Goal: Task Accomplishment & Management: Use online tool/utility

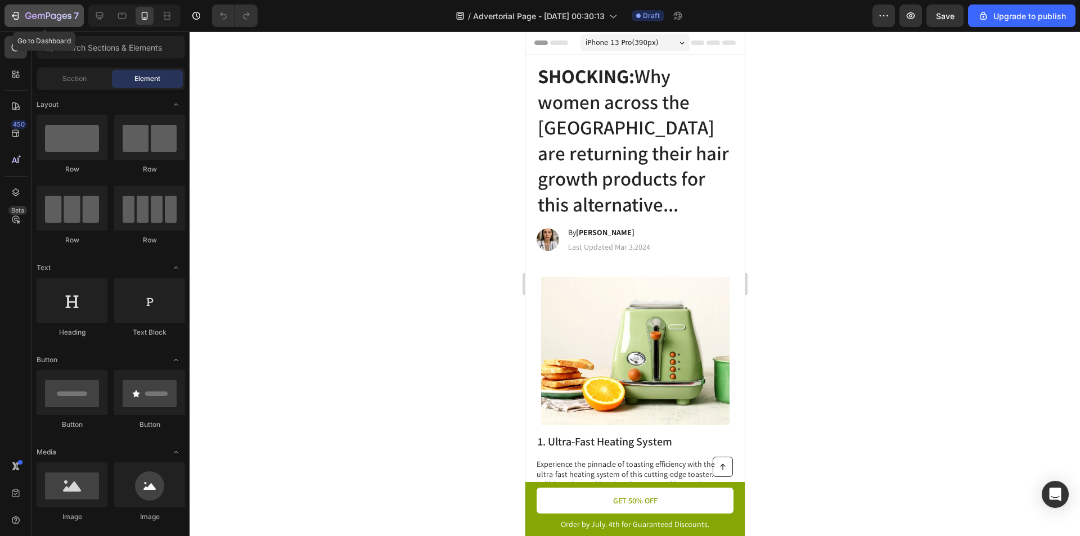
click at [13, 13] on icon "button" at bounding box center [15, 15] width 11 height 11
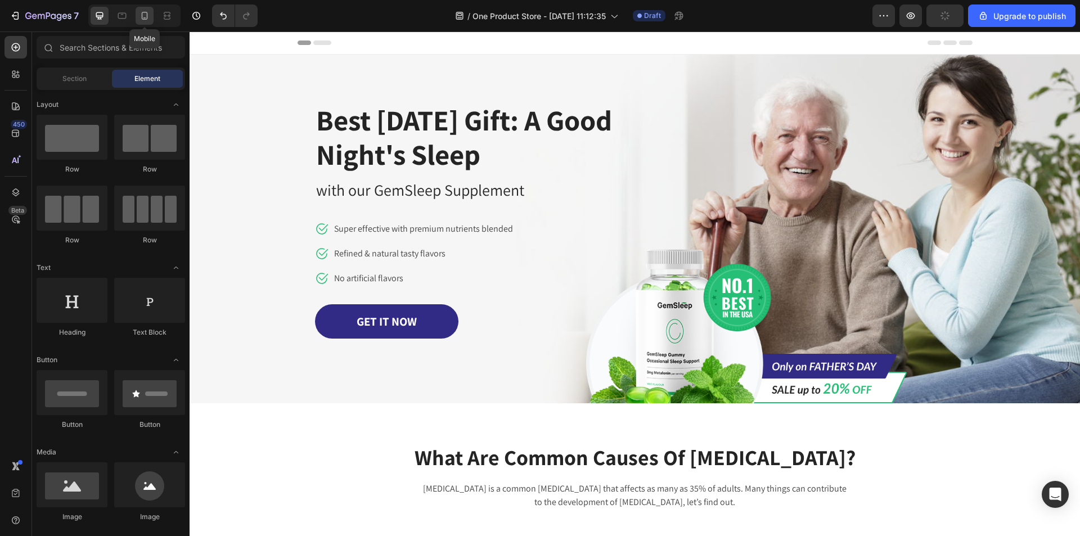
click at [144, 16] on icon at bounding box center [144, 15] width 11 height 11
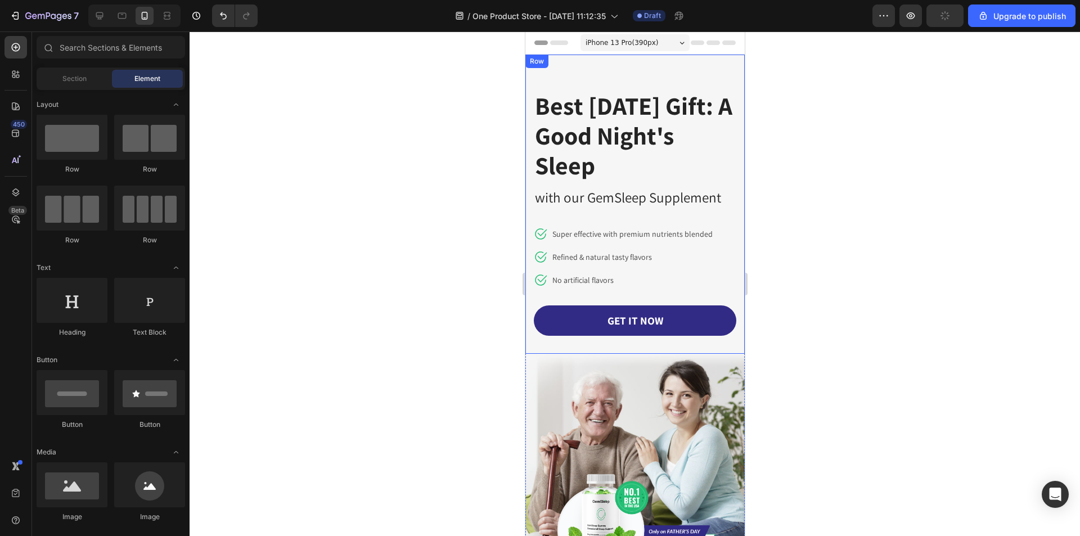
click at [661, 67] on div "Best Father's Day Gift: A Good Night's Sleep Heading with our GemSleep Suppleme…" at bounding box center [634, 204] width 219 height 299
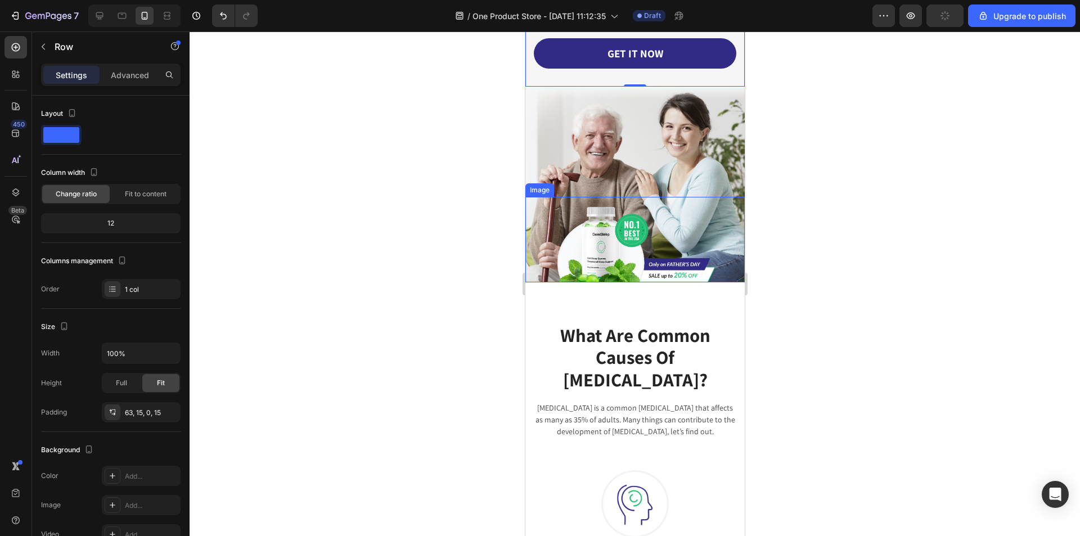
scroll to position [112, 0]
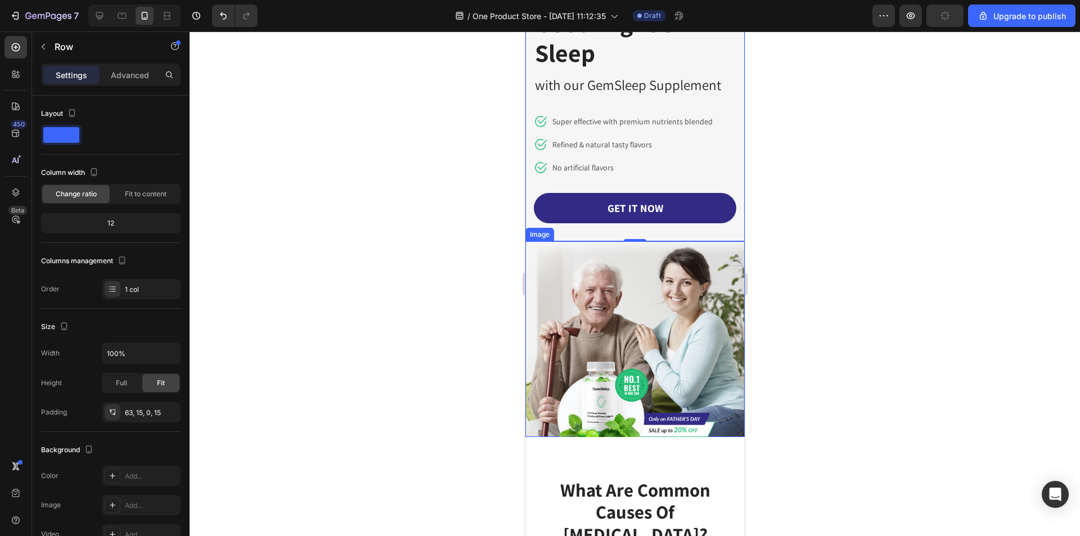
click at [683, 268] on img at bounding box center [634, 338] width 219 height 195
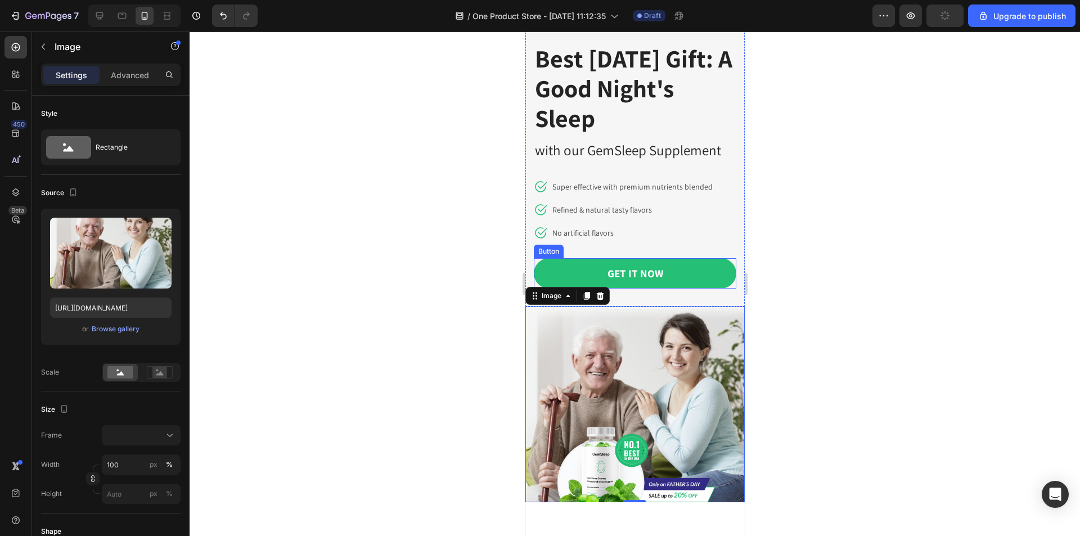
scroll to position [0, 0]
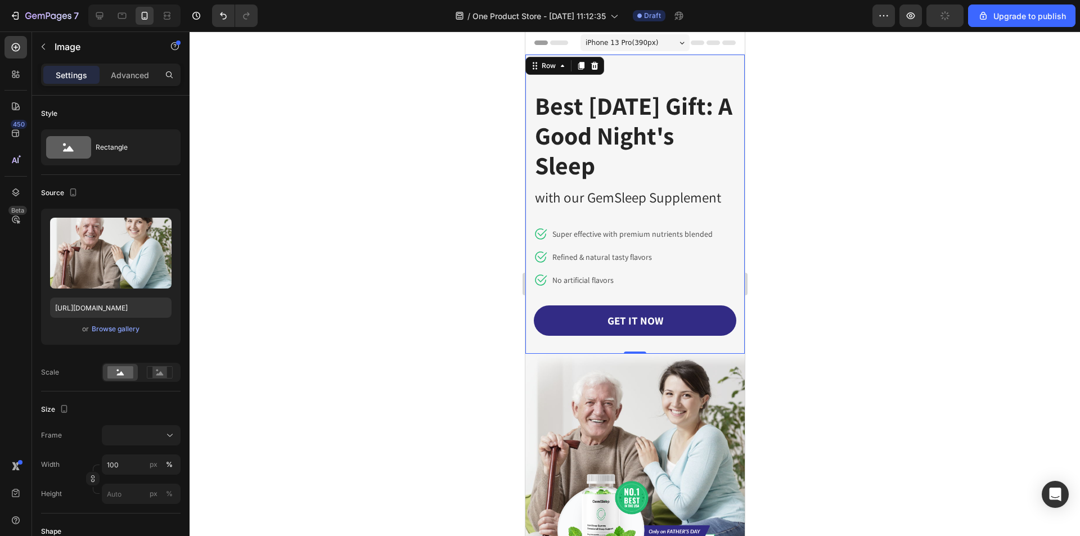
click at [629, 76] on div "Best Father's Day Gift: A Good Night's Sleep Heading with our GemSleep Suppleme…" at bounding box center [634, 204] width 219 height 299
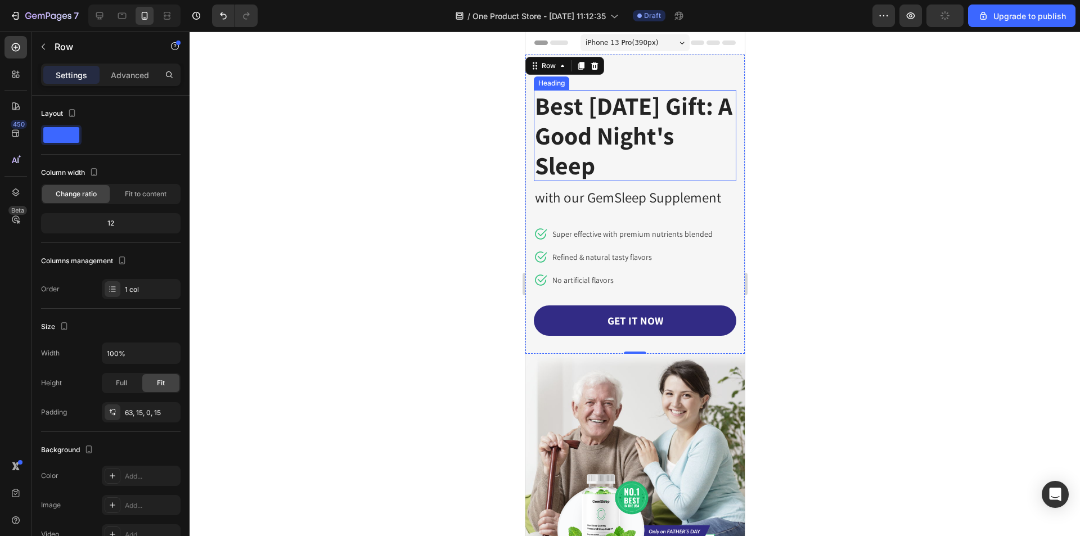
click at [640, 104] on p "Best Father's Day Gift: A Good Night's Sleep" at bounding box center [634, 135] width 200 height 89
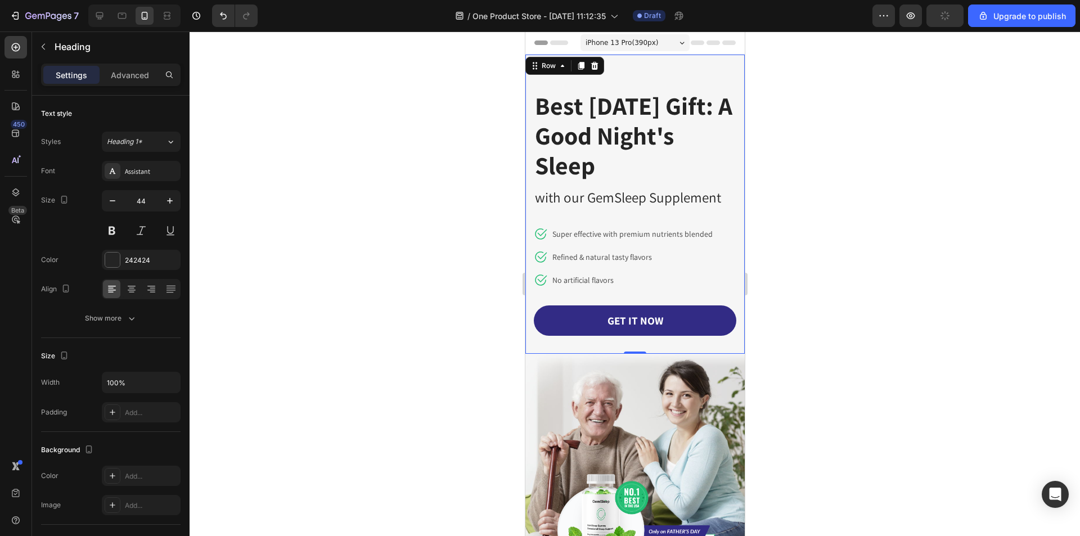
click at [665, 69] on div "Best Father's Day Gift: A Good Night's Sleep Heading with our GemSleep Suppleme…" at bounding box center [634, 204] width 219 height 299
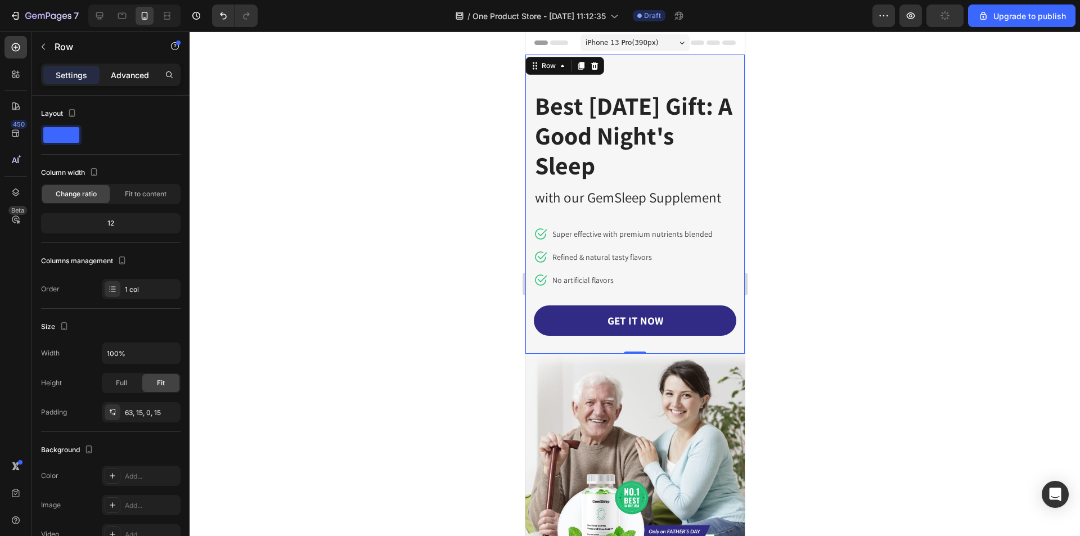
click at [143, 69] on p "Advanced" at bounding box center [130, 75] width 38 height 12
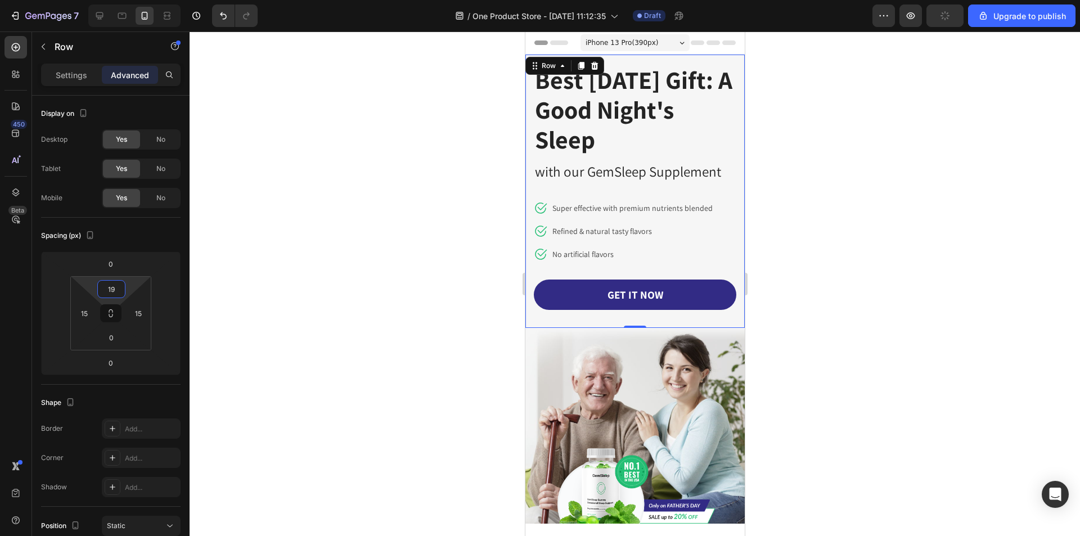
type input "21"
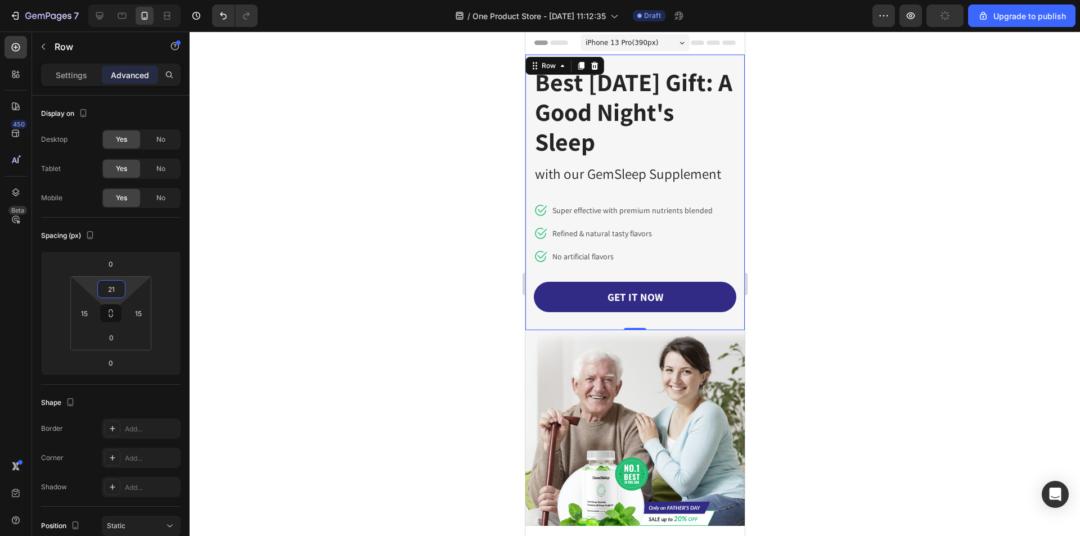
drag, startPoint x: 111, startPoint y: 301, endPoint x: 118, endPoint y: 313, distance: 13.9
click at [118, 0] on html "7 / One Product Store - Aug 26, 11:12:35 Draft Preview Upgrade to publish 450 B…" at bounding box center [540, 0] width 1080 height 0
click at [653, 106] on p "Best Father's Day Gift: A Good Night's Sleep" at bounding box center [634, 111] width 200 height 89
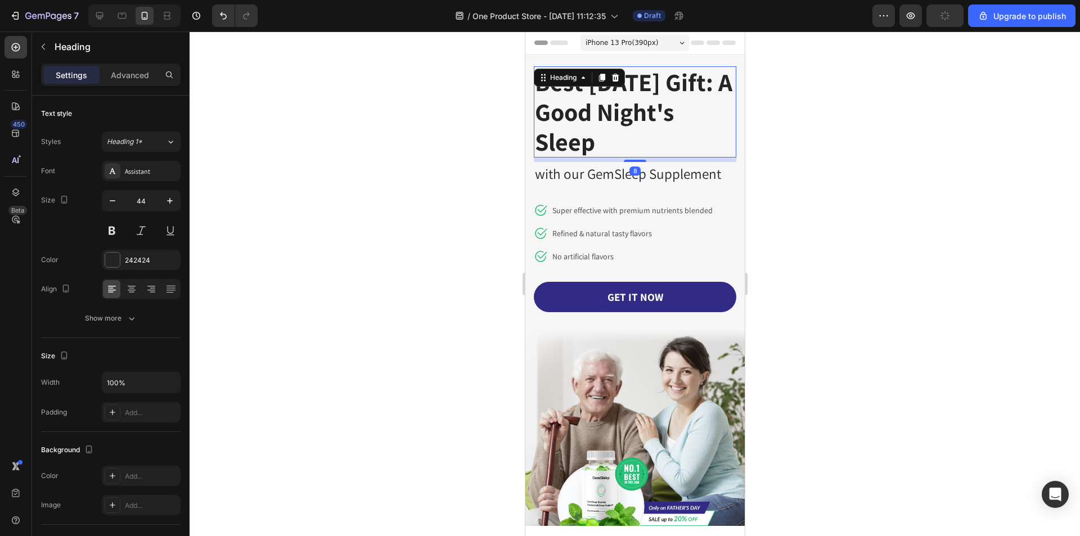
click at [869, 169] on div at bounding box center [634, 283] width 890 height 504
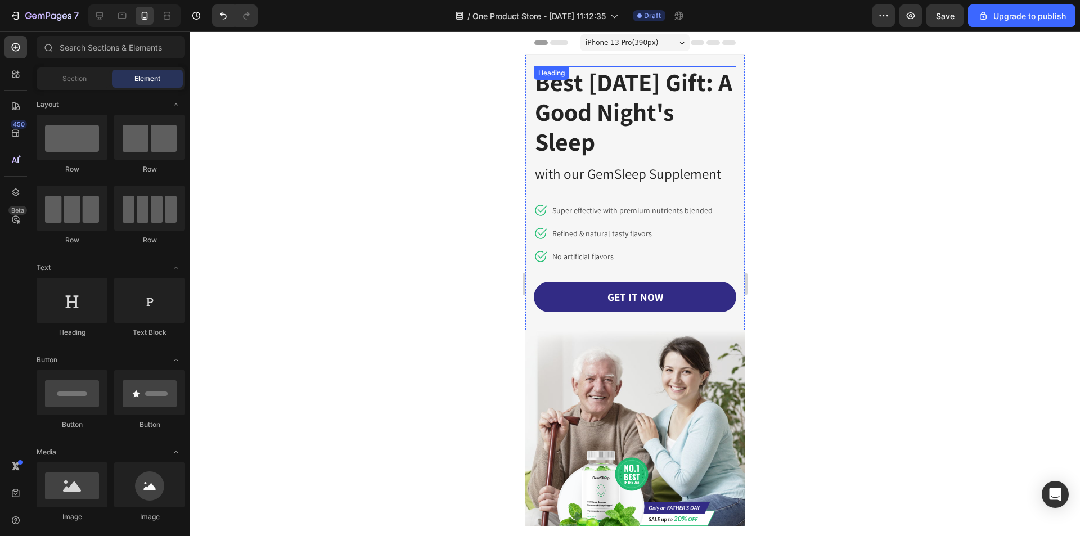
click at [643, 130] on p "Best Father's Day Gift: A Good Night's Sleep" at bounding box center [634, 111] width 200 height 89
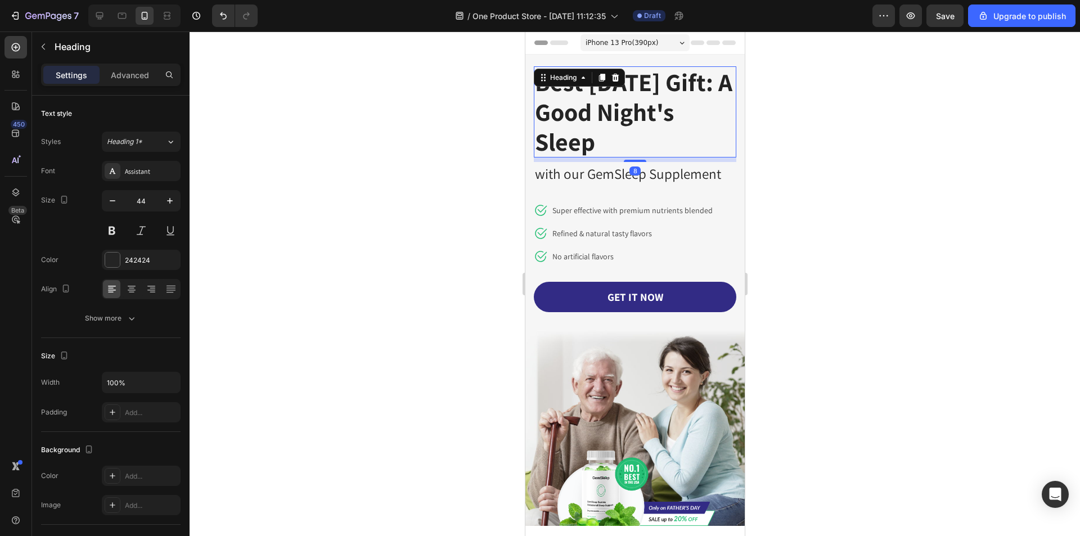
click at [643, 130] on p "Best Father's Day Gift: A Good Night's Sleep" at bounding box center [634, 111] width 200 height 89
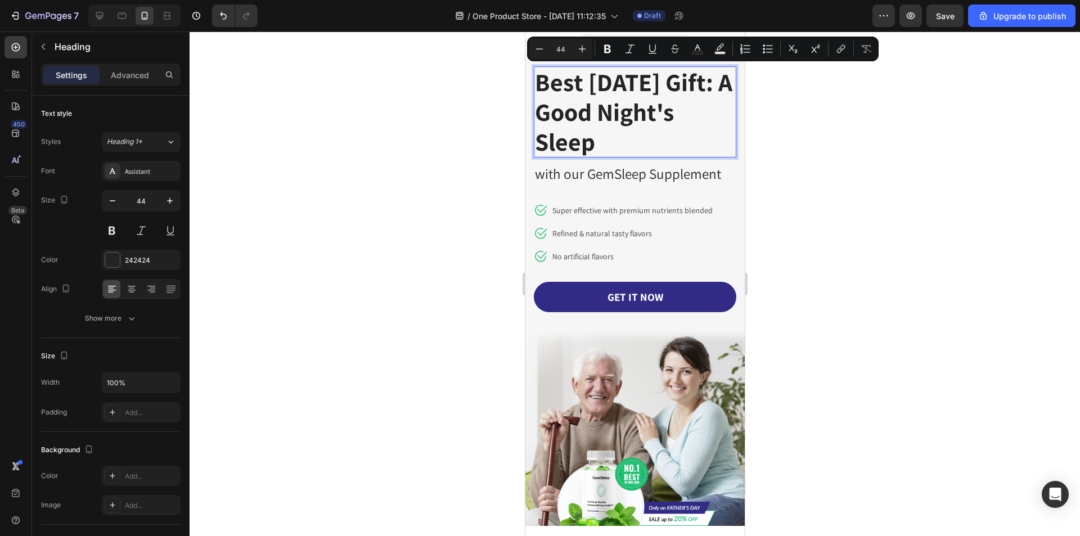
click at [672, 136] on p "Best Father's Day Gift: A Good Night's Sleep" at bounding box center [634, 111] width 200 height 89
drag, startPoint x: 684, startPoint y: 141, endPoint x: 536, endPoint y: 94, distance: 154.5
click at [536, 94] on p "Best Father's Day Gift: A Good Night's Sleep" at bounding box center [634, 111] width 200 height 89
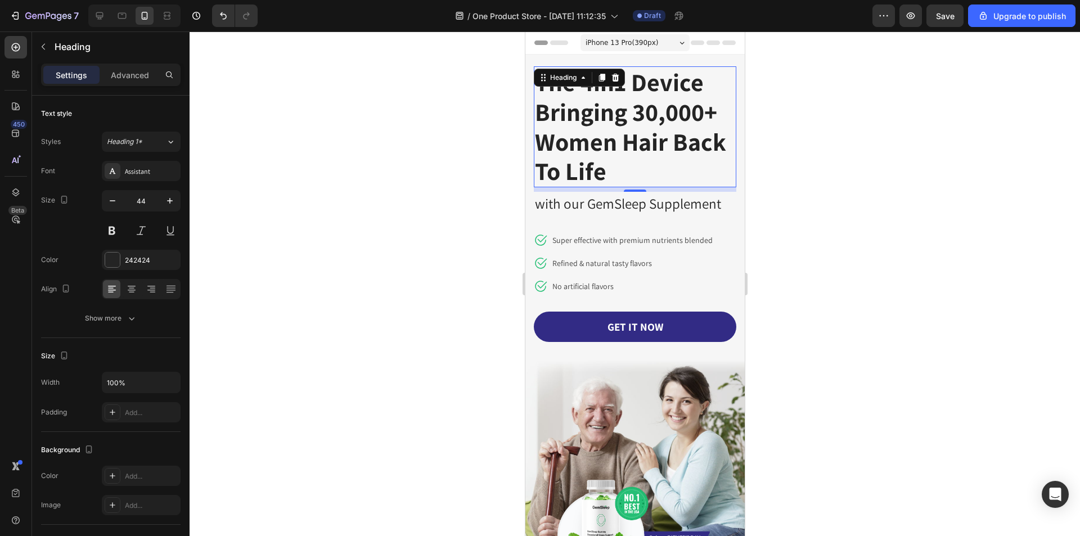
click at [819, 270] on div at bounding box center [634, 283] width 890 height 504
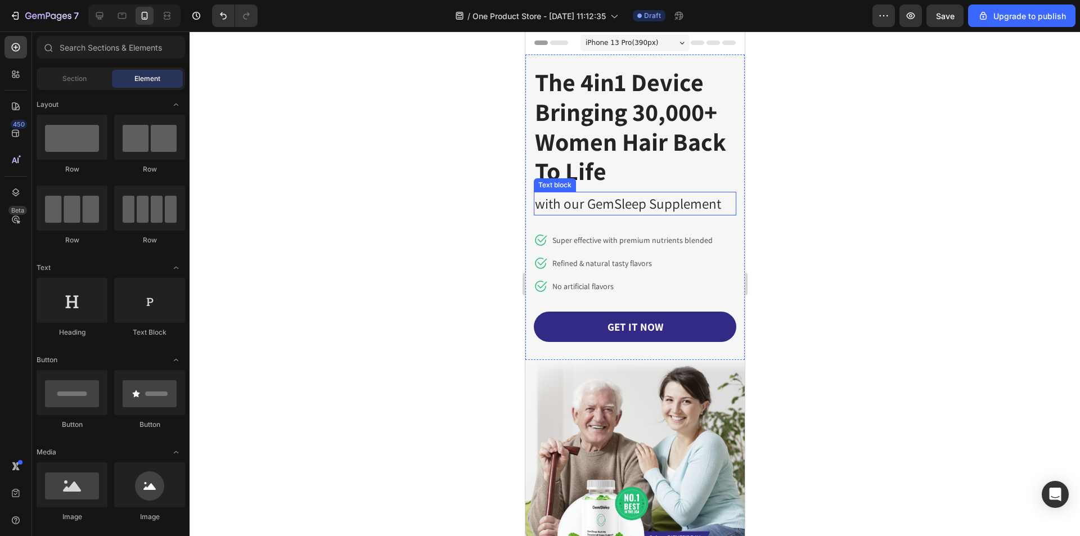
click at [658, 204] on p "with our GemSleep Supplement" at bounding box center [634, 203] width 200 height 21
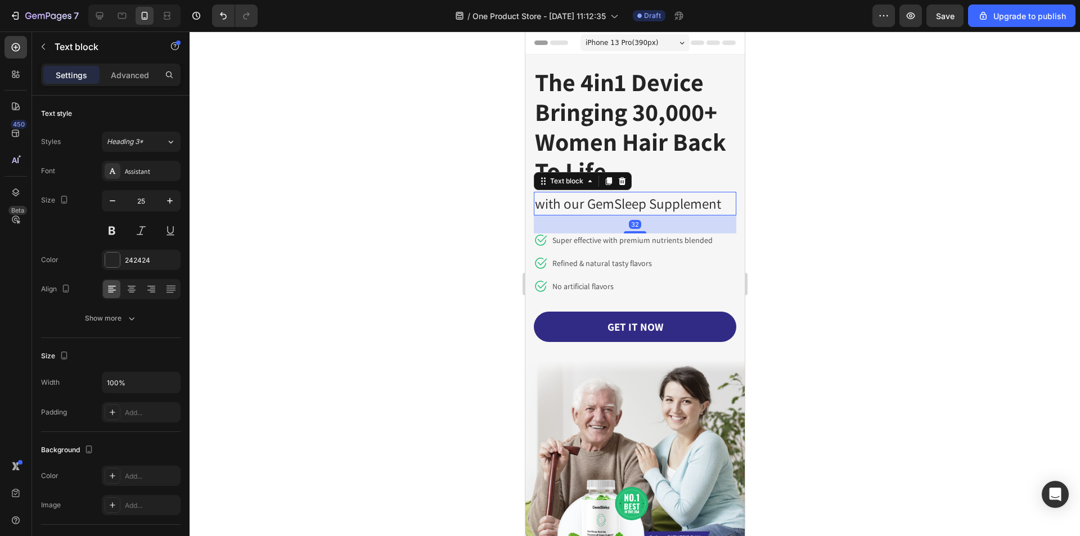
click at [658, 204] on p "with our GemSleep Supplement" at bounding box center [634, 203] width 200 height 21
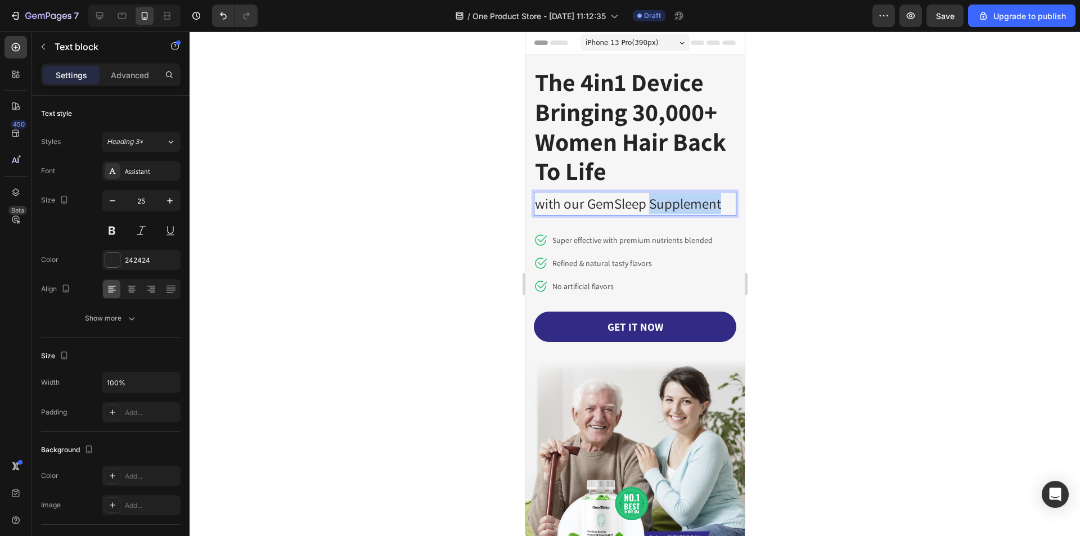
click at [658, 204] on p "with our GemSleep Supplement" at bounding box center [634, 203] width 200 height 21
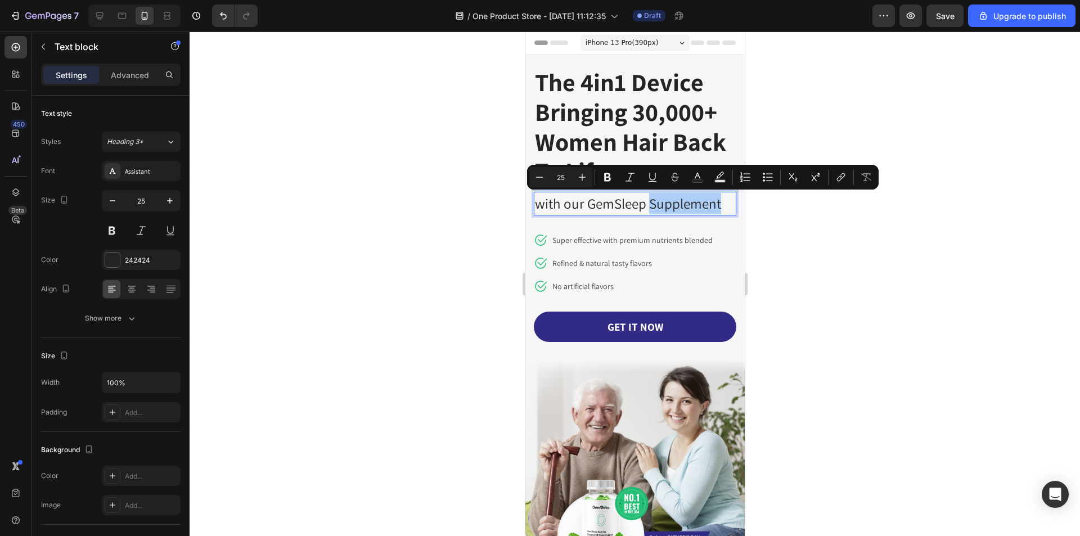
click at [805, 252] on div at bounding box center [634, 283] width 890 height 504
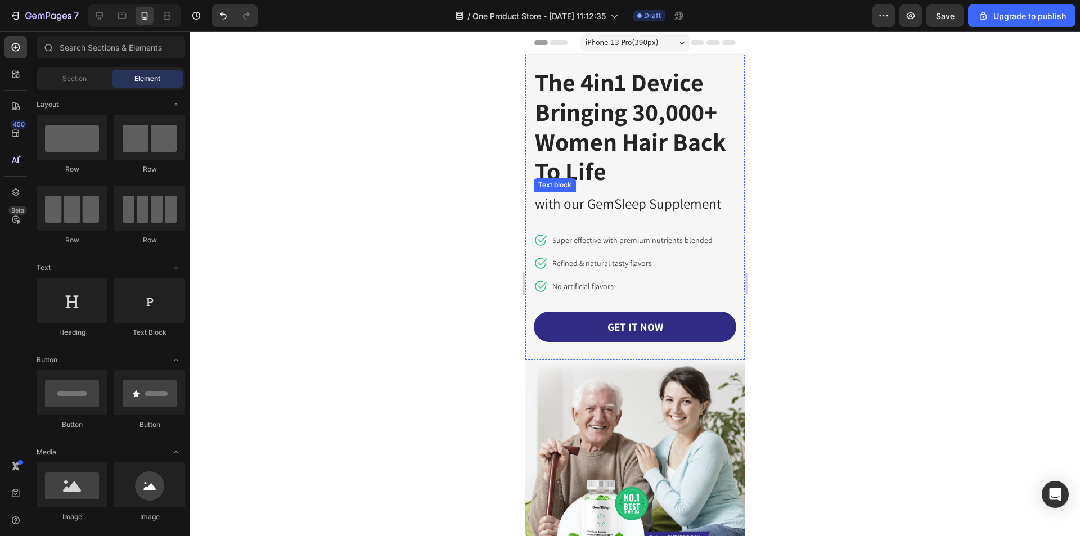
click at [676, 205] on p "with our GemSleep Supplement" at bounding box center [634, 203] width 200 height 21
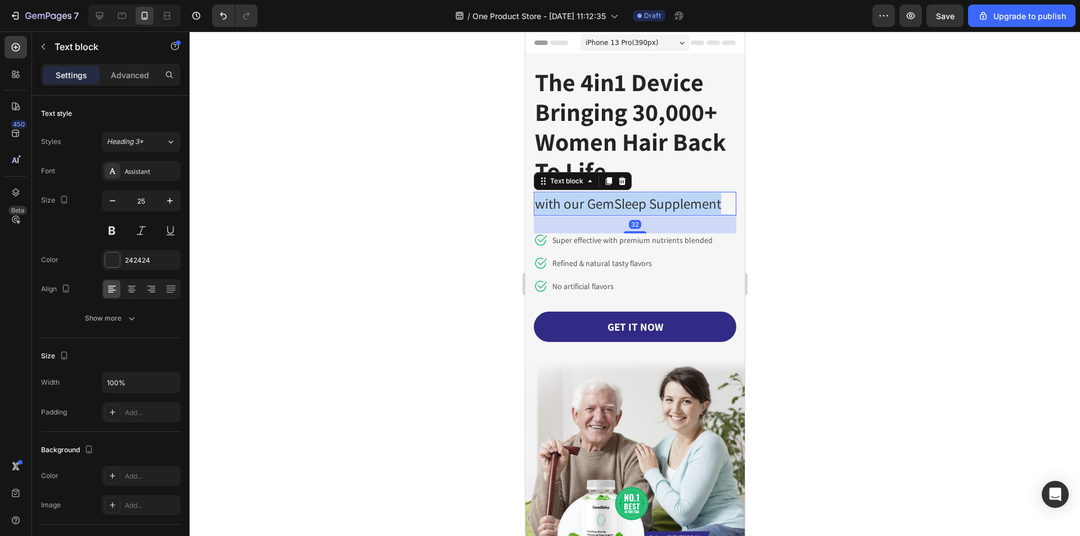
click at [676, 205] on p "with our GemSleep Supplement" at bounding box center [634, 203] width 200 height 21
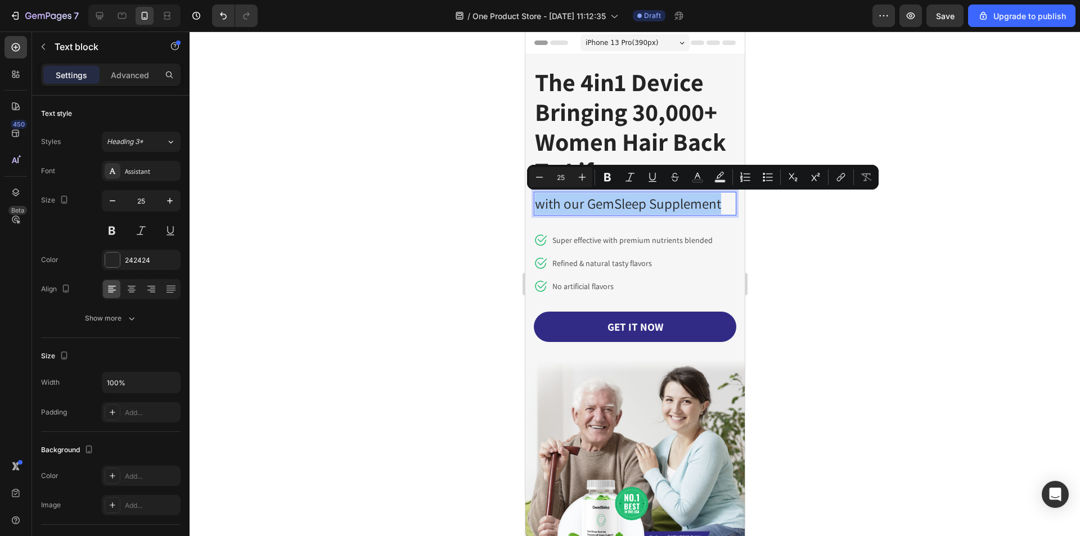
click at [806, 238] on div at bounding box center [634, 283] width 890 height 504
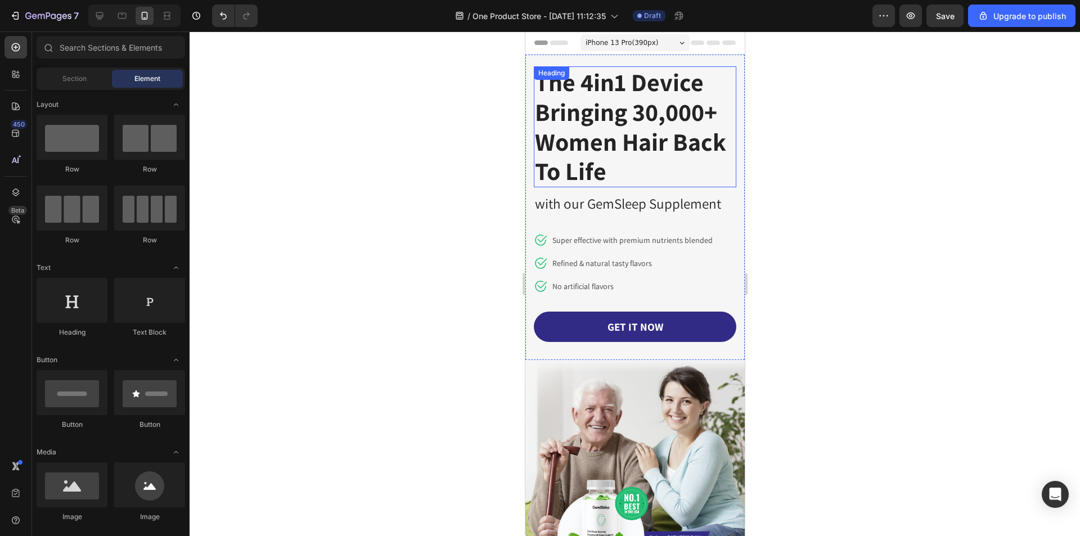
click at [652, 141] on p "The 4in1 Device Bringing 30,000+ Women Hair Back To Life" at bounding box center [634, 126] width 200 height 119
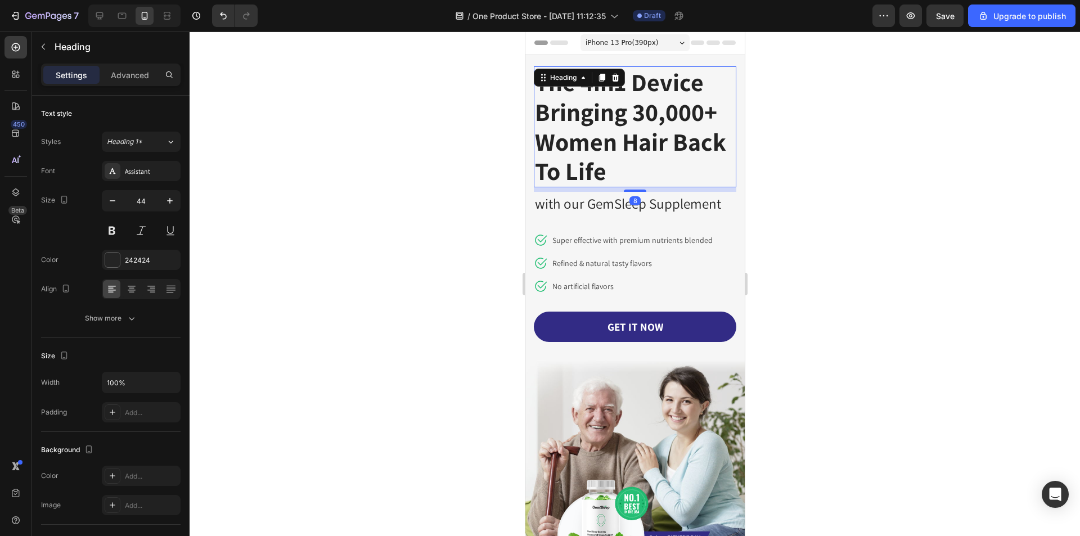
click at [881, 205] on div at bounding box center [634, 283] width 890 height 504
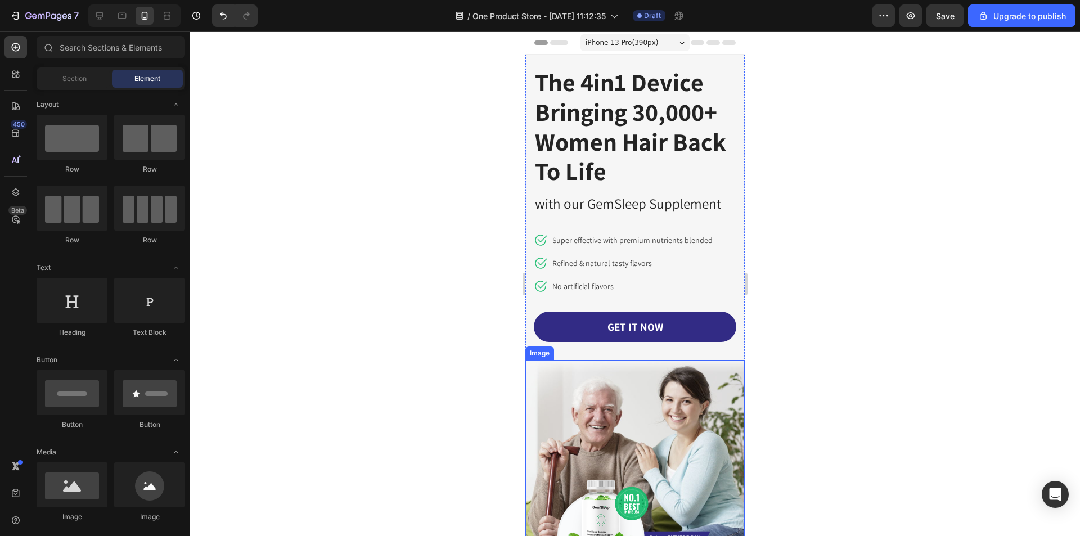
scroll to position [169, 0]
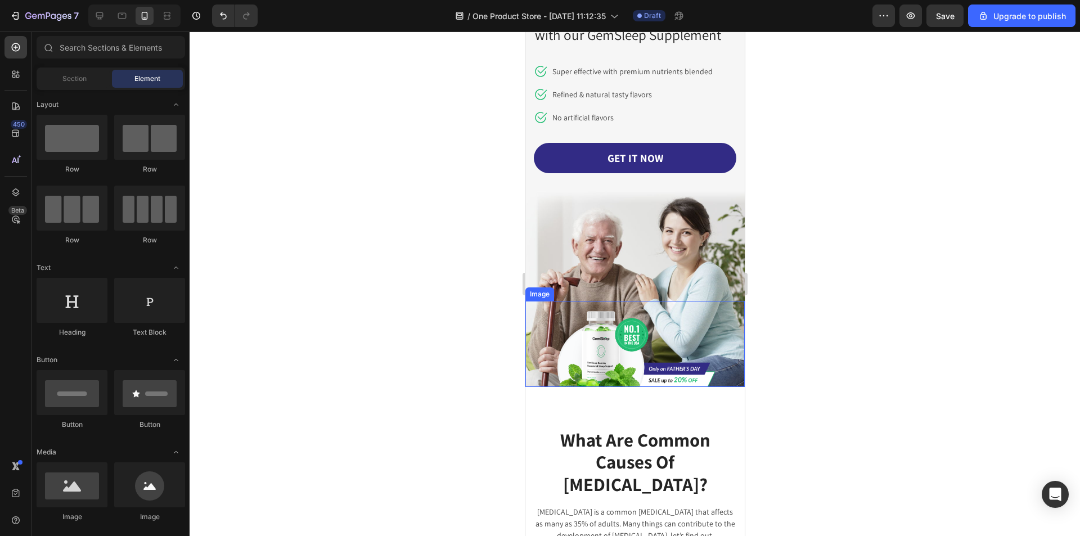
click at [658, 327] on img at bounding box center [634, 343] width 160 height 85
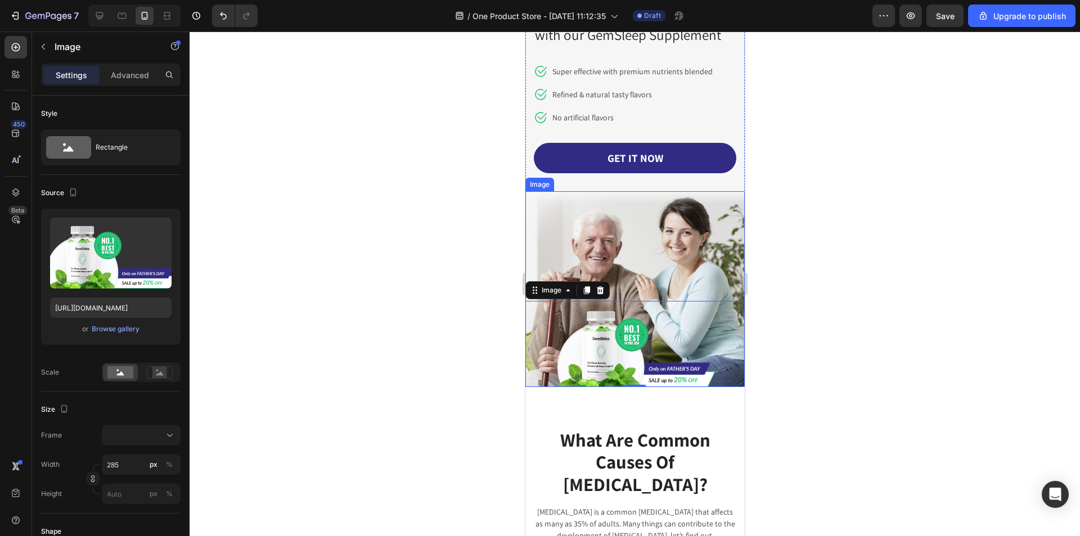
click at [723, 234] on img at bounding box center [634, 288] width 219 height 195
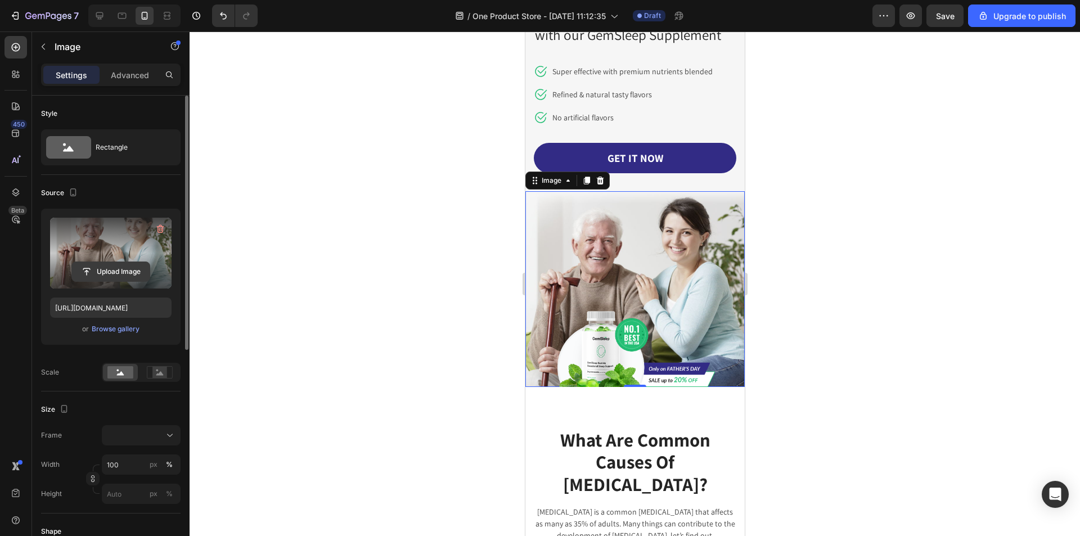
click at [119, 265] on input "file" at bounding box center [111, 271] width 78 height 19
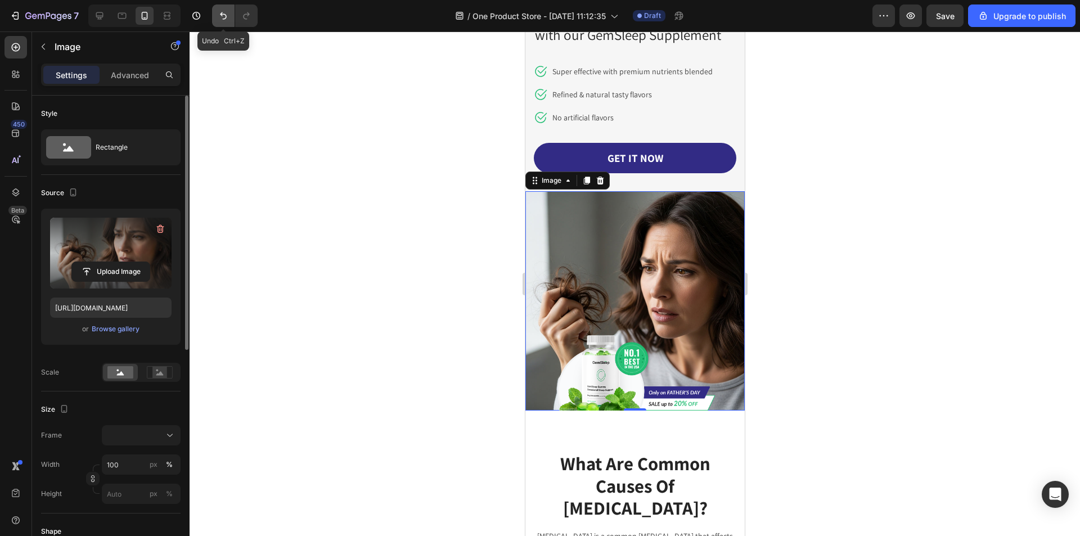
click at [219, 20] on icon "Undo/Redo" at bounding box center [223, 15] width 11 height 11
click at [119, 262] on input "file" at bounding box center [111, 271] width 78 height 19
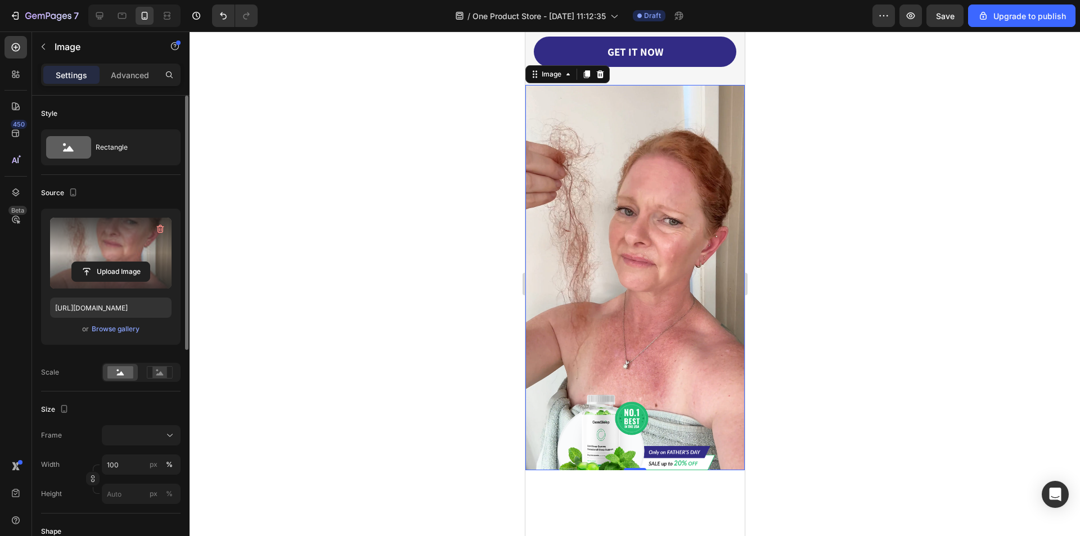
scroll to position [112, 0]
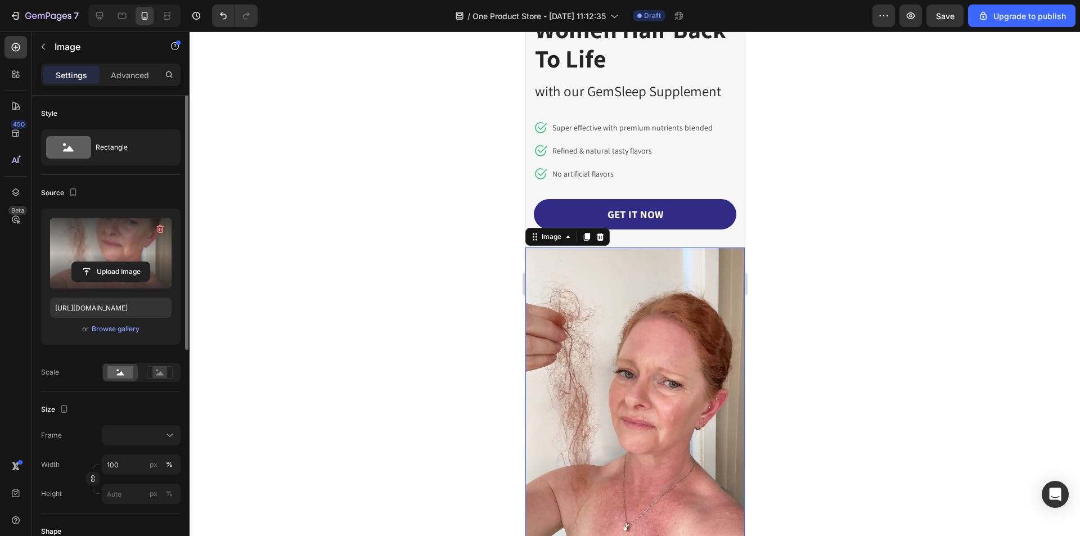
click at [100, 258] on label at bounding box center [110, 253] width 121 height 71
click at [100, 262] on input "file" at bounding box center [111, 271] width 78 height 19
type input "https://cdn.shopify.com/s/files/1/0822/2507/0364/files/gempages_498539324896183…"
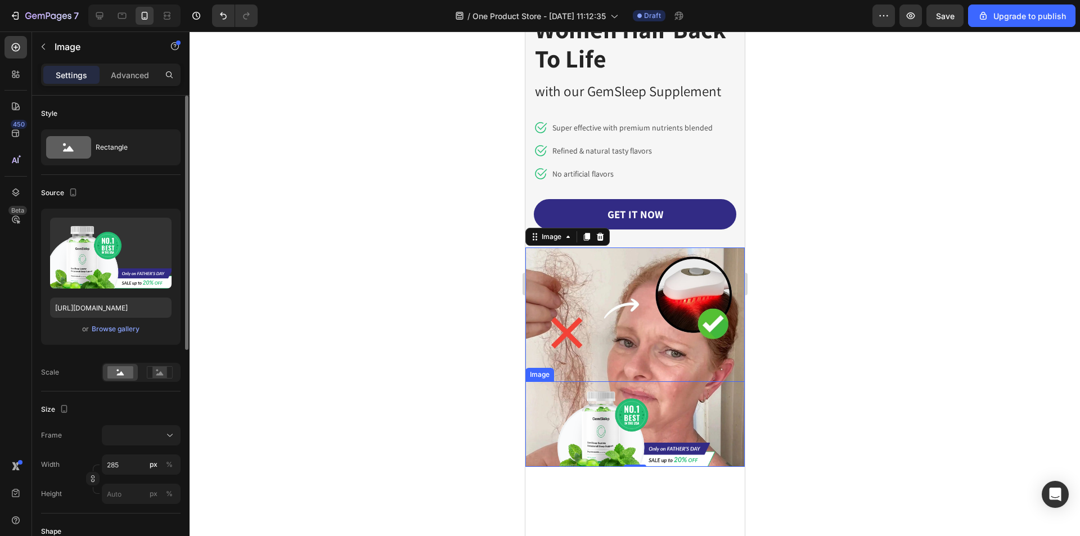
click at [583, 413] on img at bounding box center [634, 423] width 160 height 85
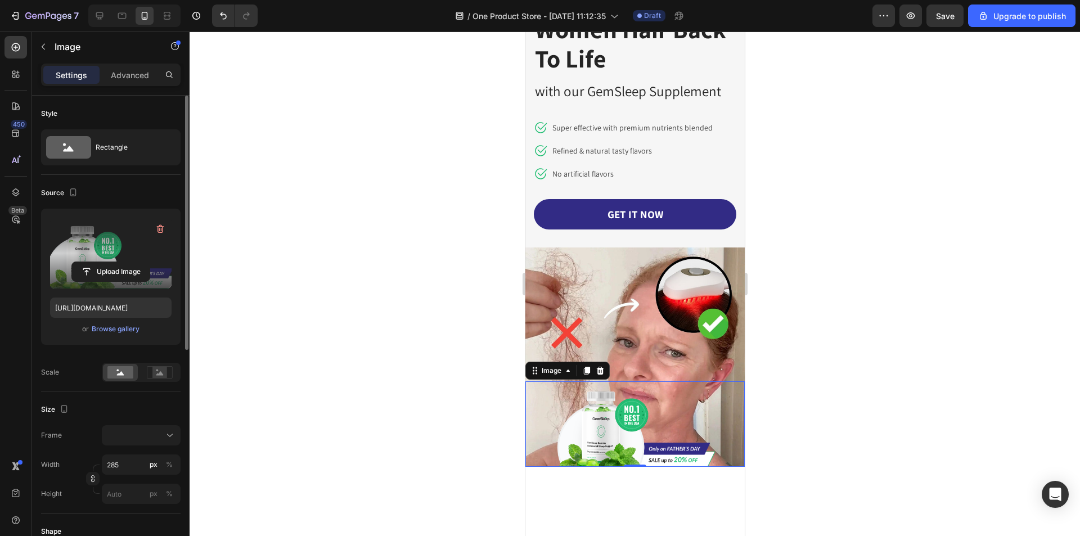
click at [84, 247] on label at bounding box center [110, 253] width 121 height 71
click at [84, 262] on input "file" at bounding box center [111, 271] width 78 height 19
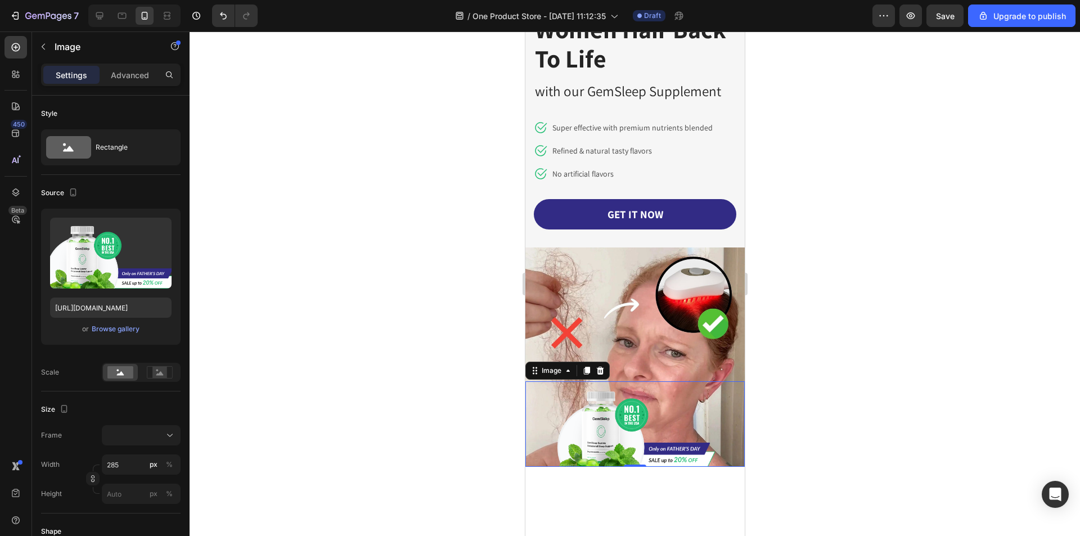
click at [824, 350] on div at bounding box center [634, 283] width 890 height 504
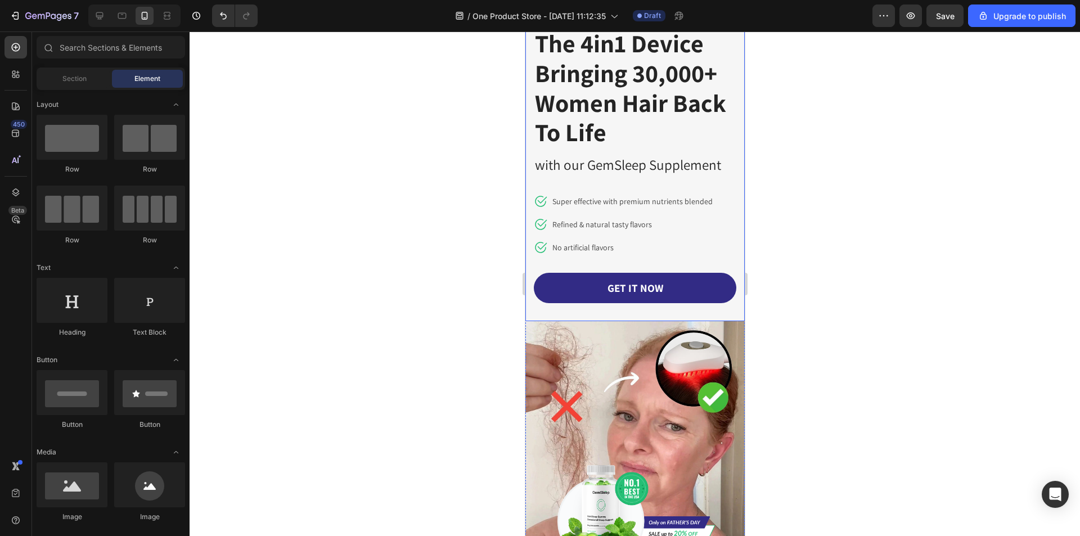
scroll to position [0, 0]
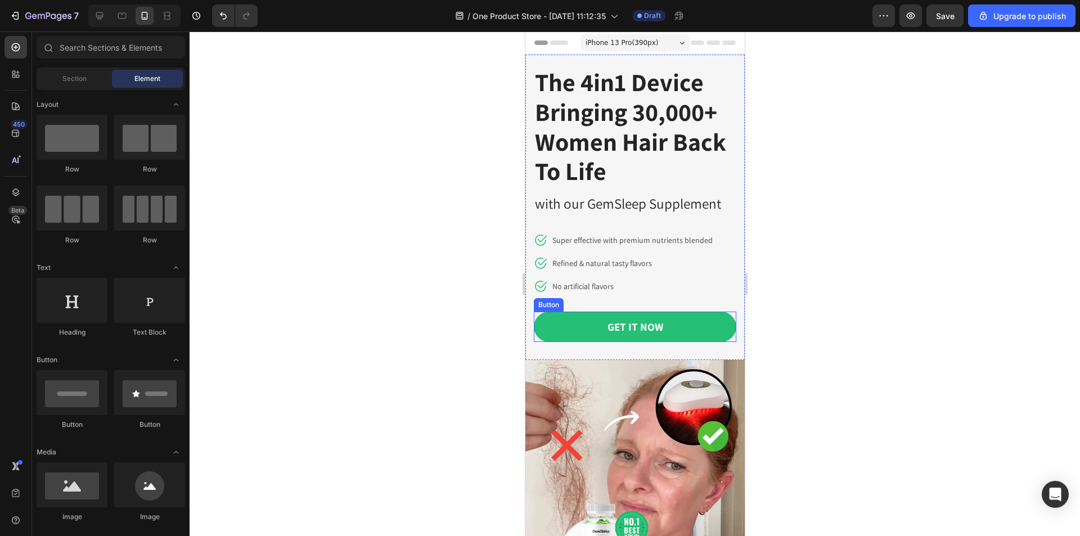
click at [714, 319] on link "GET IT NOW" at bounding box center [634, 327] width 202 height 31
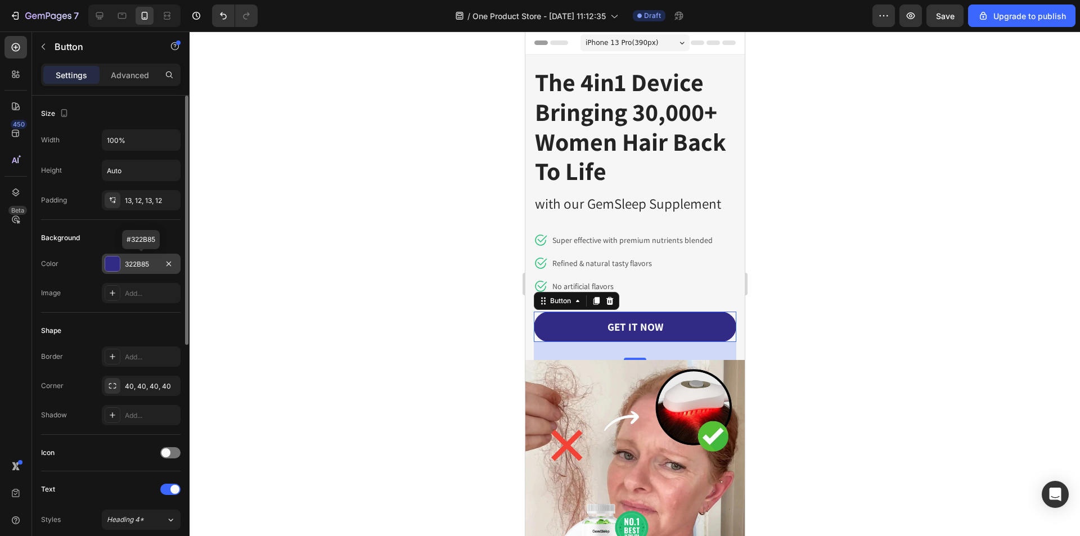
click at [113, 267] on div at bounding box center [112, 263] width 15 height 15
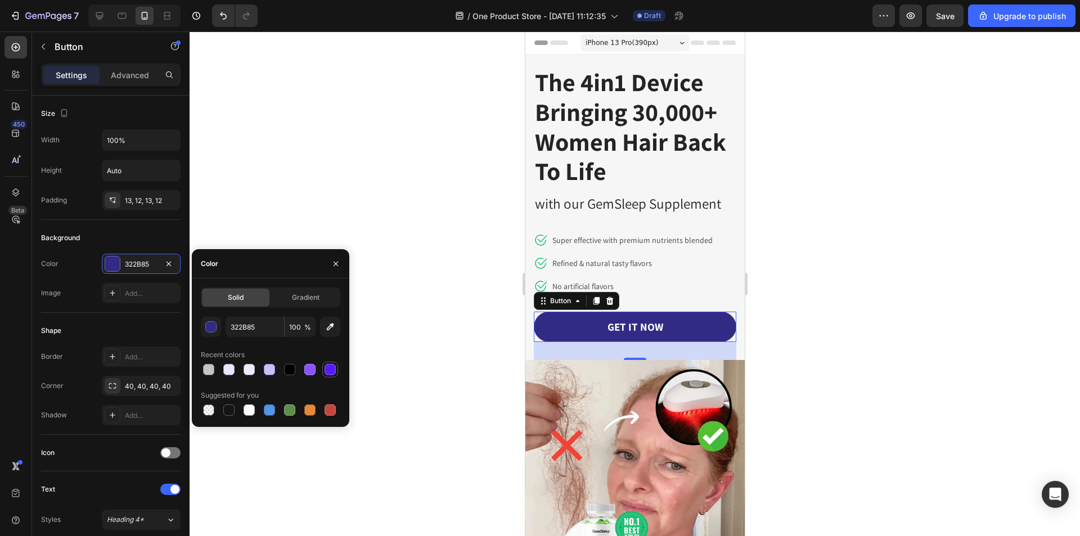
click at [328, 371] on div at bounding box center [329, 369] width 11 height 11
type input "581CFF"
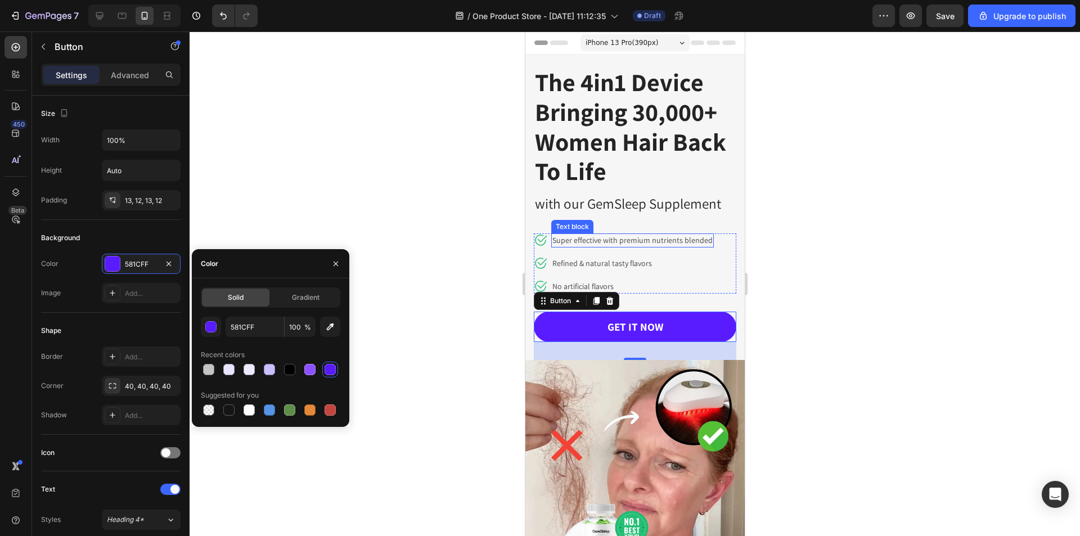
click at [634, 241] on p "Super effective with premium nutrients blended" at bounding box center [632, 240] width 160 height 12
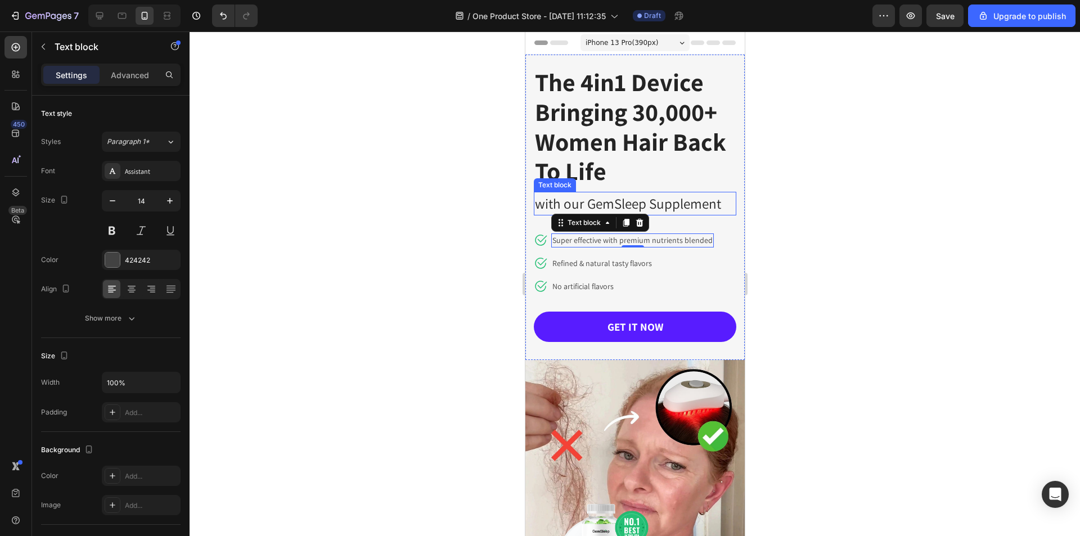
click at [673, 204] on p "with our GemSleep Supplement" at bounding box center [634, 203] width 200 height 21
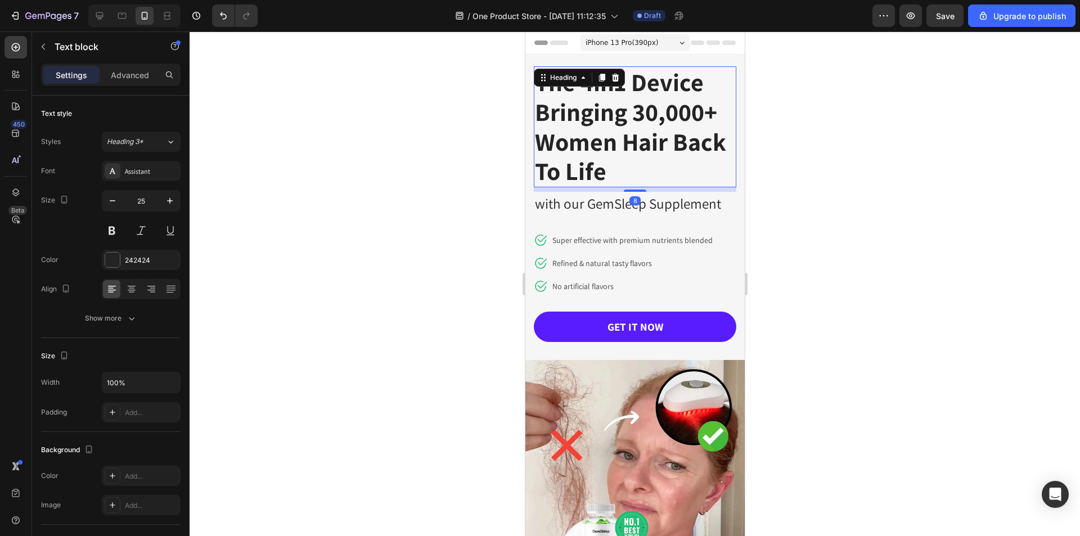
click at [654, 123] on p "The 4in1 Device Bringing 30,000+ Women Hair Back To Life" at bounding box center [634, 126] width 200 height 119
click at [112, 202] on icon "button" at bounding box center [112, 200] width 11 height 11
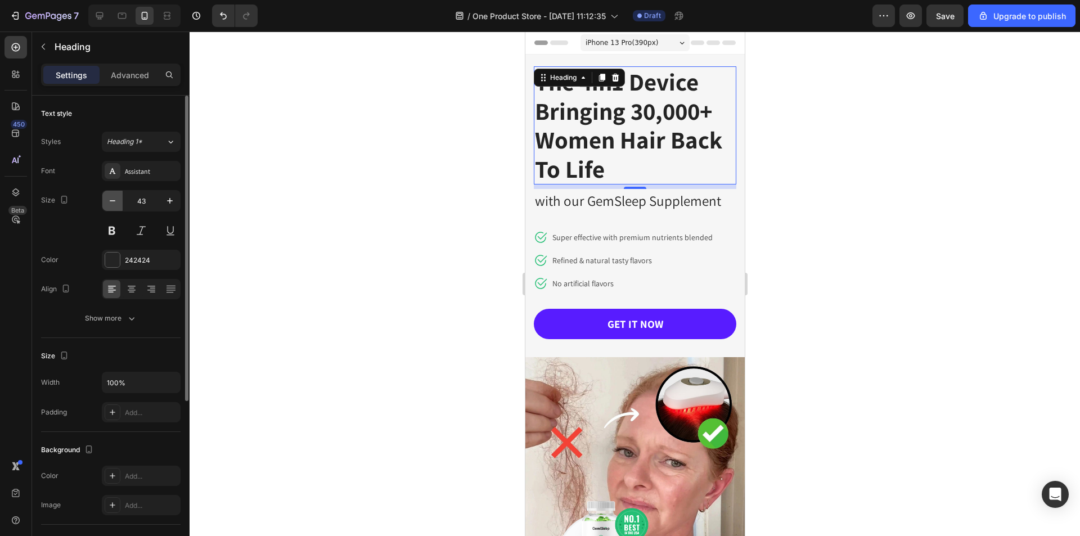
click at [112, 202] on icon "button" at bounding box center [112, 200] width 11 height 11
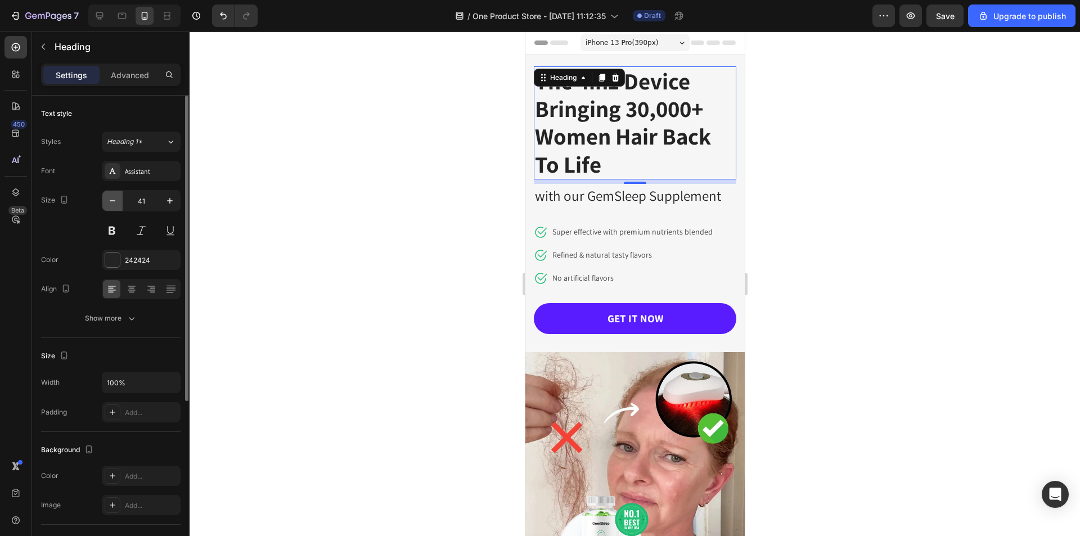
click at [112, 202] on icon "button" at bounding box center [112, 200] width 11 height 11
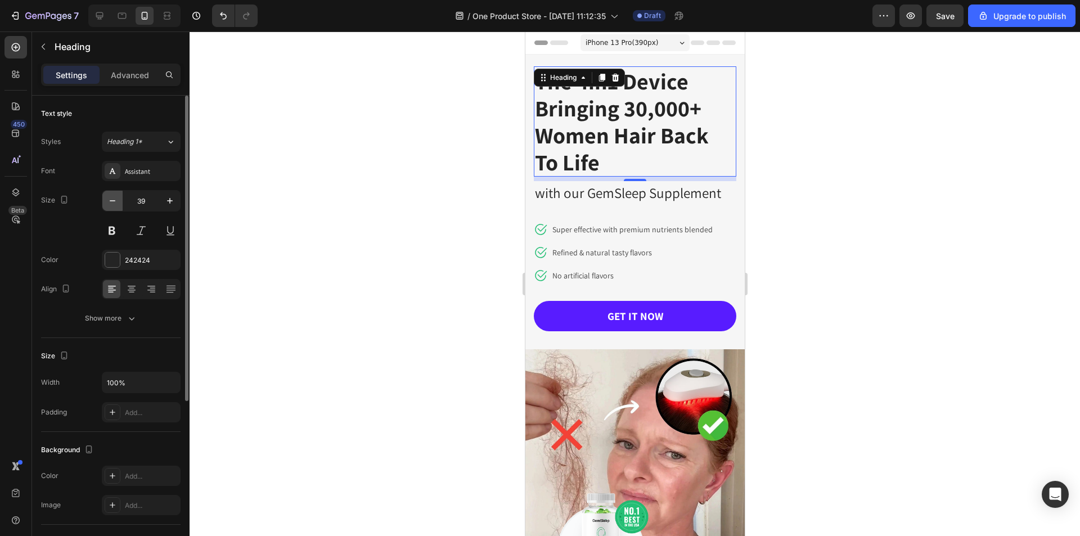
click at [112, 202] on icon "button" at bounding box center [112, 200] width 11 height 11
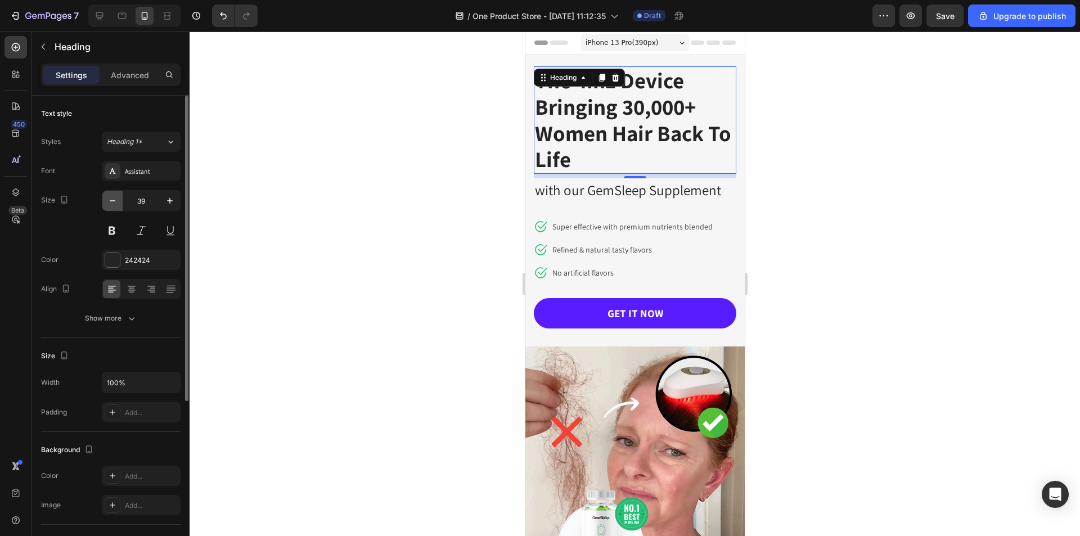
click at [112, 202] on icon "button" at bounding box center [112, 200] width 11 height 11
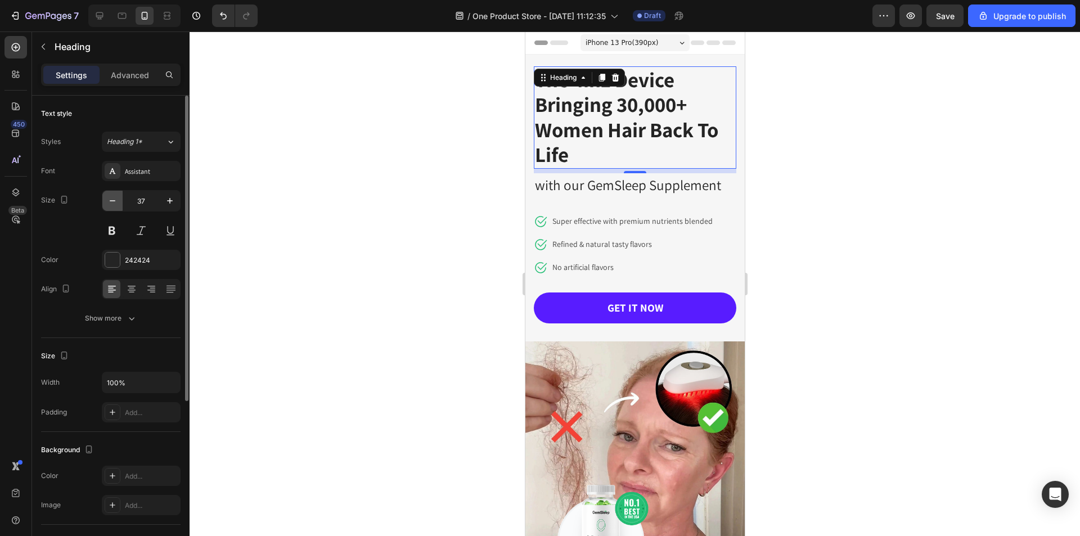
click at [112, 202] on icon "button" at bounding box center [112, 200] width 11 height 11
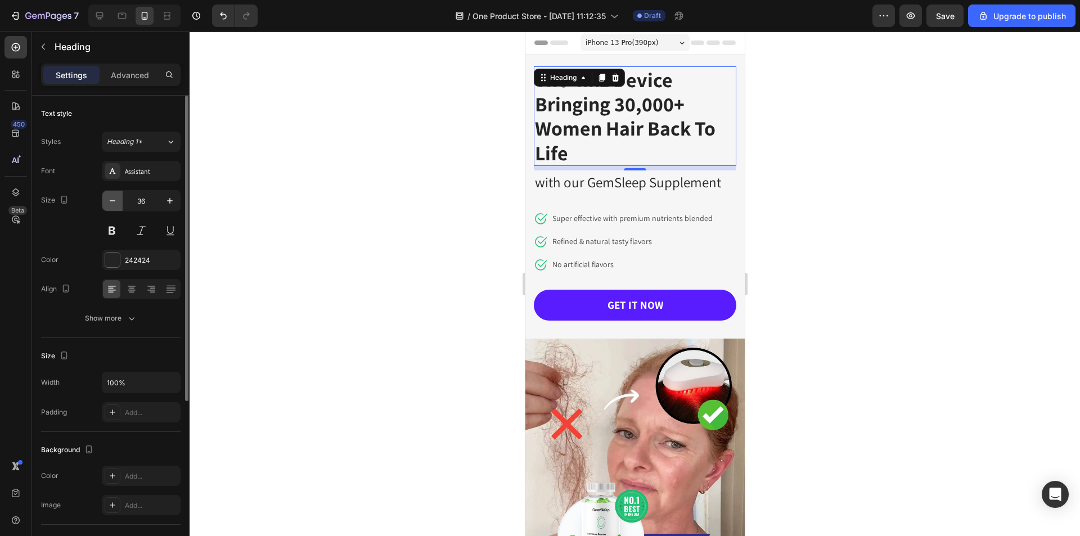
click at [112, 202] on icon "button" at bounding box center [112, 200] width 11 height 11
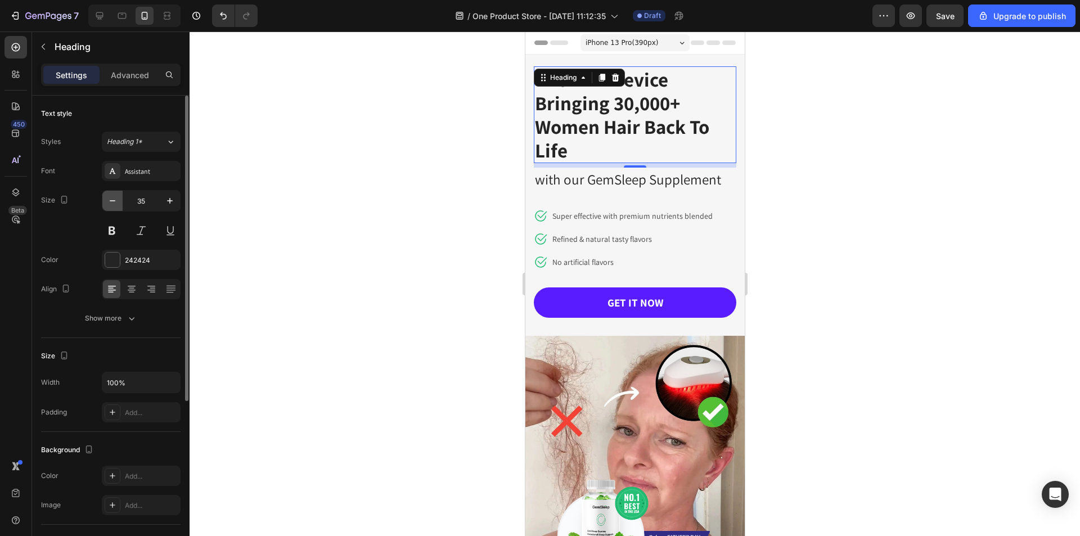
click at [112, 202] on icon "button" at bounding box center [112, 200] width 11 height 11
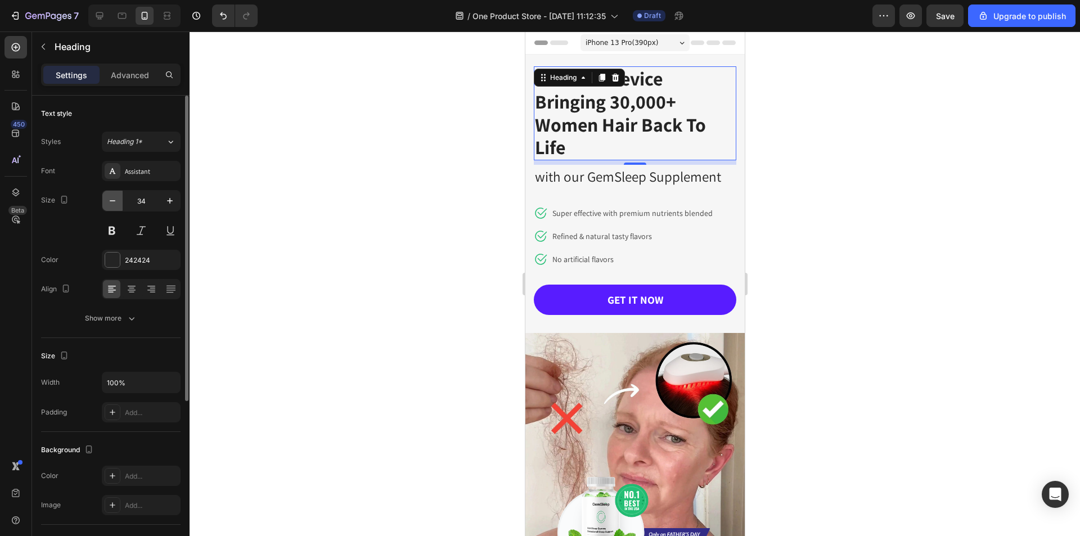
click at [112, 202] on icon "button" at bounding box center [112, 200] width 11 height 11
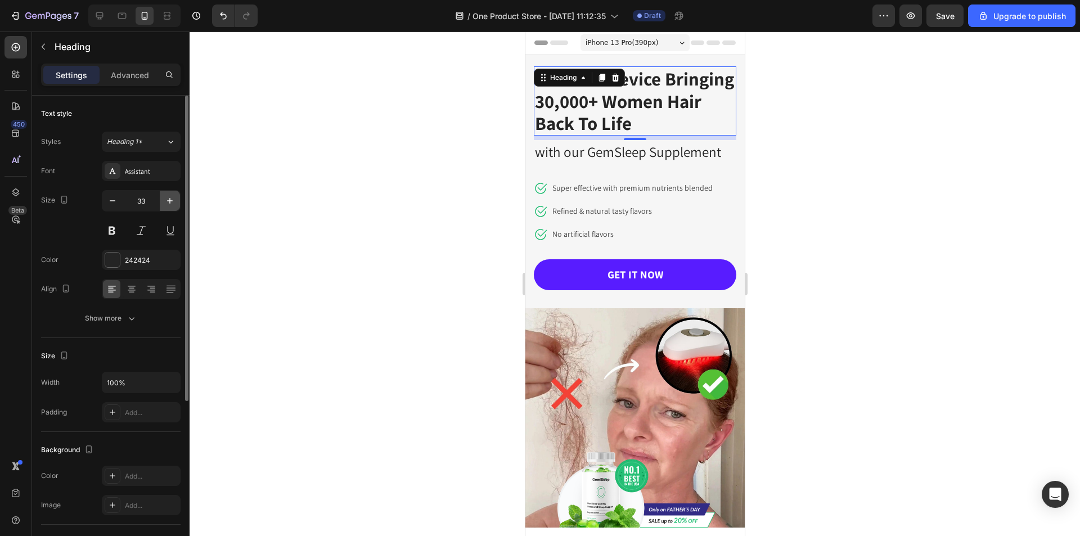
click at [166, 203] on icon "button" at bounding box center [169, 200] width 11 height 11
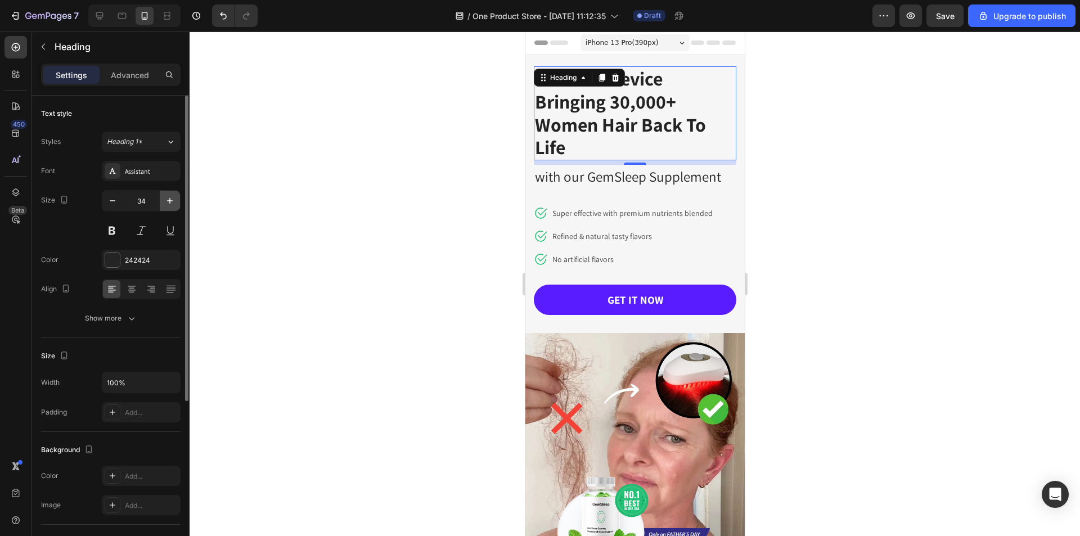
click at [166, 203] on icon "button" at bounding box center [169, 200] width 11 height 11
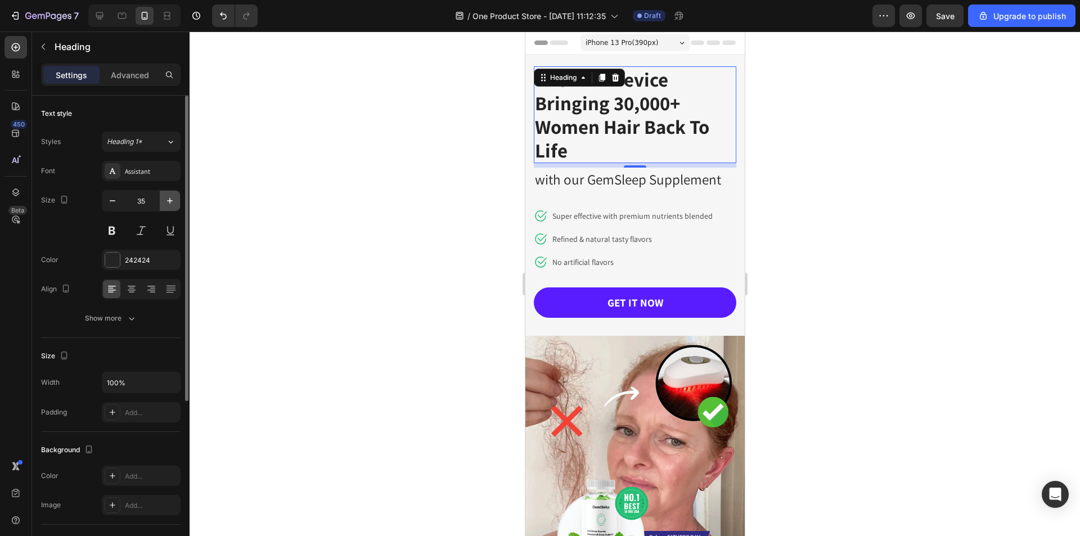
click at [166, 203] on icon "button" at bounding box center [169, 200] width 11 height 11
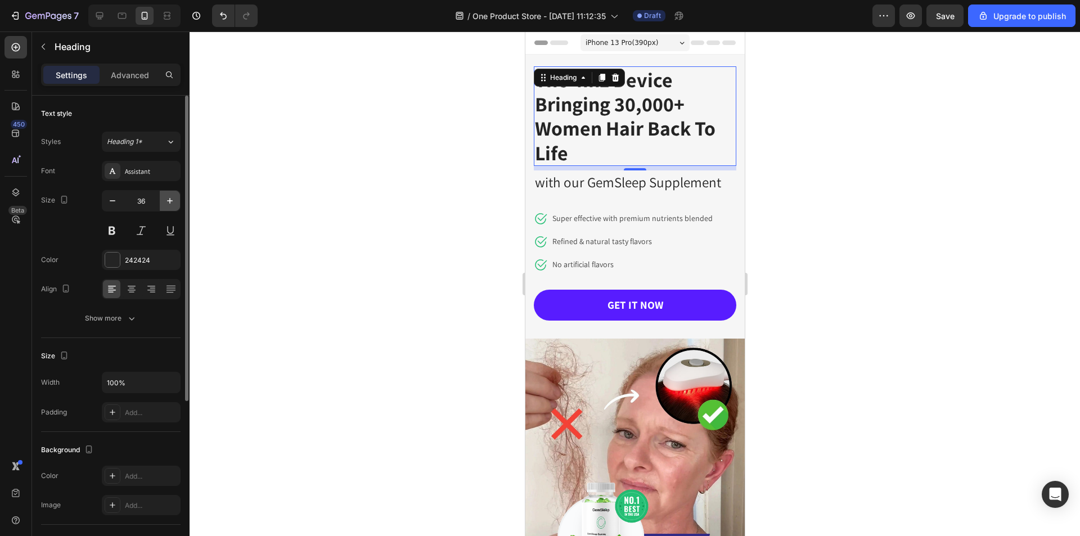
click at [168, 203] on icon "button" at bounding box center [169, 200] width 11 height 11
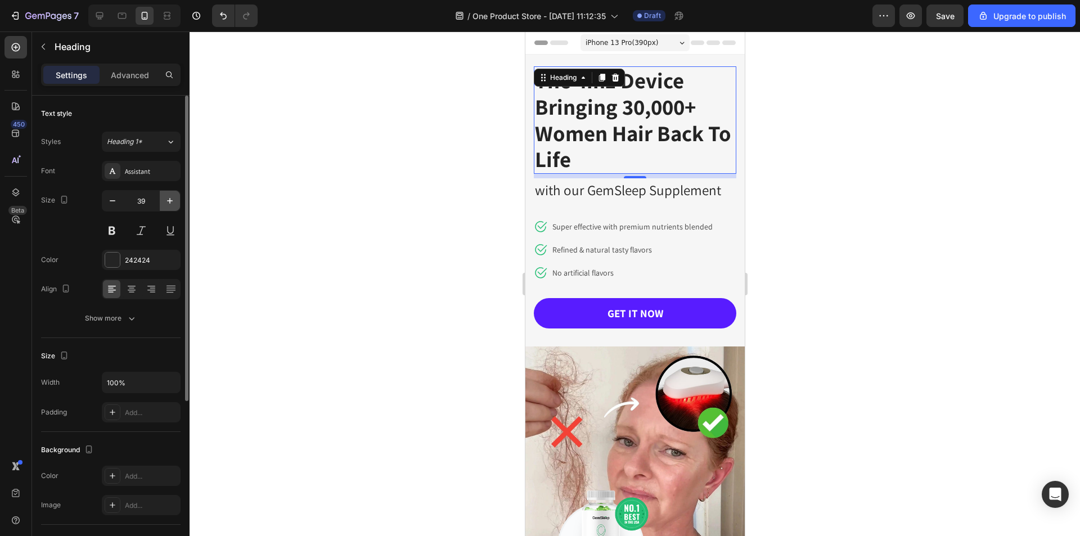
click at [168, 203] on icon "button" at bounding box center [169, 200] width 11 height 11
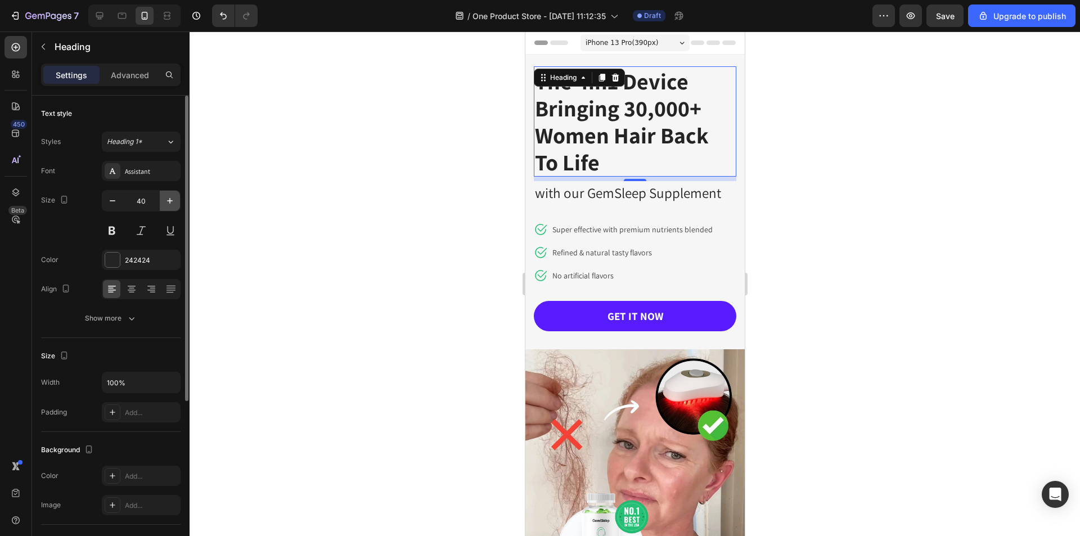
click at [168, 203] on icon "button" at bounding box center [169, 200] width 11 height 11
type input "41"
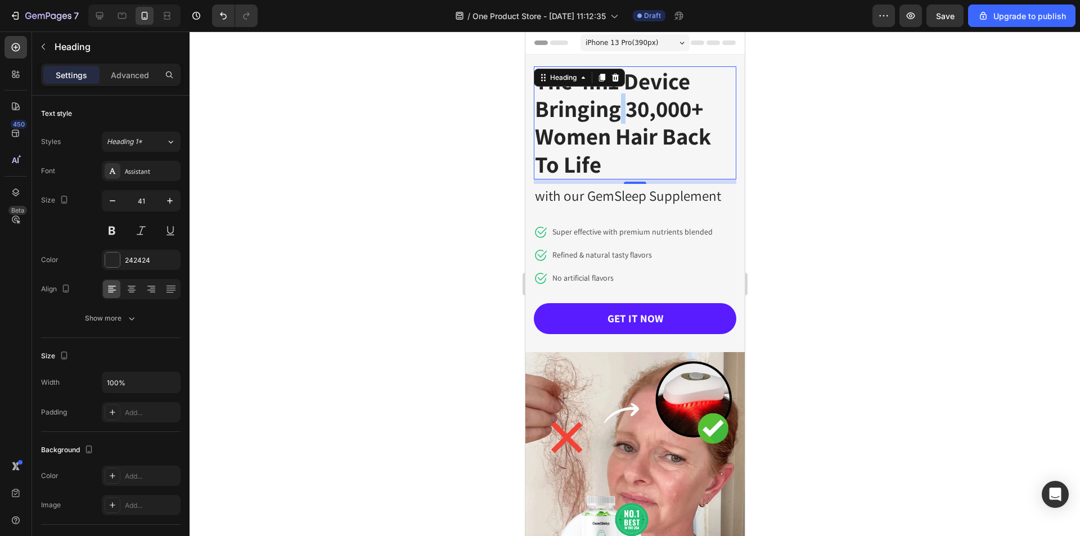
click at [621, 109] on p "The 4in1 Device Bringing 30,000+ Women Hair Back To Life" at bounding box center [634, 122] width 200 height 111
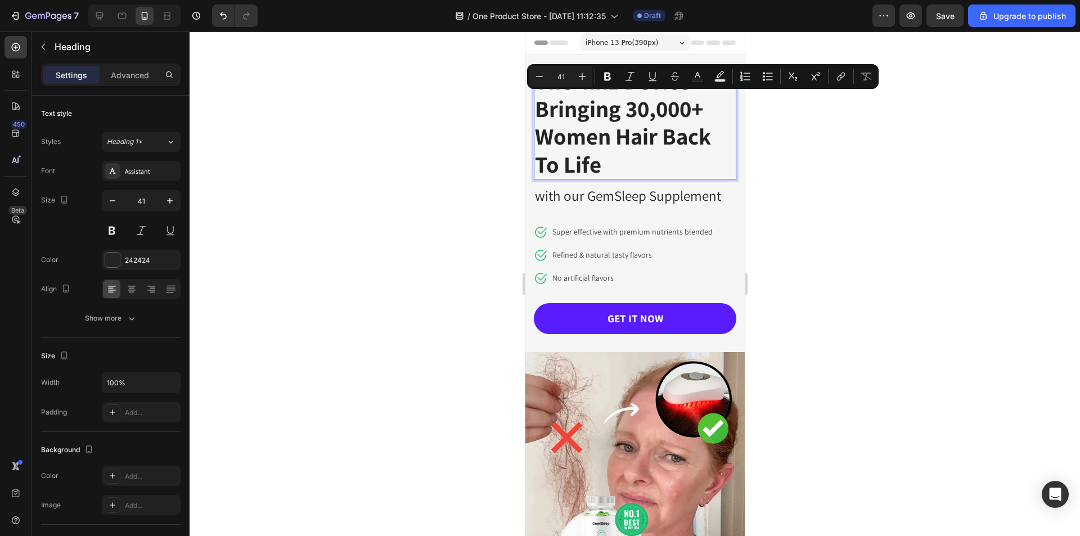
click at [687, 109] on p "The 4in1 Device Bringing 30,000+ Women Hair Back To Life" at bounding box center [634, 122] width 200 height 111
drag, startPoint x: 693, startPoint y: 107, endPoint x: 629, endPoint y: 110, distance: 64.1
click at [629, 110] on p "The 4in1 Device Bringing 30,000+ Women Hair Back To Life" at bounding box center [634, 122] width 200 height 111
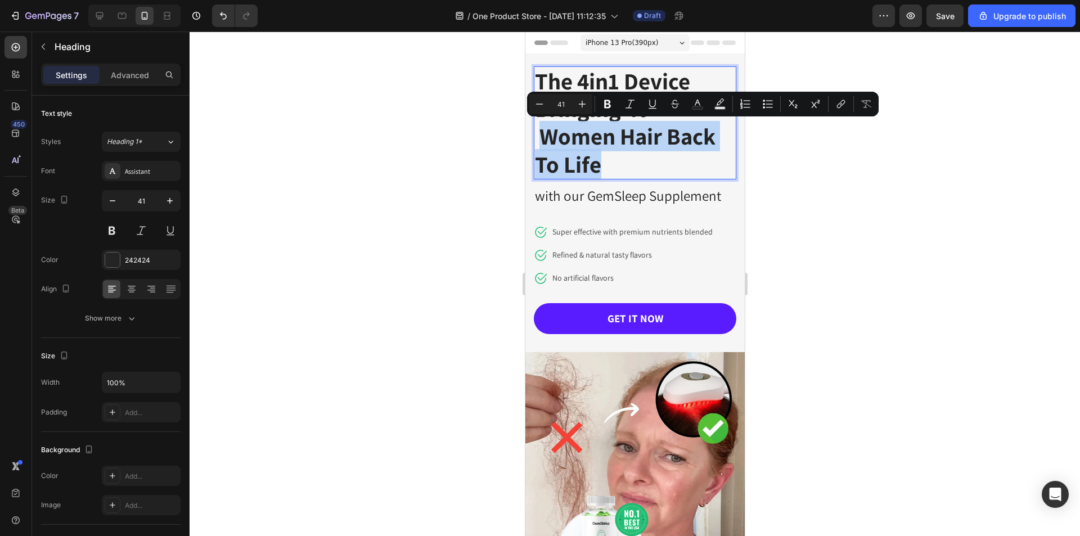
drag, startPoint x: 616, startPoint y: 160, endPoint x: 543, endPoint y: 138, distance: 77.0
click at [543, 138] on p "The 4in1 Device Bringing 40+ Women Hair Back To Life" at bounding box center [634, 122] width 200 height 111
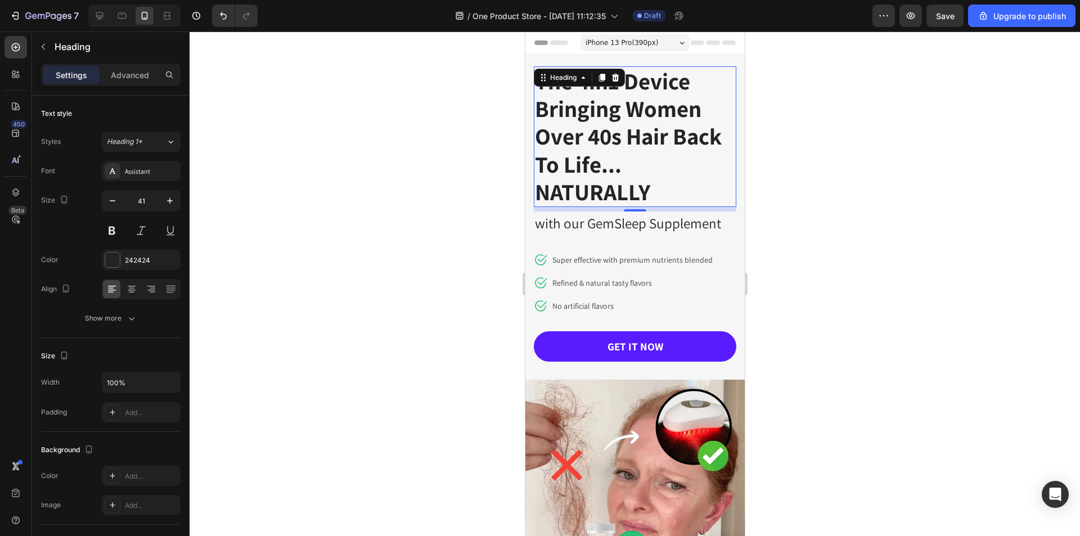
drag, startPoint x: 960, startPoint y: 255, endPoint x: 900, endPoint y: 261, distance: 61.1
click at [963, 255] on div at bounding box center [634, 283] width 890 height 504
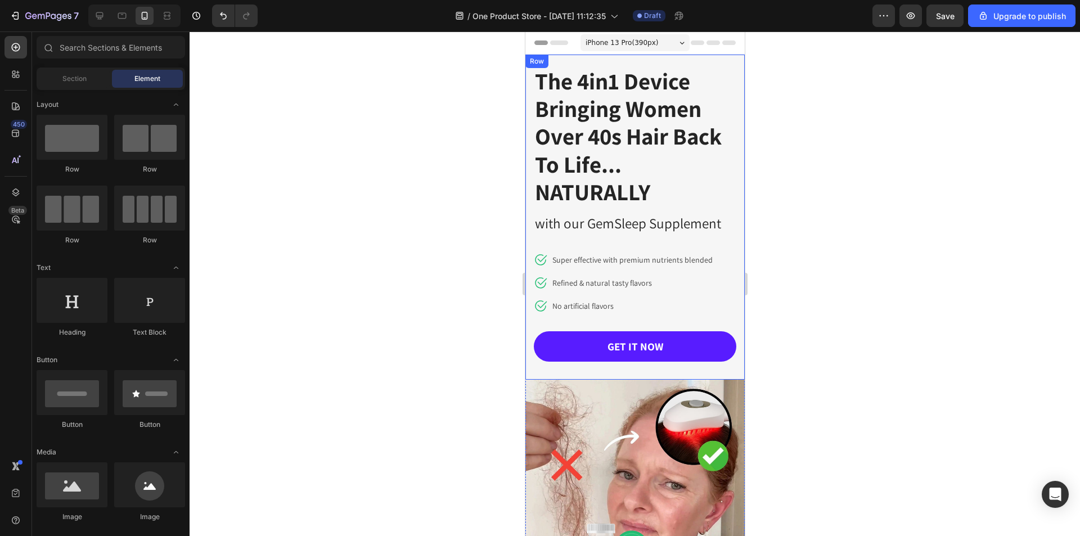
click at [665, 171] on p "The 4in1 Device Bringing Women Over 40s Hair Back To Life... NATURALLY" at bounding box center [634, 136] width 200 height 138
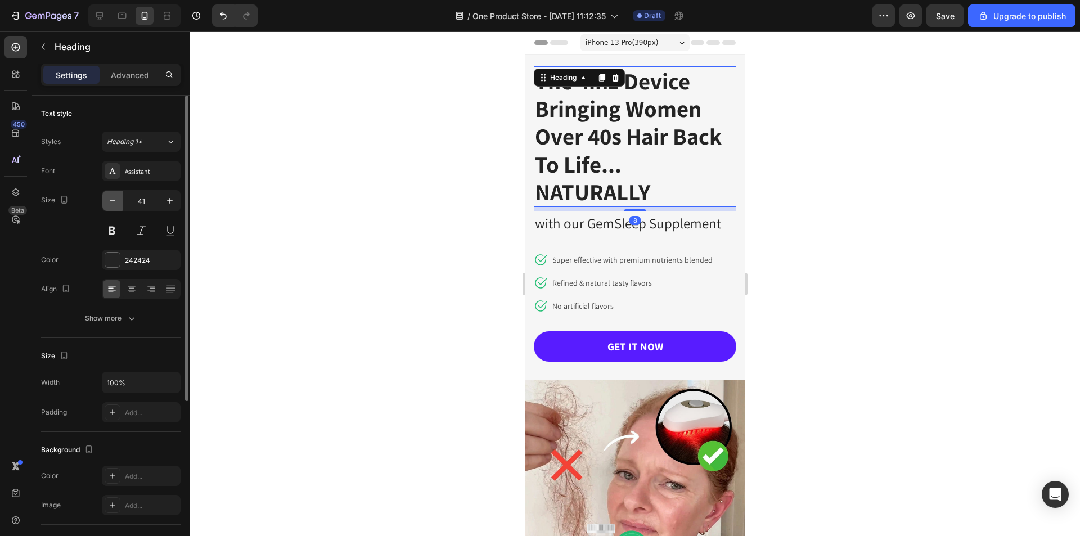
click at [113, 201] on icon "button" at bounding box center [112, 200] width 11 height 11
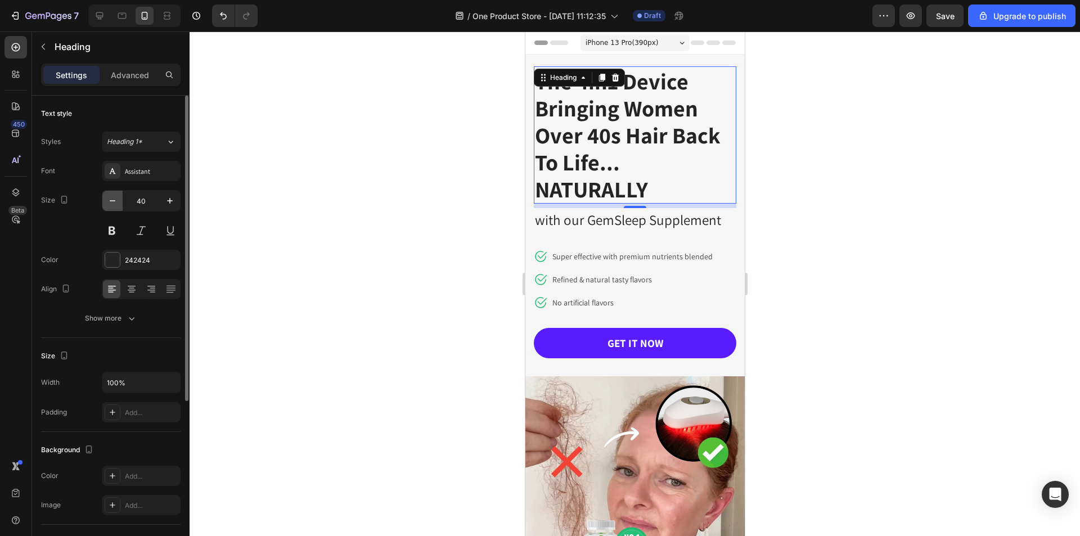
click at [113, 201] on icon "button" at bounding box center [112, 200] width 11 height 11
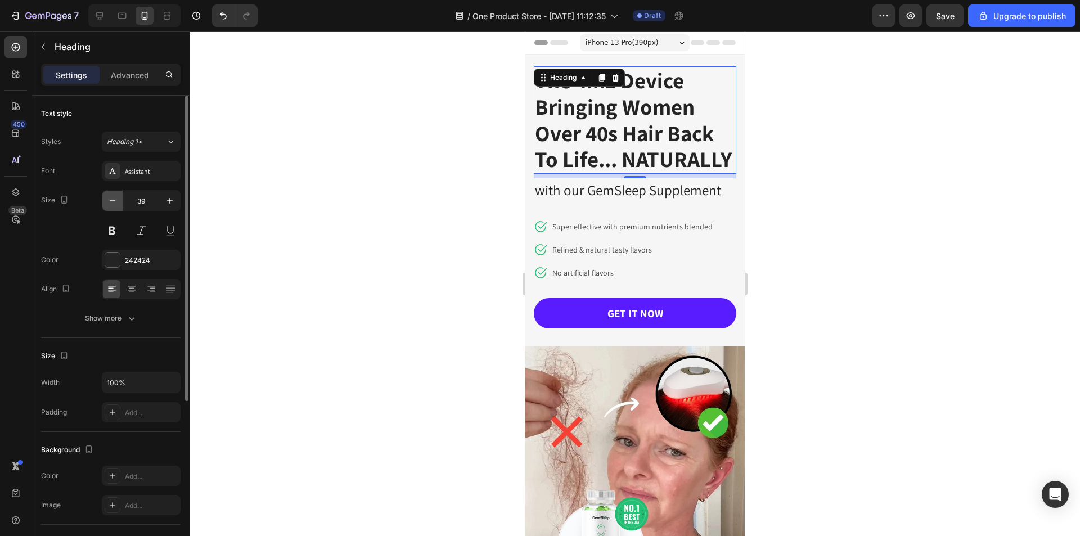
click at [113, 201] on icon "button" at bounding box center [112, 200] width 11 height 11
type input "38"
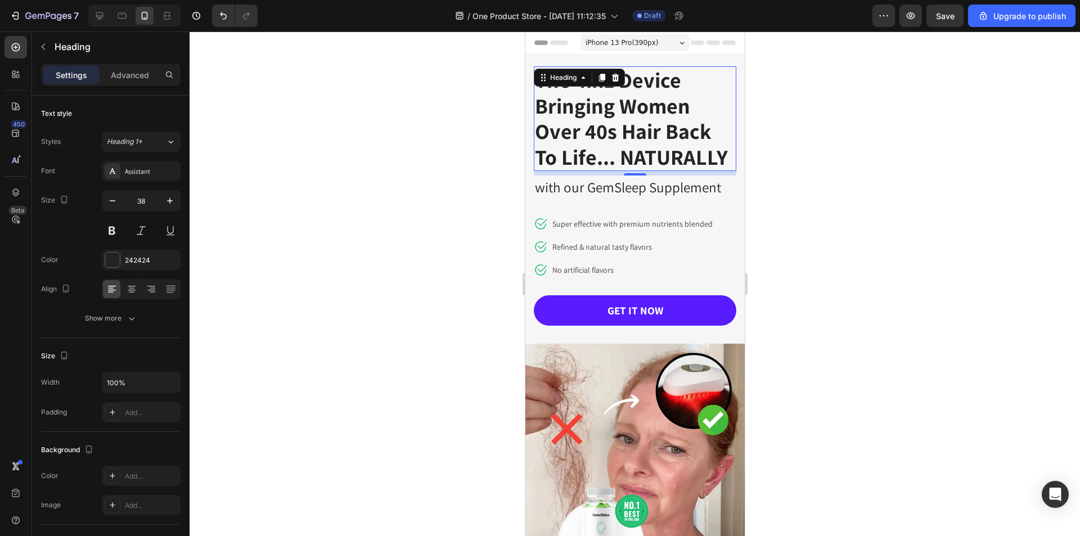
click at [943, 267] on div at bounding box center [634, 283] width 890 height 504
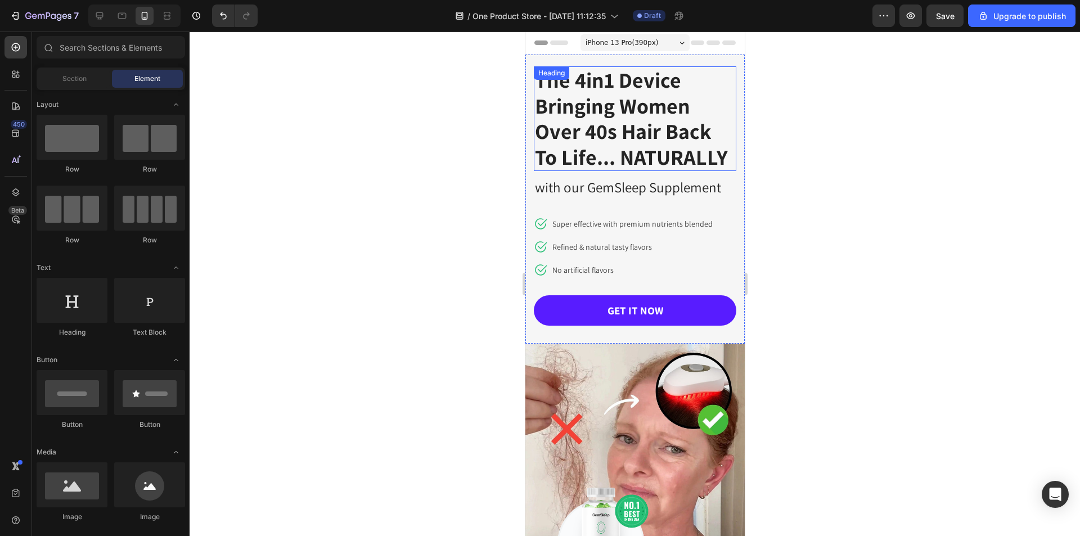
click at [611, 135] on p "The 4in1 Device Bringing Women Over 40s Hair Back To Life... NATURALLY" at bounding box center [634, 118] width 200 height 102
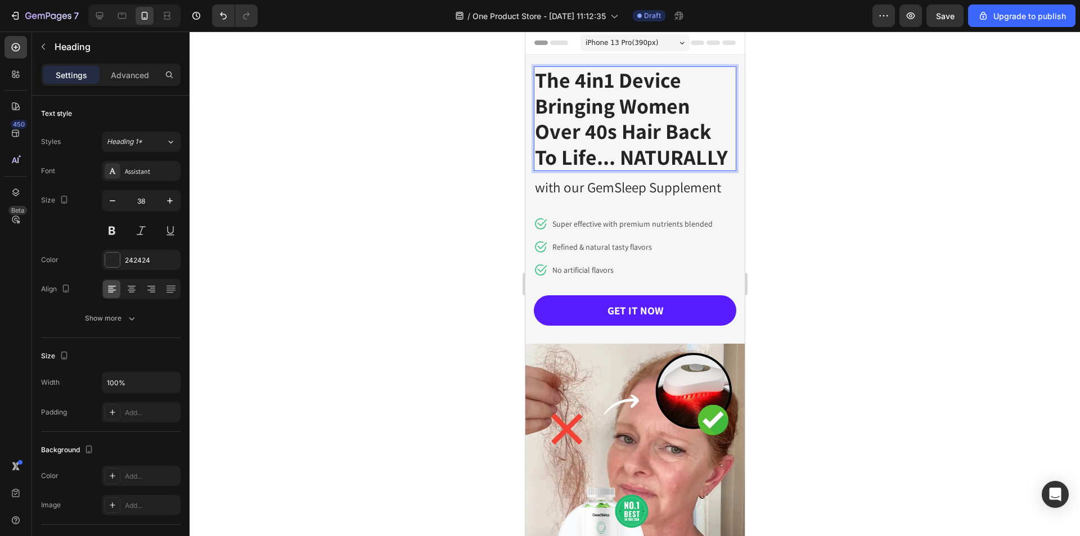
click at [614, 136] on p "The 4in1 Device Bringing Women Over 40s Hair Back To Life... NATURALLY" at bounding box center [634, 118] width 200 height 102
click at [856, 206] on div at bounding box center [634, 283] width 890 height 504
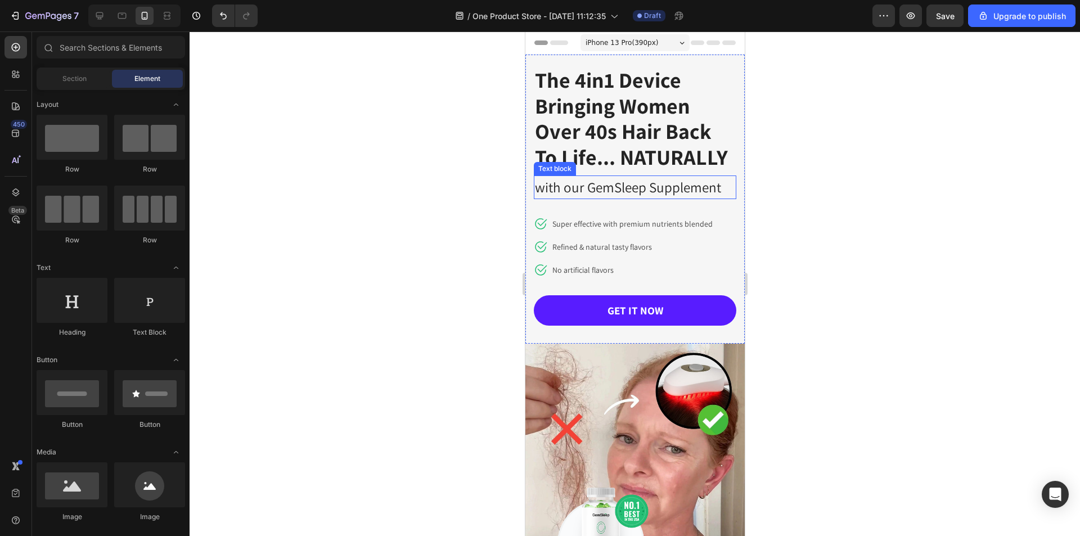
click at [637, 186] on p "with our GemSleep Supplement" at bounding box center [634, 187] width 200 height 21
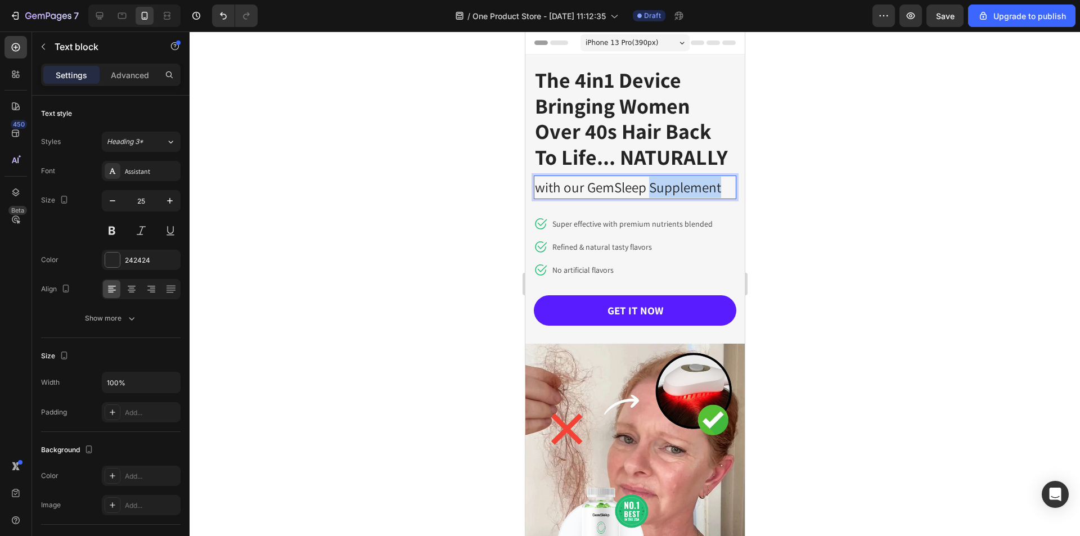
click at [658, 186] on p "with our GemSleep Supplement" at bounding box center [634, 187] width 200 height 21
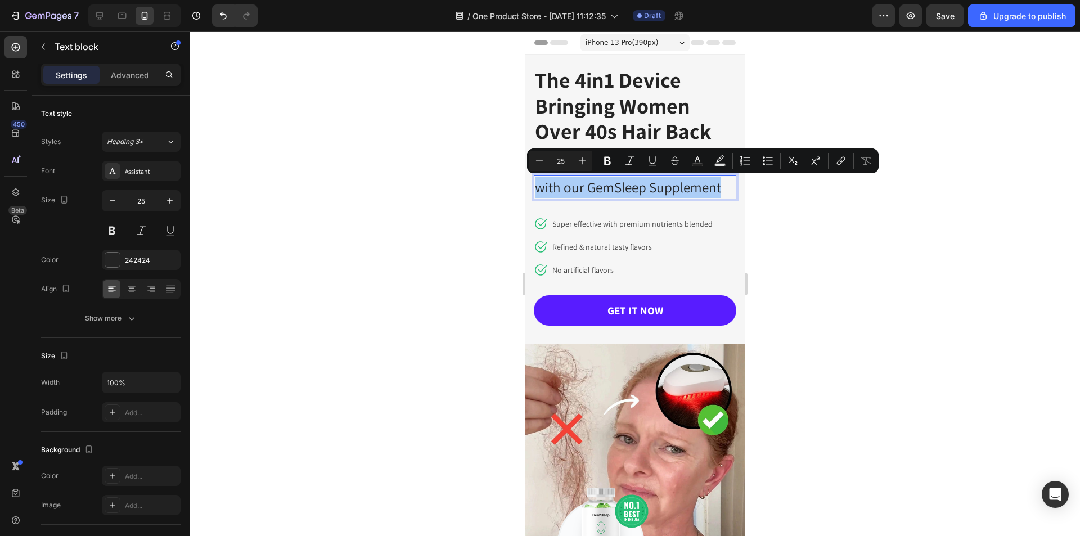
click at [828, 223] on div at bounding box center [634, 283] width 890 height 504
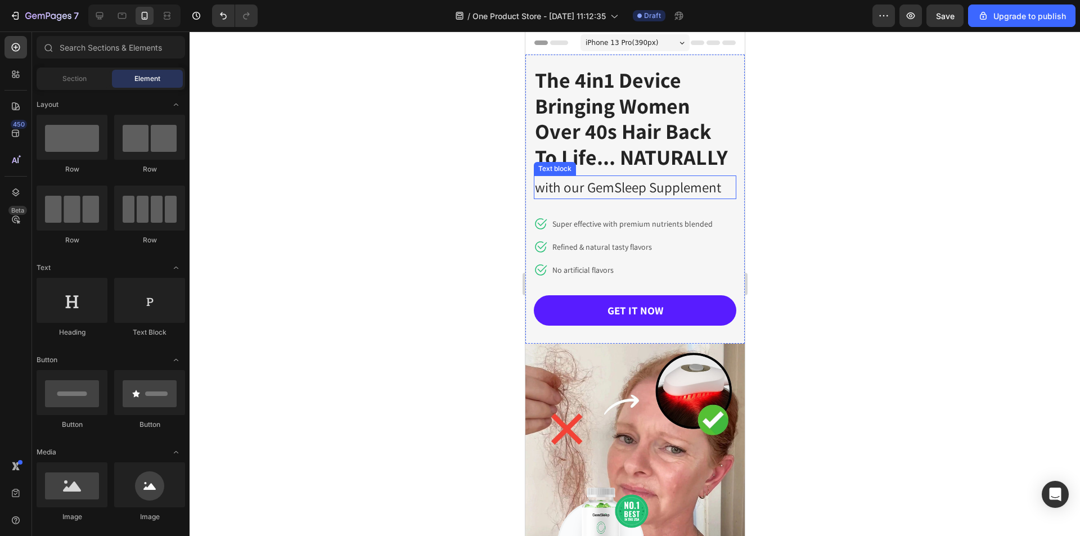
click at [694, 187] on p "with our GemSleep Supplement" at bounding box center [634, 187] width 200 height 21
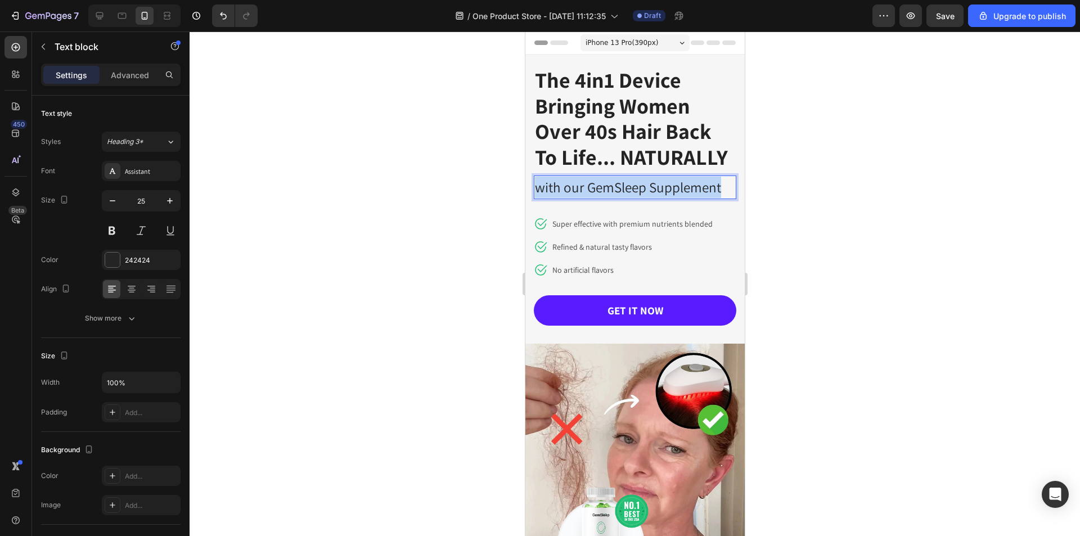
click at [694, 187] on p "with our GemSleep Supplement" at bounding box center [634, 187] width 200 height 21
click at [864, 280] on div at bounding box center [634, 283] width 890 height 504
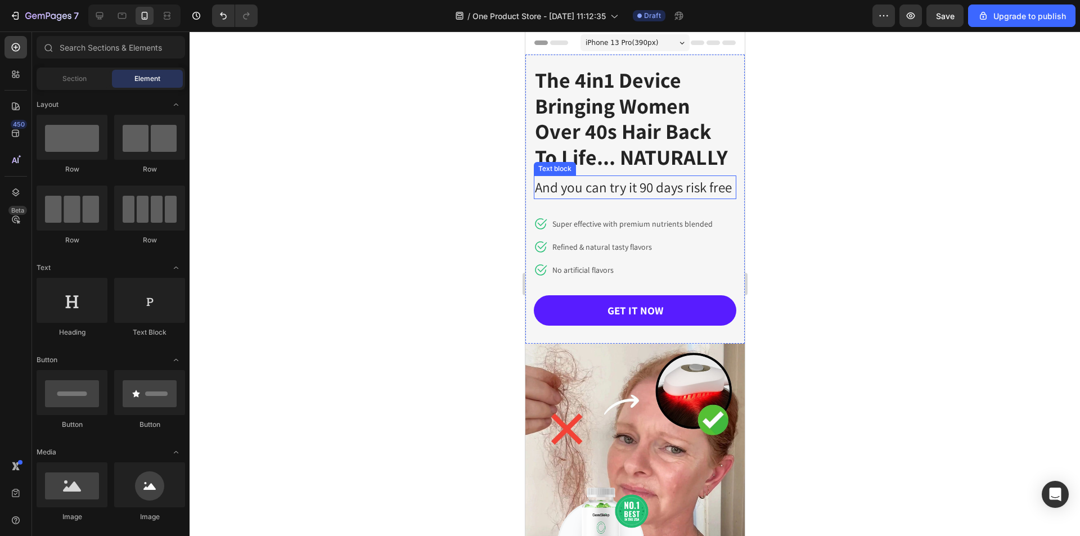
click at [625, 197] on p "And you can try it 90 days risk free" at bounding box center [634, 187] width 200 height 21
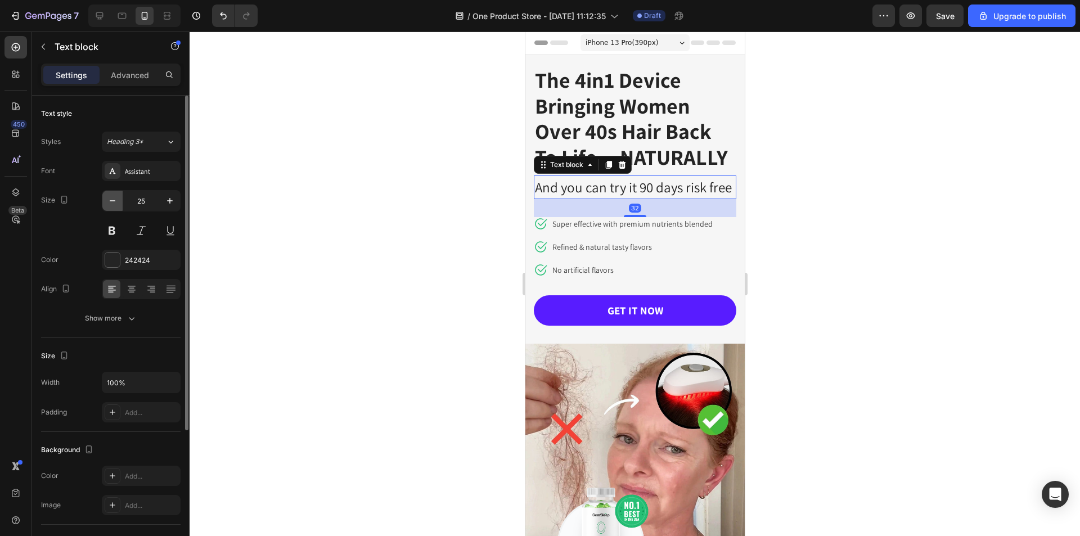
click at [111, 200] on icon "button" at bounding box center [112, 200] width 11 height 11
click at [111, 199] on icon "button" at bounding box center [112, 200] width 11 height 11
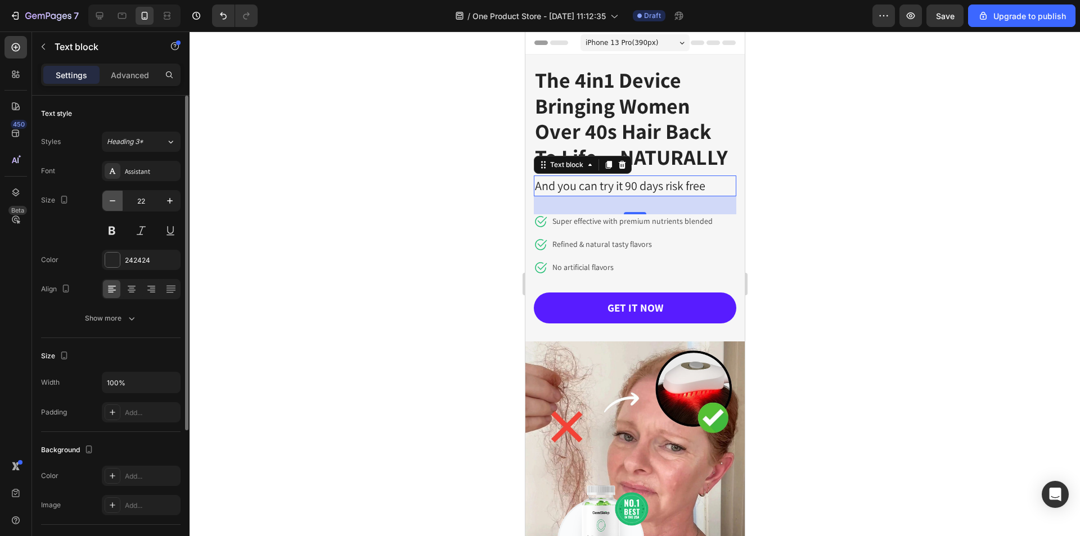
click at [111, 199] on icon "button" at bounding box center [112, 200] width 11 height 11
type input "21"
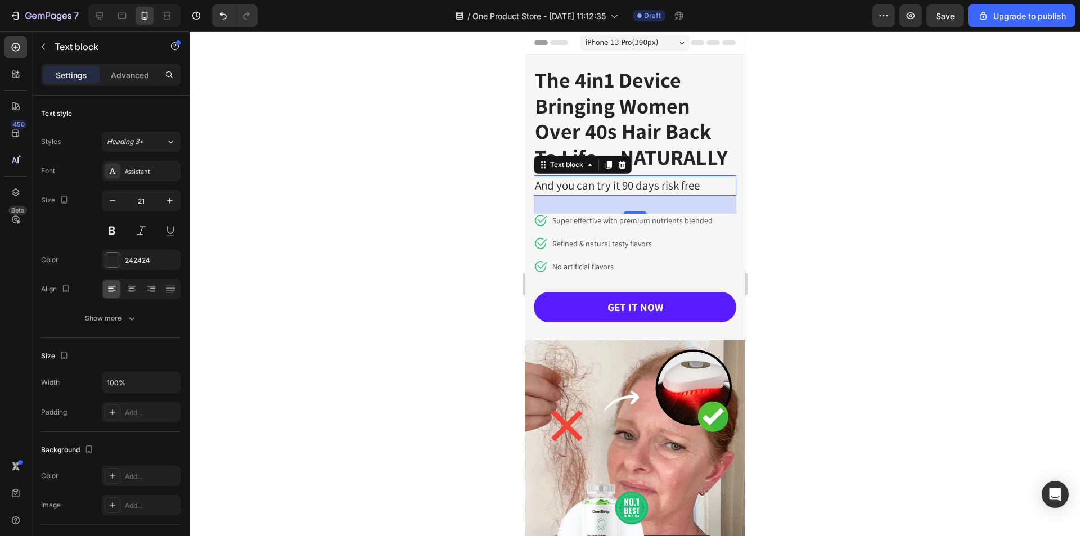
drag, startPoint x: 809, startPoint y: 304, endPoint x: 838, endPoint y: 304, distance: 29.2
click at [810, 303] on div at bounding box center [634, 283] width 890 height 504
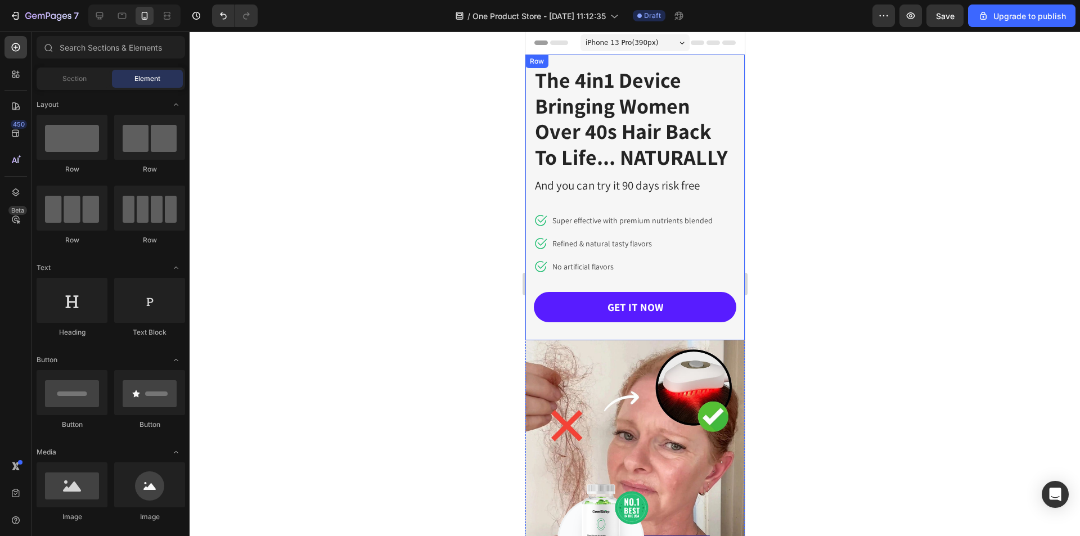
click at [649, 204] on div "The 4in1 Device Bringing Women Over 40s Hair Back To Life... NATURALLY Heading …" at bounding box center [634, 203] width 202 height 274
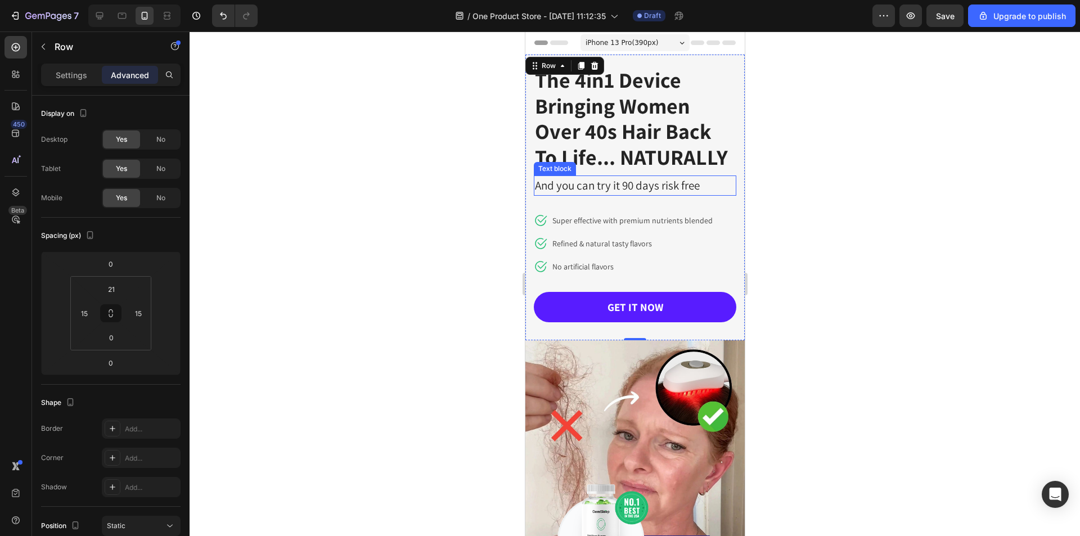
click at [622, 190] on p "And you can try it 90 days risk free" at bounding box center [634, 186] width 200 height 18
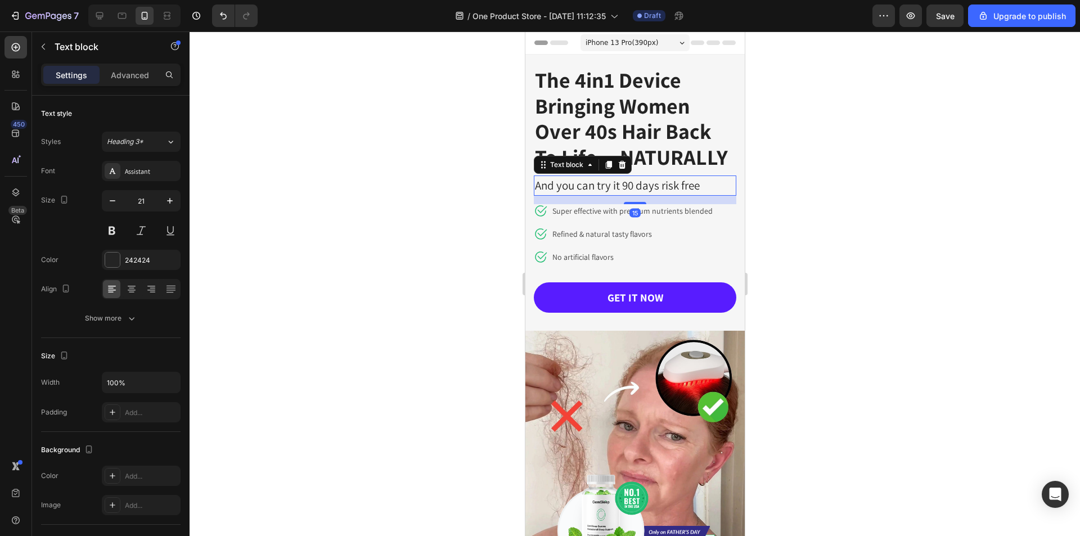
drag, startPoint x: 635, startPoint y: 213, endPoint x: 642, endPoint y: 204, distance: 11.7
click at [642, 196] on div "15" at bounding box center [634, 196] width 202 height 0
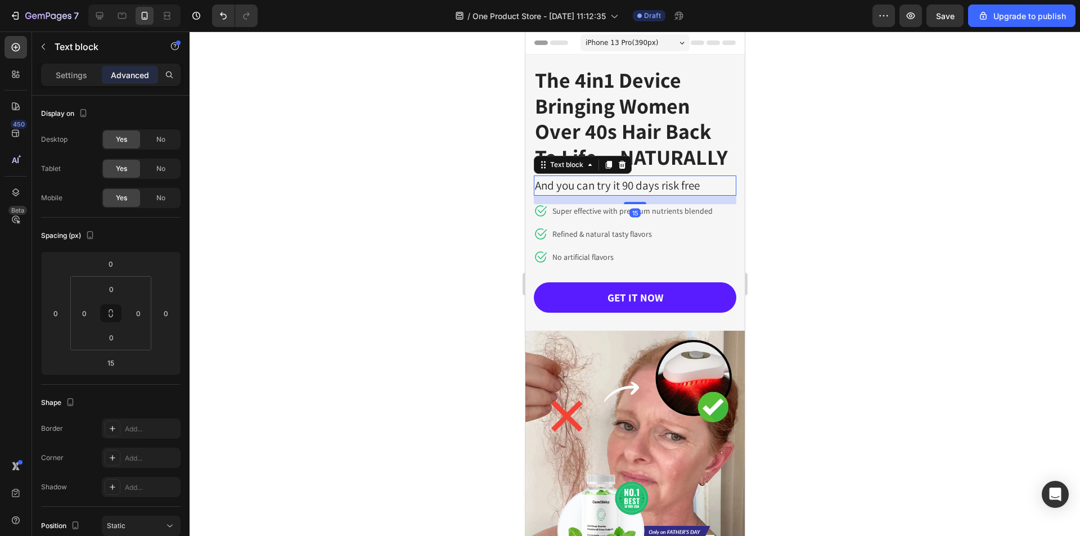
click at [850, 273] on div at bounding box center [634, 283] width 890 height 504
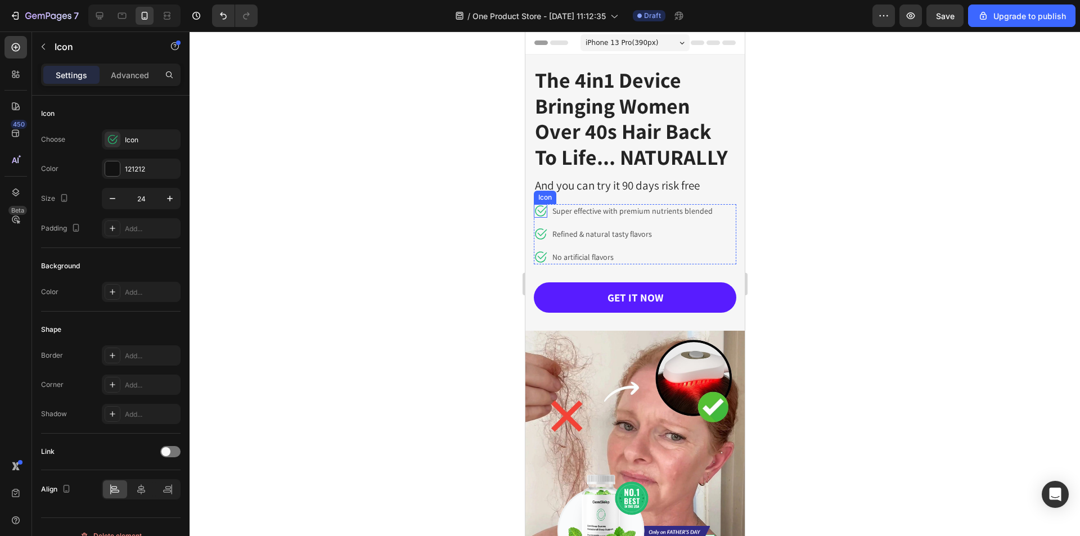
click at [540, 210] on icon at bounding box center [539, 210] width 13 height 13
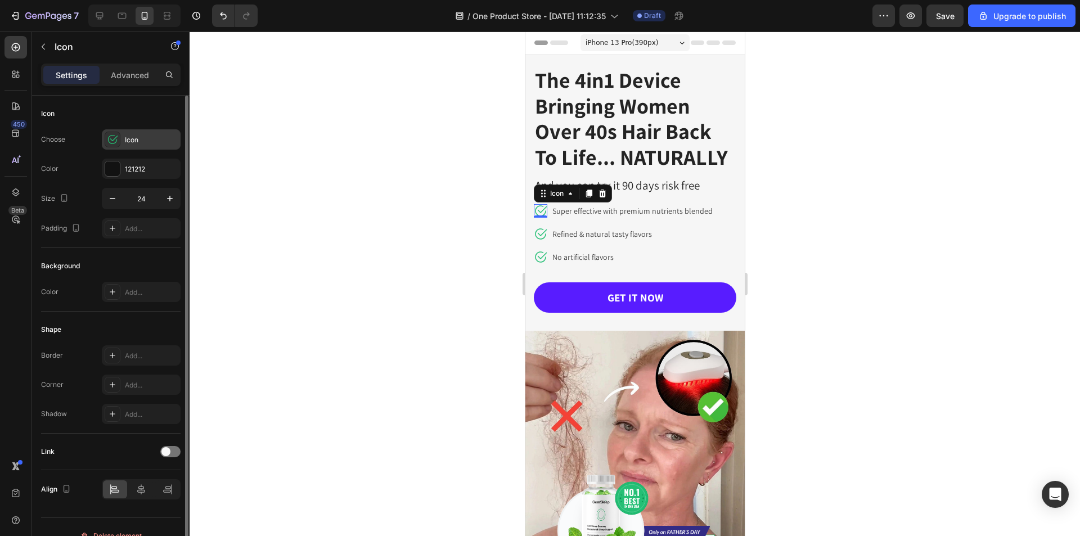
click at [111, 138] on icon at bounding box center [112, 139] width 11 height 11
click at [134, 312] on div "Icon Choose Icon Color 121212 Size 24 Padding Add..." at bounding box center [110, 373] width 139 height 122
click at [125, 140] on div "Icon" at bounding box center [151, 140] width 53 height 10
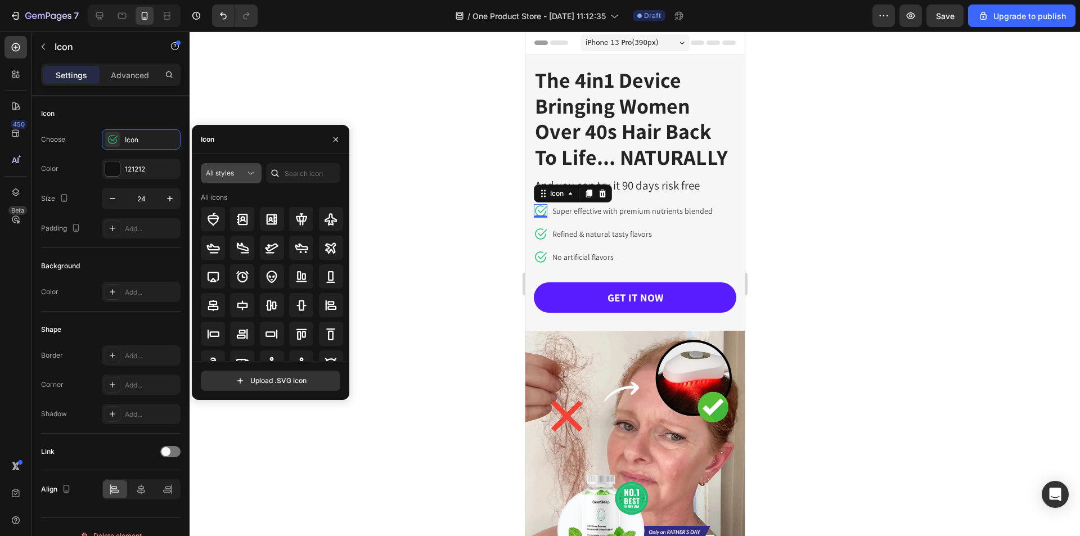
click at [229, 171] on span "All styles" at bounding box center [220, 173] width 28 height 8
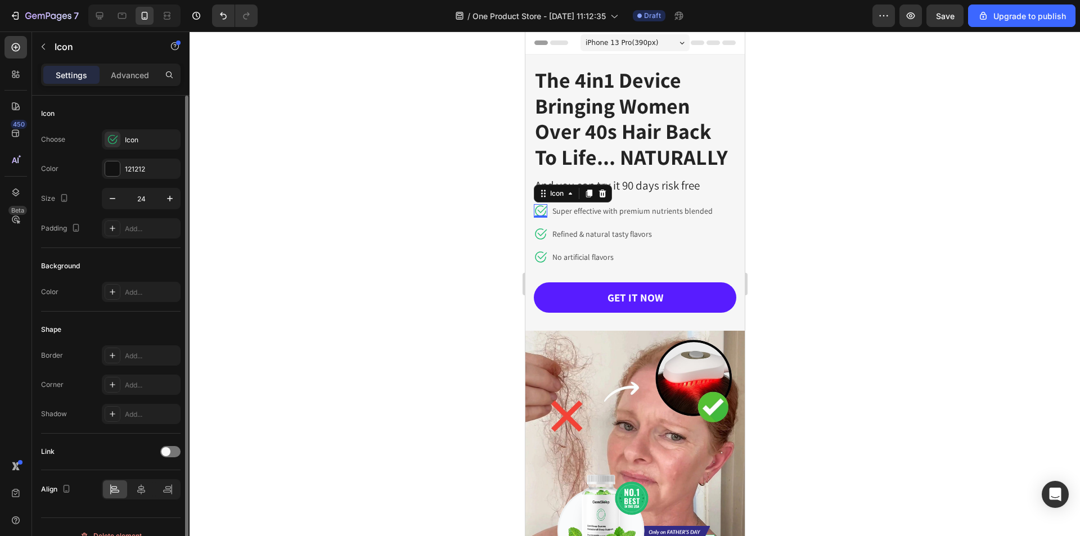
click at [129, 312] on div "Icon Choose Icon Color 121212 Size 24 Padding Add..." at bounding box center [110, 373] width 139 height 122
click at [136, 140] on div "Icon" at bounding box center [151, 140] width 53 height 10
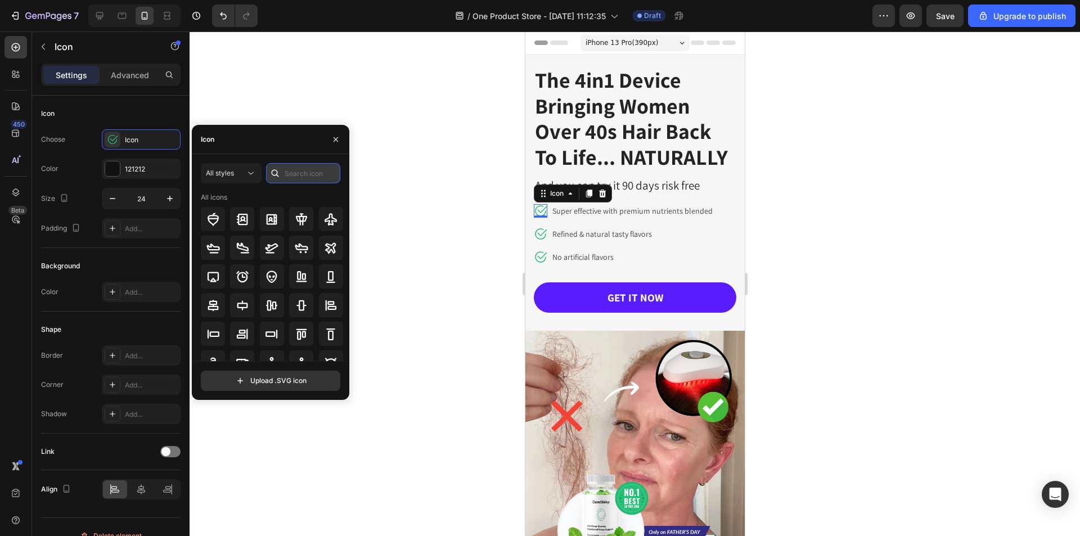
click at [303, 175] on input "text" at bounding box center [303, 173] width 74 height 20
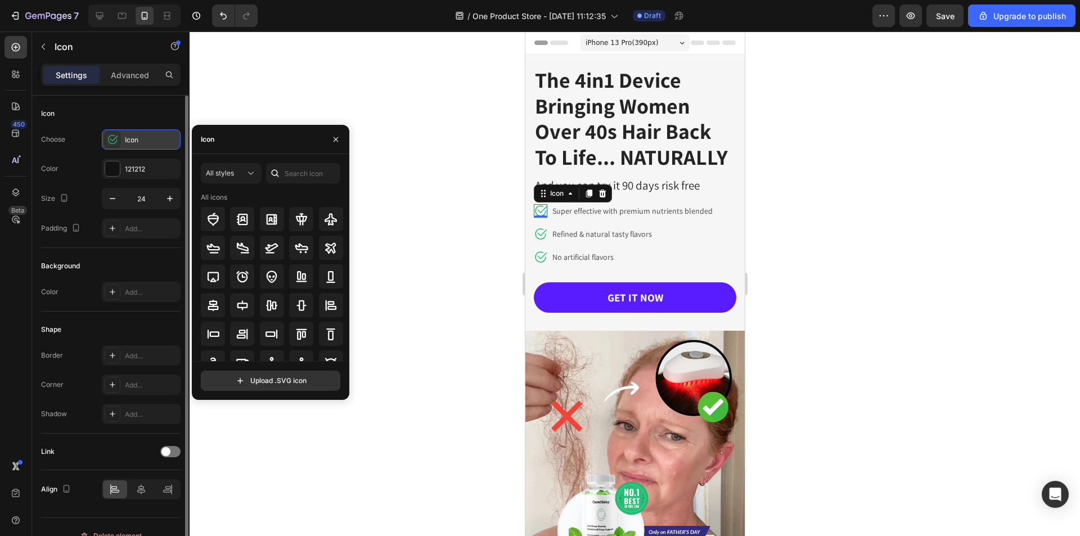
click at [118, 141] on div at bounding box center [113, 140] width 16 height 16
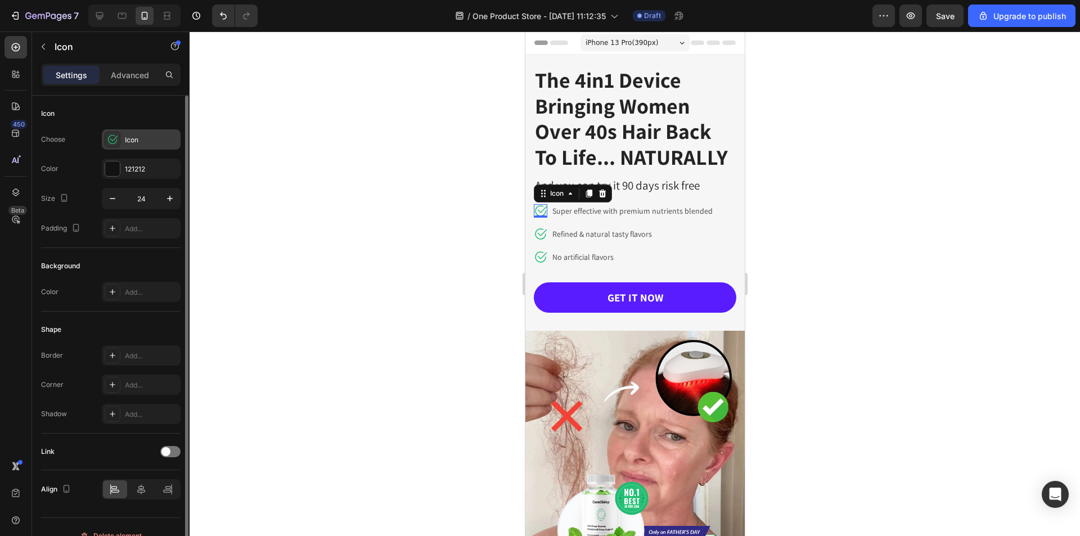
click at [116, 141] on icon at bounding box center [112, 139] width 11 height 11
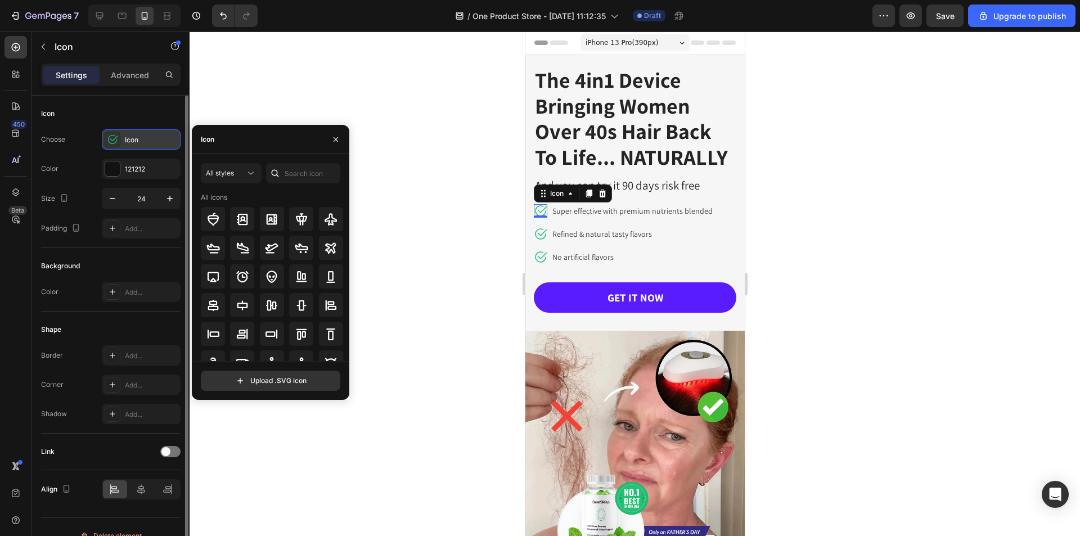
click at [110, 140] on icon at bounding box center [112, 139] width 11 height 11
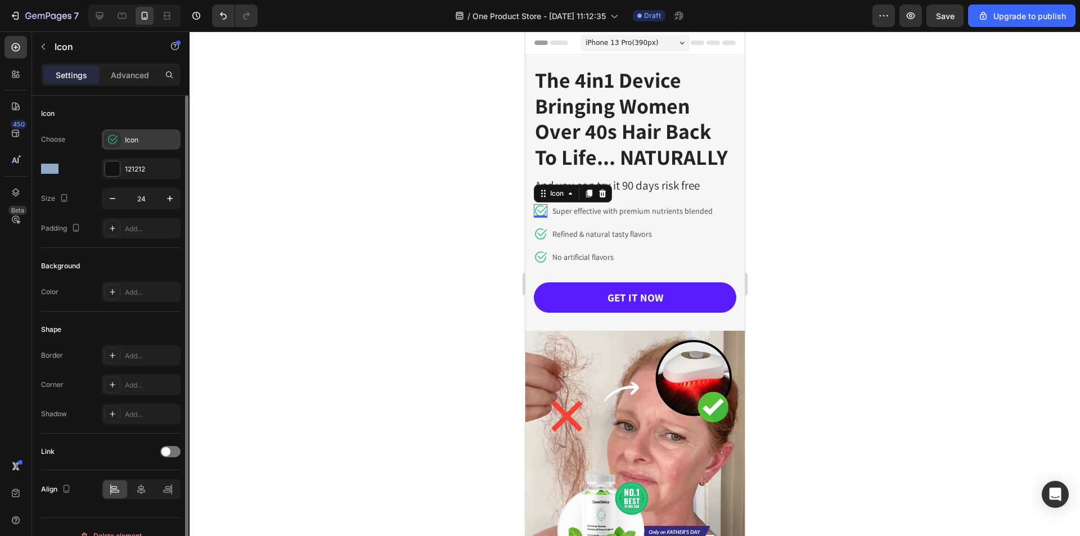
click at [110, 140] on icon at bounding box center [112, 139] width 11 height 11
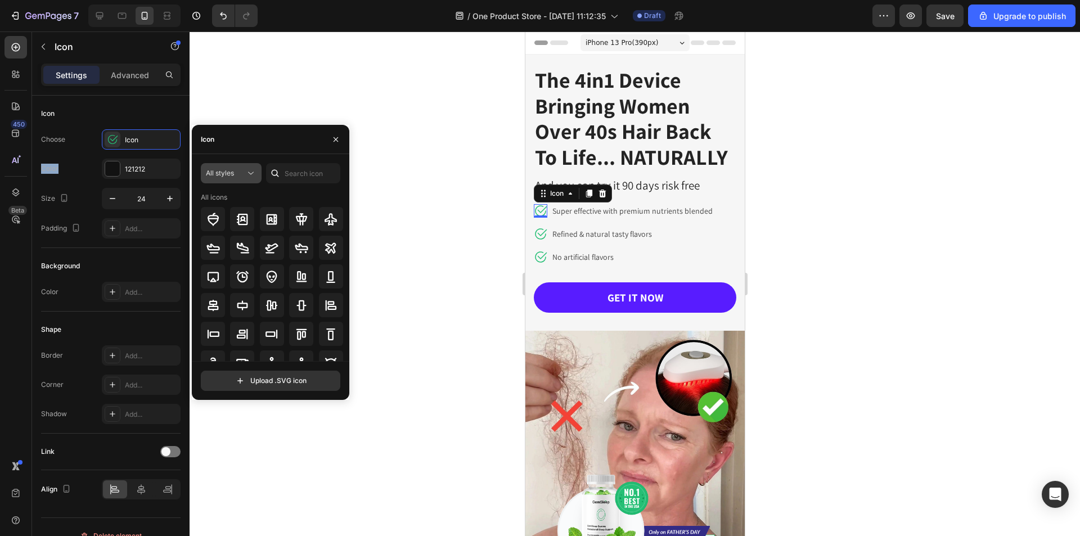
click at [222, 179] on button "All styles" at bounding box center [231, 173] width 61 height 20
click at [306, 176] on input "text" at bounding box center [303, 173] width 74 height 20
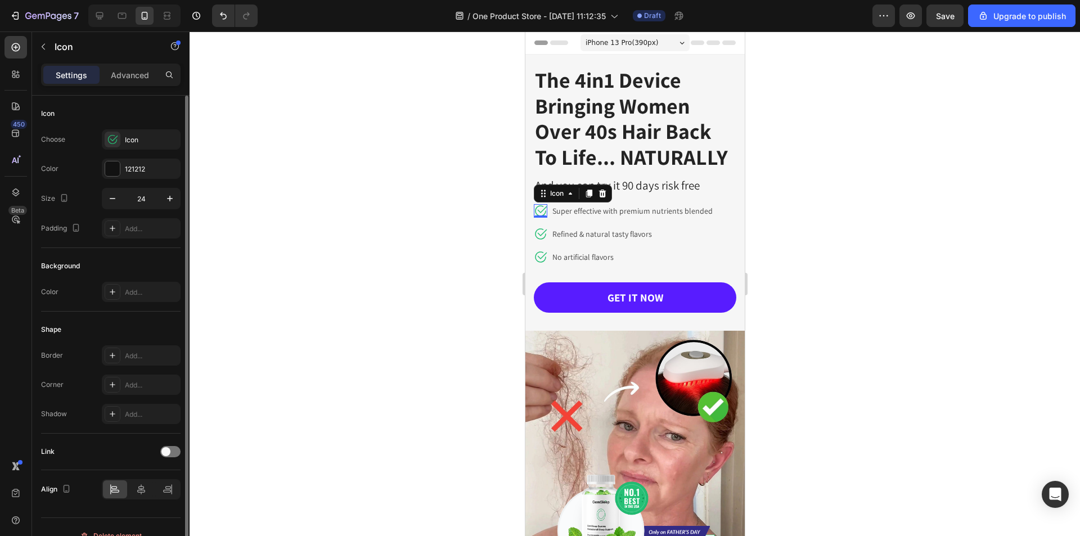
click at [146, 114] on div "Icon" at bounding box center [110, 114] width 139 height 18
click at [123, 80] on p "Advanced" at bounding box center [130, 75] width 38 height 12
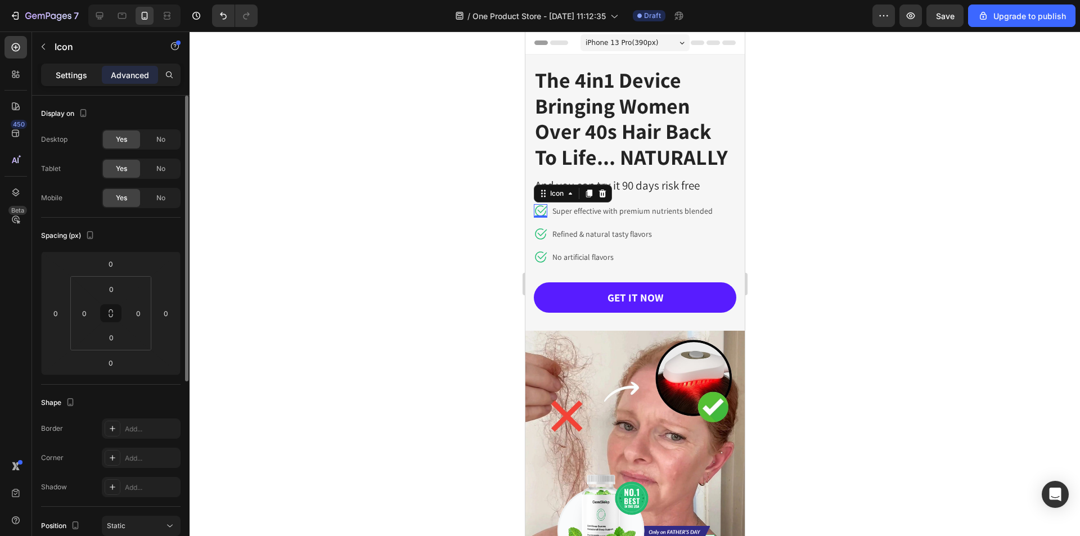
click at [67, 69] on p "Settings" at bounding box center [71, 75] width 31 height 12
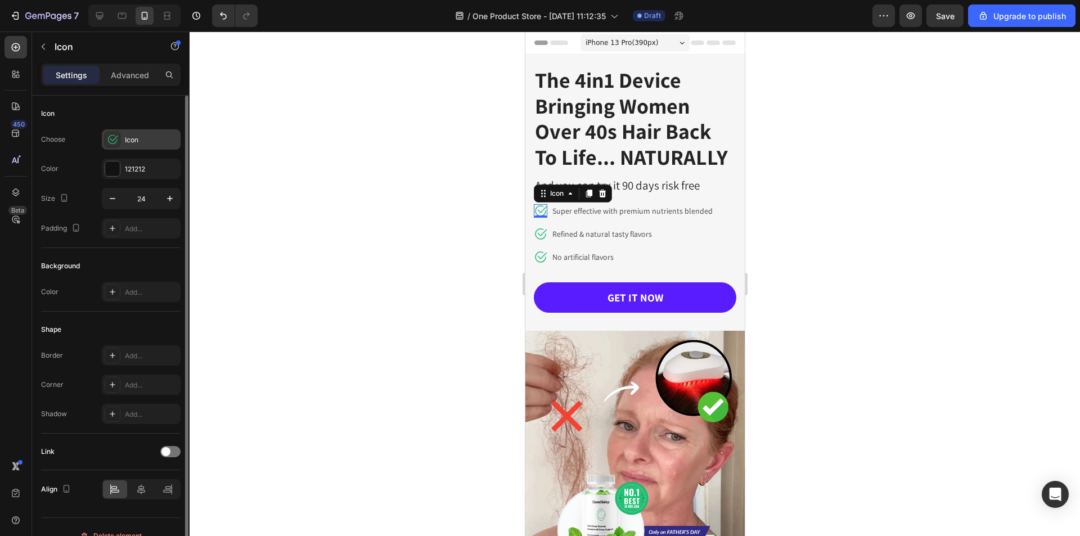
click at [111, 135] on icon at bounding box center [112, 139] width 11 height 11
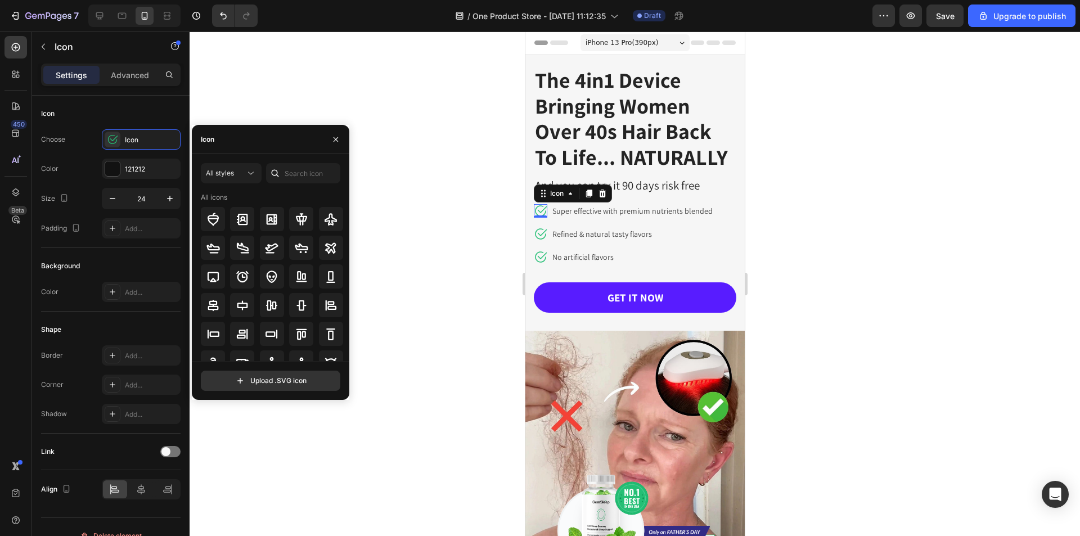
click at [262, 141] on div "Icon" at bounding box center [270, 139] width 157 height 29
click at [288, 169] on input "text" at bounding box center [303, 173] width 74 height 20
type input "check"
click at [332, 219] on icon at bounding box center [330, 219] width 13 height 13
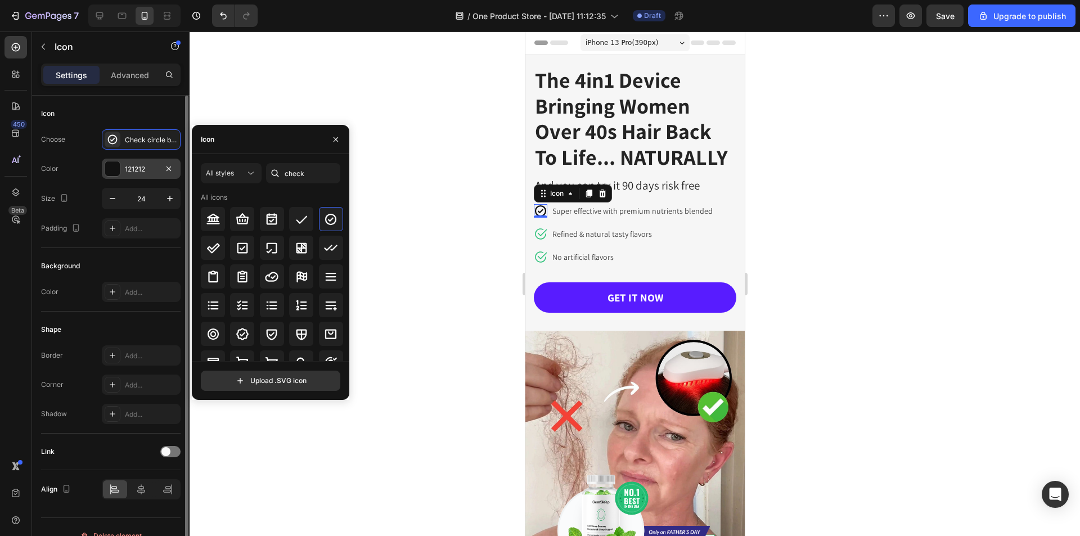
click at [107, 168] on div at bounding box center [112, 168] width 15 height 15
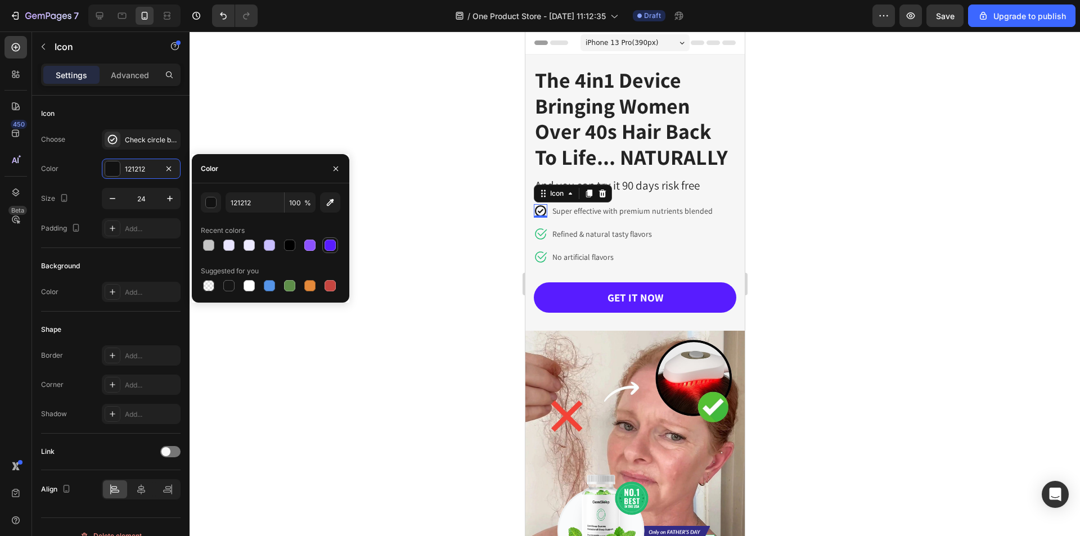
click at [330, 242] on div at bounding box center [329, 245] width 11 height 11
type input "581CFF"
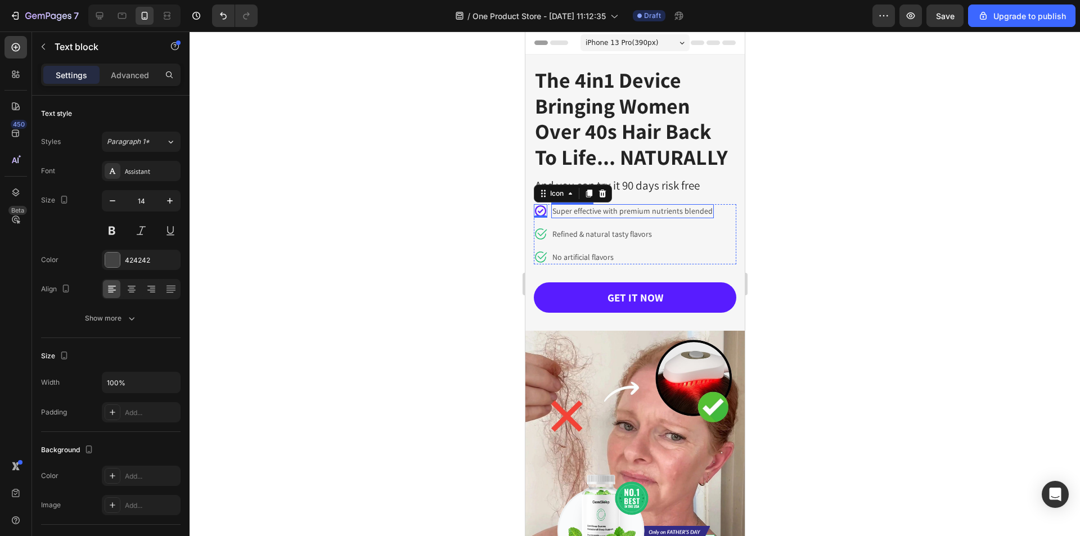
click at [616, 211] on p "Super effective with premium nutrients blended" at bounding box center [632, 211] width 160 height 12
click at [848, 249] on div at bounding box center [634, 283] width 890 height 504
click at [639, 212] on p "Super effective with premium nutrients blended" at bounding box center [632, 211] width 160 height 12
click at [568, 236] on p "Refined & natural tasty flavors" at bounding box center [602, 234] width 100 height 12
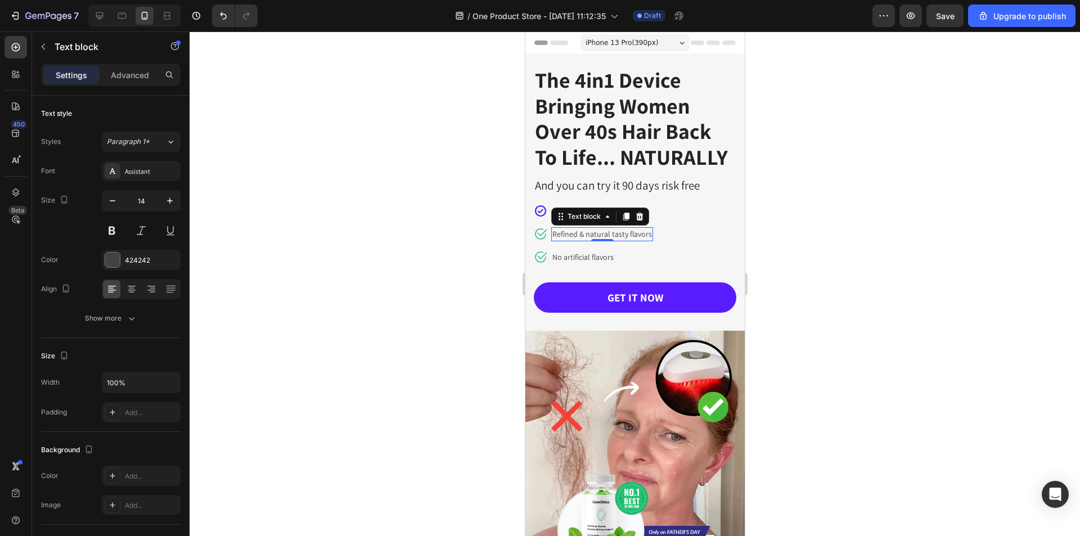
click at [568, 236] on p "Refined & natural tasty flavors" at bounding box center [602, 234] width 100 height 12
click at [575, 258] on p "No artificial flavors" at bounding box center [588, 257] width 72 height 12
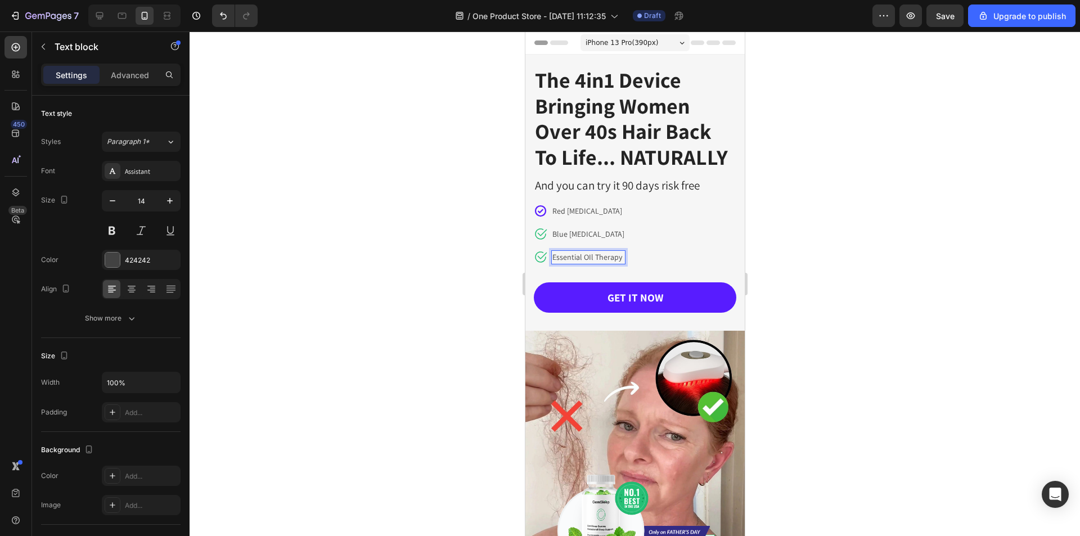
click at [1041, 323] on div at bounding box center [634, 283] width 890 height 504
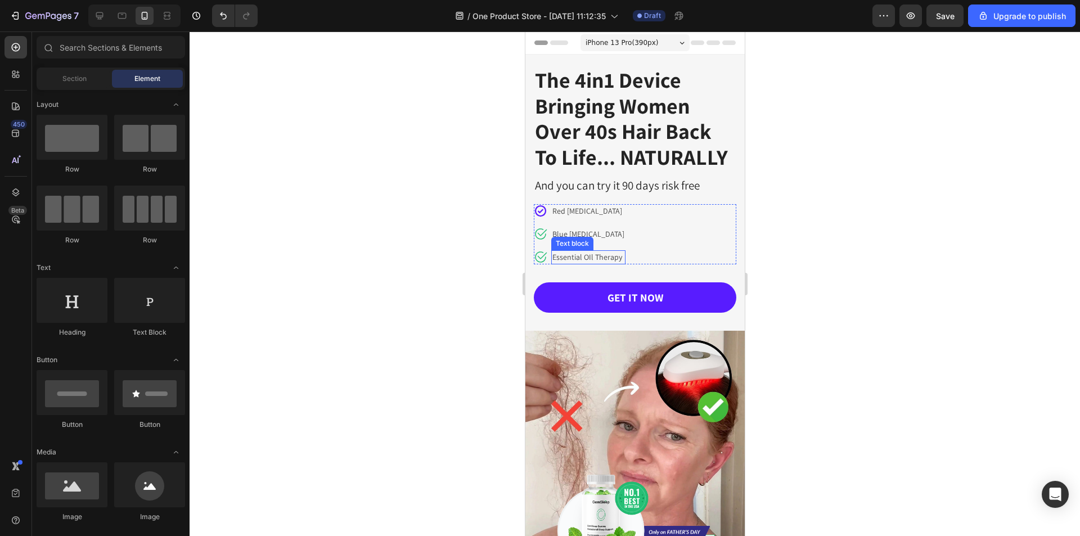
click at [567, 259] on p "Essential OIl Therapy" at bounding box center [588, 257] width 72 height 12
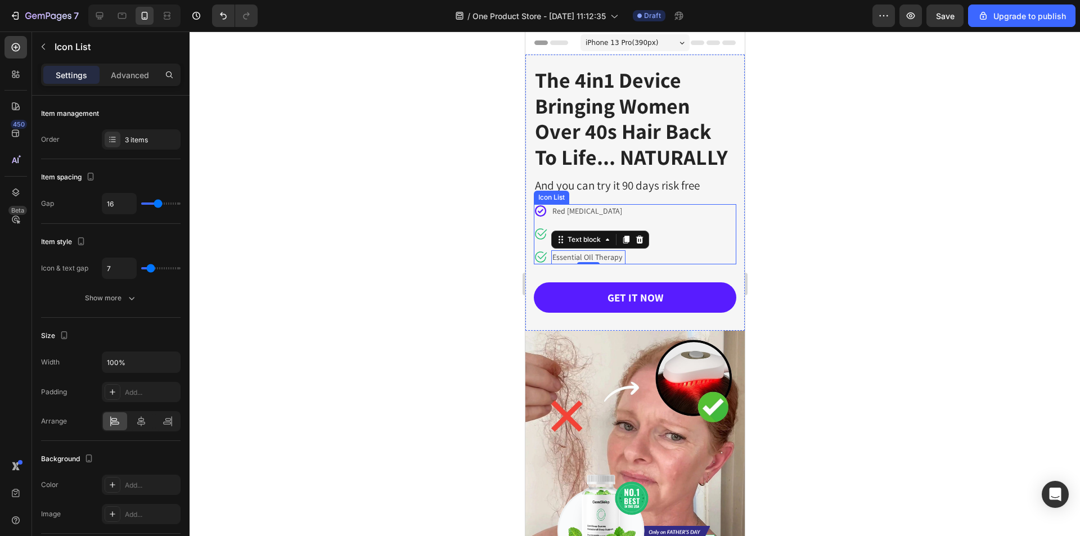
click at [717, 256] on div "Icon Red Light Therapy Text block Icon Blue Light Therapy Text block Icon Essen…" at bounding box center [634, 234] width 202 height 60
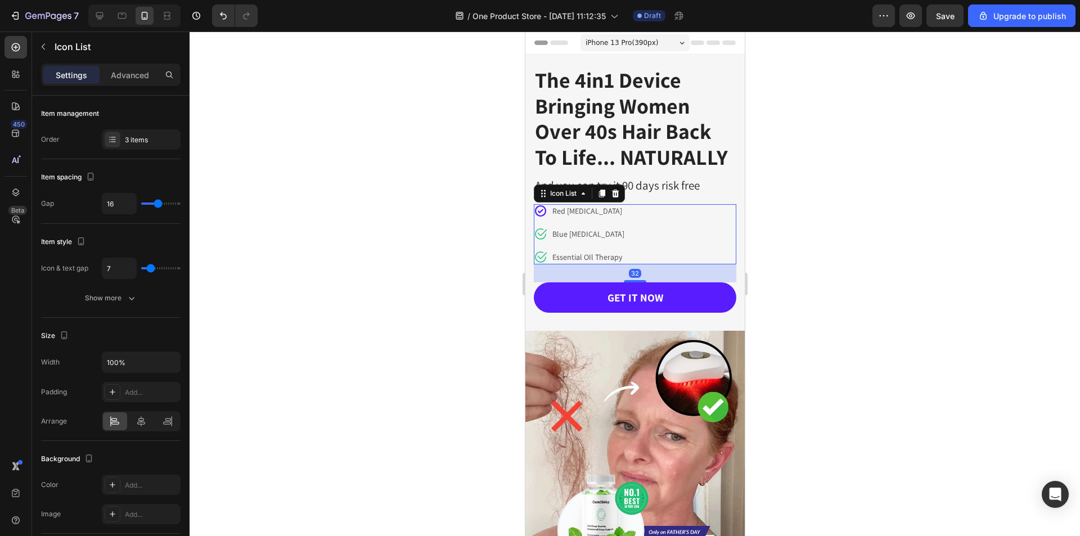
click at [570, 249] on ul "Icon Red Light Therapy Text block Icon Blue Light Therapy Text block Icon Essen…" at bounding box center [579, 234] width 92 height 60
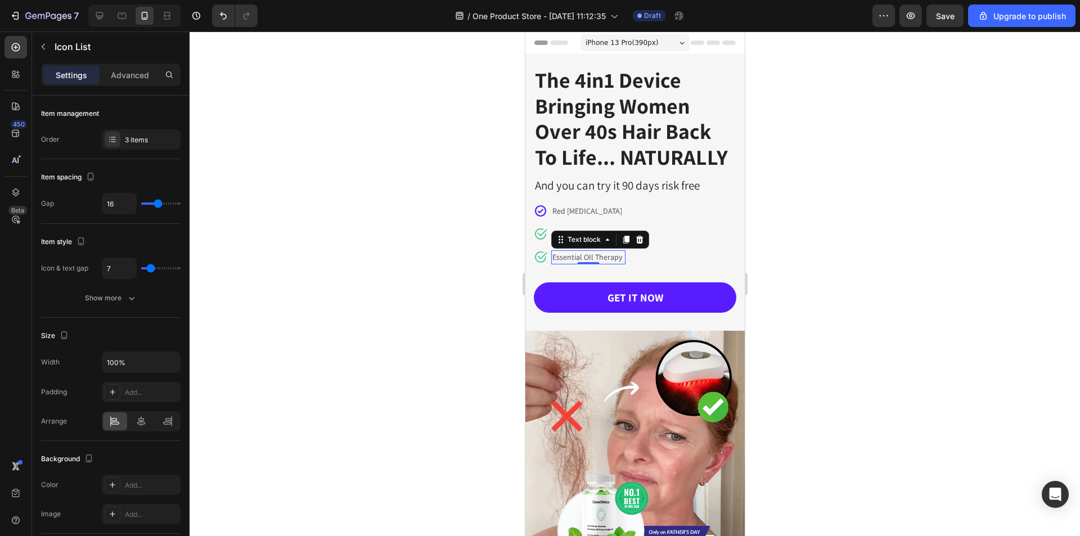
click at [574, 252] on p "Essential OIl Therapy" at bounding box center [588, 257] width 72 height 12
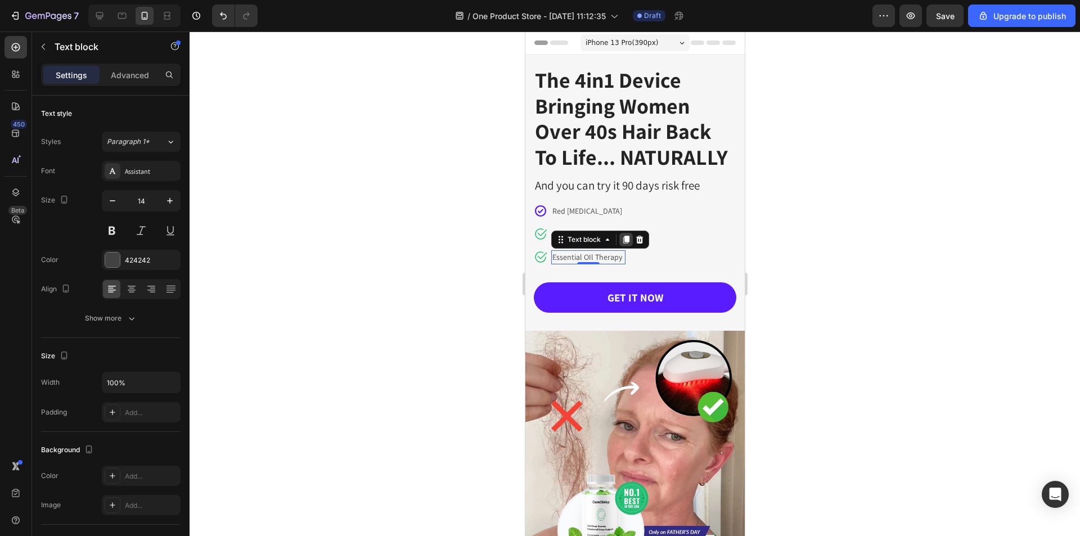
click at [623, 240] on icon at bounding box center [625, 239] width 9 height 9
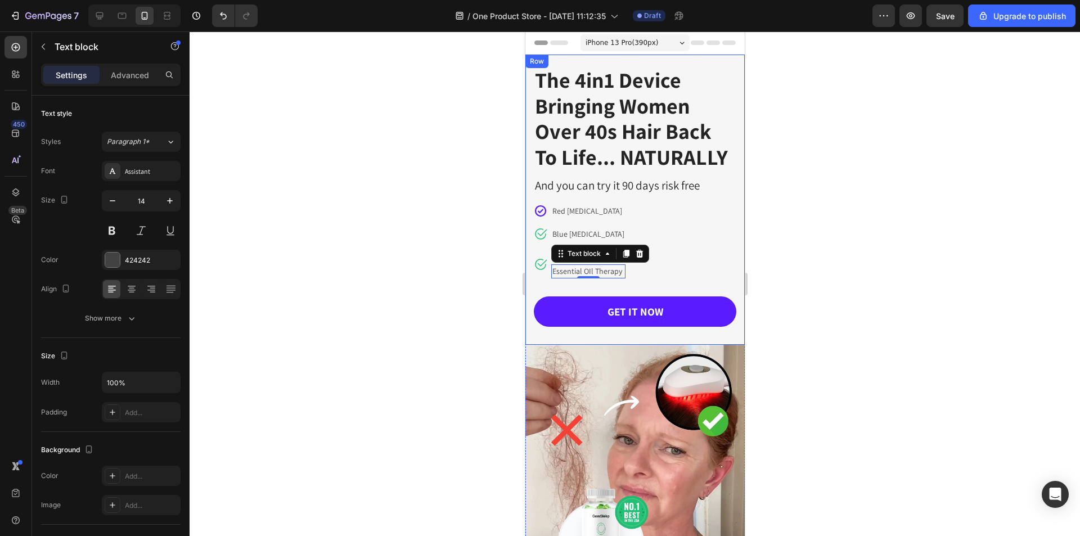
click at [529, 278] on div "The 4in1 Device Bringing Women Over 40s Hair Back To Life... NATURALLY Heading …" at bounding box center [634, 200] width 219 height 290
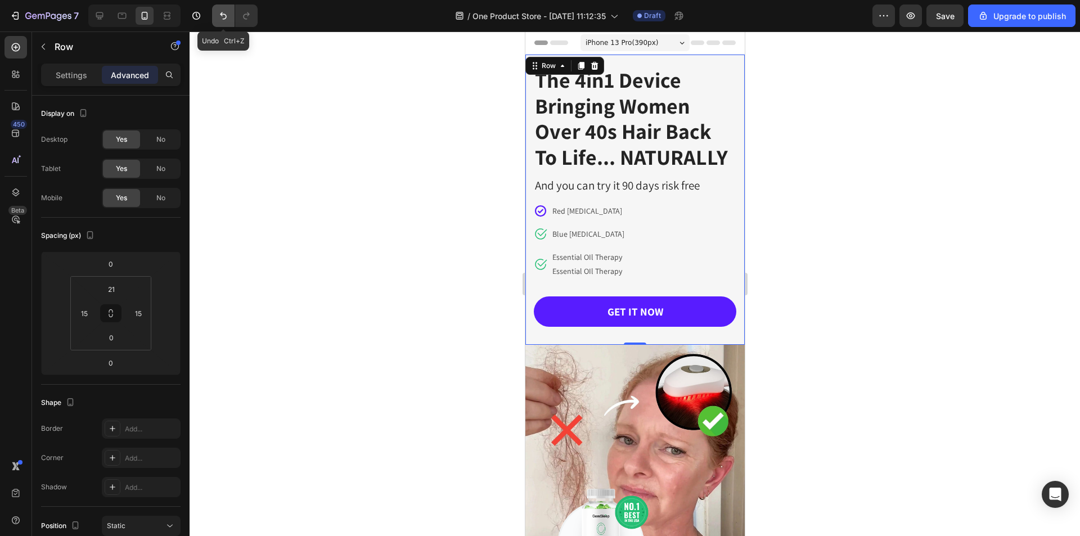
click at [226, 19] on icon "Undo/Redo" at bounding box center [223, 15] width 11 height 11
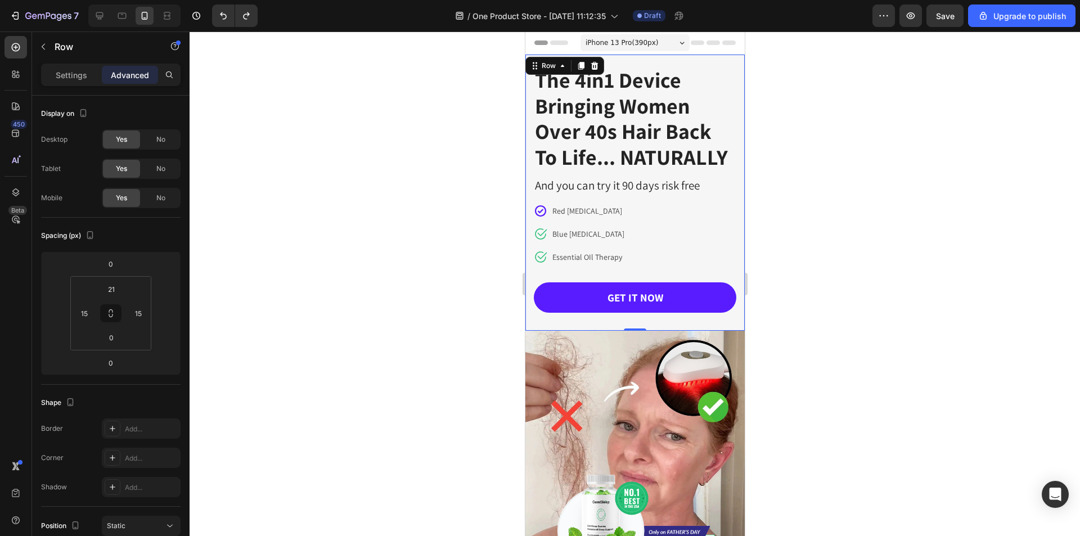
click at [808, 229] on div at bounding box center [634, 283] width 890 height 504
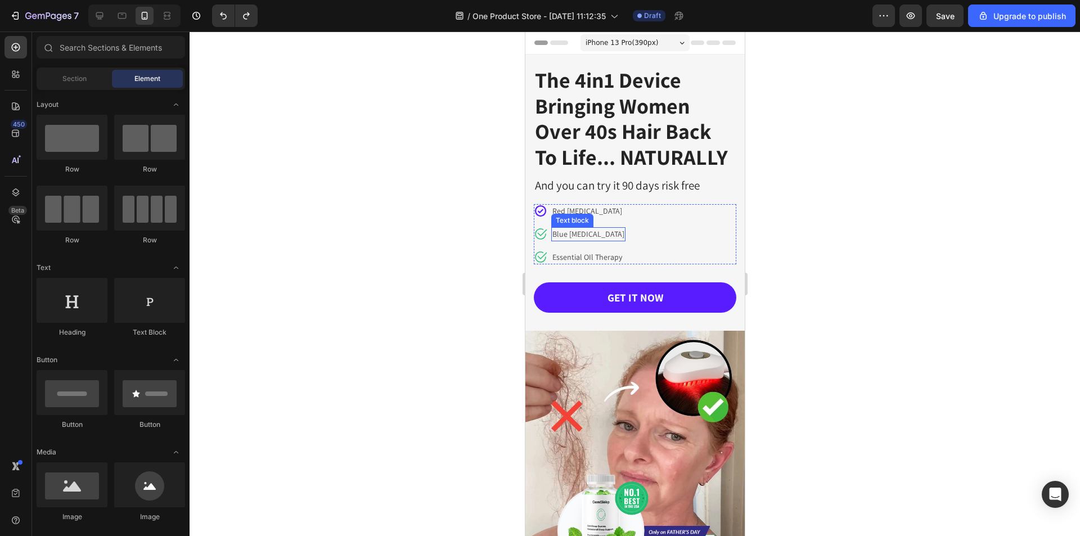
click at [569, 214] on div "Text block" at bounding box center [571, 220] width 42 height 13
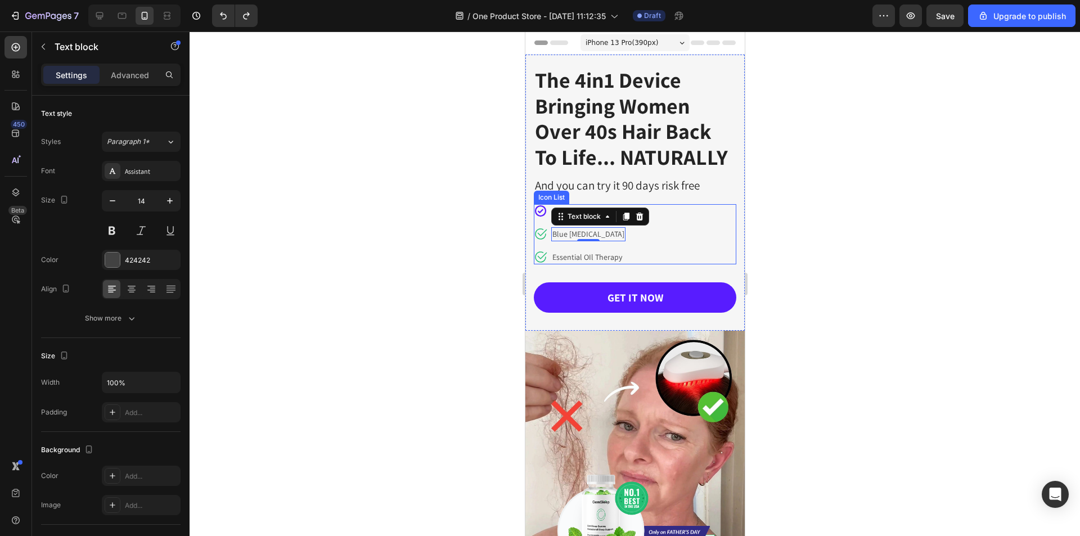
click at [668, 248] on div "Icon Red Light Therapy Text block Icon Blue Light Therapy Text block 0 Icon Ess…" at bounding box center [634, 234] width 202 height 60
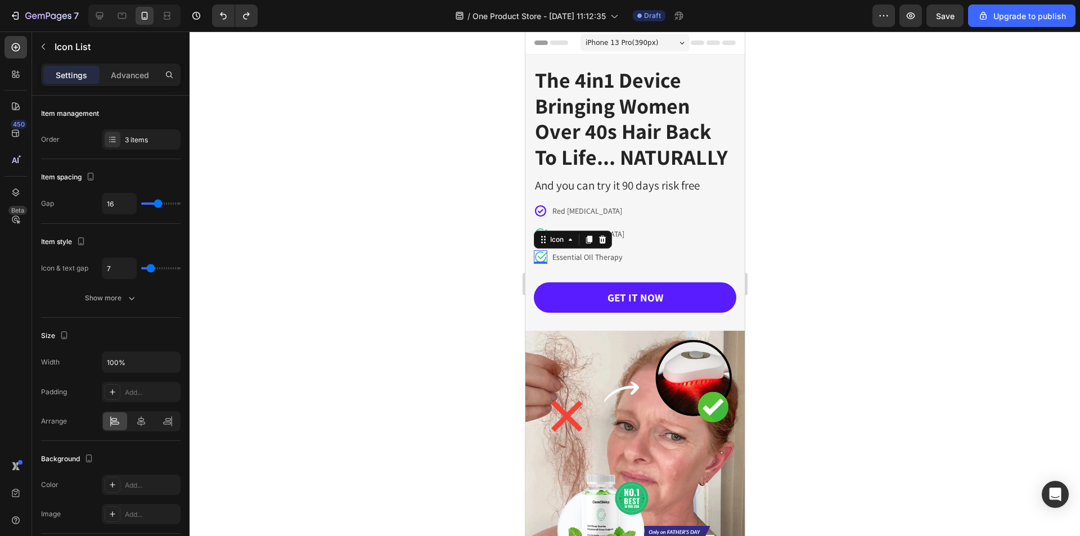
click at [539, 252] on icon at bounding box center [539, 257] width 11 height 11
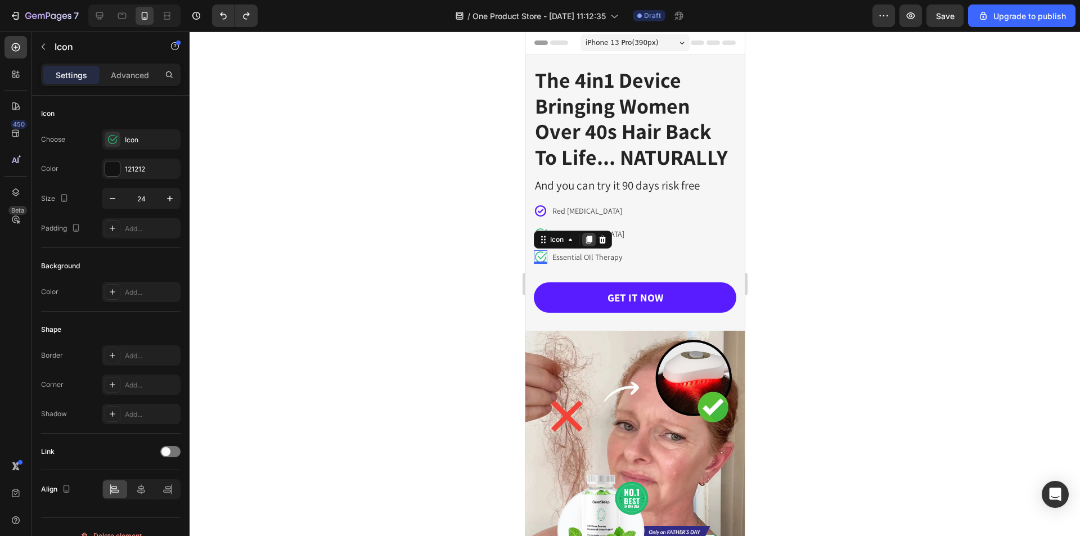
click at [585, 239] on icon at bounding box center [588, 239] width 9 height 9
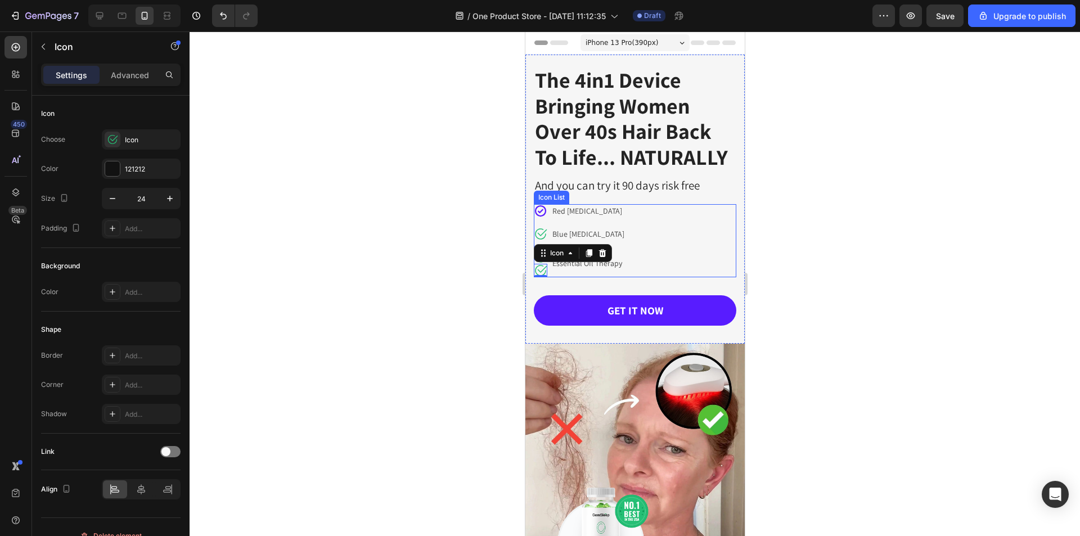
click at [592, 274] on li "Icon Icon 0 Essential OIl Therapy Text block" at bounding box center [579, 263] width 92 height 27
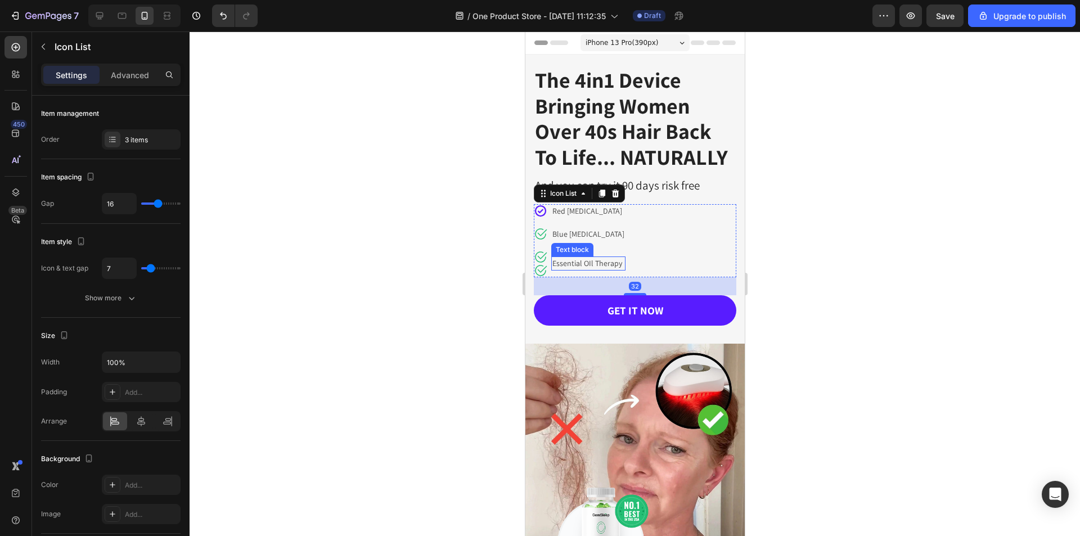
click at [586, 265] on p "Essential OIl Therapy" at bounding box center [588, 264] width 72 height 12
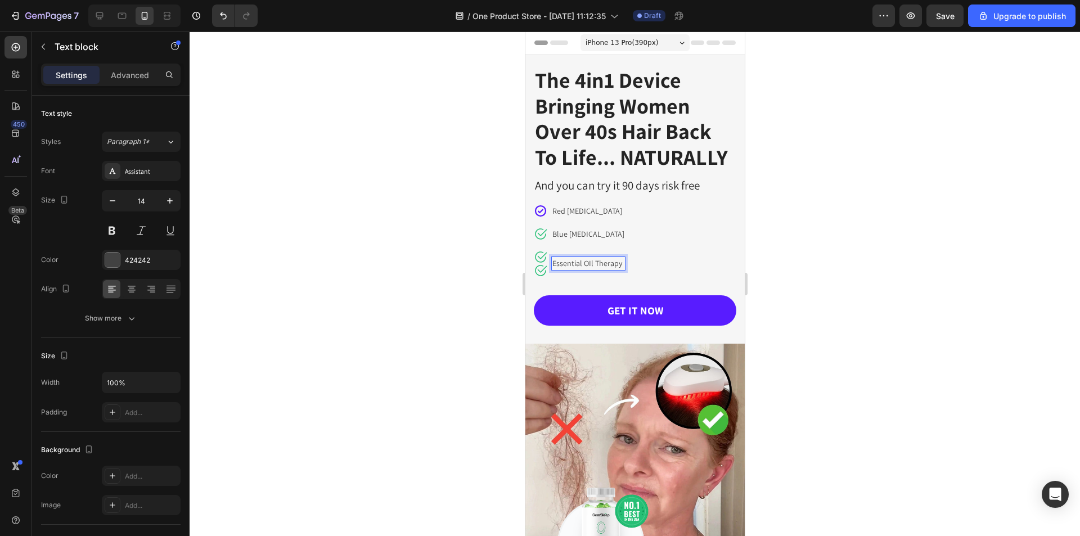
drag, startPoint x: 584, startPoint y: 264, endPoint x: 582, endPoint y: 258, distance: 6.6
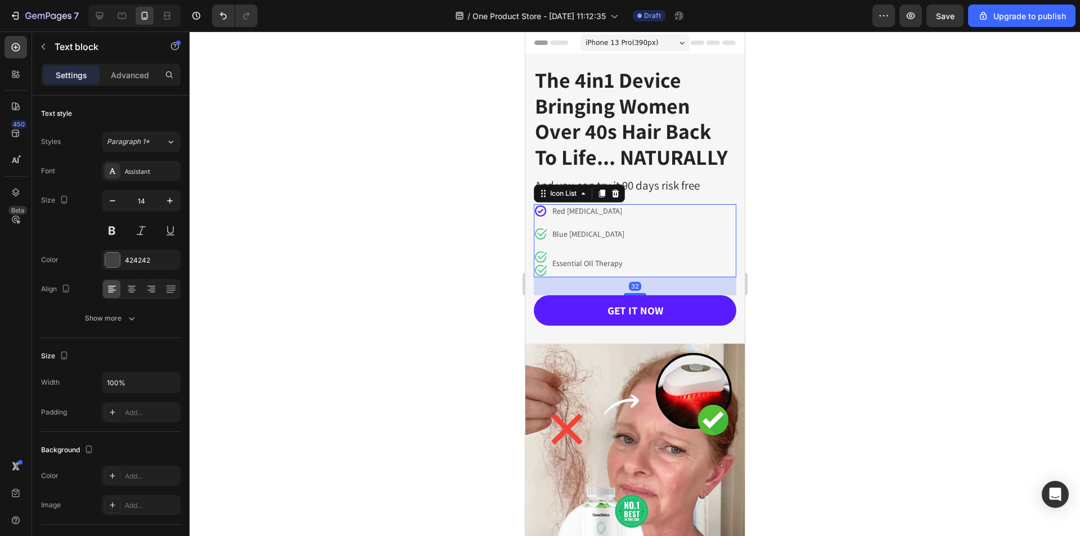
click at [658, 261] on div "Icon Red Light Therapy Text block Icon Blue Light Therapy Text block Icon Icon …" at bounding box center [634, 240] width 202 height 73
click at [603, 263] on p "Essential OIl Therapy" at bounding box center [588, 264] width 72 height 12
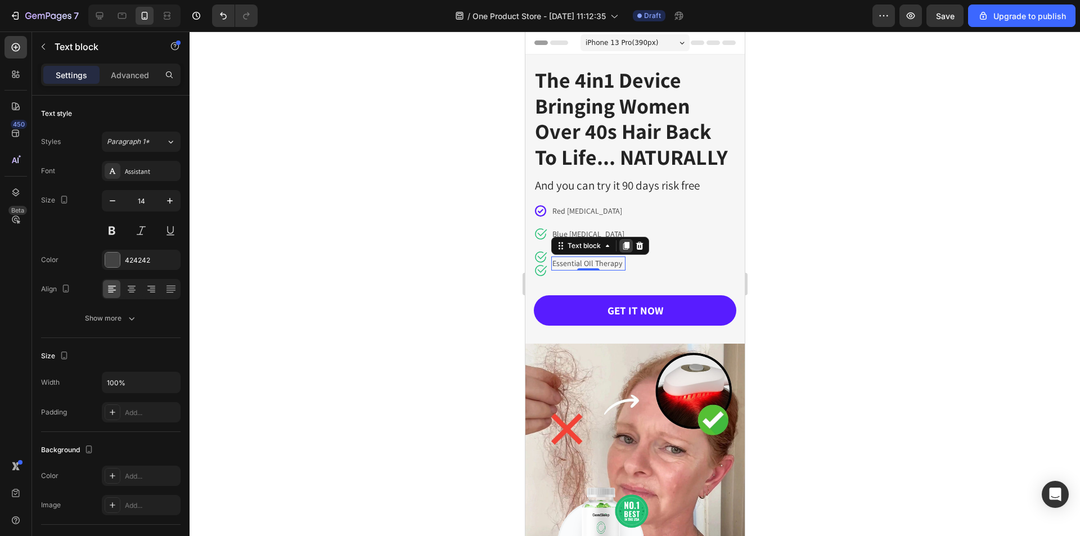
click at [622, 247] on icon at bounding box center [625, 245] width 9 height 9
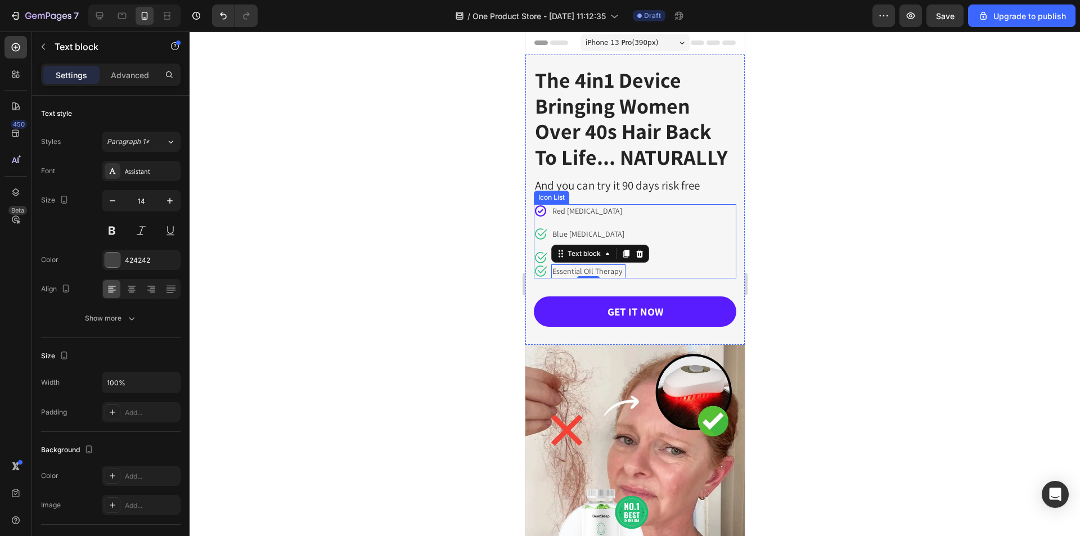
click at [697, 260] on div "Icon Red Light Therapy Text block Icon Blue Light Therapy Text block Icon Icon …" at bounding box center [634, 241] width 202 height 74
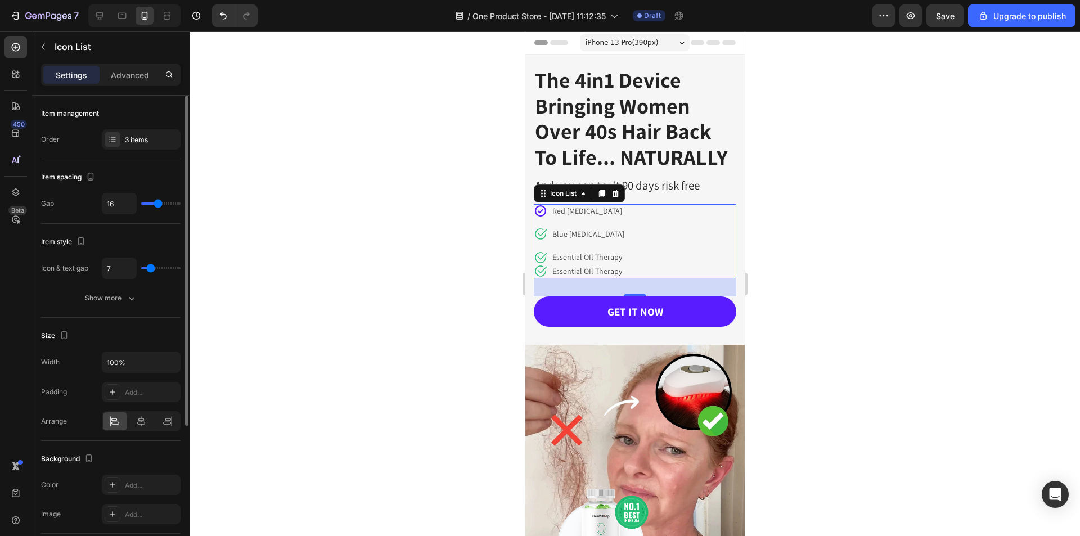
type input "18"
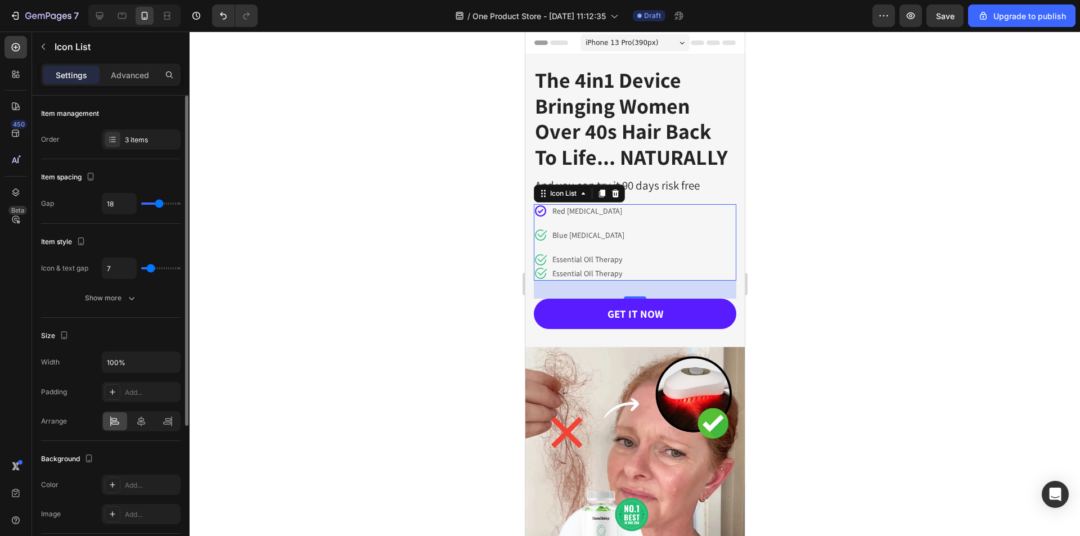
type input "19"
click at [160, 205] on input "range" at bounding box center [160, 203] width 39 height 2
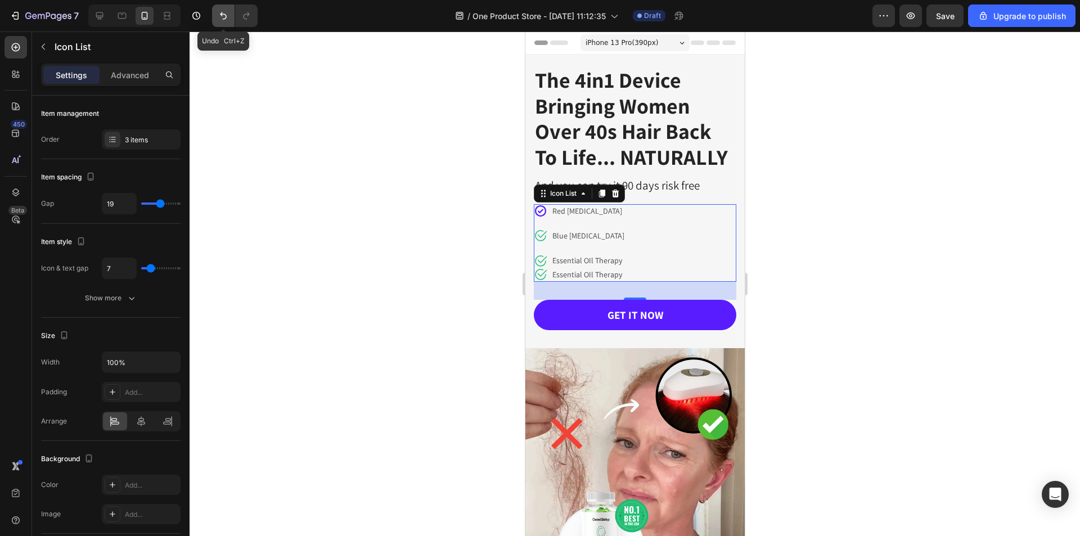
click at [218, 19] on icon "Undo/Redo" at bounding box center [223, 15] width 11 height 11
type input "16"
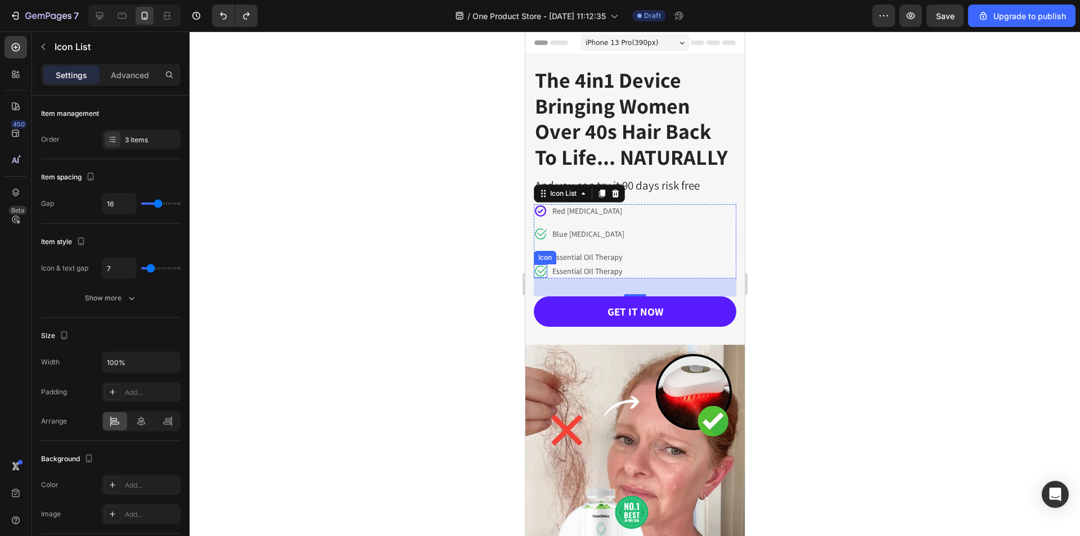
click at [544, 267] on icon at bounding box center [539, 270] width 13 height 13
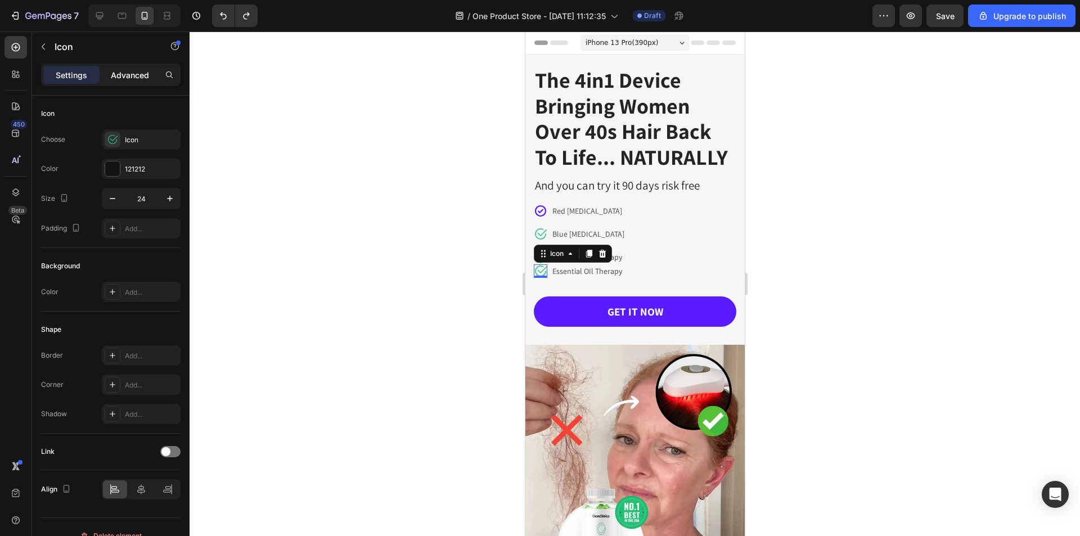
click at [119, 74] on p "Advanced" at bounding box center [130, 75] width 38 height 12
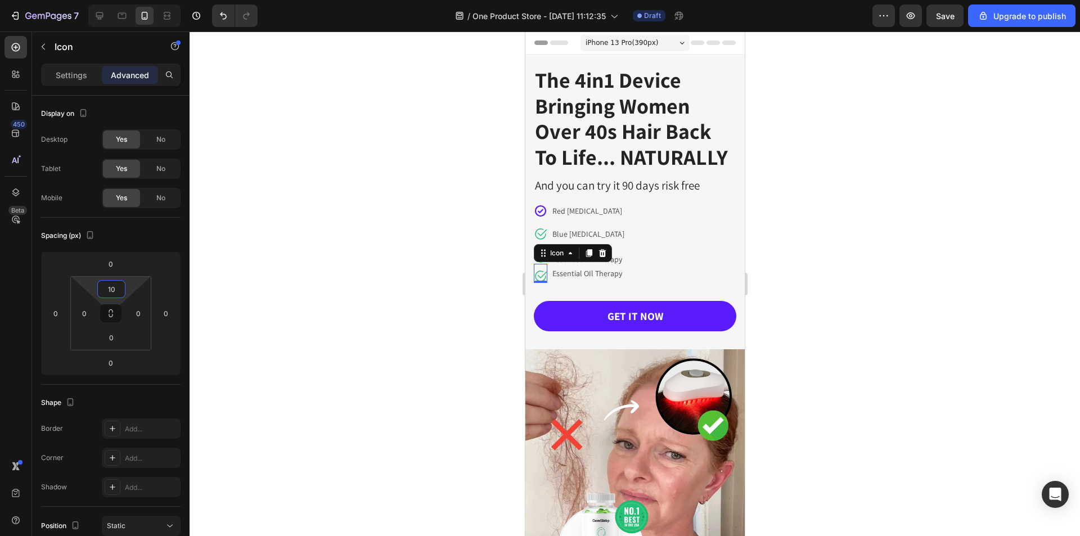
type input "12"
click at [111, 0] on html "7 / One Product Store - Aug 26, 11:12:35 Draft Preview Save Upgrade to publish …" at bounding box center [540, 0] width 1080 height 0
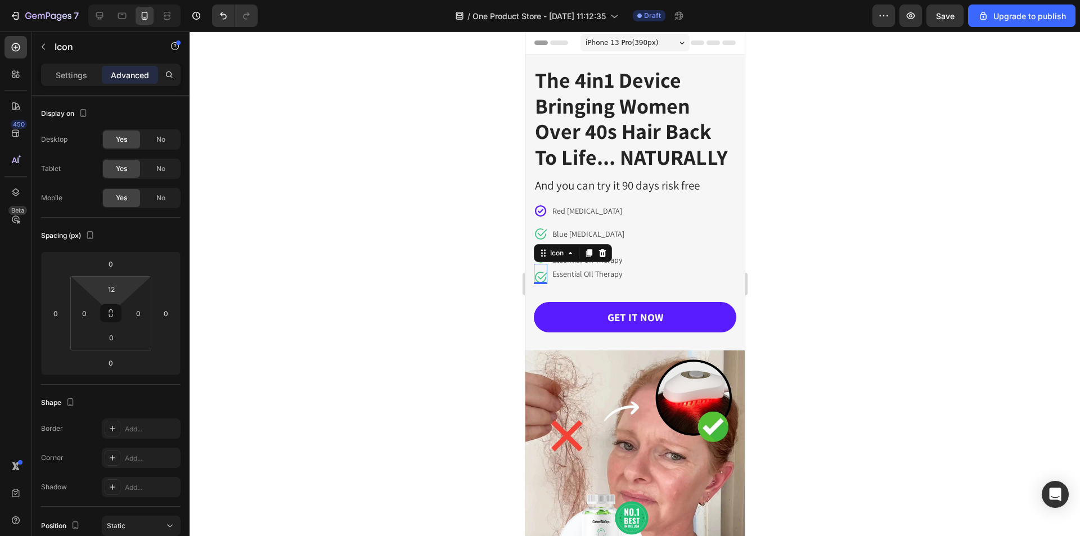
click at [859, 282] on div at bounding box center [634, 283] width 890 height 504
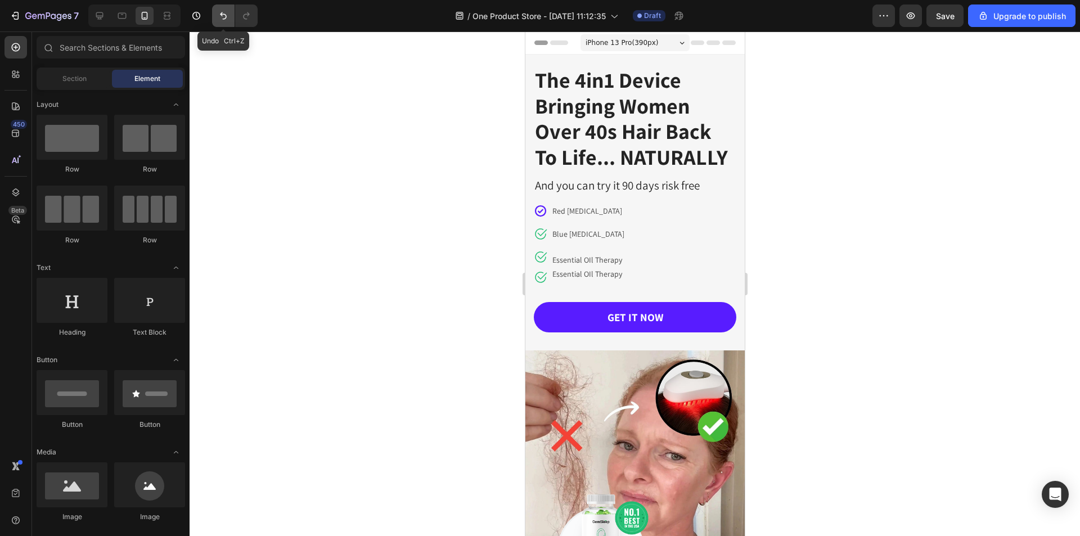
click at [218, 15] on icon "Undo/Redo" at bounding box center [223, 15] width 11 height 11
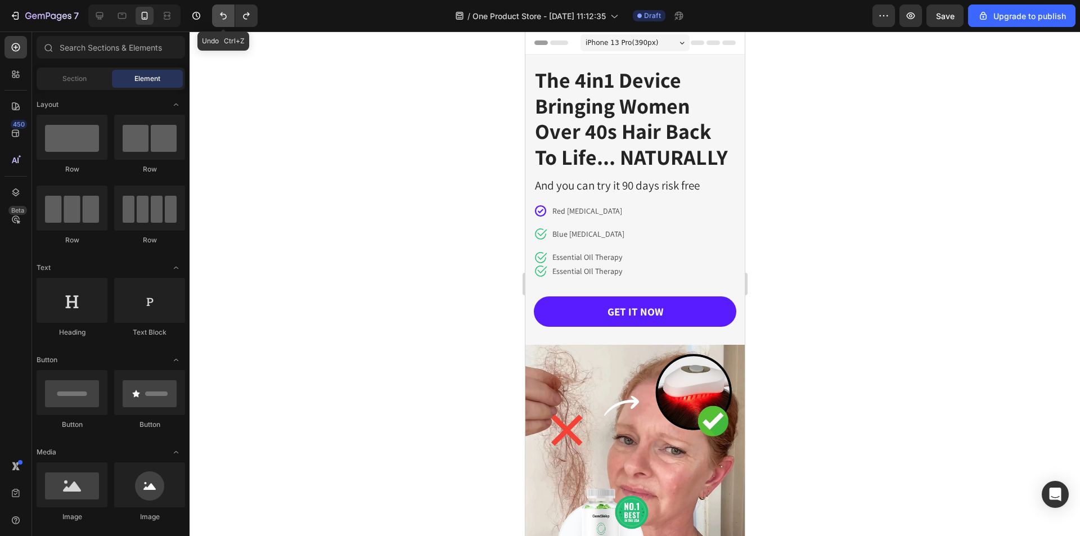
click at [218, 15] on icon "Undo/Redo" at bounding box center [223, 15] width 11 height 11
click at [219, 15] on icon "Undo/Redo" at bounding box center [223, 15] width 11 height 11
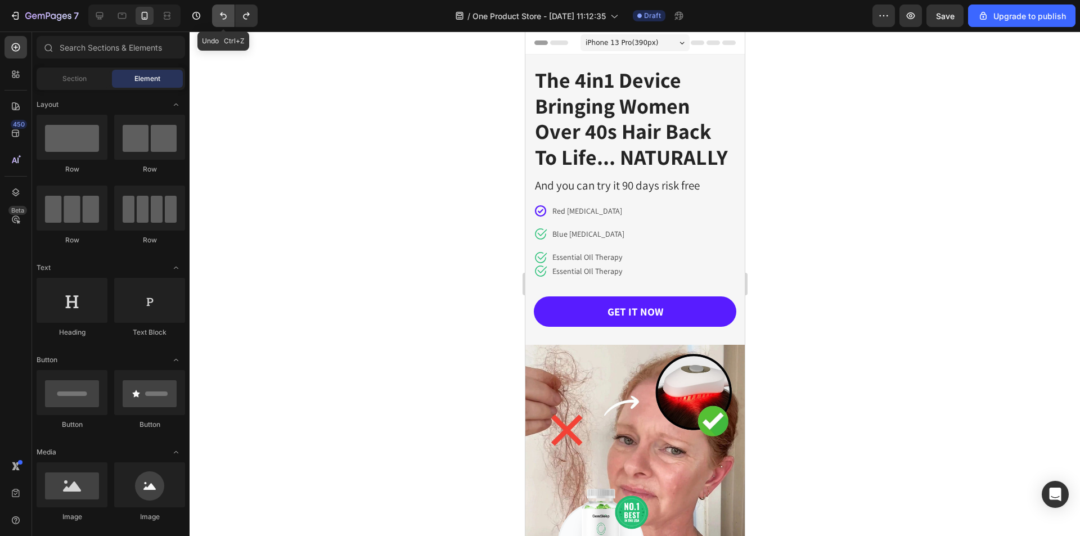
click at [219, 15] on icon "Undo/Redo" at bounding box center [223, 15] width 11 height 11
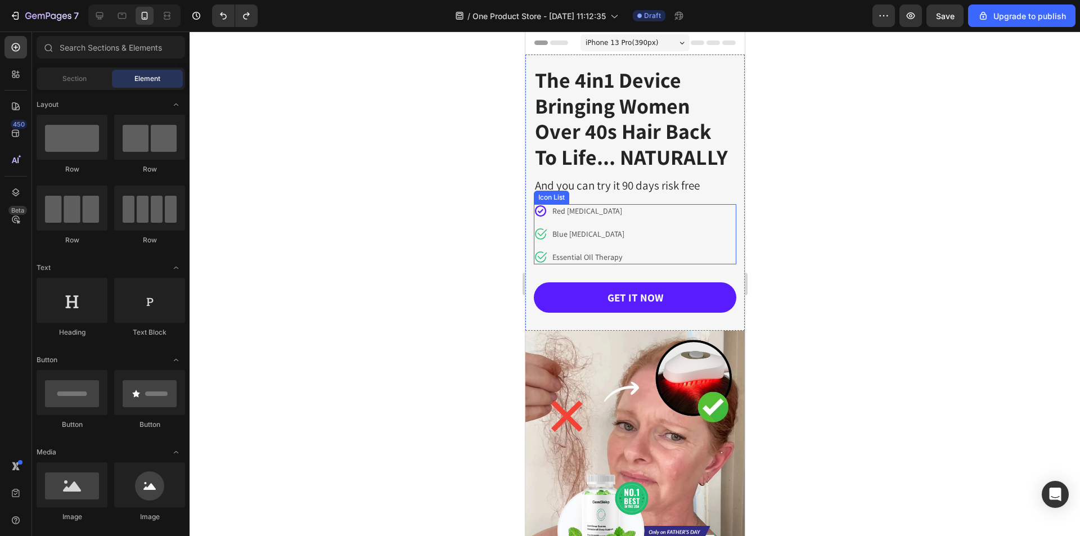
click at [627, 237] on div "Icon Red Light Therapy Text block Icon Blue Light Therapy Text block Icon Essen…" at bounding box center [634, 234] width 202 height 60
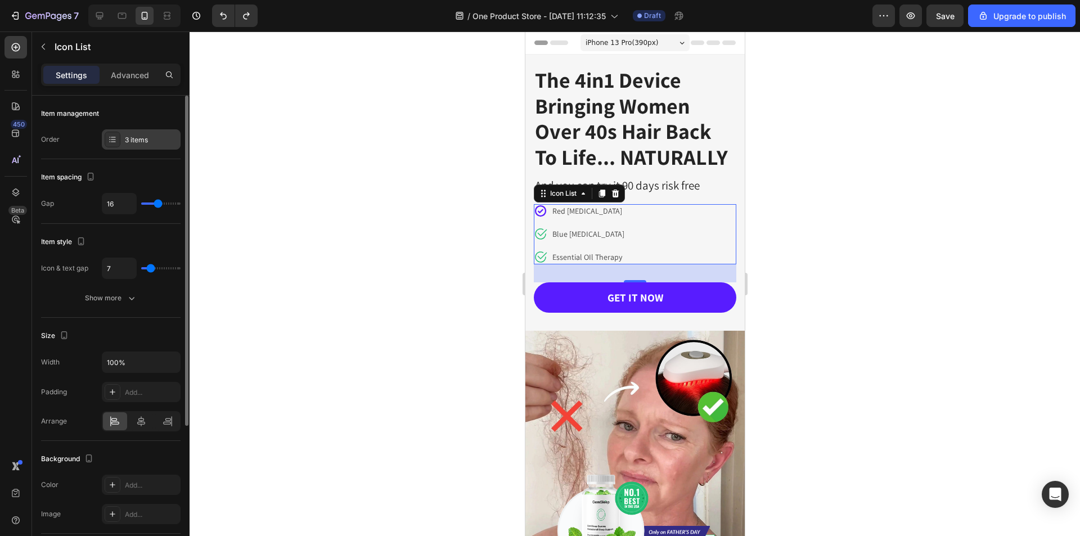
click at [128, 145] on div "3 items" at bounding box center [151, 140] width 53 height 10
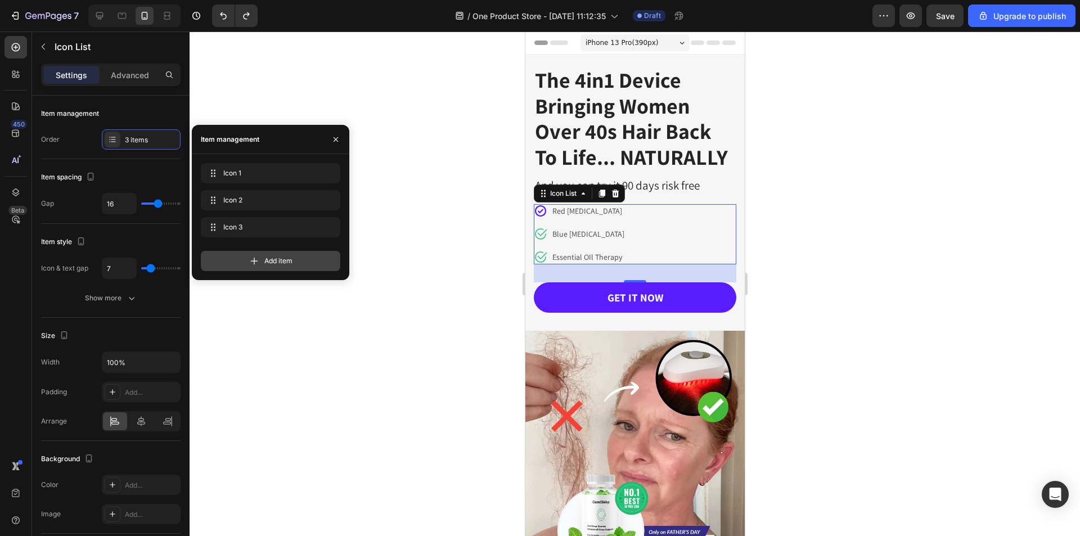
click at [255, 260] on icon at bounding box center [254, 260] width 11 height 11
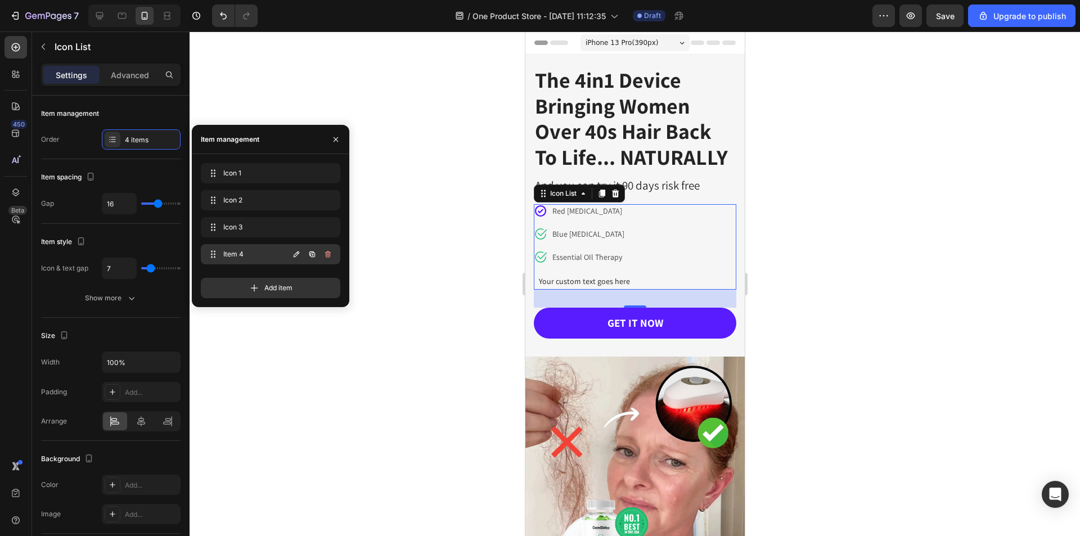
click at [233, 255] on span "Item 4" at bounding box center [255, 254] width 64 height 10
click at [138, 110] on div "Item management" at bounding box center [110, 114] width 139 height 18
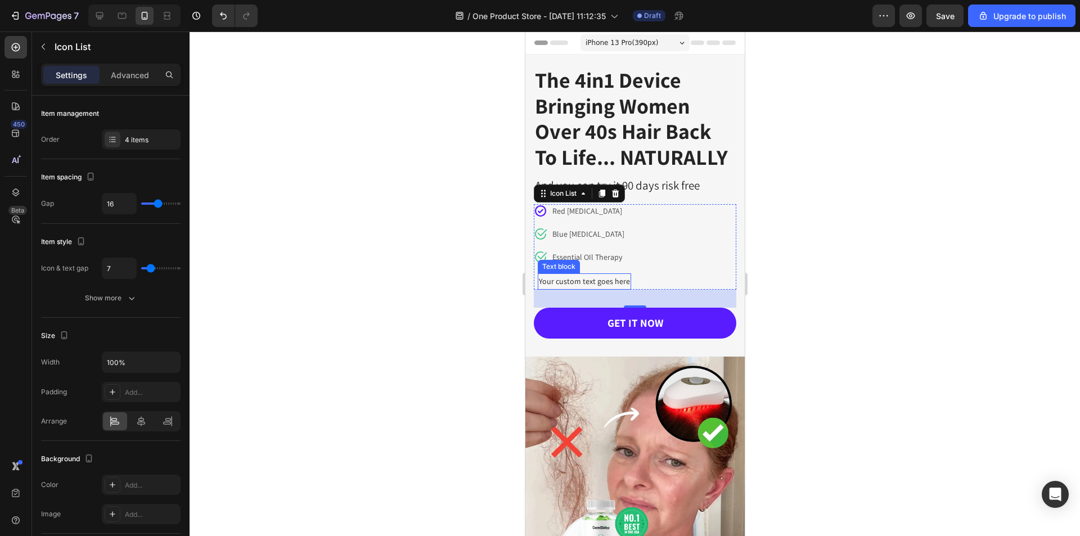
click at [577, 278] on div "Your custom text goes here" at bounding box center [583, 281] width 93 height 16
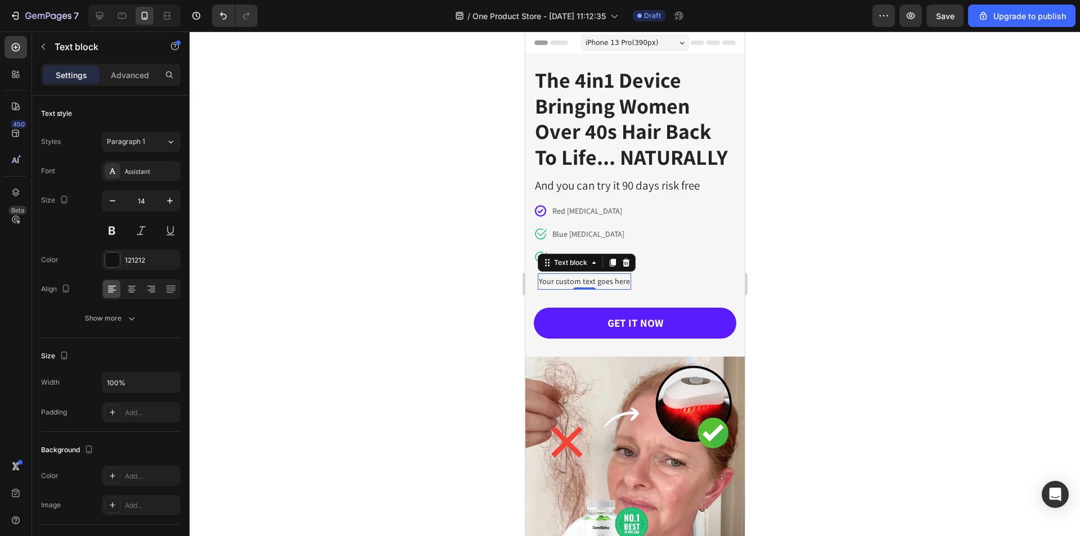
click at [954, 255] on div at bounding box center [634, 283] width 890 height 504
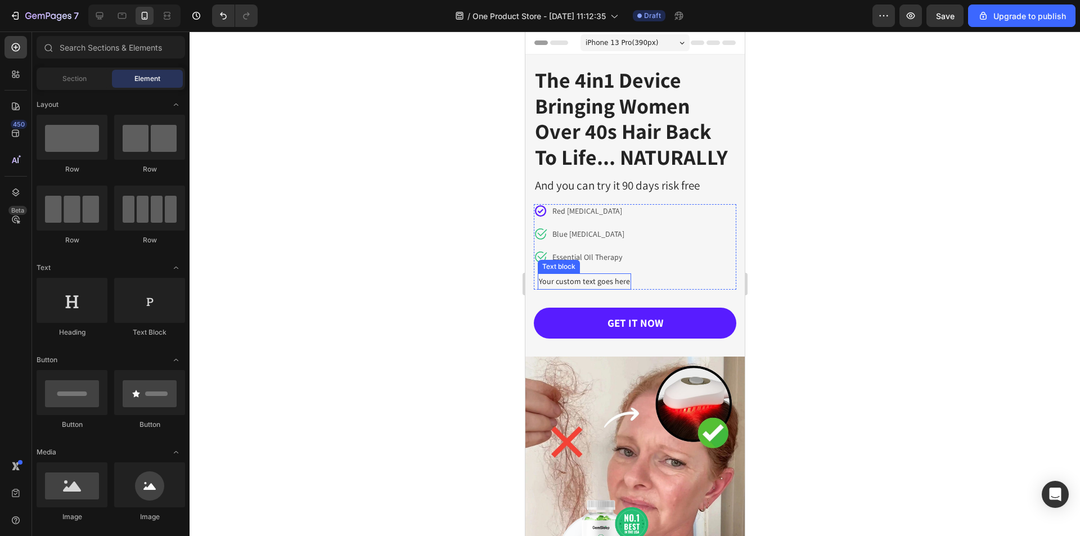
click at [601, 283] on div "Your custom text goes here" at bounding box center [583, 281] width 93 height 16
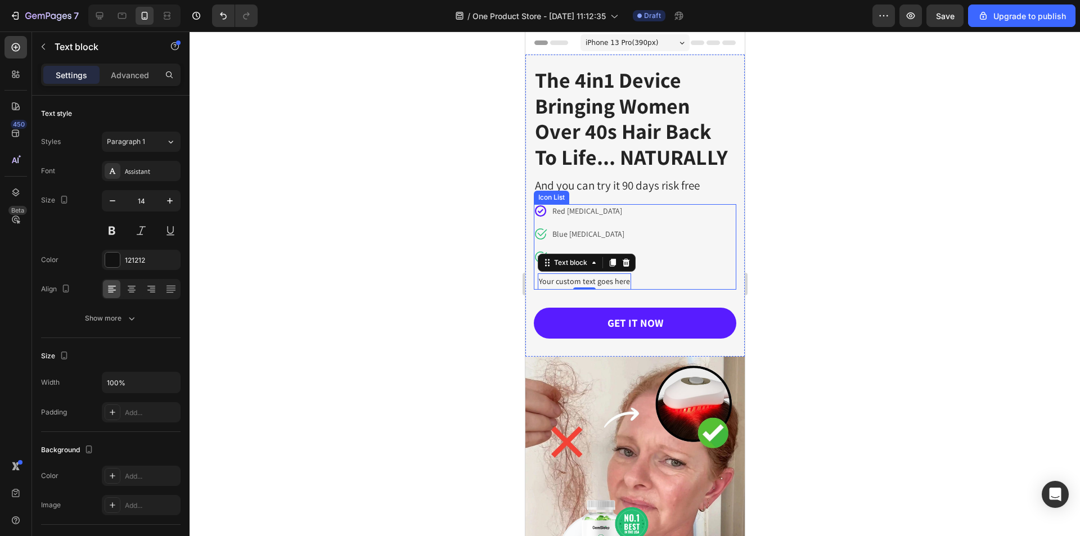
click at [697, 276] on div "Icon Red Light Therapy Text block Icon Blue Light Therapy Text block Icon Essen…" at bounding box center [634, 246] width 202 height 85
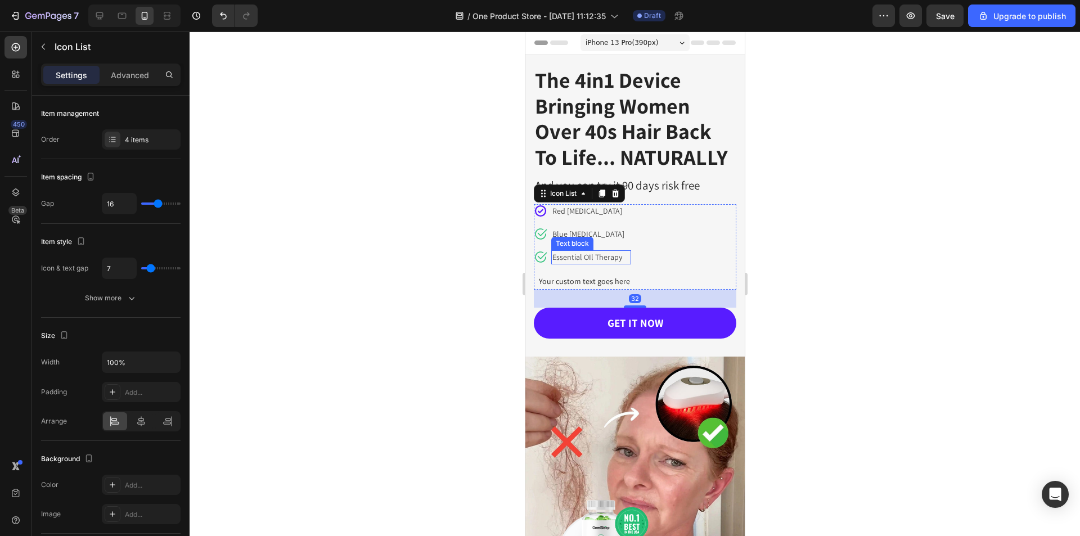
click at [592, 259] on p "Essential OIl Therapy" at bounding box center [591, 257] width 78 height 12
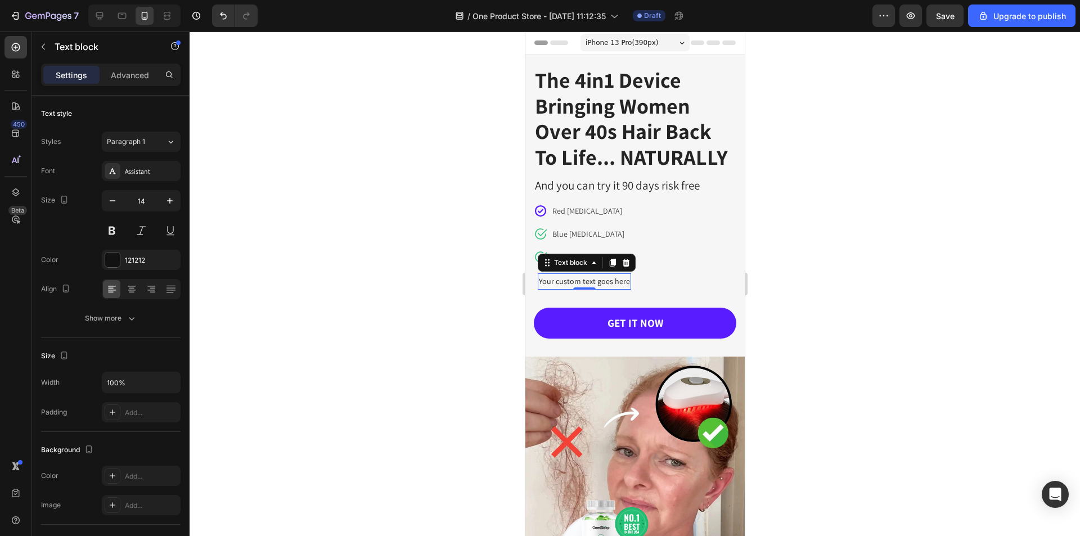
click at [586, 279] on div "Your custom text goes here" at bounding box center [583, 281] width 93 height 16
click at [687, 247] on div "Icon Red Light Therapy Text block Icon Blue Light Therapy Text block Icon Essen…" at bounding box center [634, 246] width 202 height 85
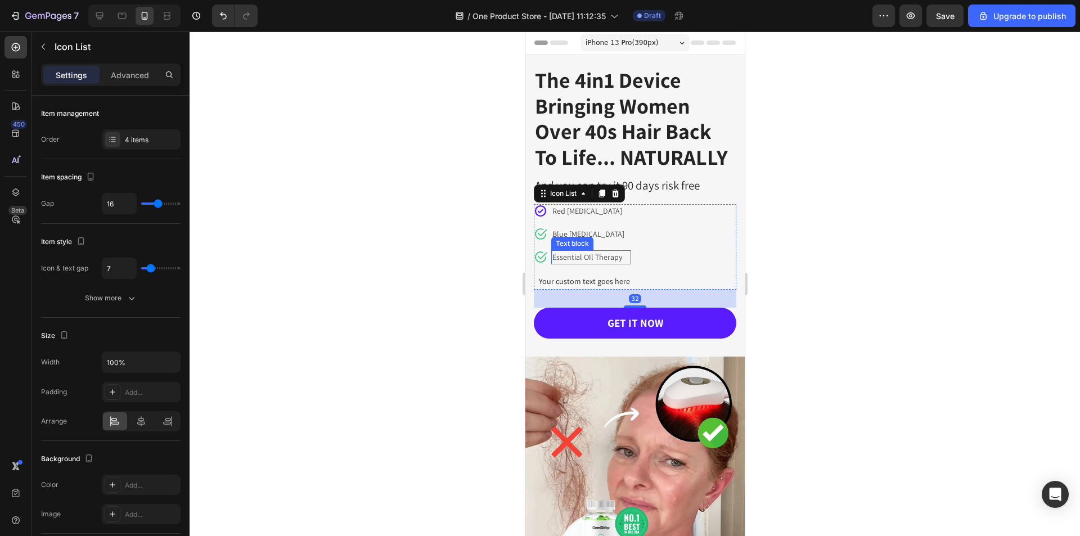
click at [601, 258] on p "Essential OIl Therapy" at bounding box center [591, 257] width 78 height 12
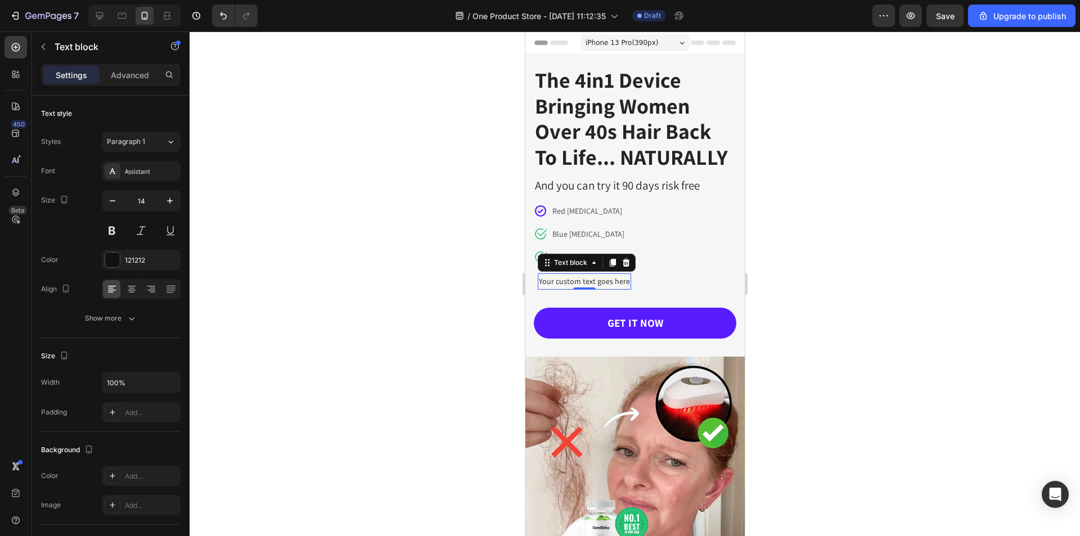
click at [593, 283] on div "Your custom text goes here" at bounding box center [583, 281] width 93 height 16
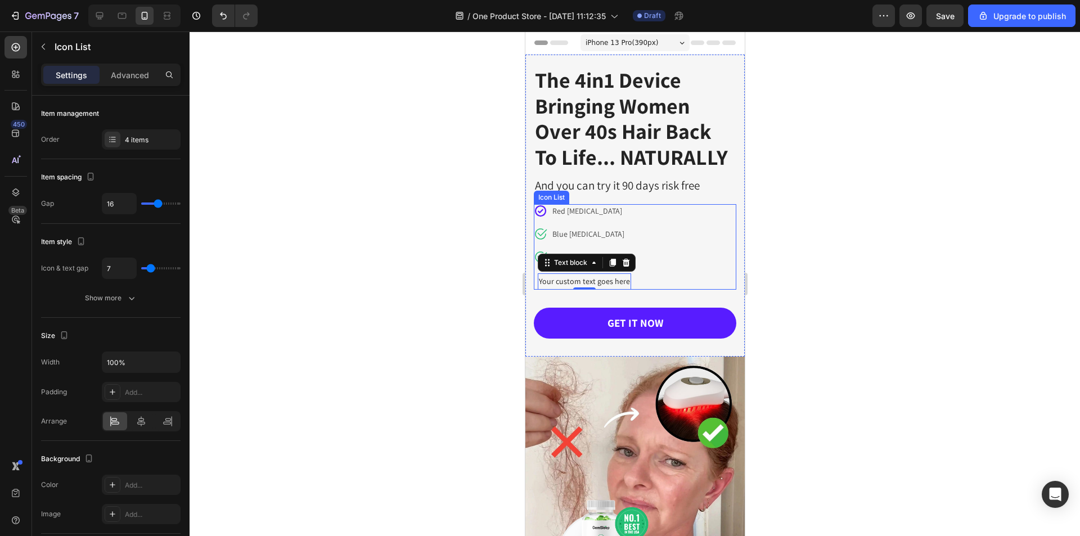
click at [666, 254] on div "Icon Red Light Therapy Text block Icon Blue Light Therapy Text block Icon Essen…" at bounding box center [634, 246] width 202 height 85
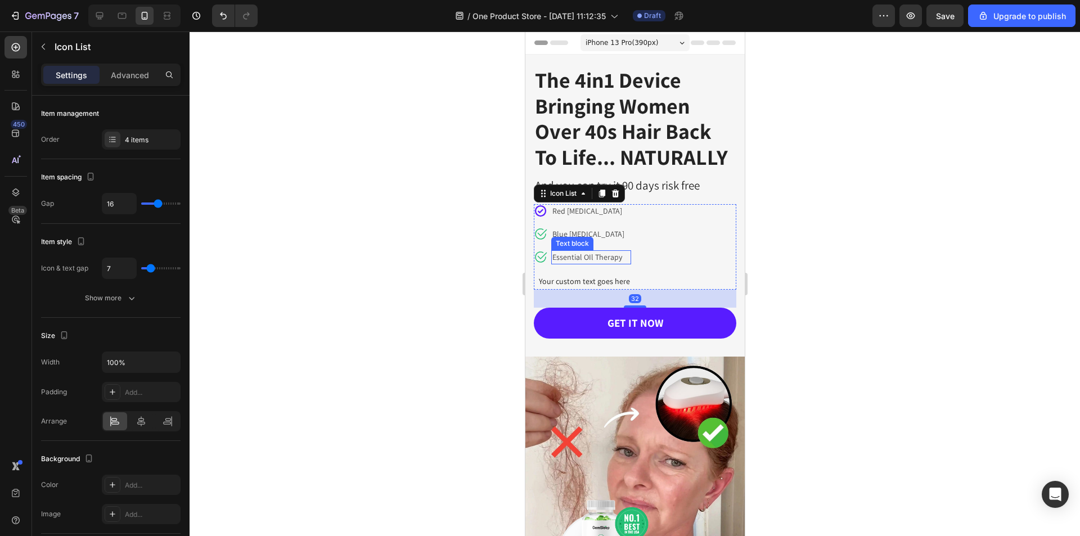
click at [602, 257] on p "Essential OIl Therapy" at bounding box center [591, 257] width 78 height 12
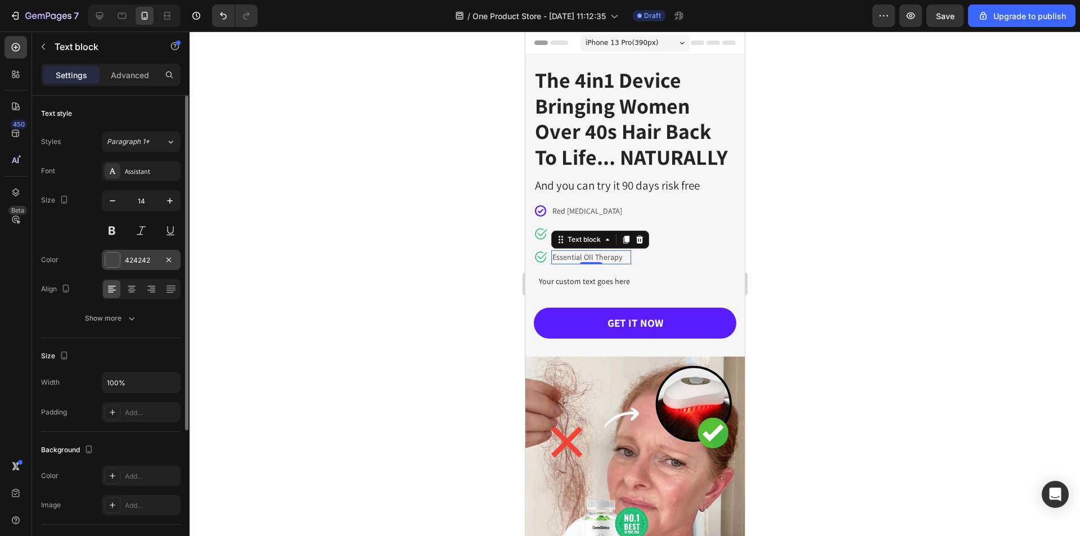
click at [143, 255] on div "424242" at bounding box center [141, 260] width 33 height 10
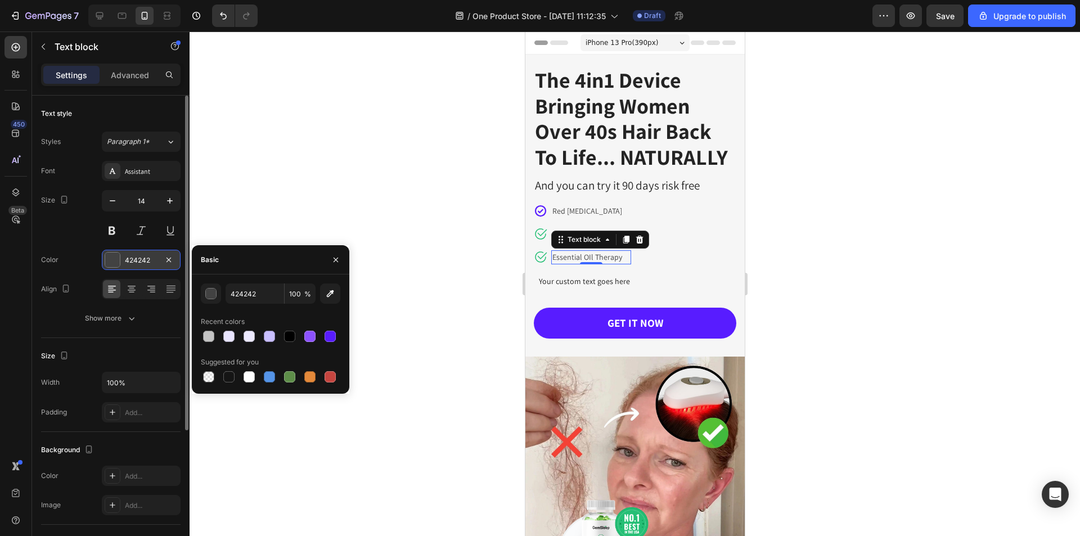
click at [143, 255] on div "424242" at bounding box center [141, 260] width 33 height 10
click at [260, 295] on input "424242" at bounding box center [254, 293] width 58 height 20
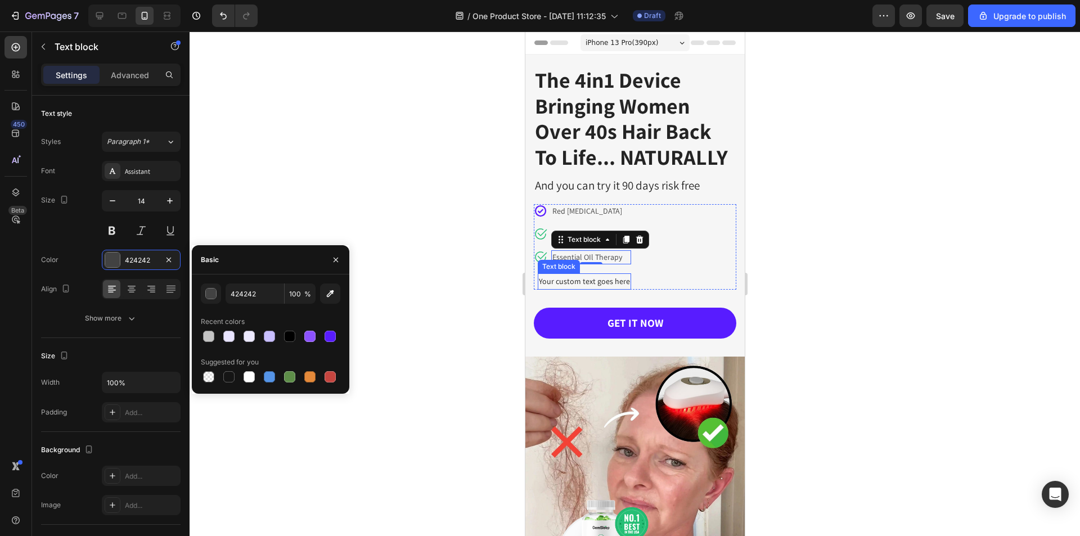
click at [566, 282] on div "Your custom text goes here" at bounding box center [583, 281] width 93 height 16
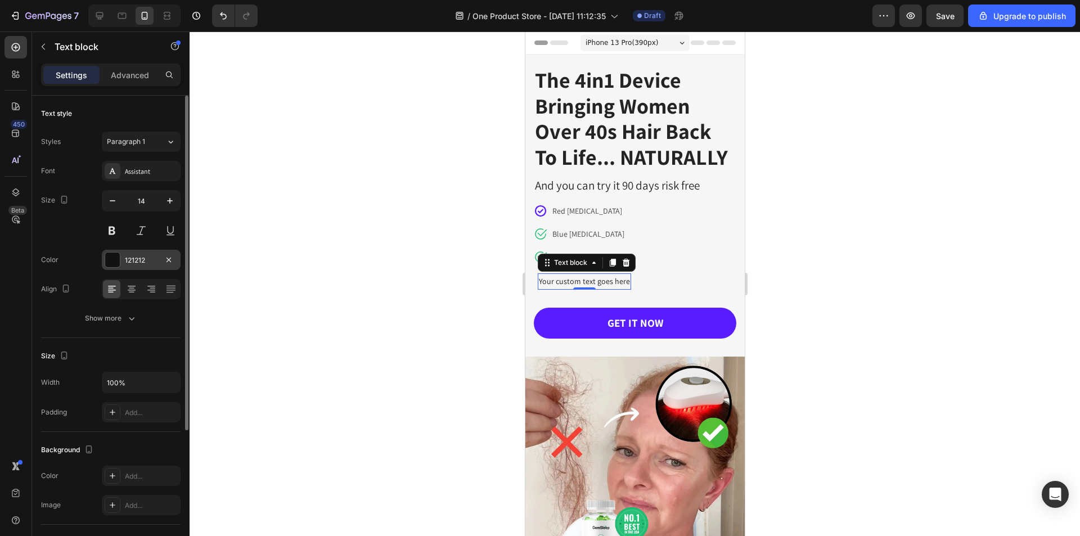
click at [139, 257] on div "121212" at bounding box center [141, 260] width 33 height 10
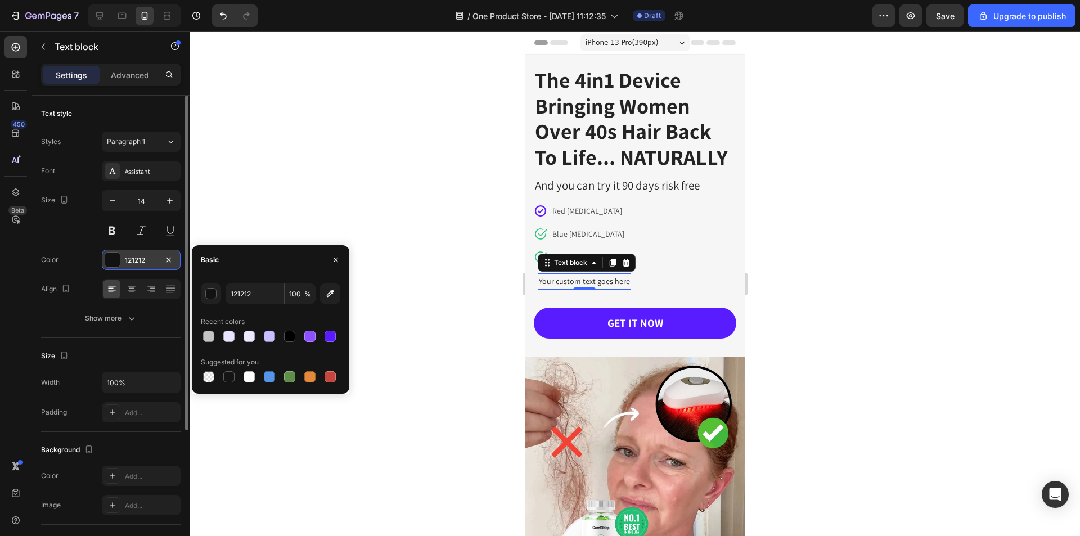
click at [139, 257] on div "121212" at bounding box center [141, 260] width 33 height 10
click at [137, 259] on div "121212" at bounding box center [141, 260] width 33 height 10
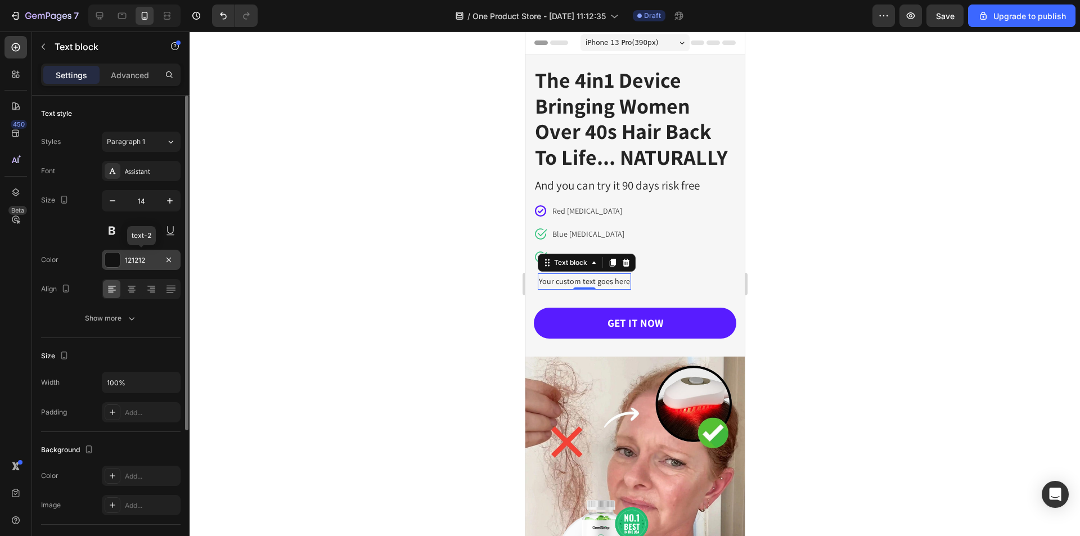
click at [137, 259] on div "121212" at bounding box center [141, 260] width 33 height 10
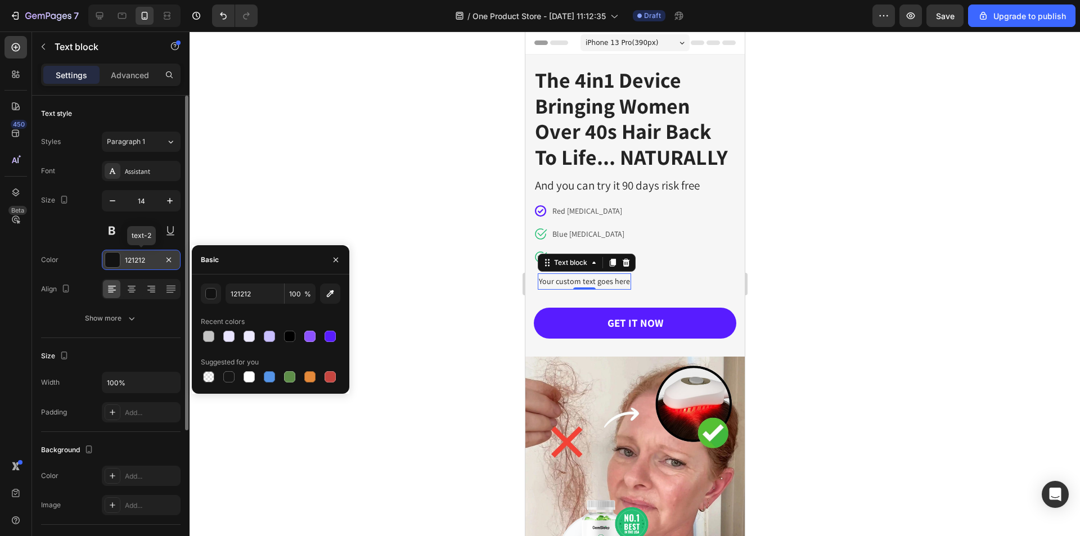
click at [137, 259] on div "121212" at bounding box center [141, 260] width 33 height 10
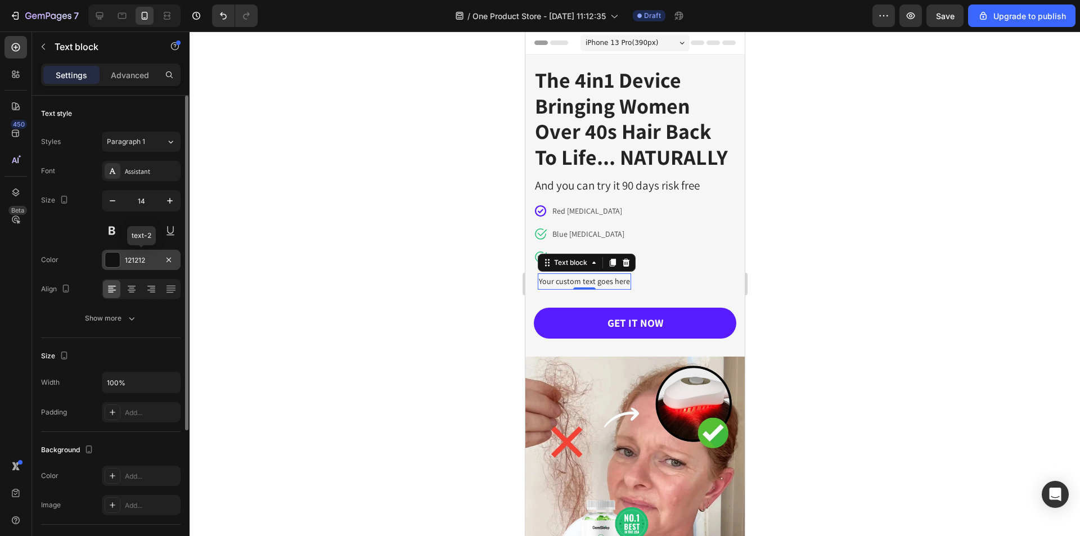
click at [137, 259] on div "121212" at bounding box center [141, 260] width 33 height 10
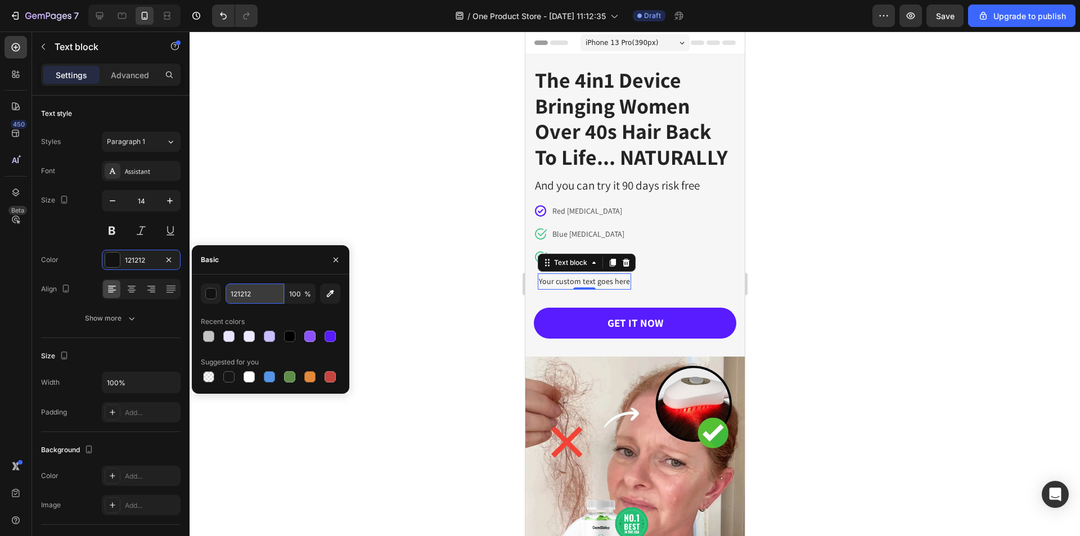
click at [273, 297] on input "121212" at bounding box center [254, 293] width 58 height 20
paste input "42424"
type input "424242"
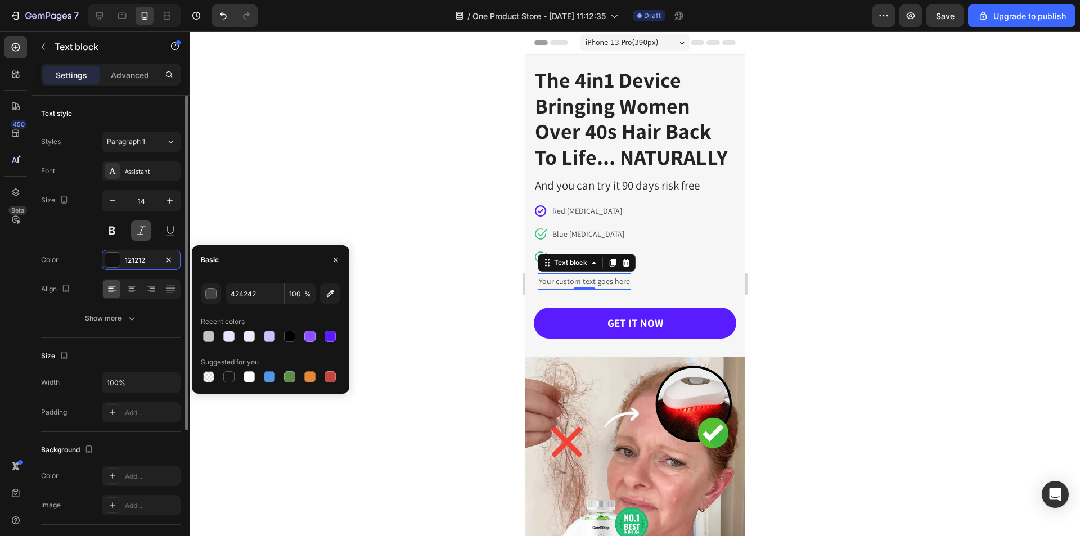
click at [142, 232] on button at bounding box center [141, 230] width 20 height 20
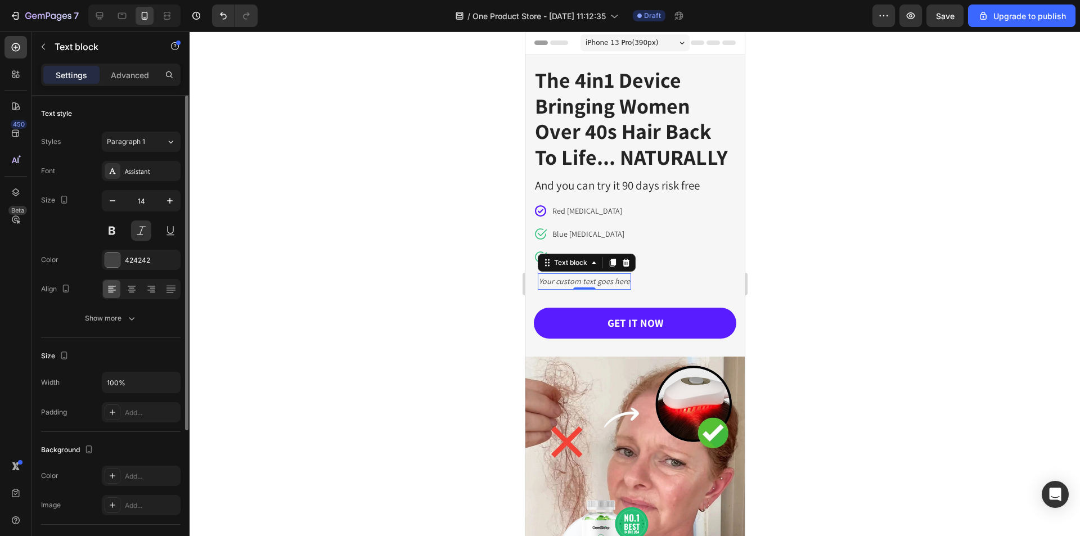
click at [82, 229] on div "Size 14" at bounding box center [110, 215] width 139 height 51
click at [43, 52] on button "button" at bounding box center [43, 47] width 18 height 18
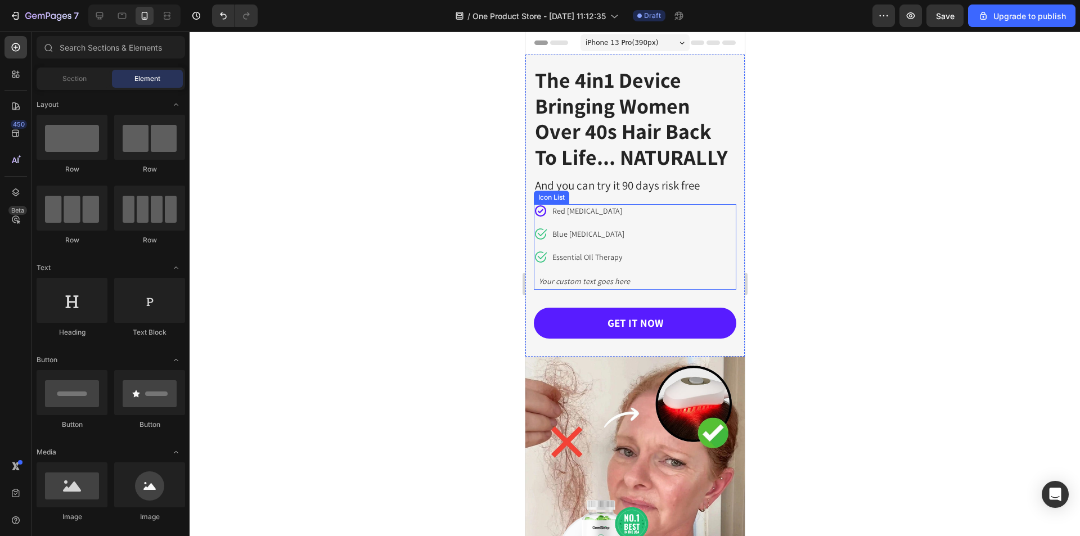
click at [637, 253] on div "Icon Red Light Therapy Text block Icon Blue Light Therapy Text block Icon Essen…" at bounding box center [634, 246] width 202 height 85
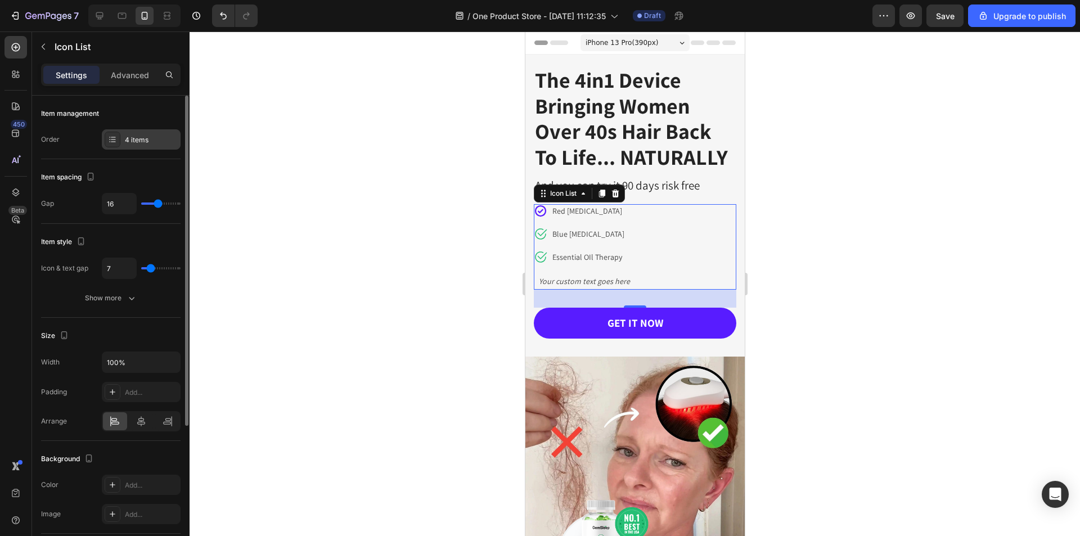
click at [137, 132] on div "4 items" at bounding box center [141, 139] width 79 height 20
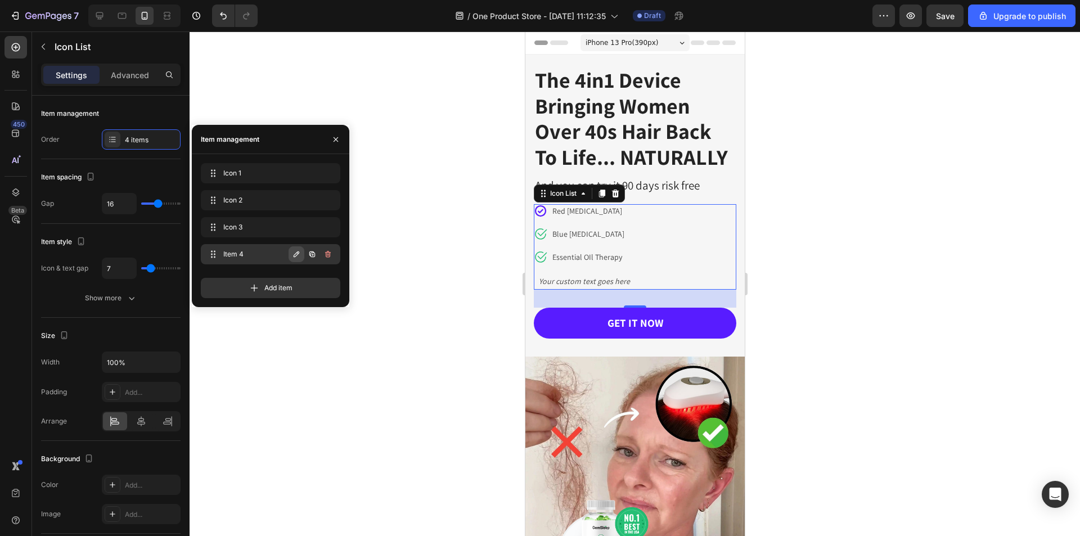
click at [296, 254] on icon "button" at bounding box center [296, 254] width 9 height 9
click at [236, 267] on div "Item 4 Item 4" at bounding box center [270, 256] width 139 height 25
click at [539, 257] on icon at bounding box center [539, 256] width 13 height 13
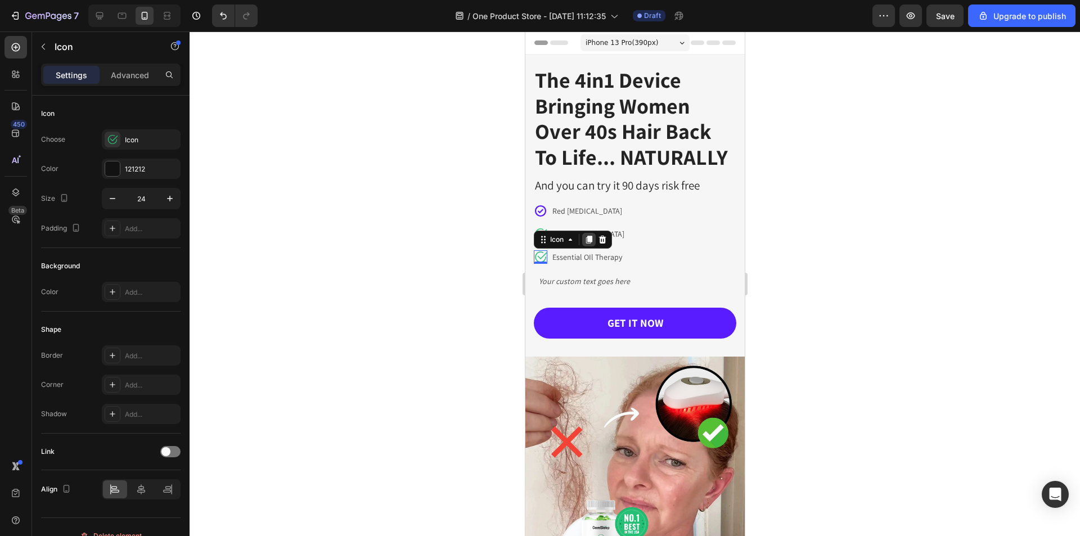
click at [593, 240] on div at bounding box center [587, 239] width 13 height 13
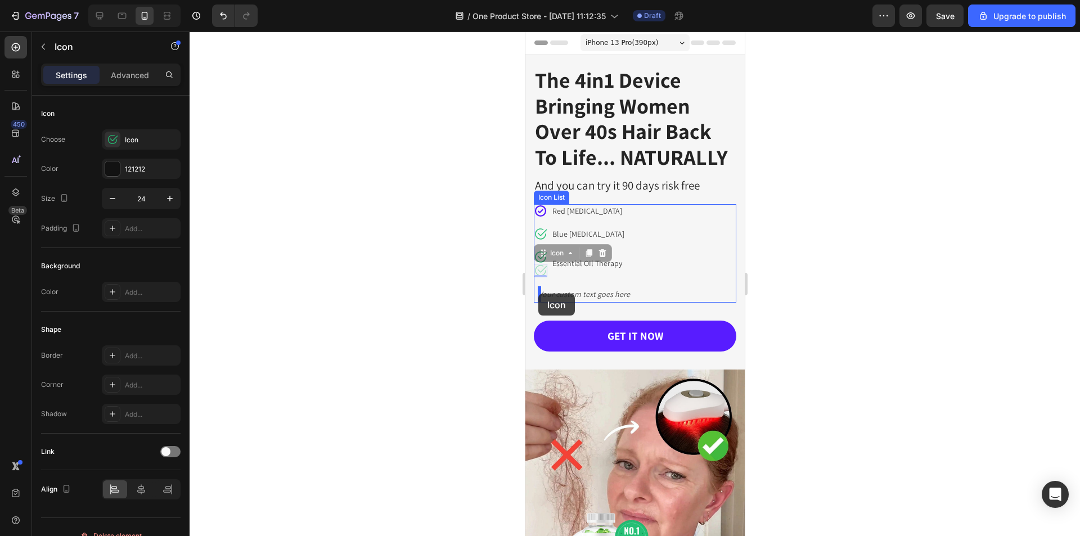
drag, startPoint x: 539, startPoint y: 255, endPoint x: 538, endPoint y: 294, distance: 38.8
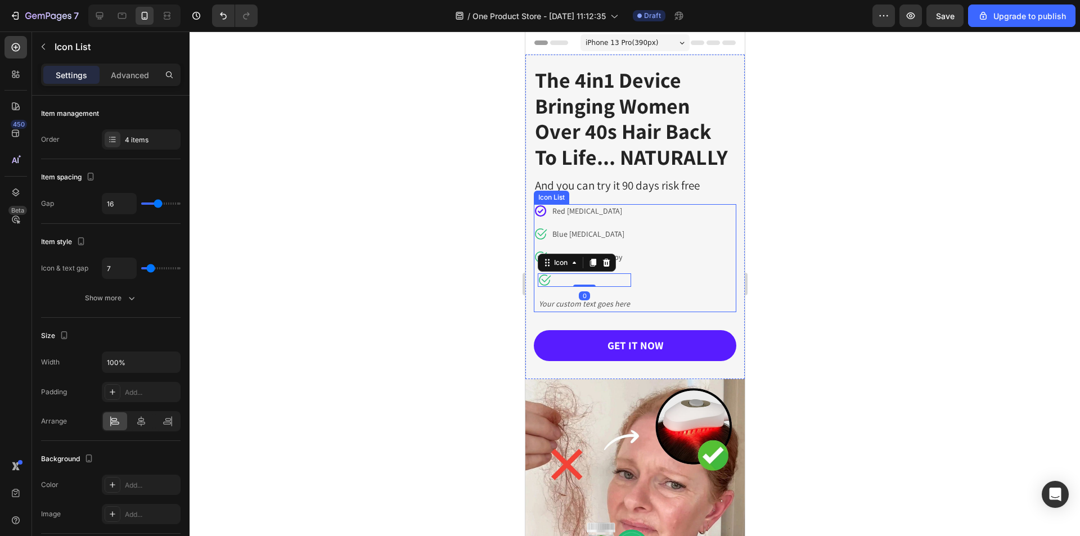
click at [688, 292] on div "Icon Red Light Therapy Text block Icon Blue Light Therapy Text block Icon Essen…" at bounding box center [634, 258] width 202 height 108
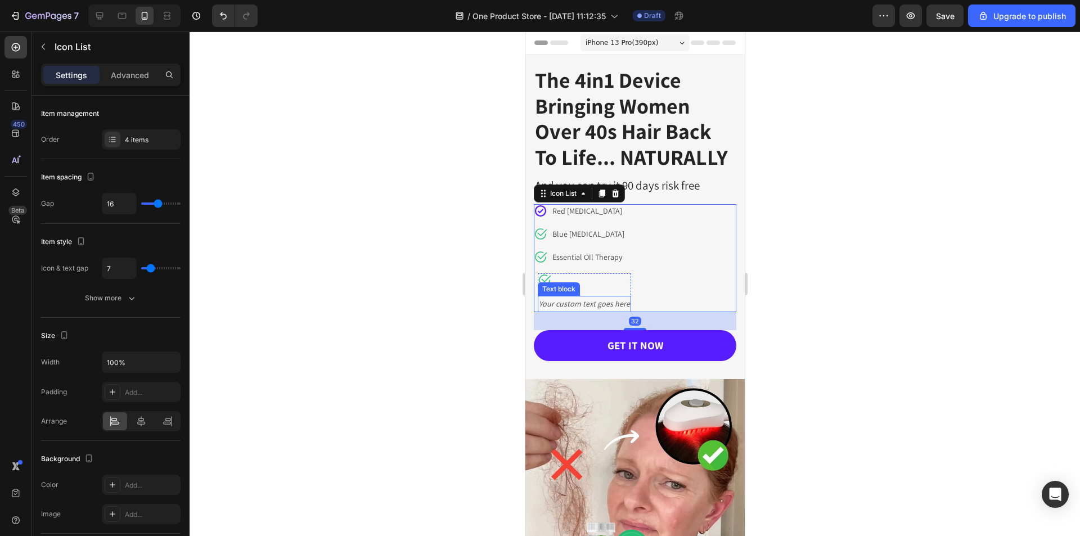
click at [581, 303] on div "Your custom text goes here" at bounding box center [583, 304] width 93 height 16
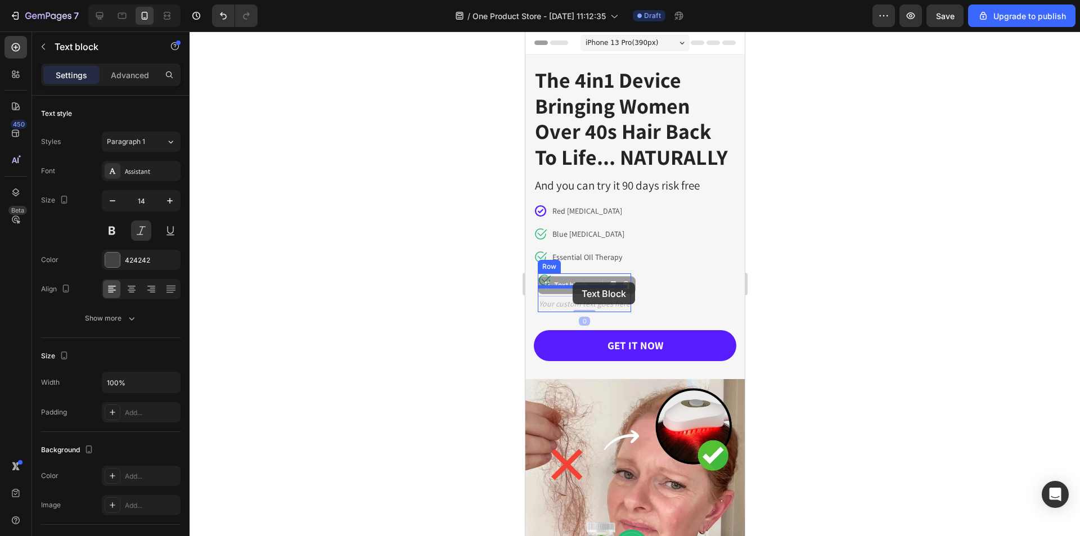
drag, startPoint x: 549, startPoint y: 286, endPoint x: 572, endPoint y: 282, distance: 22.8
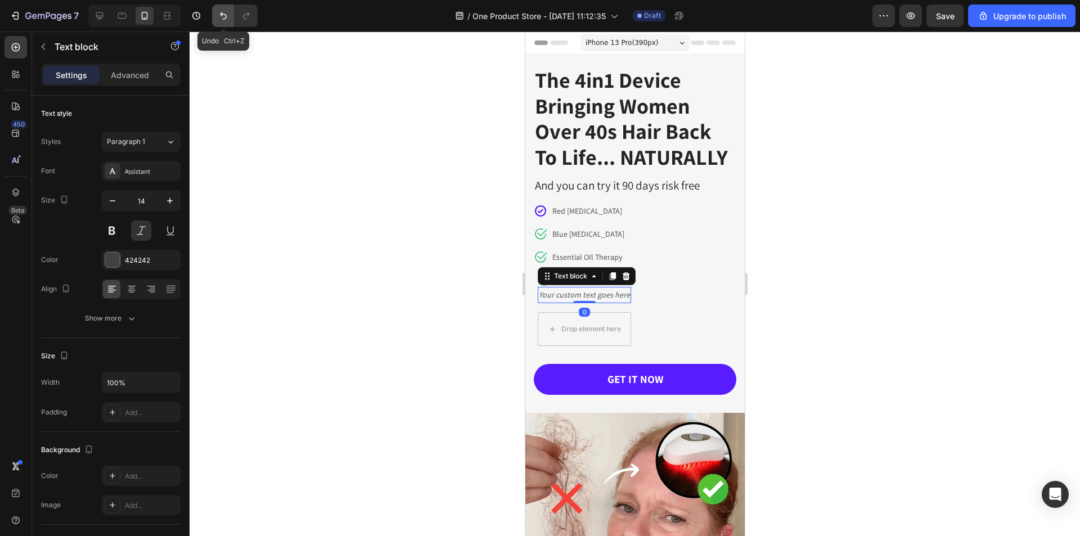
click at [223, 15] on icon "Undo/Redo" at bounding box center [223, 15] width 11 height 11
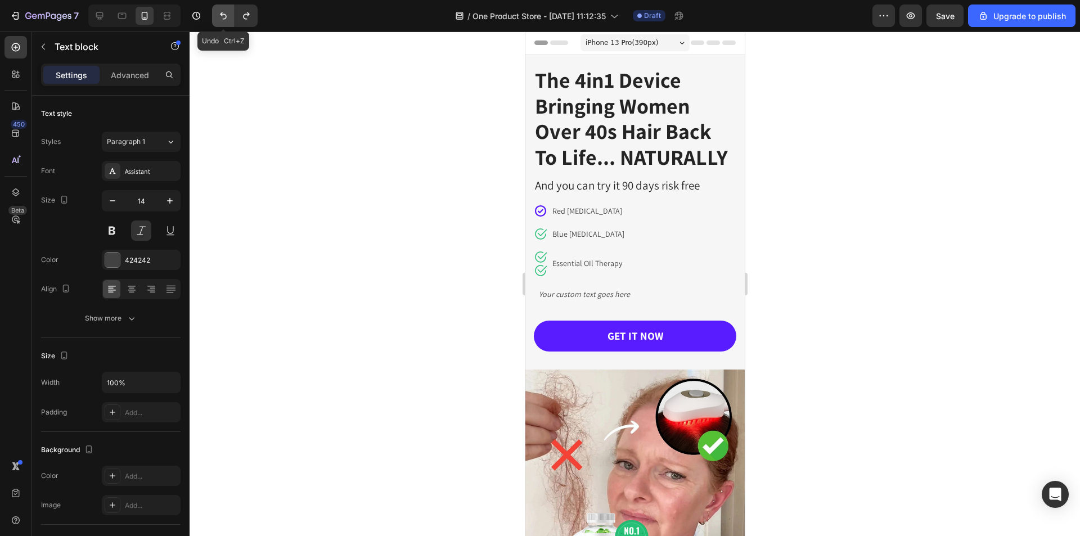
click at [223, 15] on icon "Undo/Redo" at bounding box center [223, 15] width 11 height 11
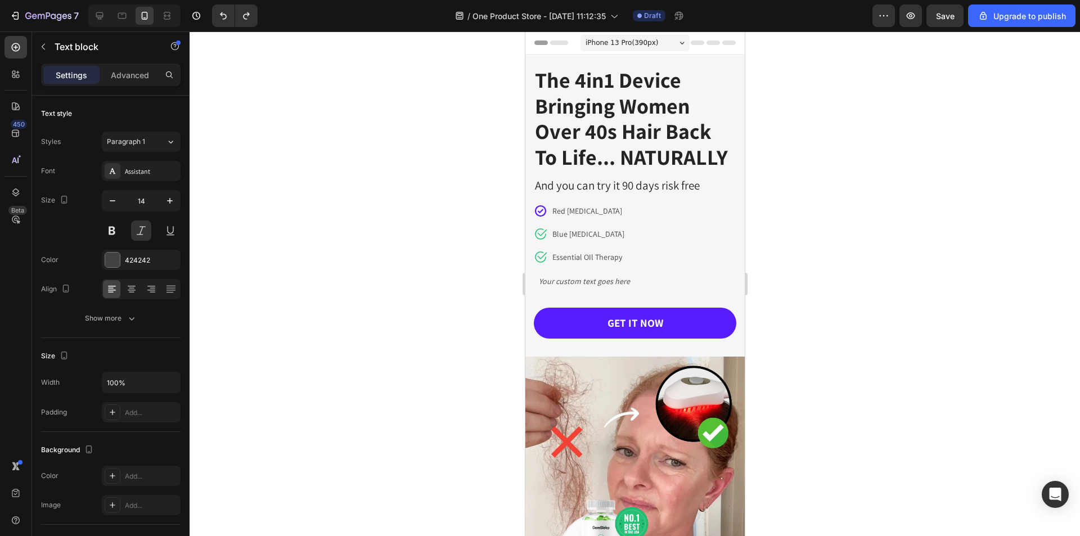
click at [838, 298] on div at bounding box center [634, 283] width 890 height 504
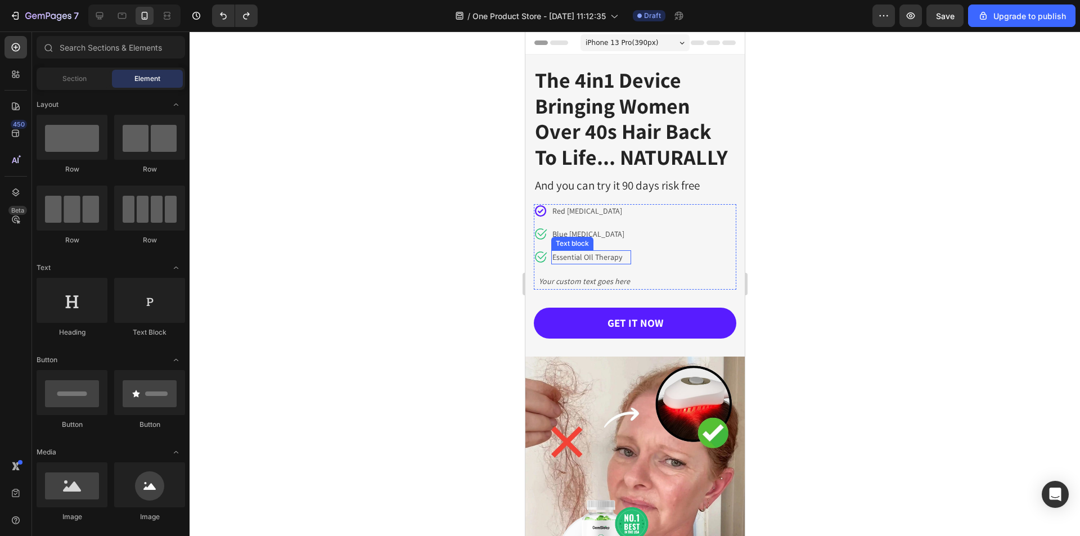
click at [598, 262] on p "Essential OIl Therapy" at bounding box center [591, 257] width 78 height 12
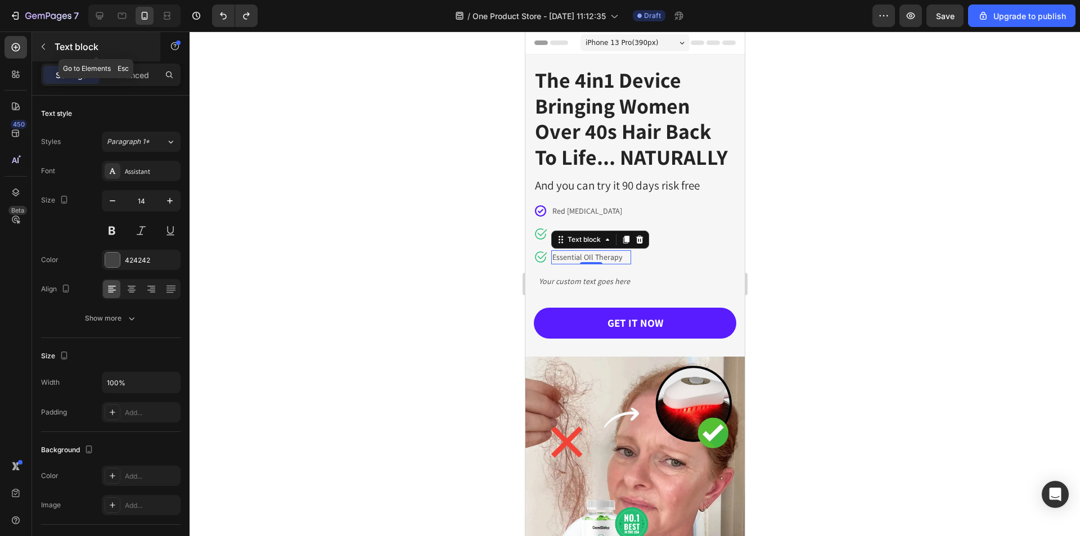
click at [48, 48] on button "button" at bounding box center [43, 47] width 18 height 18
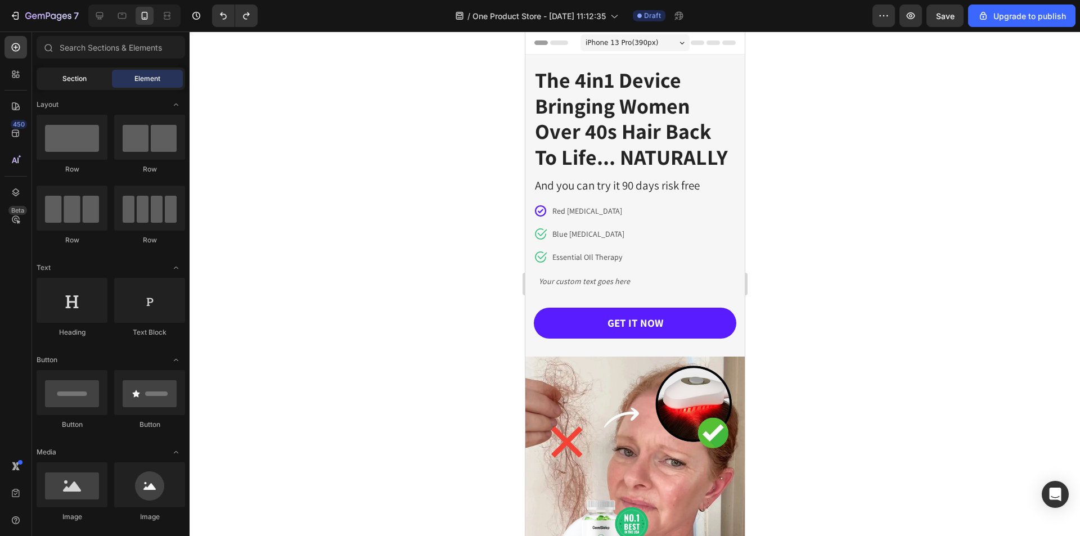
click at [77, 79] on span "Section" at bounding box center [74, 79] width 24 height 10
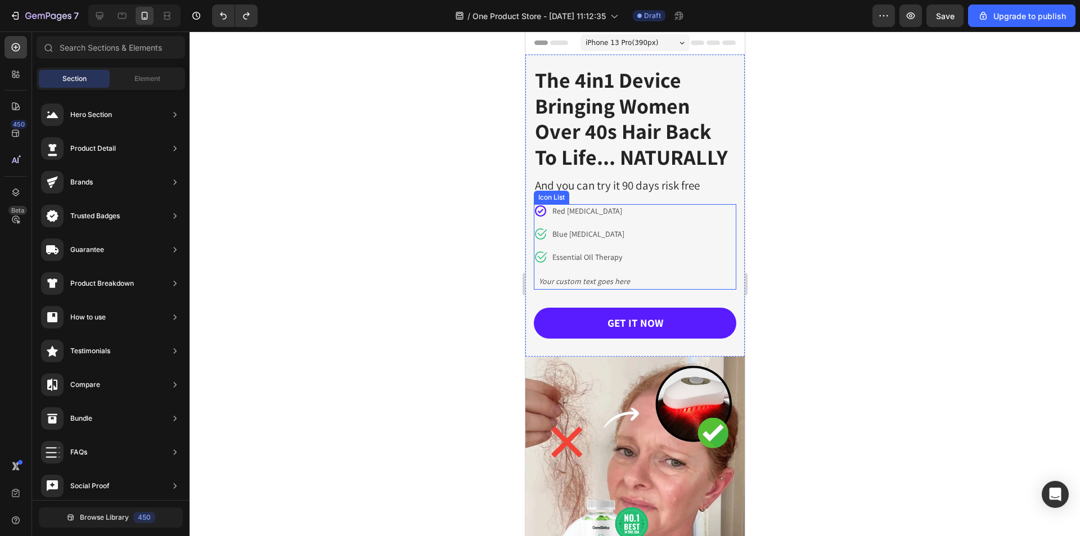
click at [651, 248] on div "Icon Red Light Therapy Text block Icon Blue Light Therapy Text block Icon Essen…" at bounding box center [634, 246] width 202 height 85
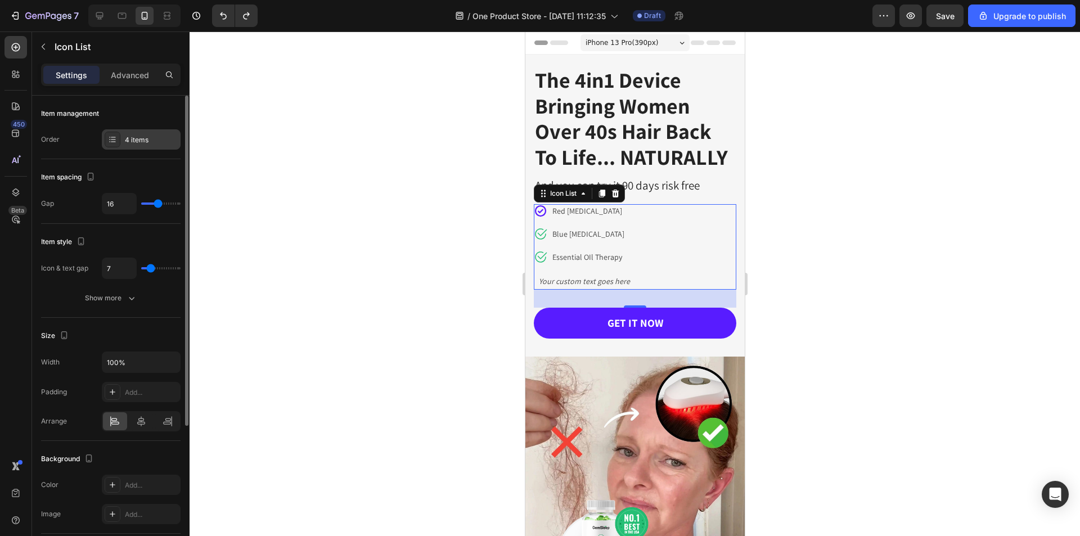
click at [110, 136] on icon at bounding box center [112, 139] width 9 height 9
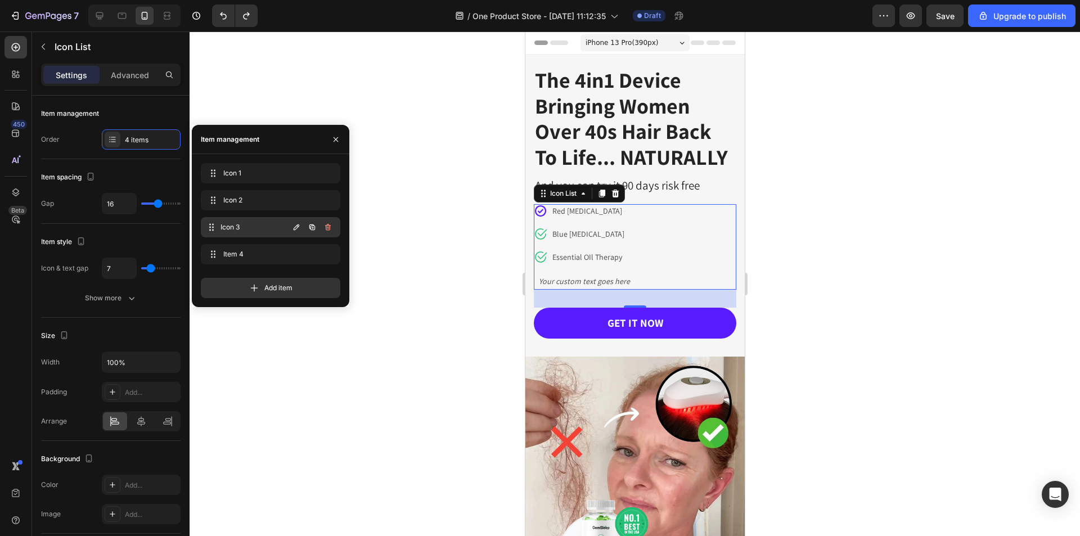
click at [231, 224] on span "Icon 3" at bounding box center [254, 227] width 68 height 10
click at [243, 231] on span "Icon 3" at bounding box center [255, 227] width 64 height 10
click at [615, 257] on p "Essential OIl Therapy" at bounding box center [591, 257] width 78 height 12
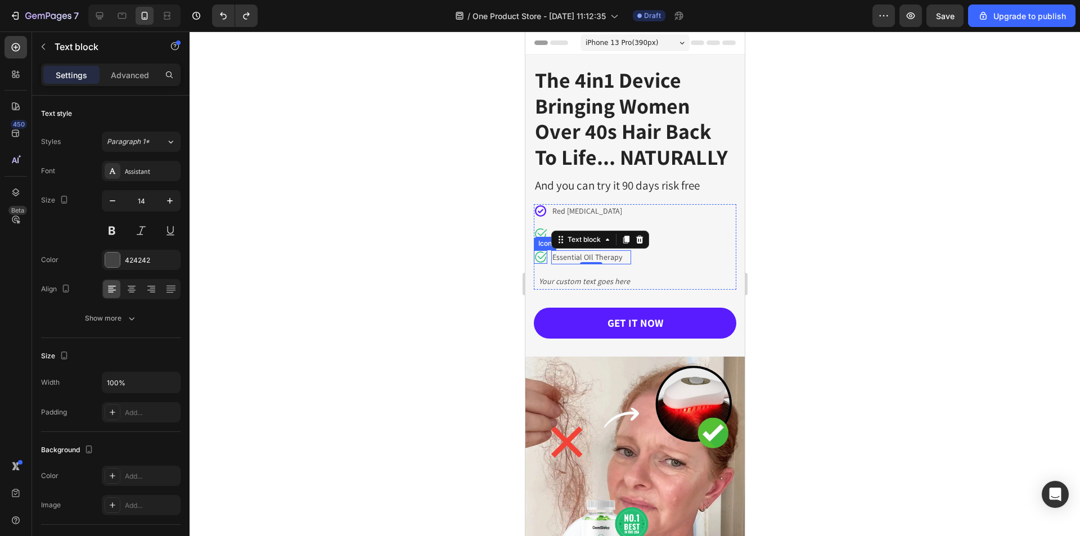
click at [540, 254] on icon at bounding box center [539, 256] width 13 height 13
click at [570, 258] on p "Essential OIl Therapy" at bounding box center [591, 257] width 78 height 12
click at [566, 280] on div "Your custom text goes here" at bounding box center [583, 281] width 93 height 16
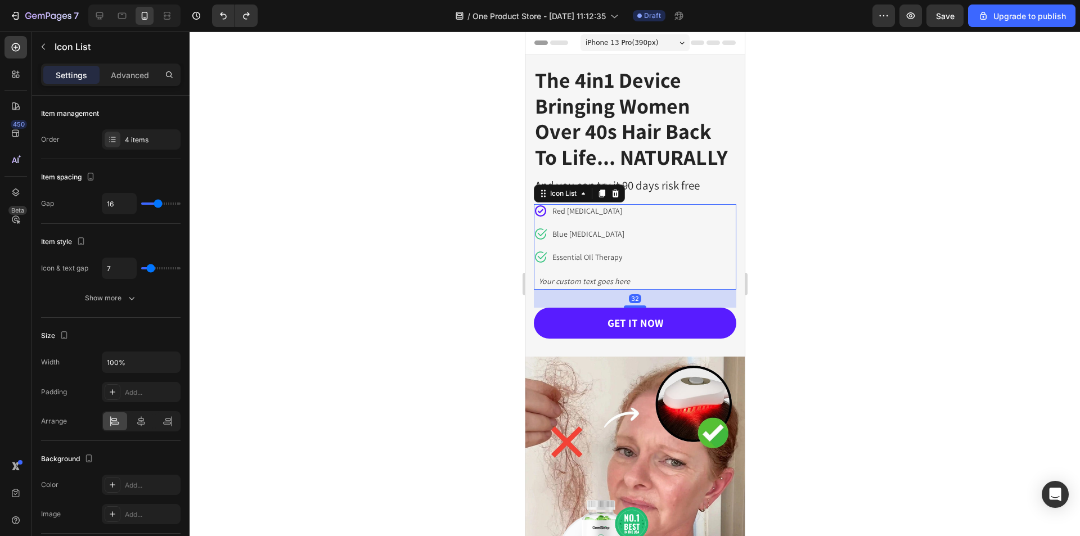
click at [534, 276] on li "Icon Your custom text goes here Text block" at bounding box center [581, 281] width 97 height 16
click at [570, 196] on div "Icon List" at bounding box center [562, 193] width 31 height 10
click at [570, 198] on div "Icon List" at bounding box center [562, 193] width 31 height 10
click at [49, 44] on button "button" at bounding box center [43, 47] width 18 height 18
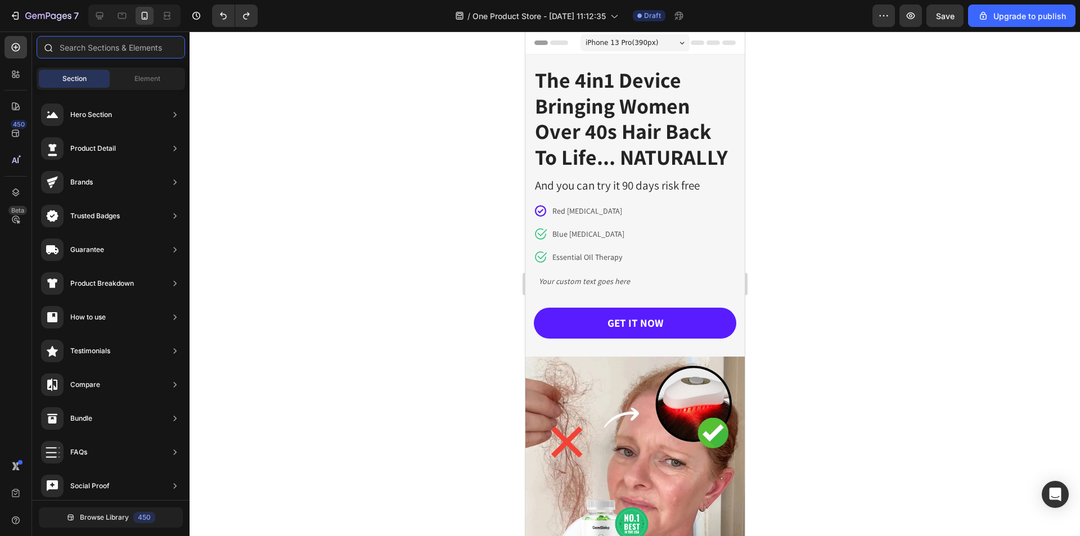
click at [111, 46] on input "text" at bounding box center [111, 47] width 148 height 22
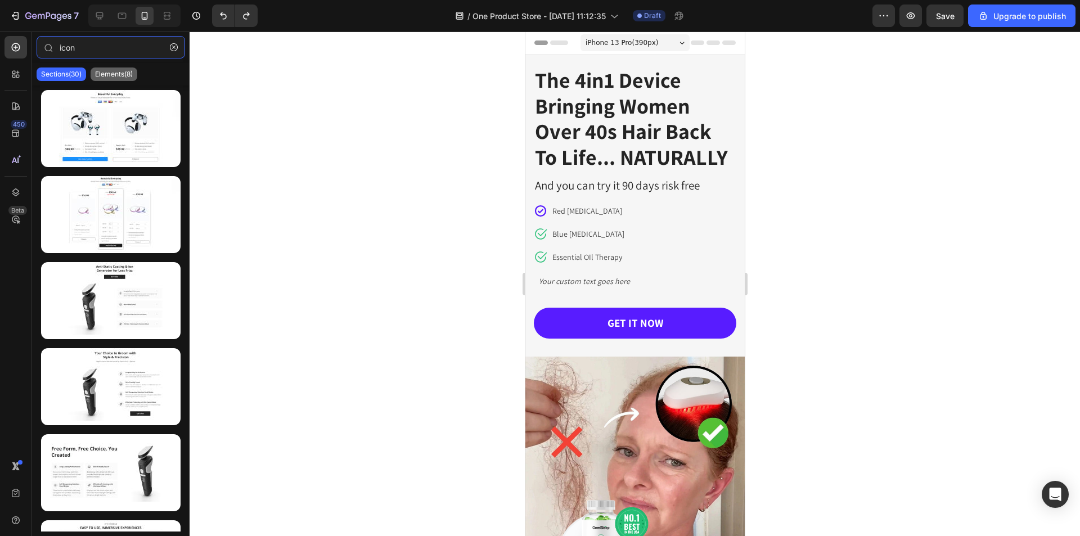
type input "icon"
click at [122, 80] on div "Elements(8)" at bounding box center [114, 73] width 47 height 13
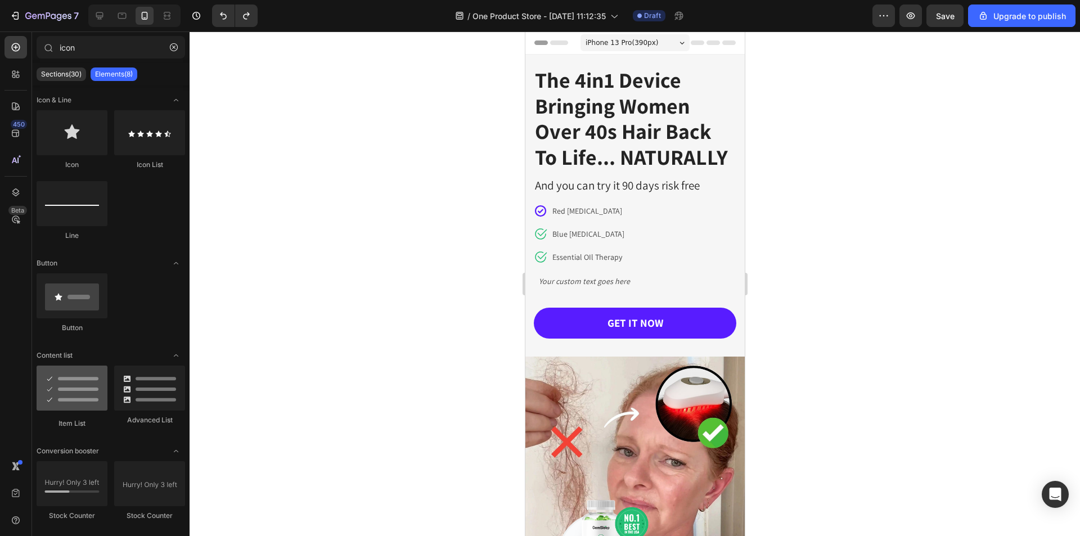
scroll to position [16, 0]
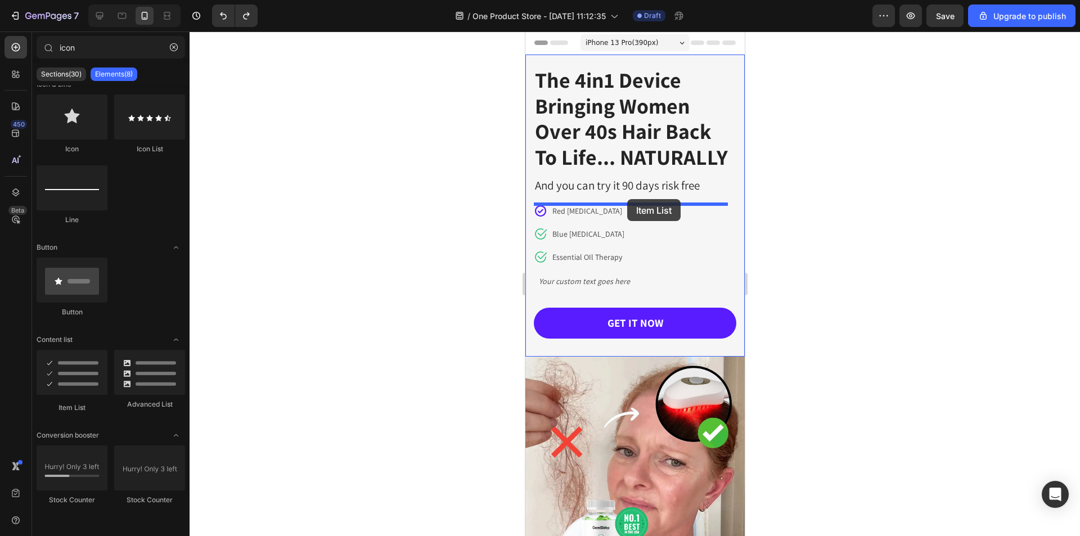
drag, startPoint x: 595, startPoint y: 413, endPoint x: 626, endPoint y: 199, distance: 216.4
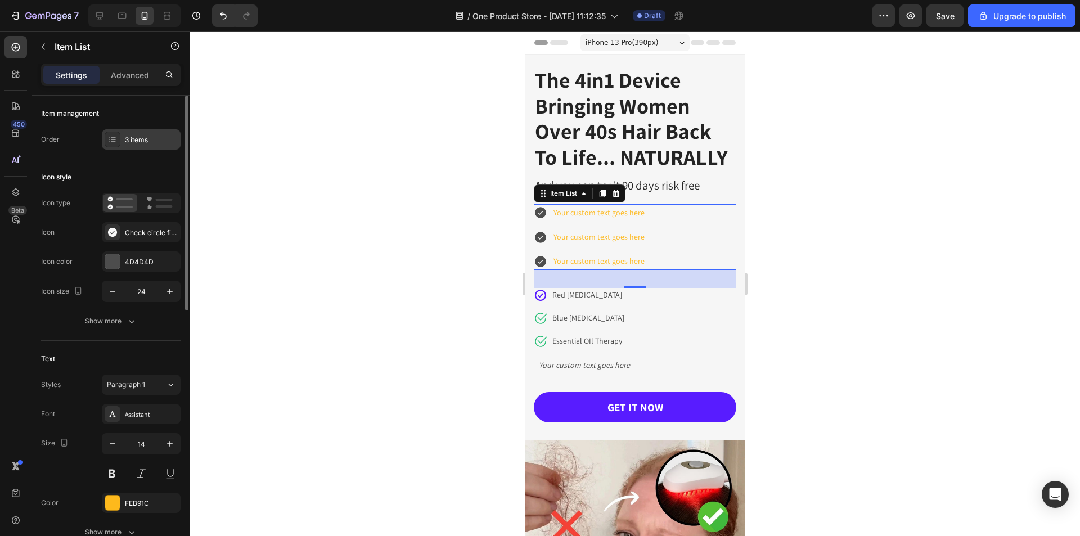
click at [111, 143] on icon at bounding box center [112, 139] width 9 height 9
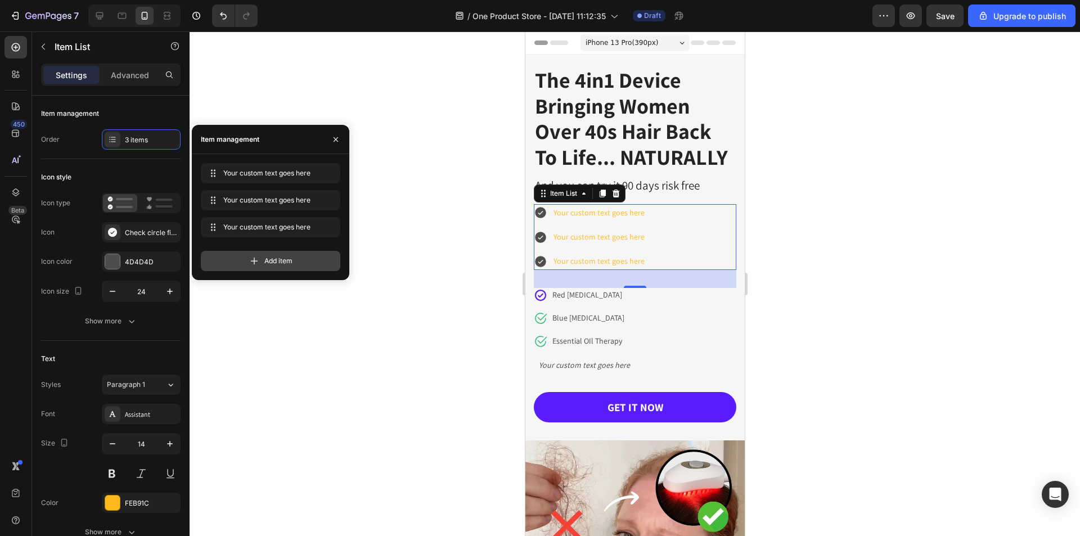
click at [262, 257] on div "Add item" at bounding box center [270, 261] width 139 height 20
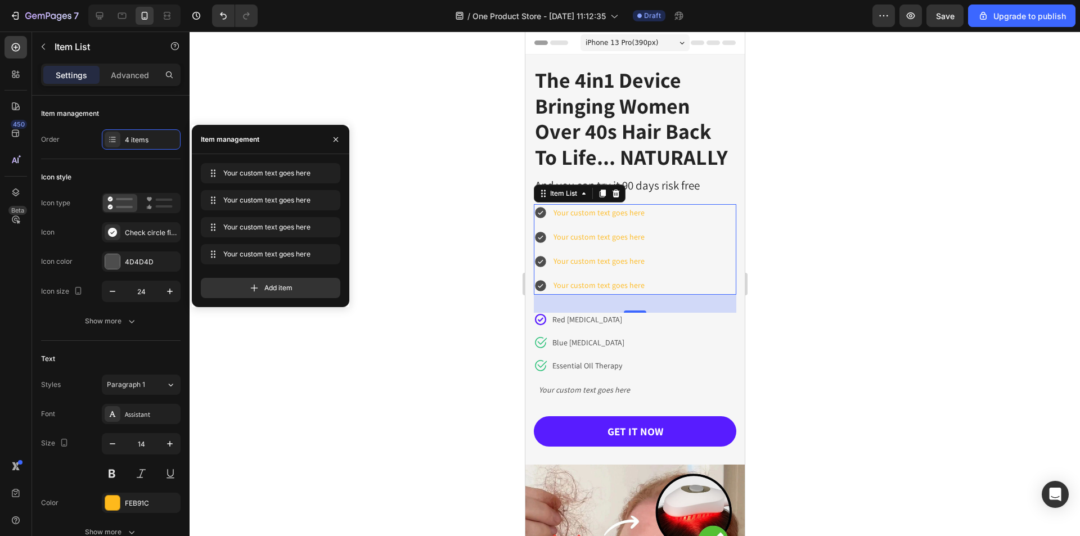
click at [900, 313] on div at bounding box center [634, 283] width 890 height 504
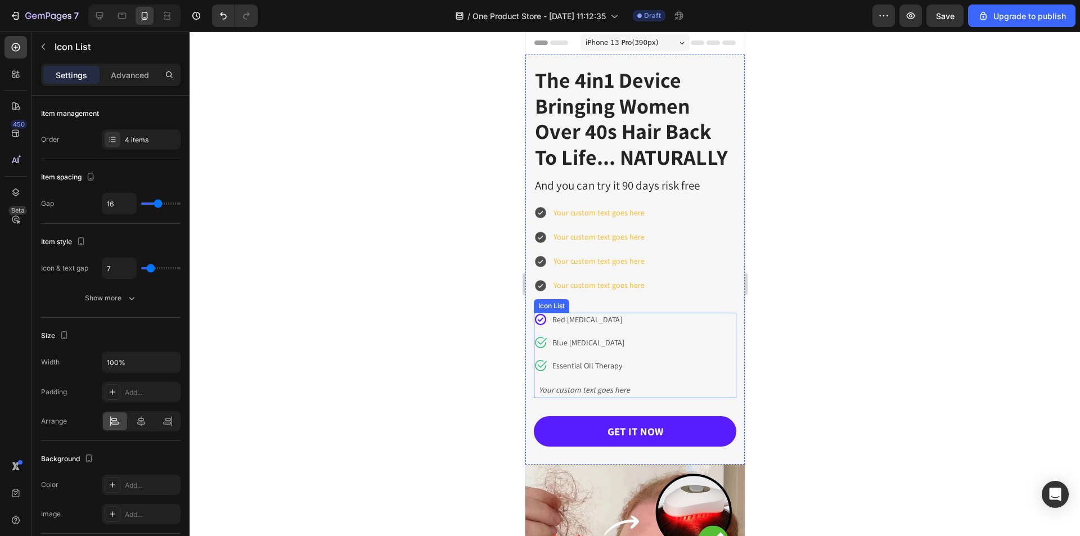
click at [649, 319] on div "Icon Red Light Therapy Text block Icon Blue Light Therapy Text block Icon Essen…" at bounding box center [634, 355] width 202 height 85
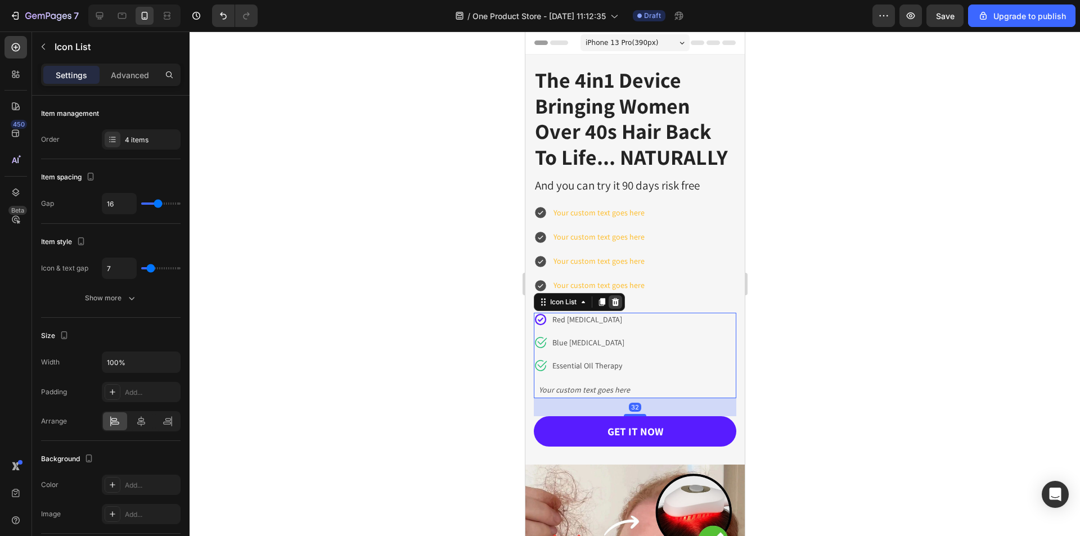
click at [617, 301] on icon at bounding box center [614, 302] width 7 height 8
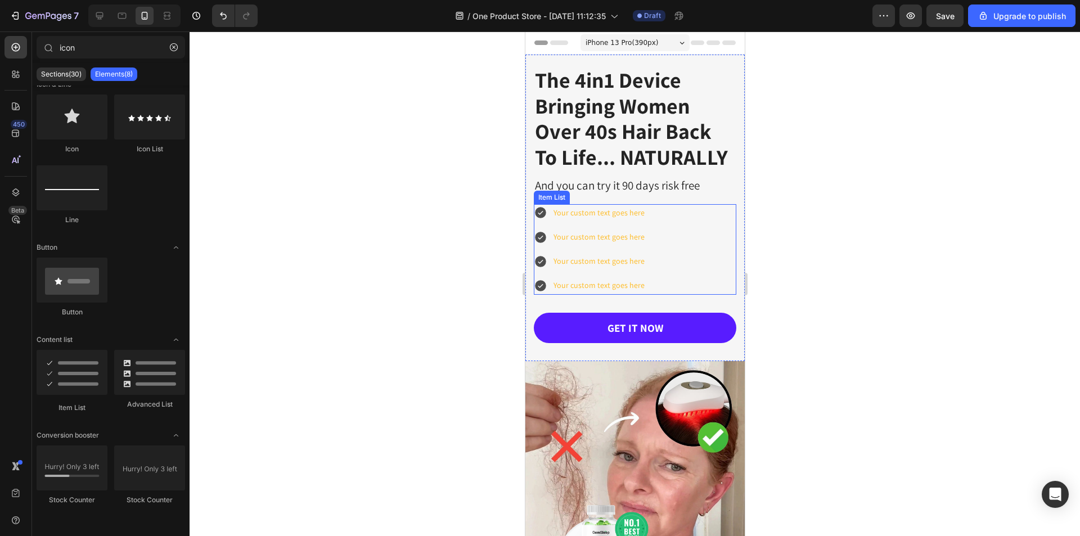
click at [690, 222] on div "Your custom text goes here Your custom text goes here Your custom text goes her…" at bounding box center [634, 249] width 202 height 91
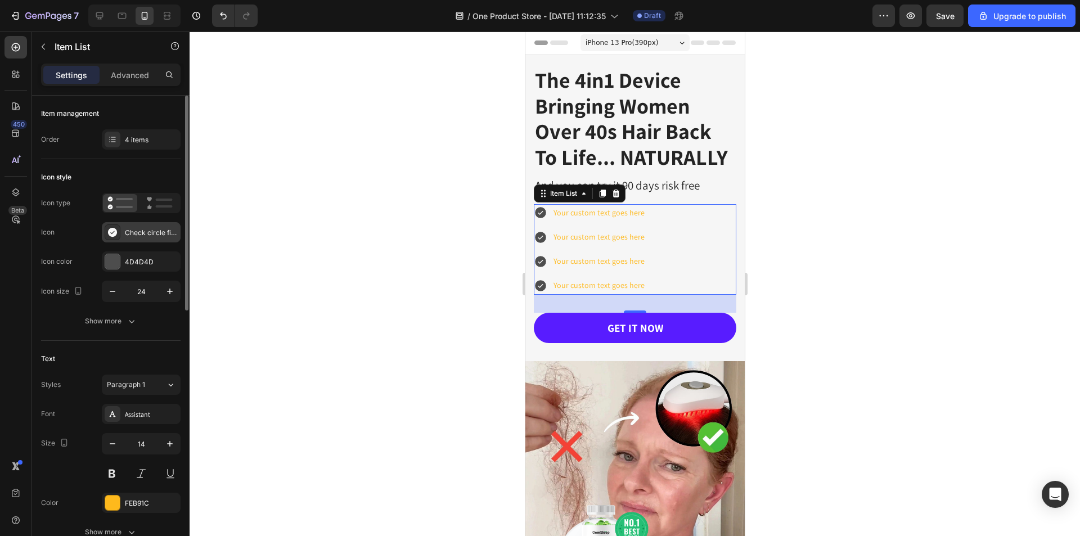
click at [119, 233] on div at bounding box center [113, 232] width 16 height 16
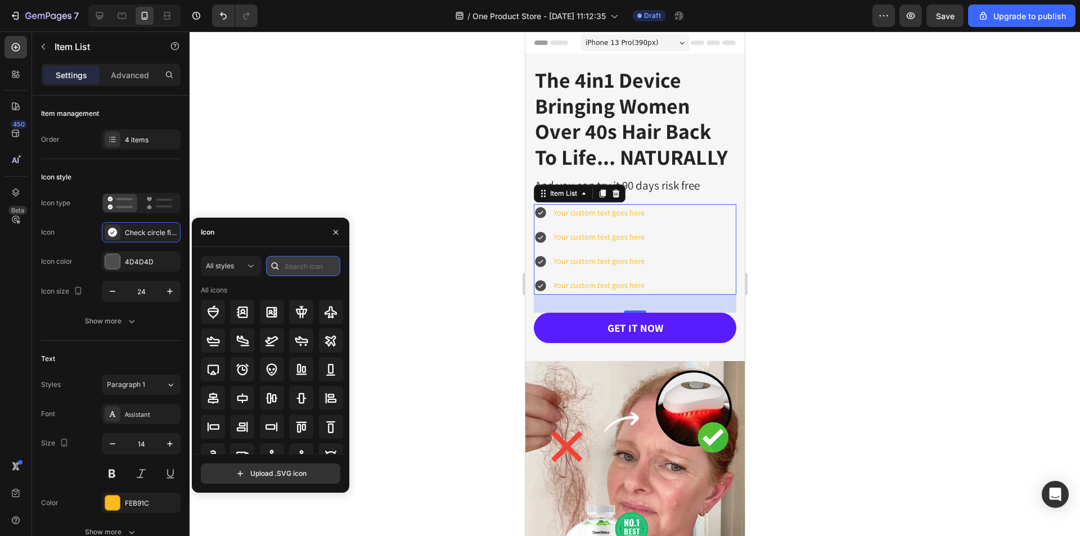
click at [310, 269] on input "text" at bounding box center [303, 266] width 74 height 20
type input "check"
click at [328, 322] on div at bounding box center [331, 312] width 24 height 24
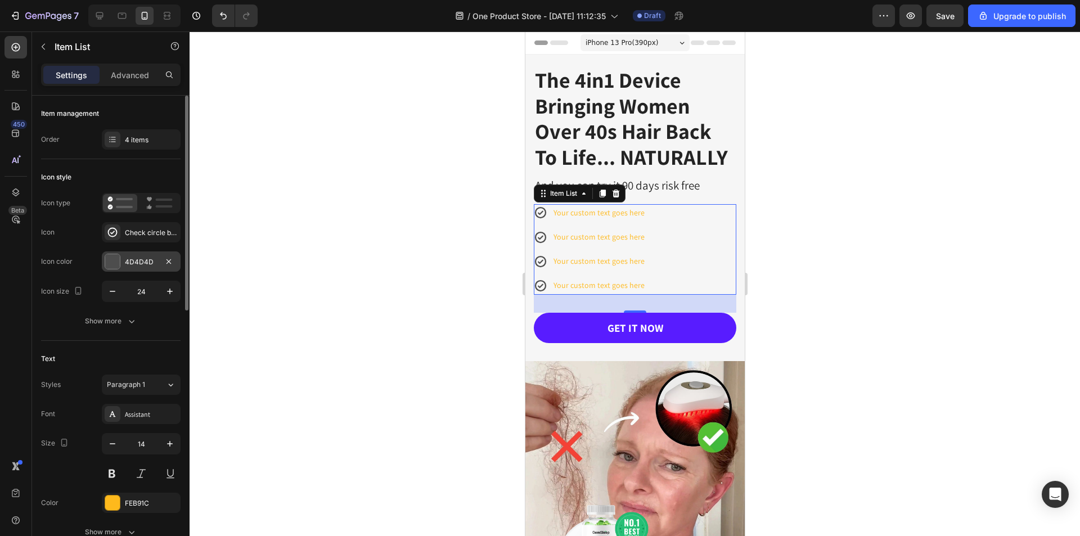
click at [113, 265] on div at bounding box center [112, 261] width 15 height 15
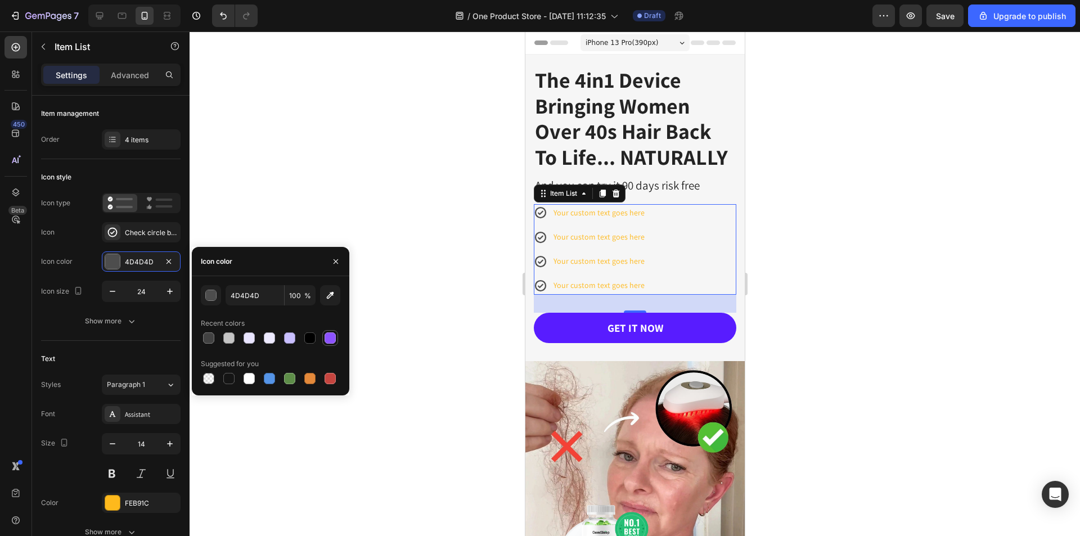
click at [332, 338] on div at bounding box center [329, 337] width 11 height 11
type input "8C52FF"
click at [630, 209] on div "Your custom text goes here" at bounding box center [598, 212] width 94 height 17
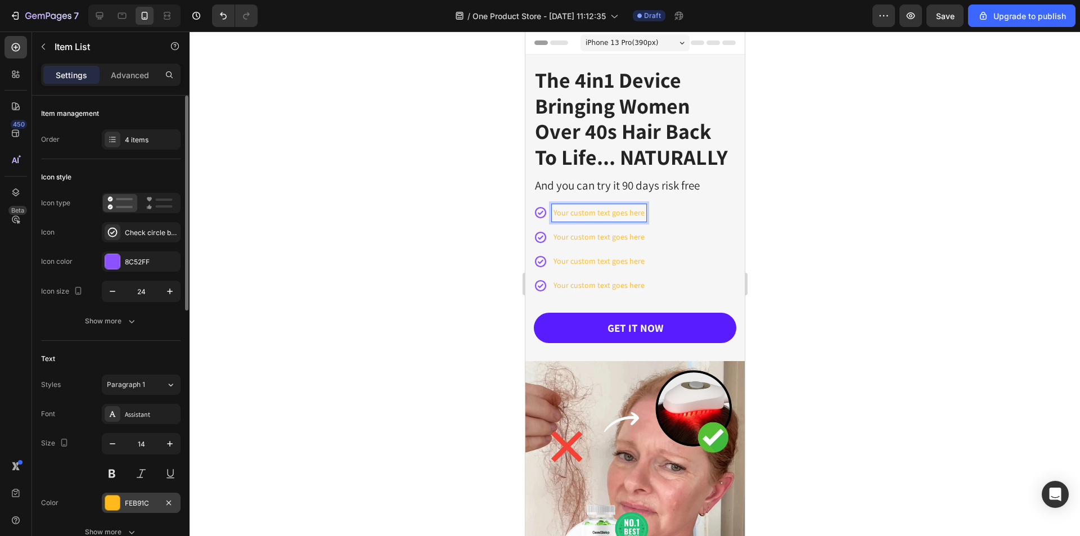
click at [125, 505] on div "FEB91C" at bounding box center [141, 503] width 33 height 10
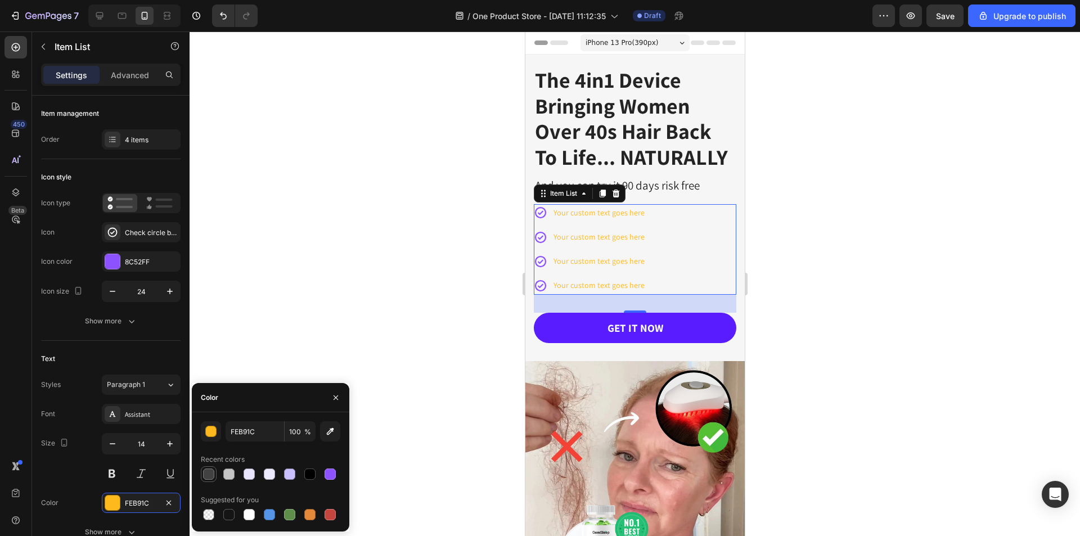
click at [213, 476] on div at bounding box center [208, 473] width 11 height 11
type input "424242"
click at [167, 439] on icon "button" at bounding box center [169, 443] width 11 height 11
type input "15"
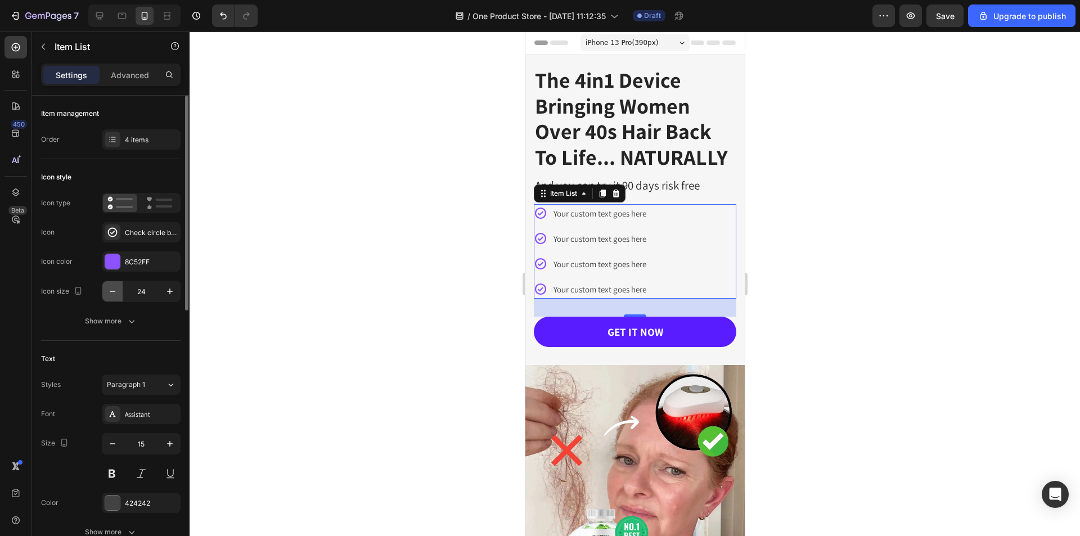
click at [116, 296] on icon "button" at bounding box center [112, 291] width 11 height 11
type input "23"
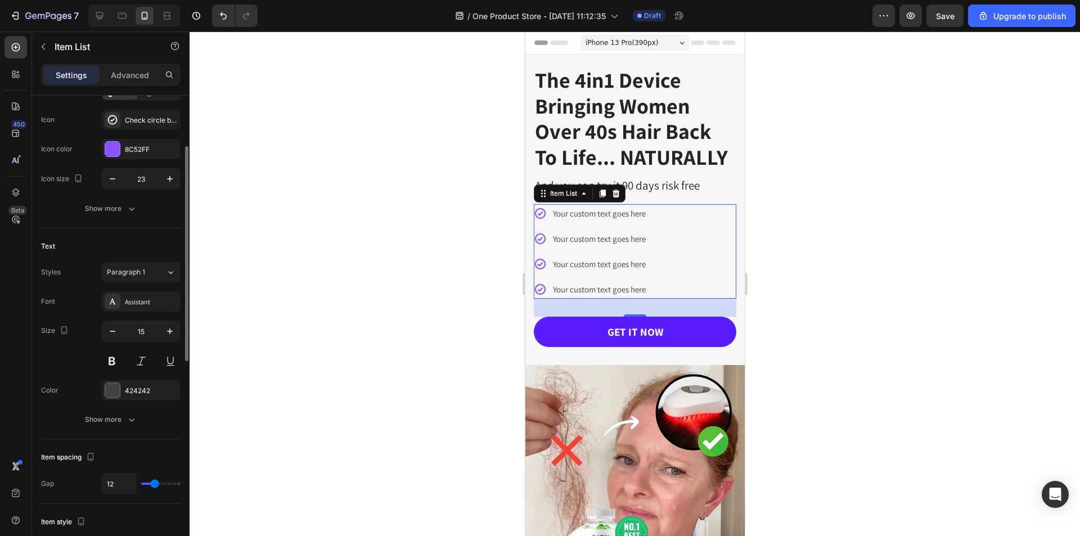
scroll to position [225, 0]
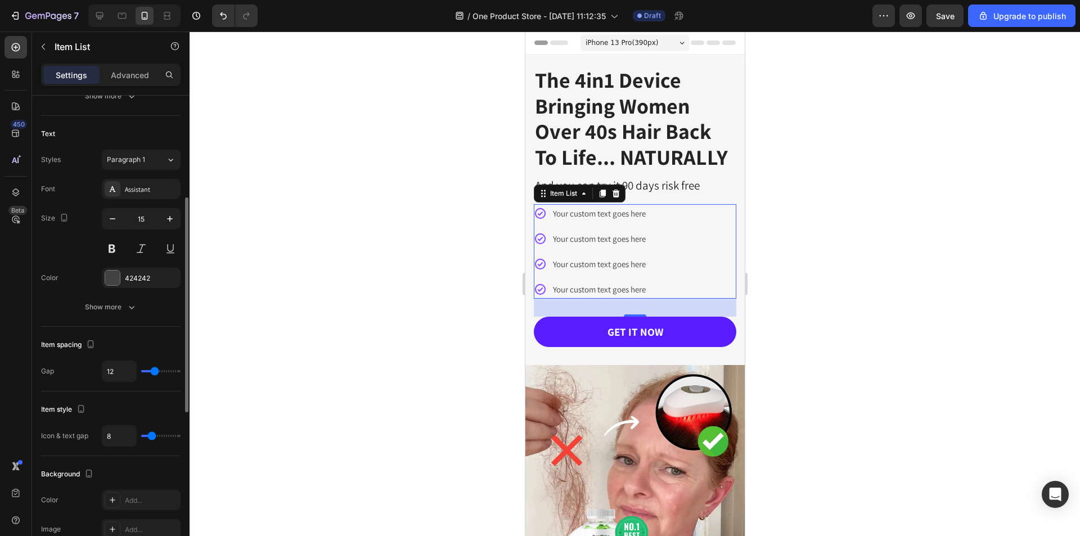
type input "10"
type input "9"
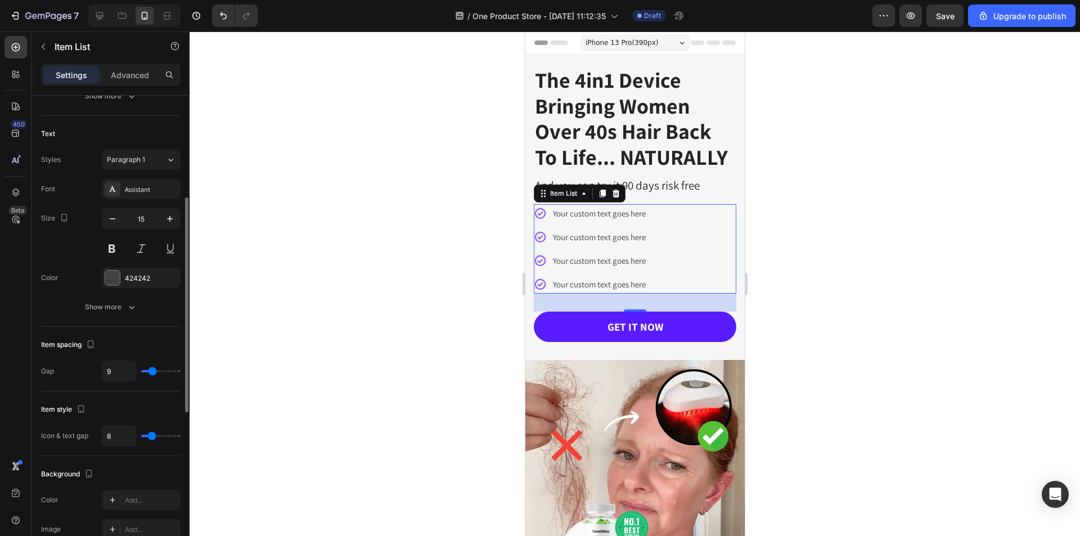
type input "8"
type input "7"
type input "6"
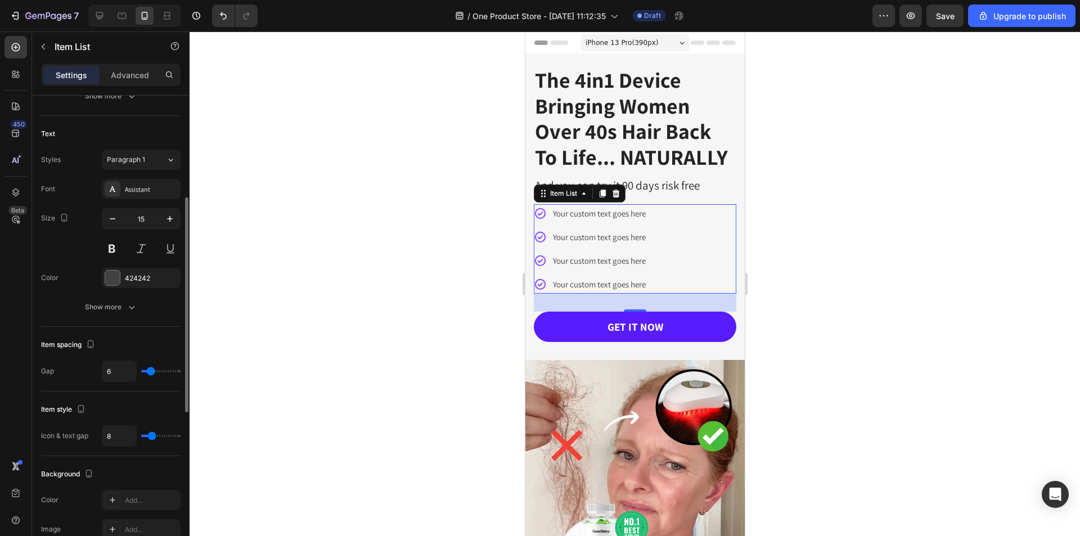
type input "6"
type input "5"
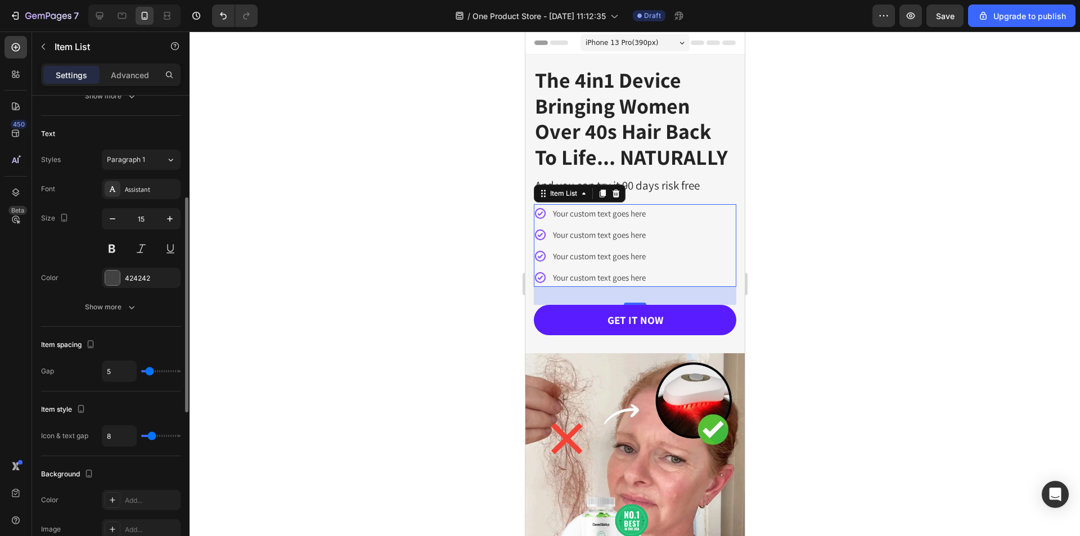
type input "4"
type input "3"
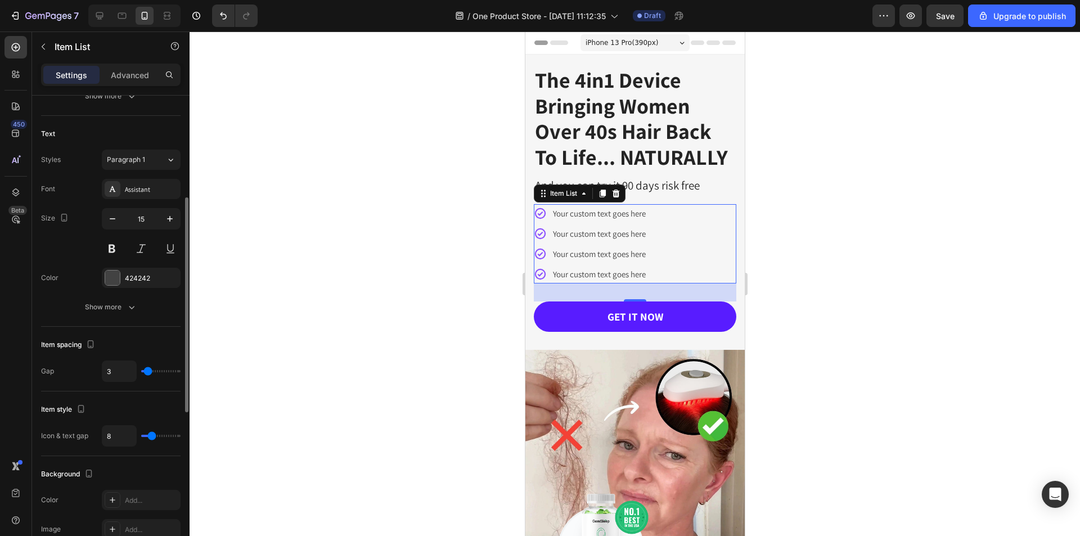
type input "4"
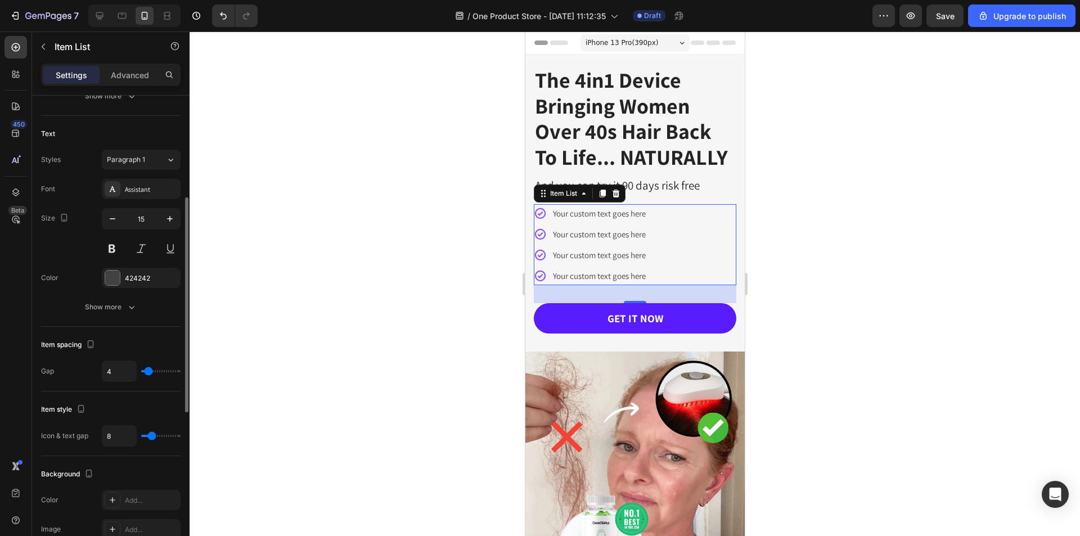
type input "5"
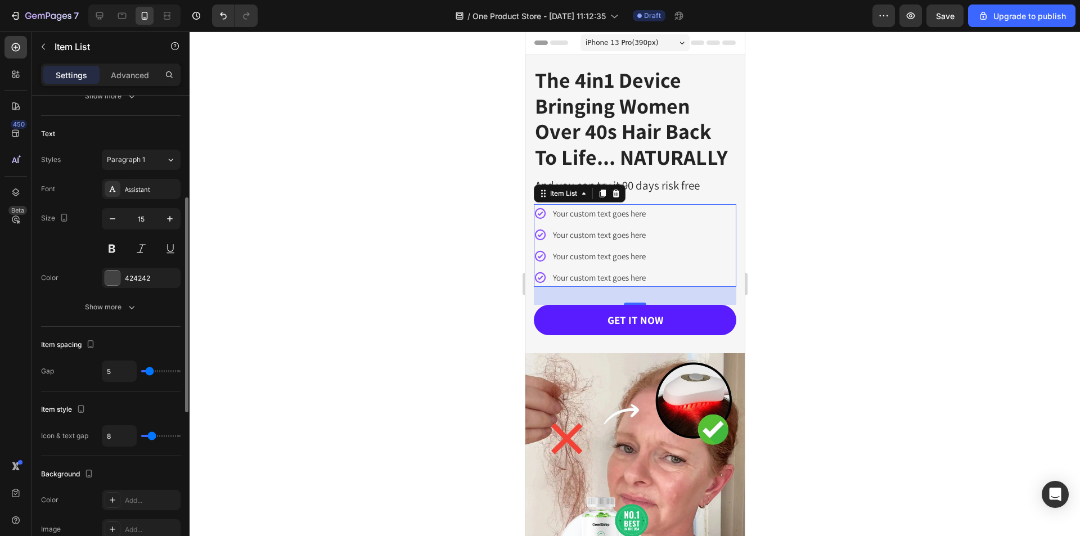
type input "5"
click at [150, 371] on input "range" at bounding box center [160, 371] width 39 height 2
click at [920, 350] on div at bounding box center [634, 283] width 890 height 504
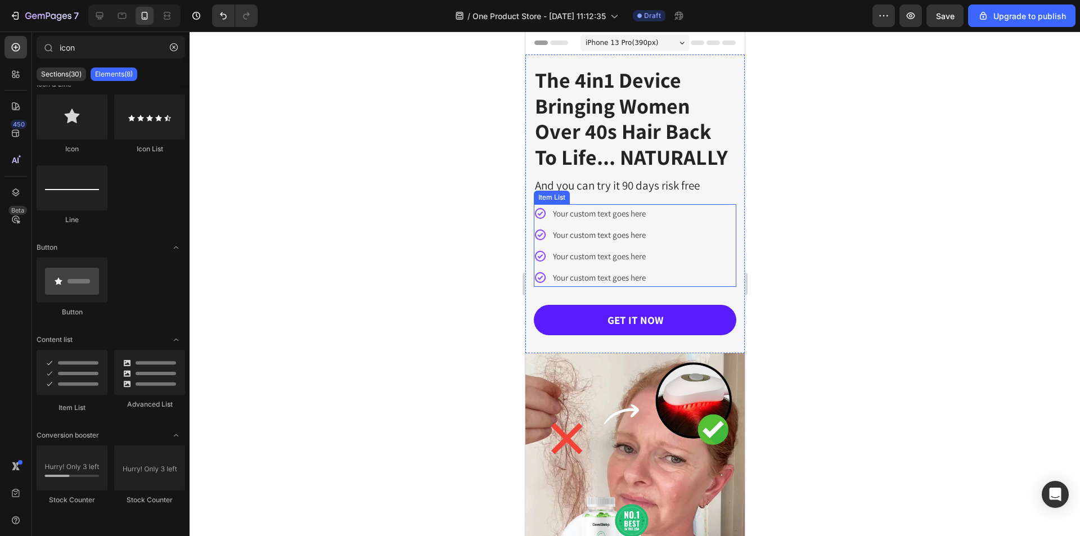
click at [587, 214] on p "Your custom text goes here" at bounding box center [598, 213] width 93 height 15
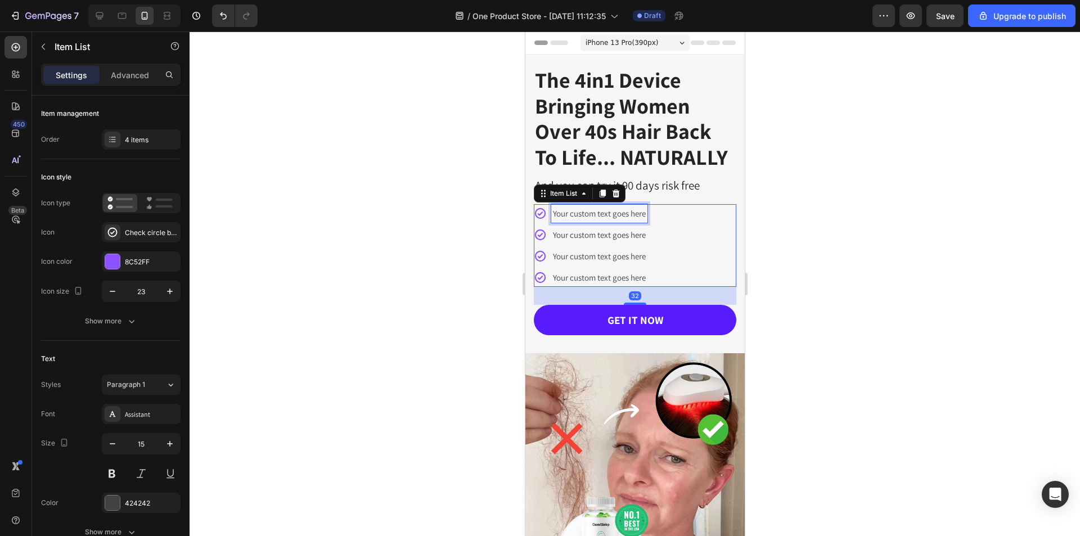
click at [585, 214] on p "Your custom text goes here" at bounding box center [598, 213] width 93 height 15
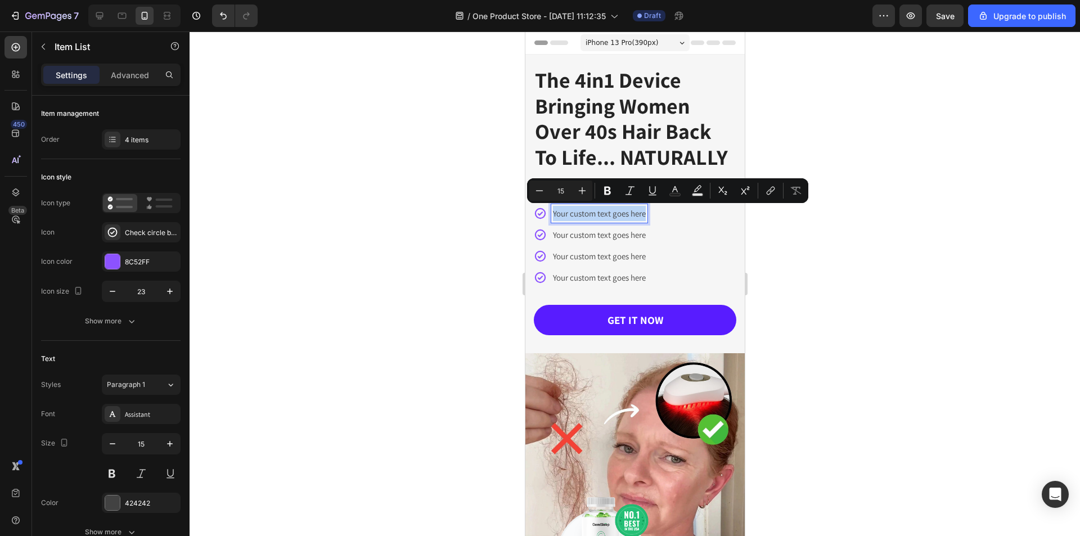
click at [585, 214] on p "Your custom text goes here" at bounding box center [598, 213] width 93 height 15
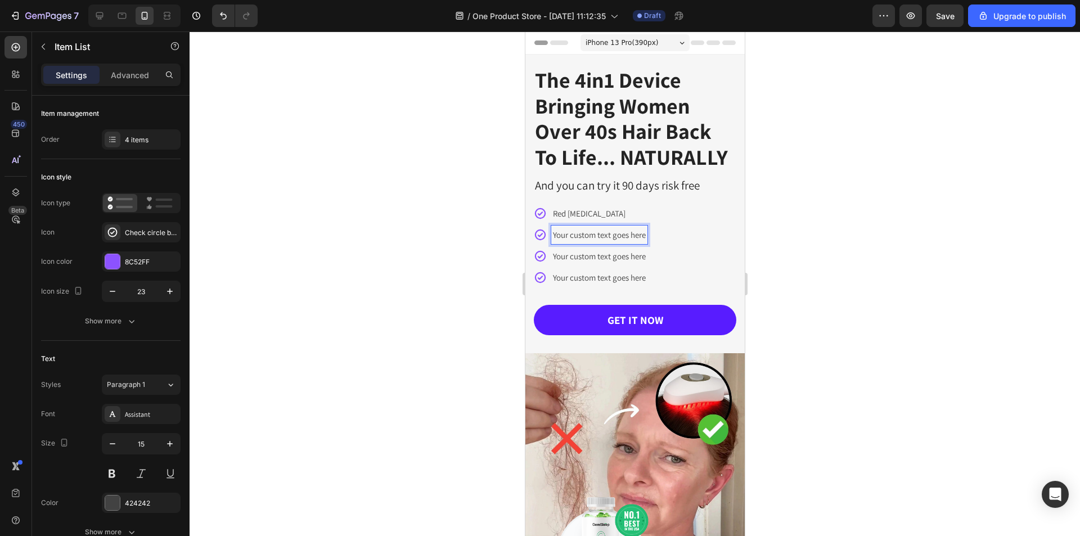
click at [608, 233] on p "Your custom text goes here" at bounding box center [598, 234] width 93 height 15
click at [597, 259] on p "Your custom text goes here" at bounding box center [598, 256] width 93 height 15
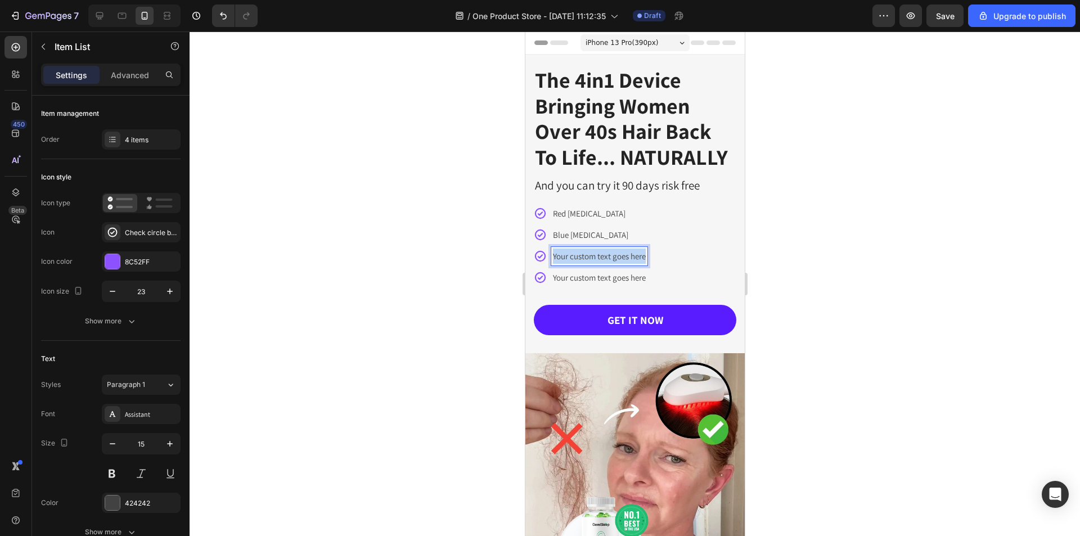
click at [597, 259] on p "Your custom text goes here" at bounding box center [598, 256] width 93 height 15
click at [595, 272] on p "Your custom text goes here" at bounding box center [598, 277] width 93 height 15
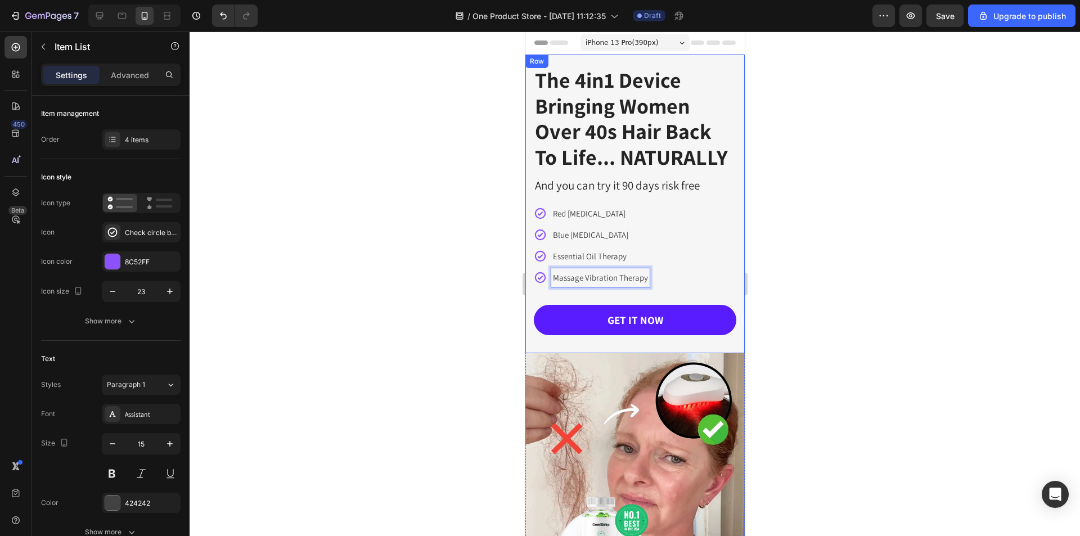
drag, startPoint x: 959, startPoint y: 361, endPoint x: 956, endPoint y: 410, distance: 49.5
click at [959, 361] on div at bounding box center [634, 283] width 890 height 504
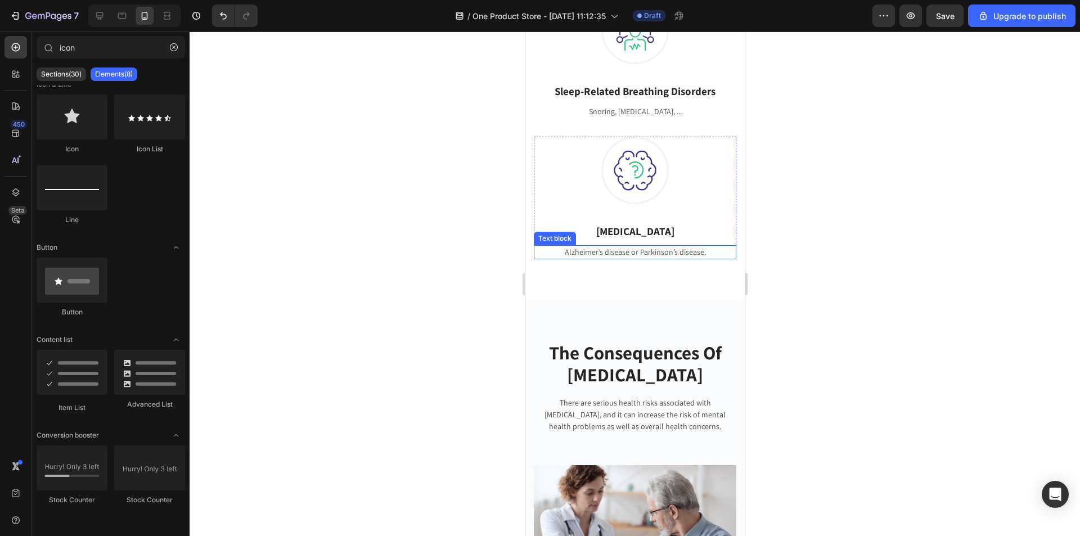
scroll to position [900, 0]
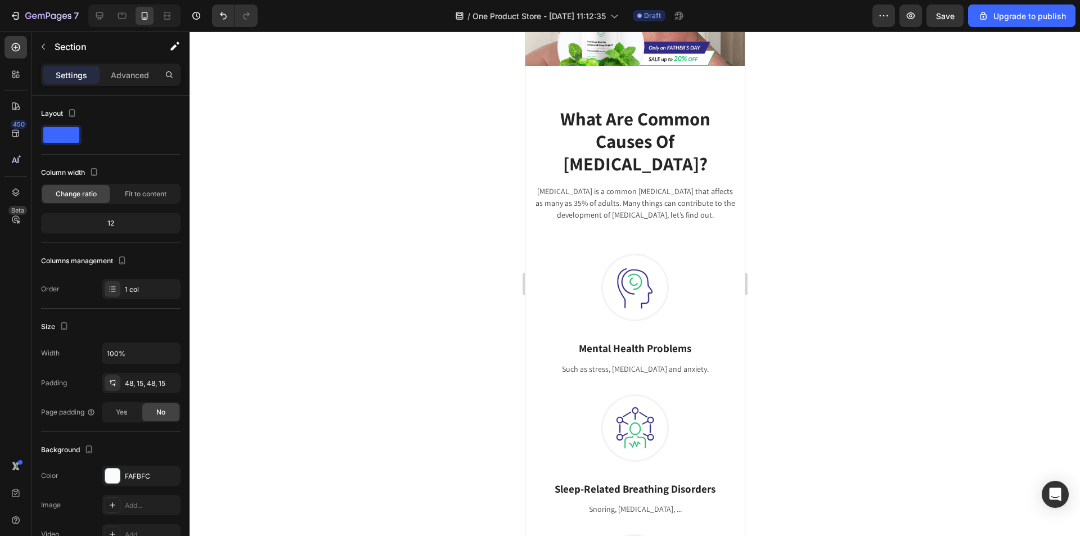
scroll to position [394, 0]
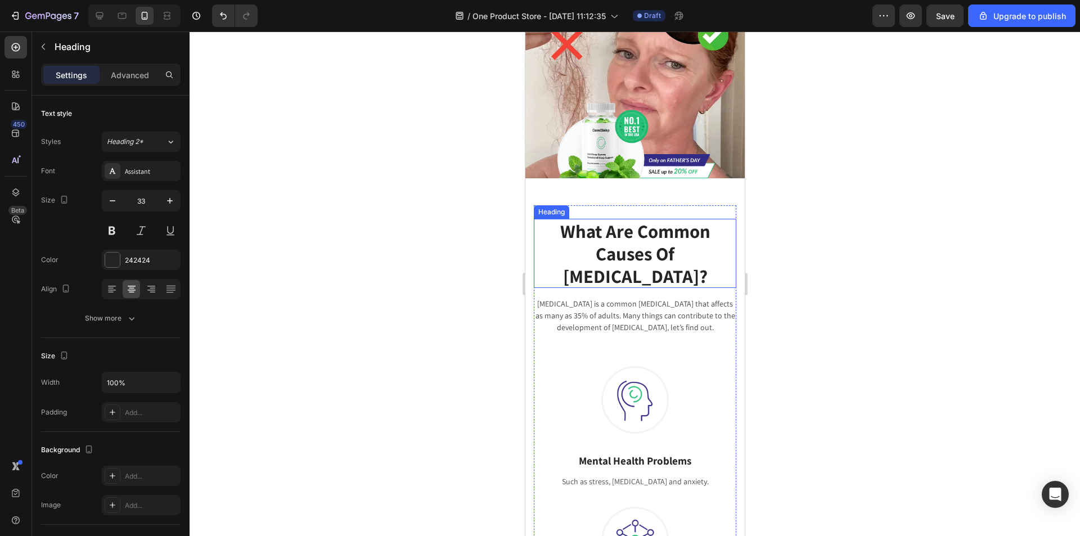
click at [643, 247] on p "What Are Common Causes Of Insomnia?" at bounding box center [634, 253] width 200 height 67
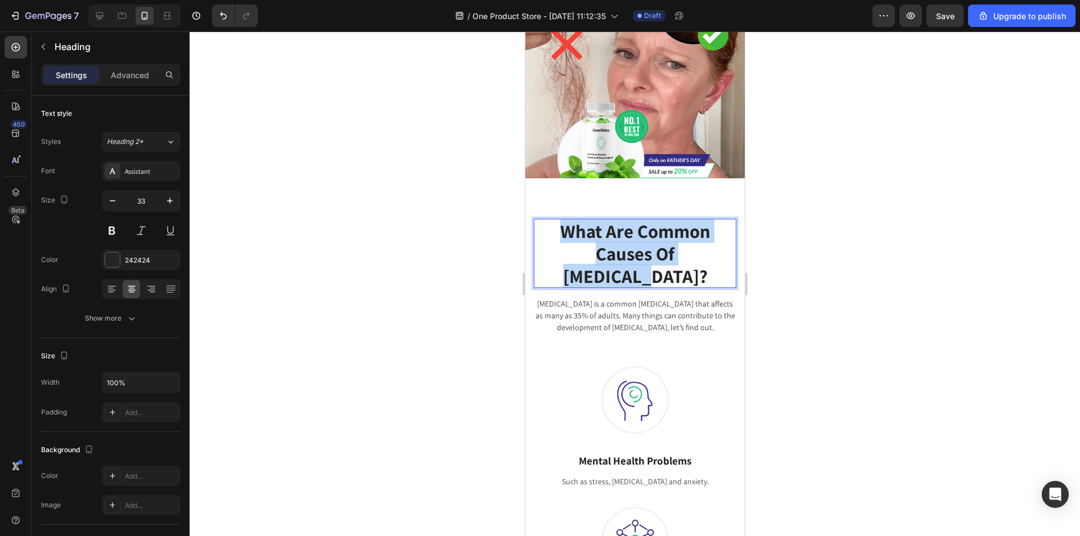
click at [643, 247] on p "What Are Common Causes Of Insomnia?" at bounding box center [634, 253] width 200 height 67
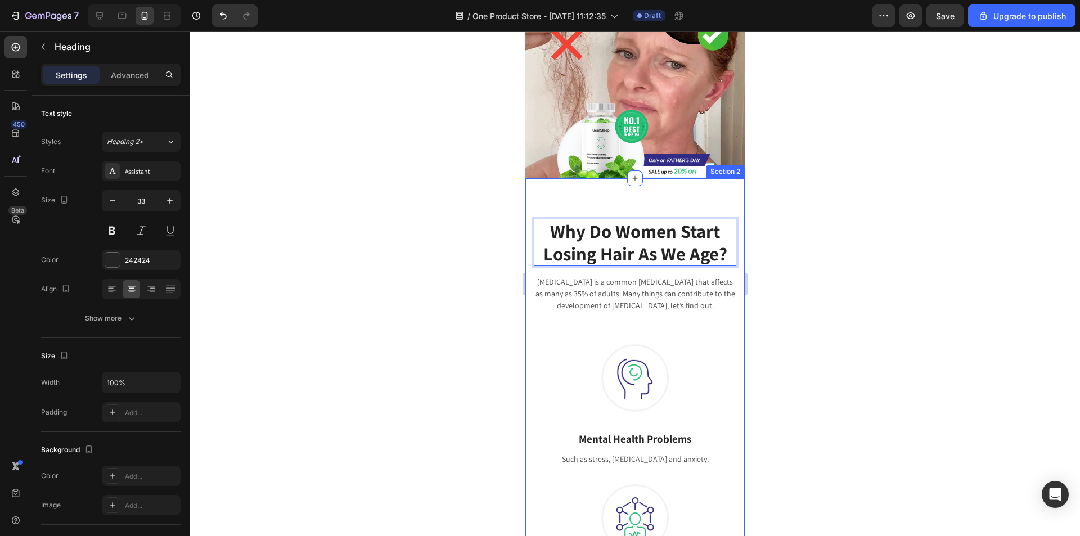
click at [696, 189] on div "Why Do Women Start Losing Hair As We Age? Heading 16 Insomnia is a common sleep…" at bounding box center [634, 482] width 219 height 609
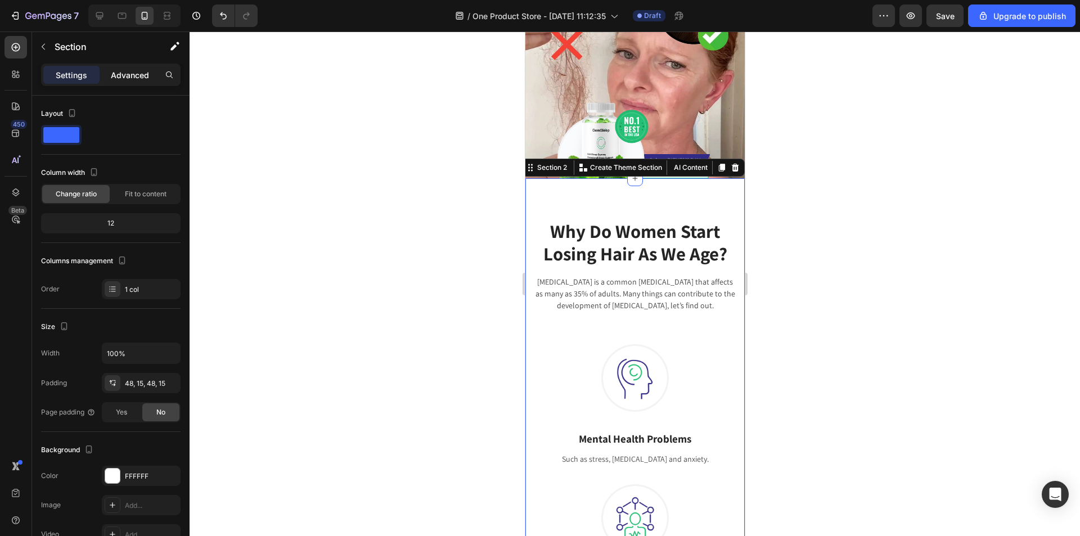
click at [132, 76] on p "Advanced" at bounding box center [130, 75] width 38 height 12
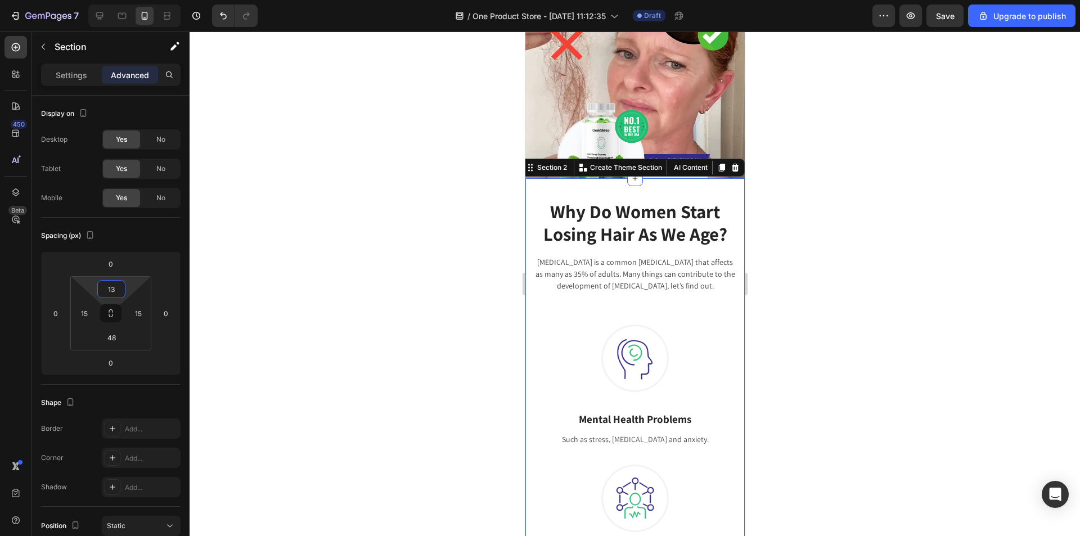
type input "15"
drag, startPoint x: 113, startPoint y: 302, endPoint x: 132, endPoint y: 299, distance: 18.9
click at [132, 0] on html "7 / One Product Store - Aug 26, 11:12:35 Draft Preview Save Upgrade to publish …" at bounding box center [540, 0] width 1080 height 0
click at [919, 269] on div at bounding box center [634, 283] width 890 height 504
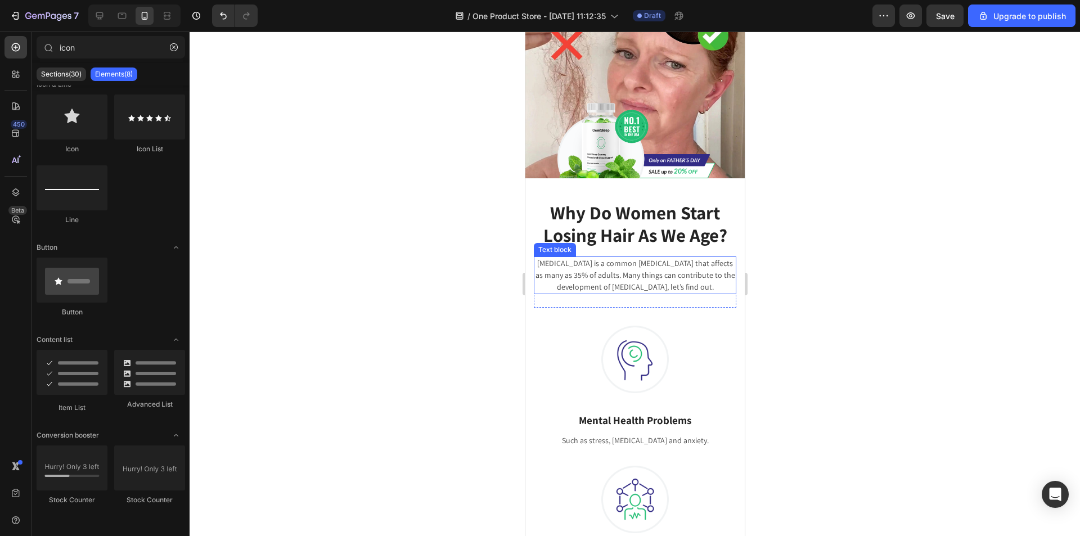
click at [675, 258] on p "Insomnia is a common sleep disorder that affects as many as 35% of adults. Many…" at bounding box center [634, 275] width 200 height 35
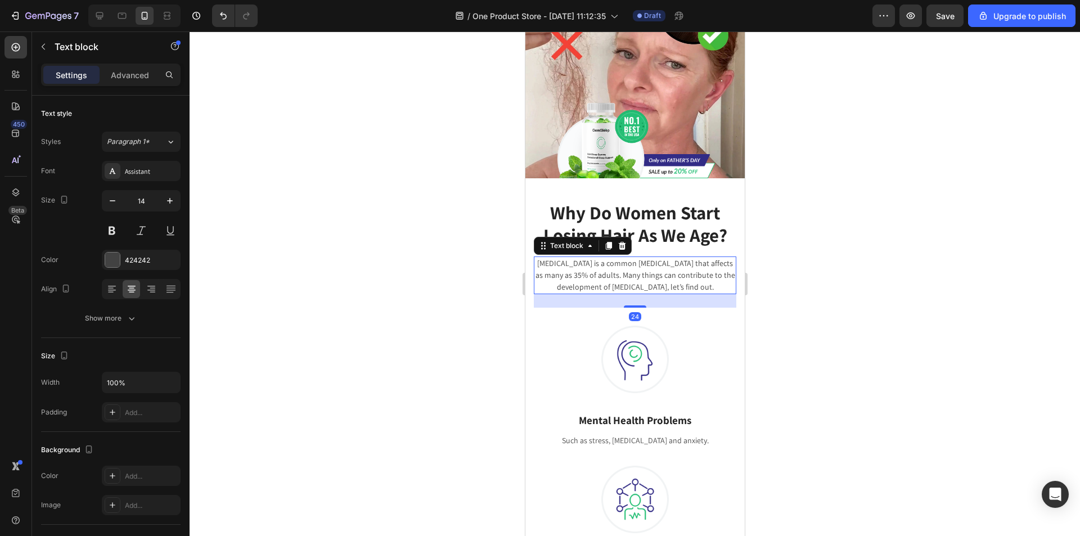
click at [871, 225] on div at bounding box center [634, 283] width 890 height 504
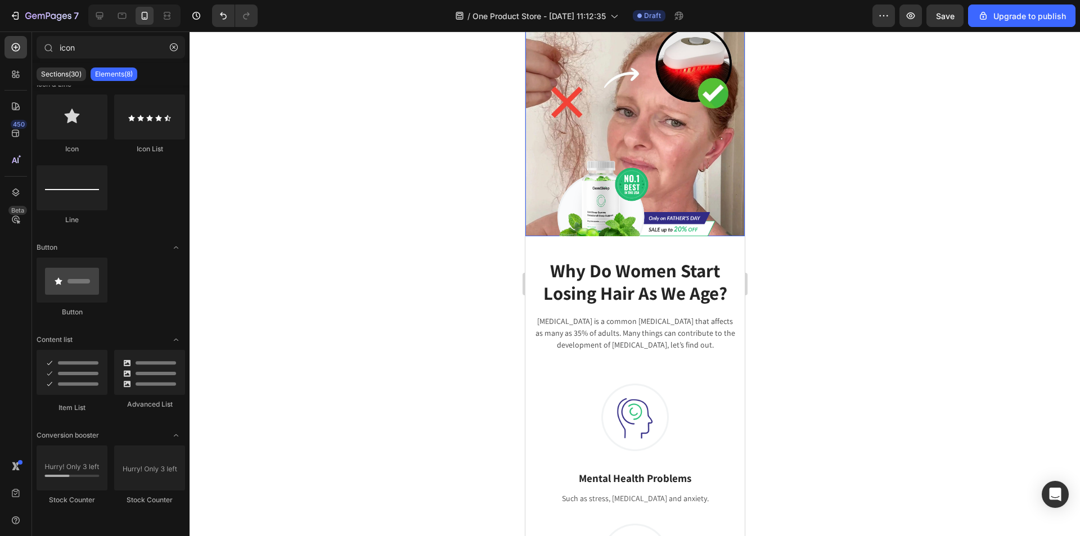
scroll to position [281, 0]
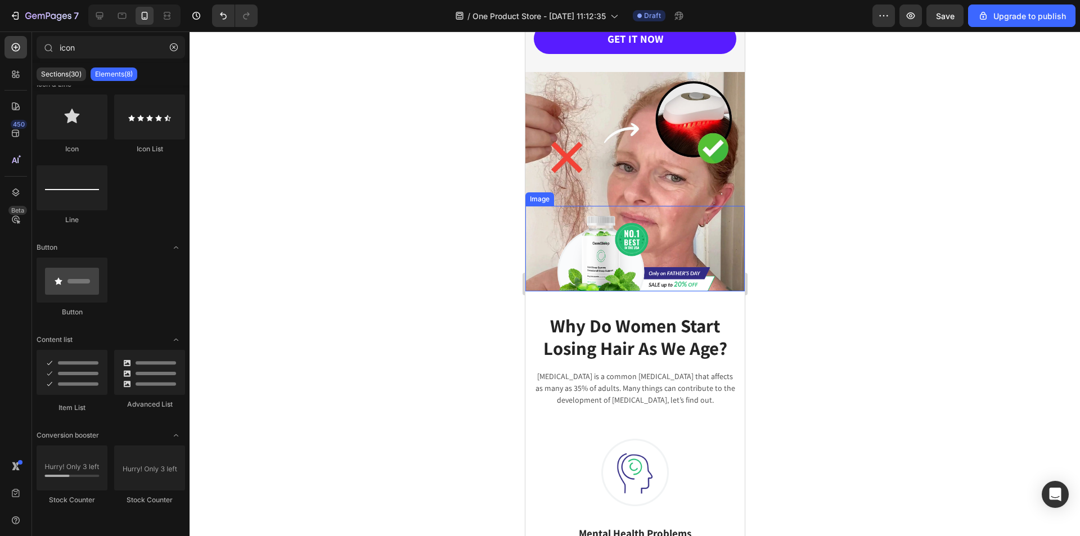
click at [609, 240] on img at bounding box center [634, 248] width 160 height 85
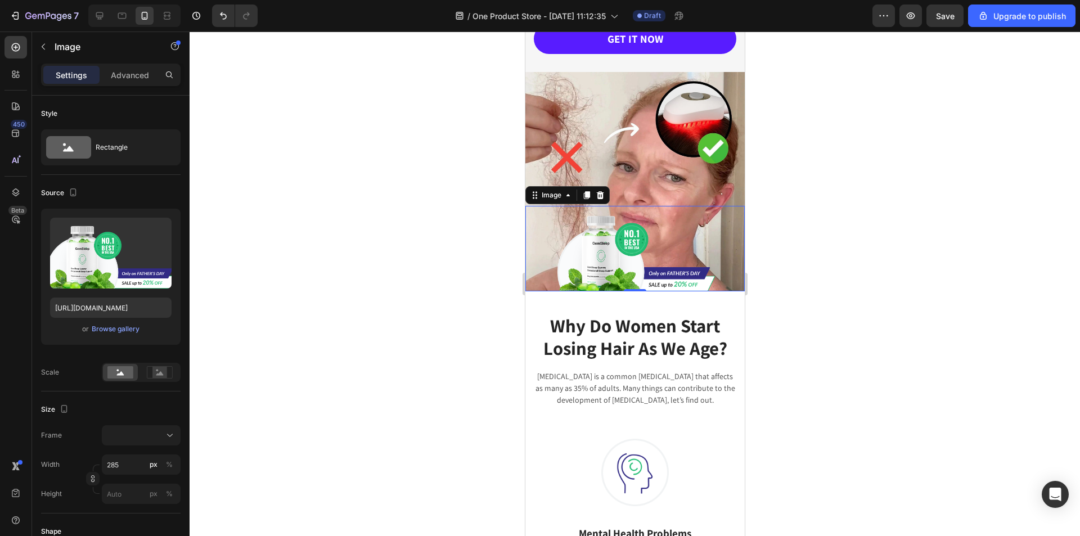
click at [589, 226] on img at bounding box center [634, 248] width 160 height 85
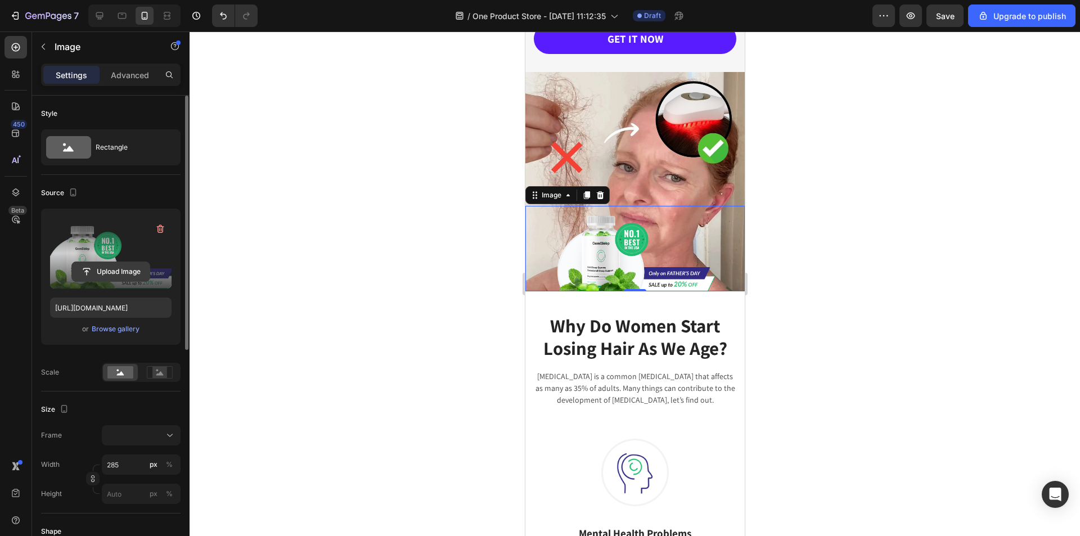
click at [100, 264] on input "file" at bounding box center [111, 271] width 78 height 19
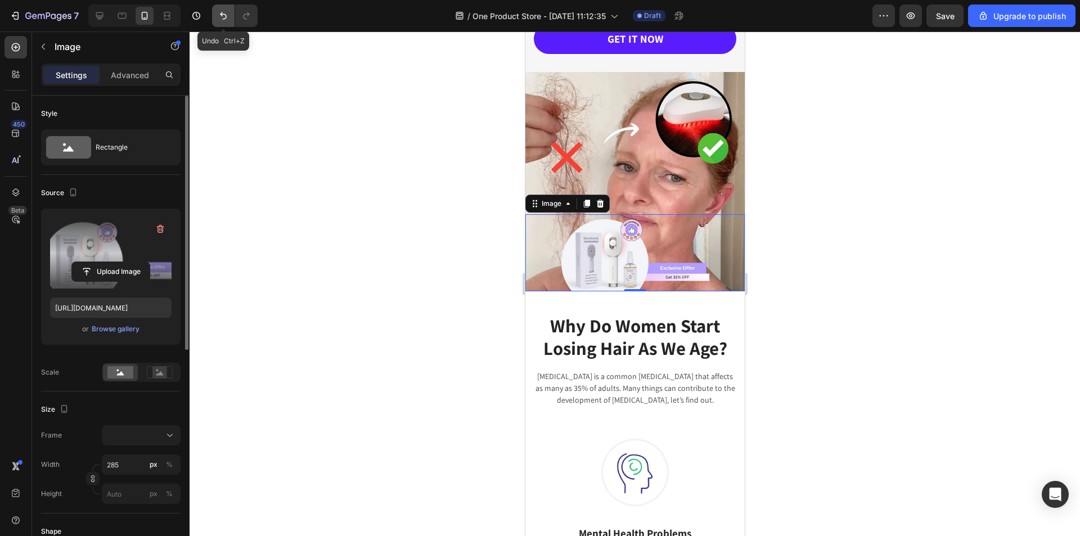
click at [228, 17] on icon "Undo/Redo" at bounding box center [223, 15] width 11 height 11
click at [225, 18] on icon "Undo/Redo" at bounding box center [223, 15] width 11 height 11
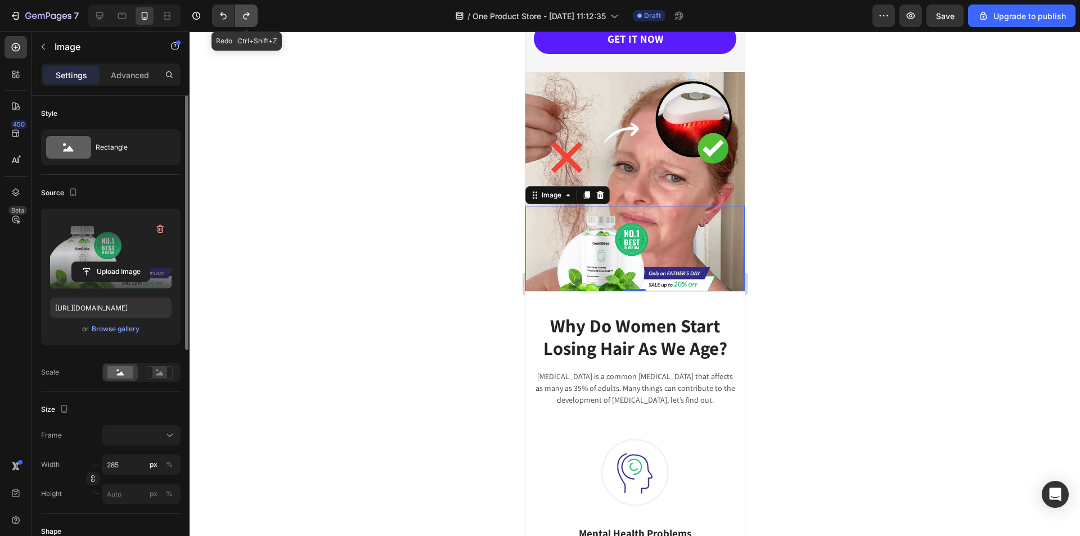
click at [249, 16] on icon "Undo/Redo" at bounding box center [246, 15] width 11 height 11
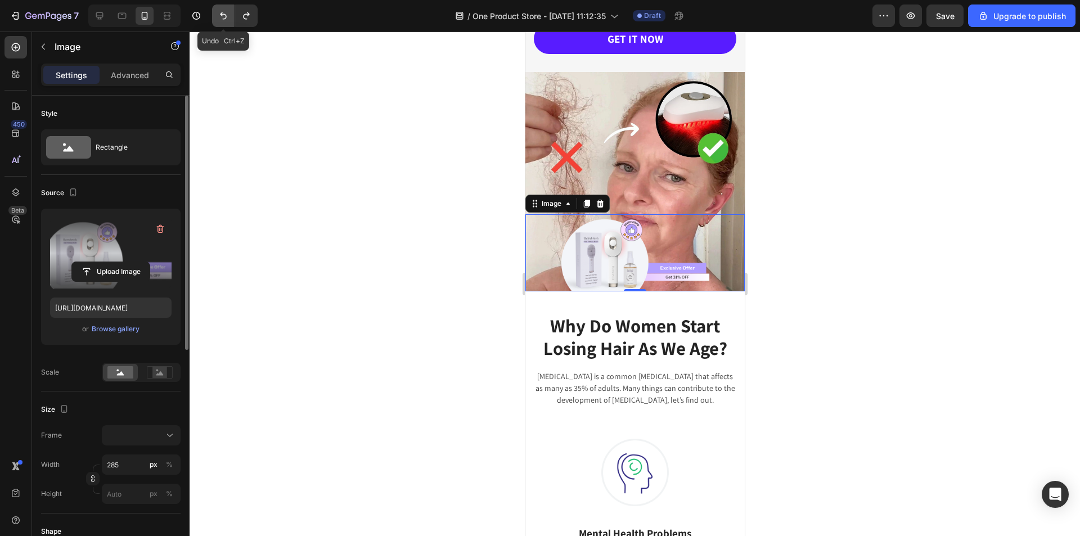
click at [223, 17] on icon "Undo/Redo" at bounding box center [223, 15] width 11 height 11
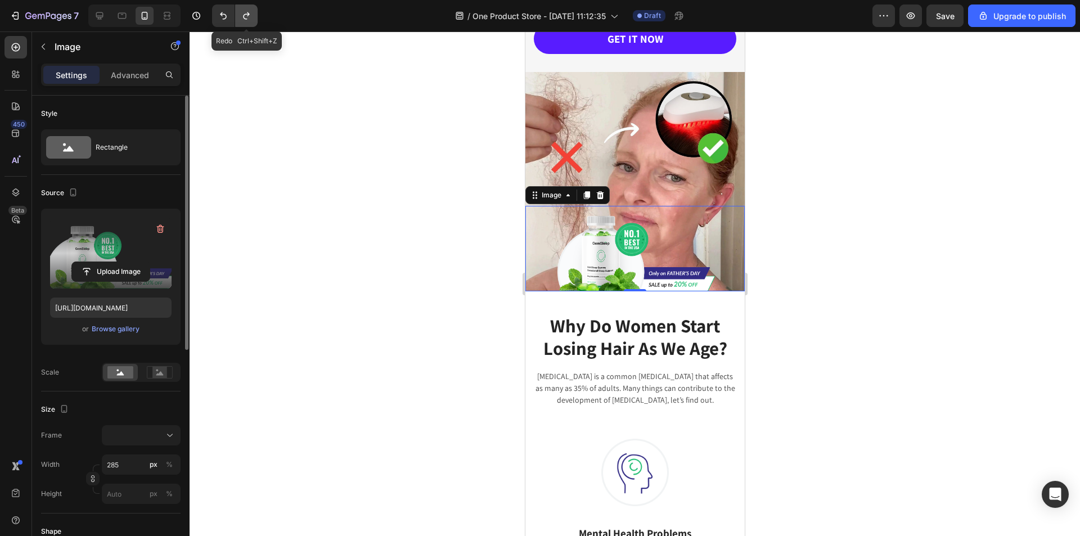
click at [249, 20] on icon "Undo/Redo" at bounding box center [246, 15] width 11 height 11
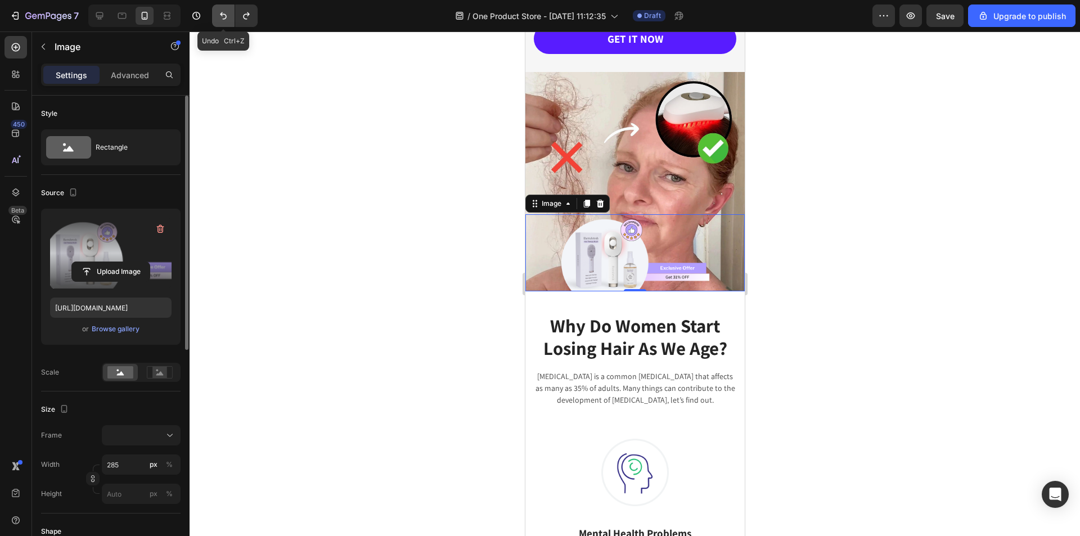
click at [219, 15] on icon "Undo/Redo" at bounding box center [223, 15] width 11 height 11
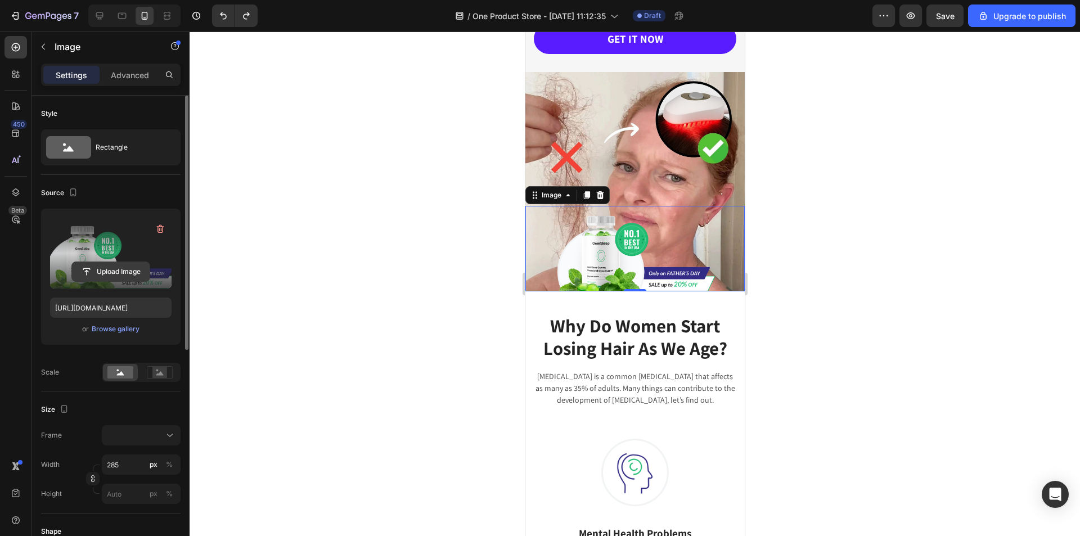
click at [103, 265] on input "file" at bounding box center [111, 271] width 78 height 19
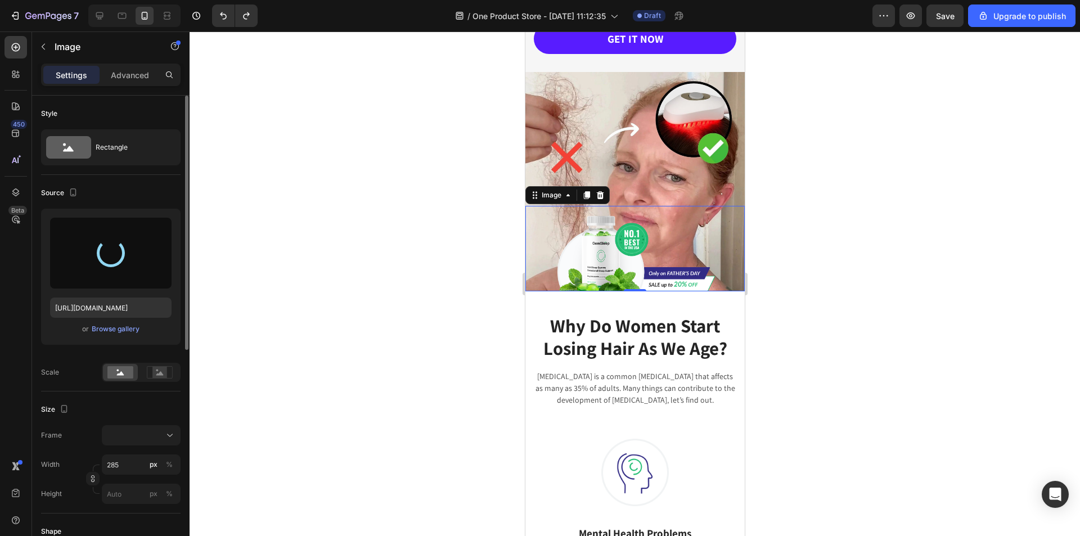
type input "https://cdn.shopify.com/s/files/1/0822/2507/0364/files/gempages_498539324896183…"
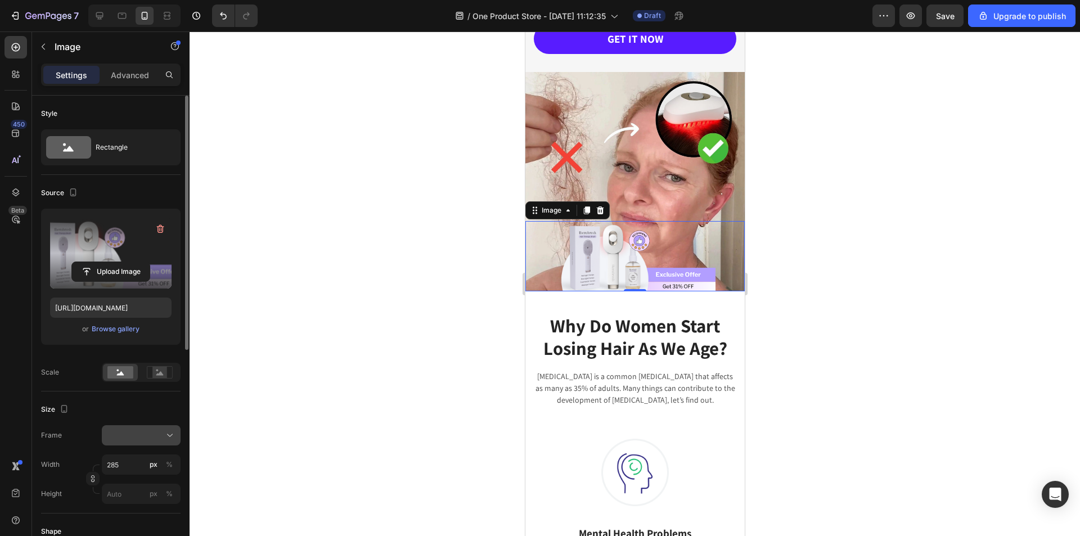
click at [154, 435] on div at bounding box center [141, 435] width 69 height 11
click at [160, 437] on div at bounding box center [141, 435] width 69 height 11
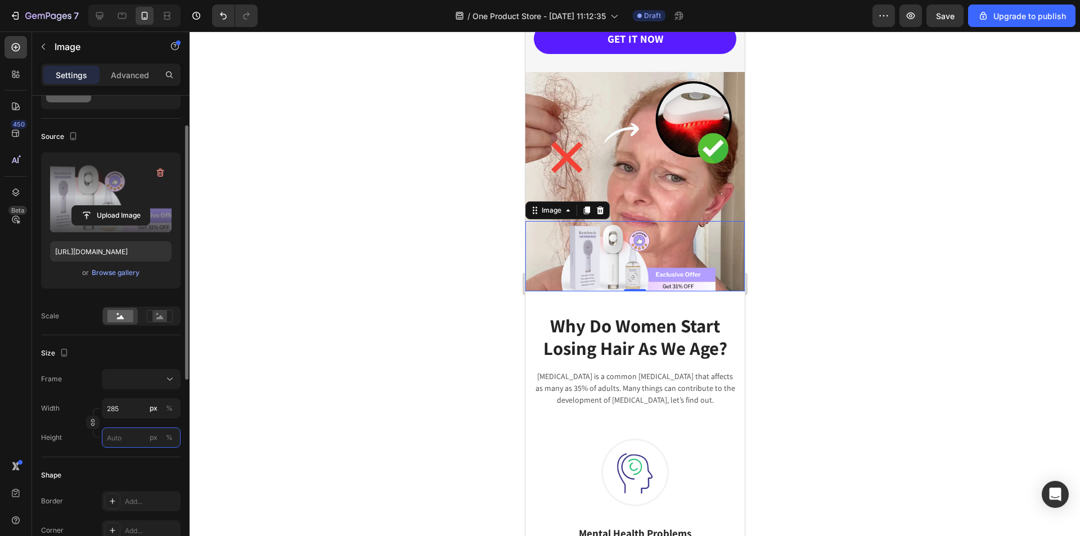
click at [135, 435] on input "px %" at bounding box center [141, 437] width 79 height 20
click at [119, 468] on p "Full 100%" at bounding box center [138, 464] width 65 height 10
type input "100"
click at [119, 409] on input "285" at bounding box center [141, 408] width 79 height 20
click at [129, 441] on div "Full 100%" at bounding box center [130, 435] width 92 height 20
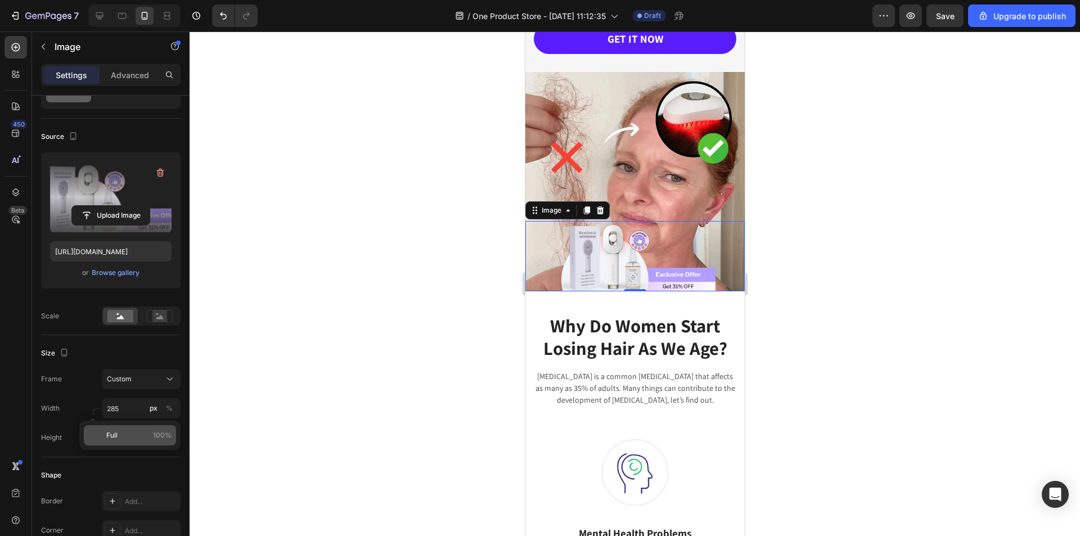
type input "100"
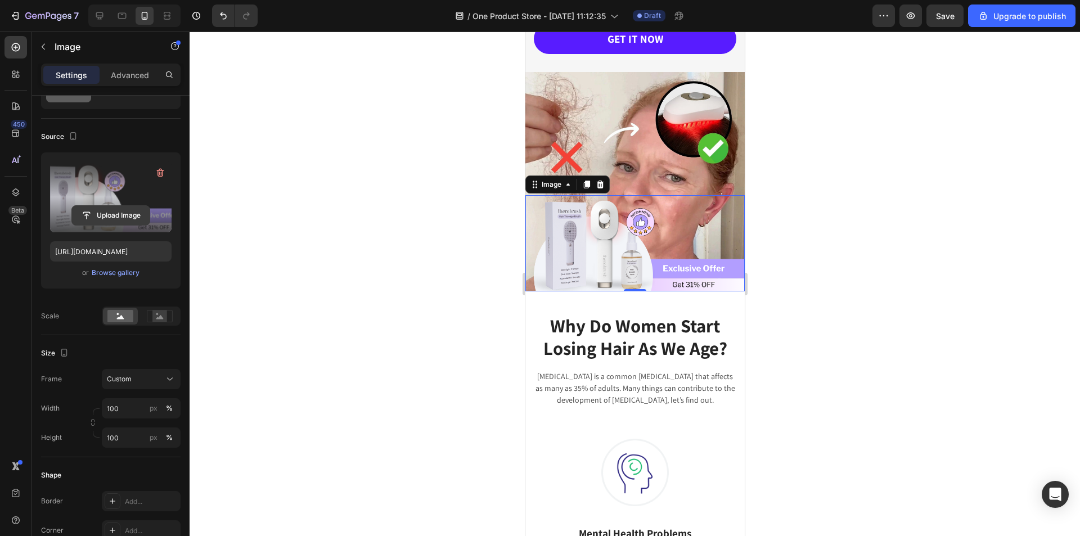
click at [100, 214] on input "file" at bounding box center [111, 215] width 78 height 19
click at [88, 199] on label at bounding box center [110, 196] width 121 height 71
click at [88, 206] on input "file" at bounding box center [111, 215] width 78 height 19
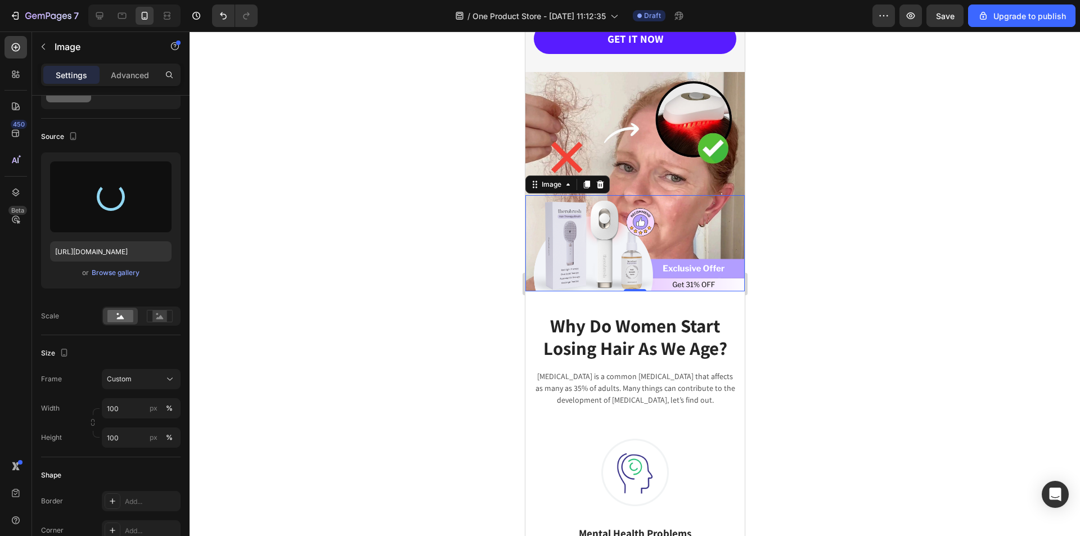
type input "https://cdn.shopify.com/s/files/1/0822/2507/0364/files/gempages_498539324896183…"
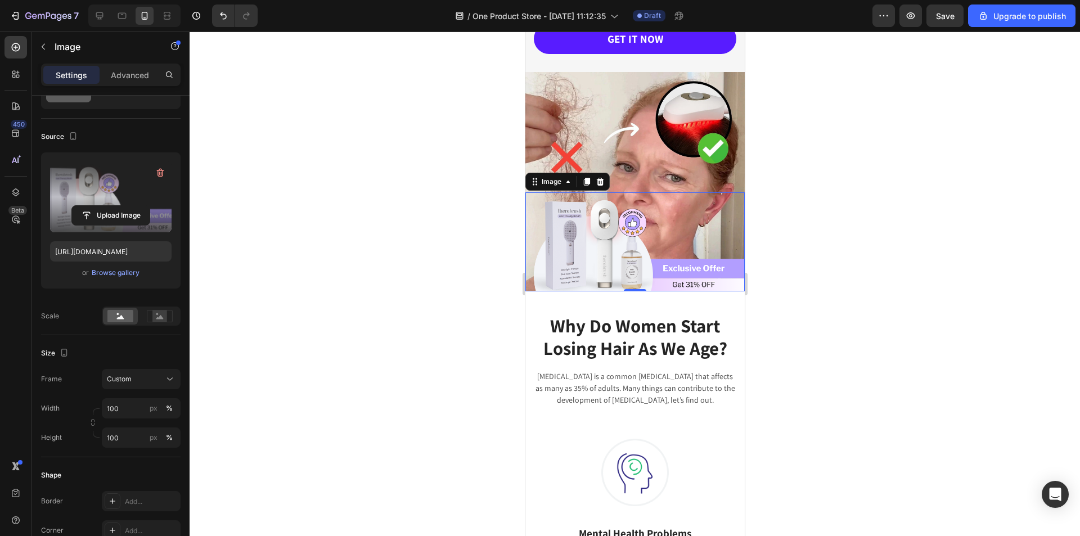
click at [796, 196] on div at bounding box center [634, 283] width 890 height 504
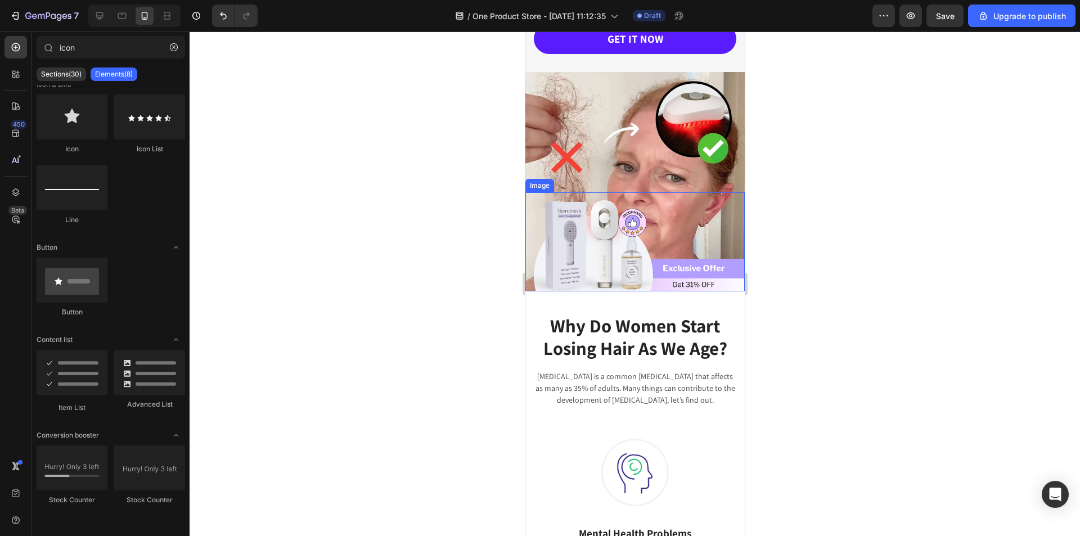
click at [679, 223] on img at bounding box center [634, 241] width 219 height 99
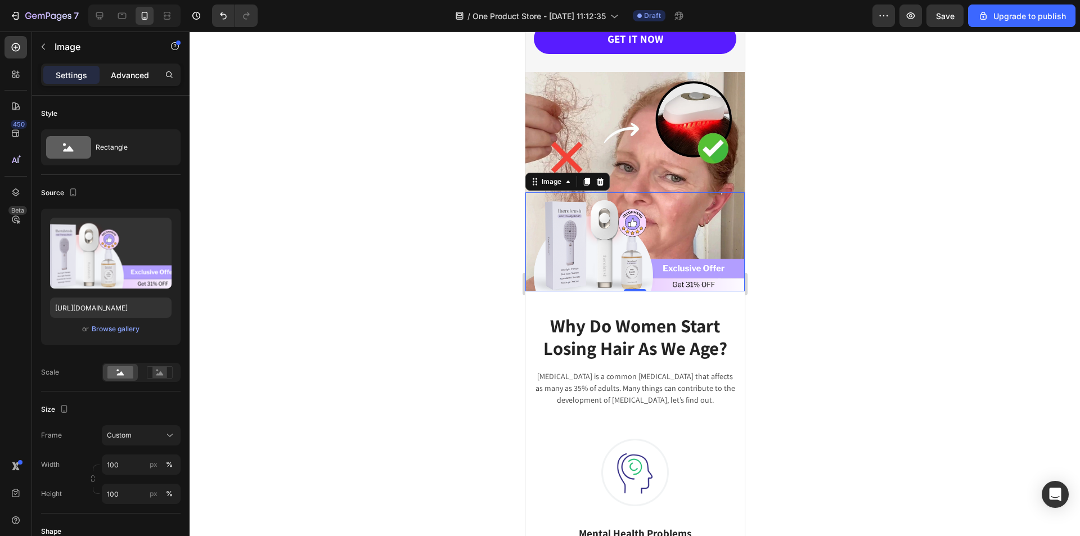
click at [130, 79] on p "Advanced" at bounding box center [130, 75] width 38 height 12
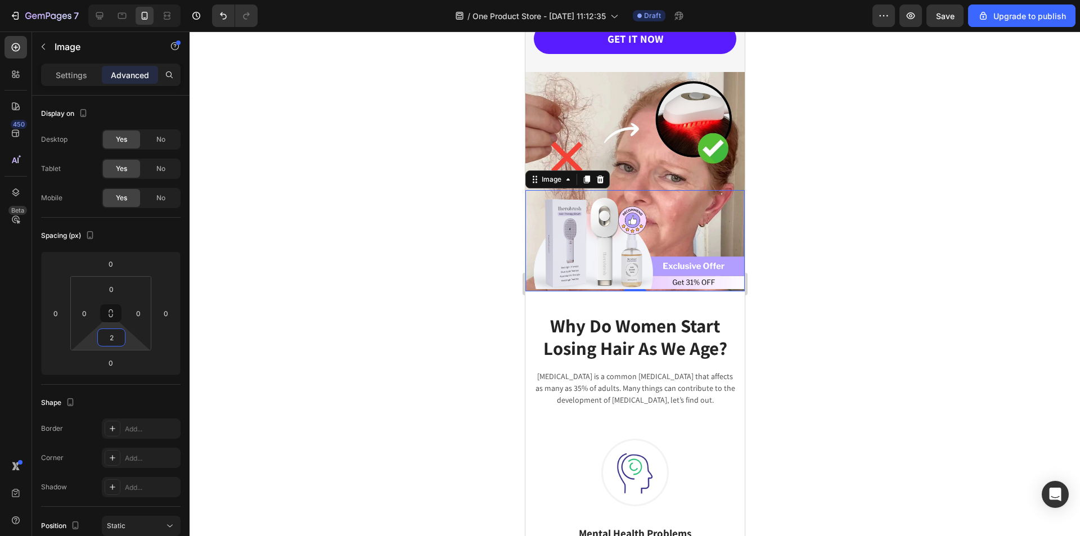
type input "0"
click at [110, 0] on html "7 / One Product Store - Aug 26, 11:12:35 Draft Preview Save Upgrade to publish …" at bounding box center [540, 0] width 1080 height 0
type input "0"
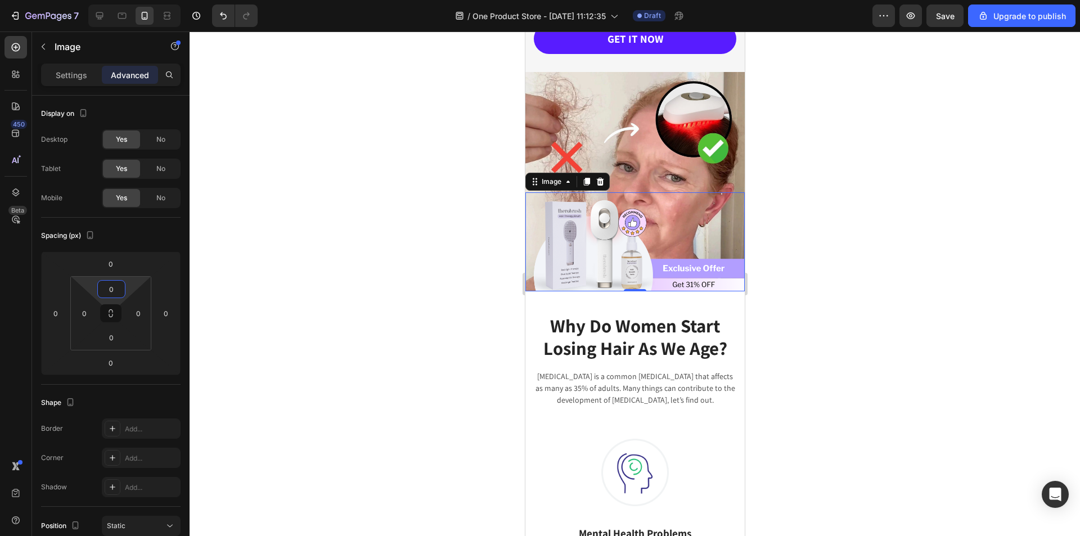
click at [116, 0] on html "7 / One Product Store - Aug 26, 11:12:35 Draft Preview Save Upgrade to publish …" at bounding box center [540, 0] width 1080 height 0
type input "0"
drag, startPoint x: 113, startPoint y: 274, endPoint x: 130, endPoint y: 274, distance: 16.9
click at [130, 0] on html "7 / One Product Store - Aug 26, 11:12:35 Draft Preview Save Upgrade to publish …" at bounding box center [540, 0] width 1080 height 0
click at [119, 347] on div "0 0 0 0" at bounding box center [110, 313] width 81 height 74
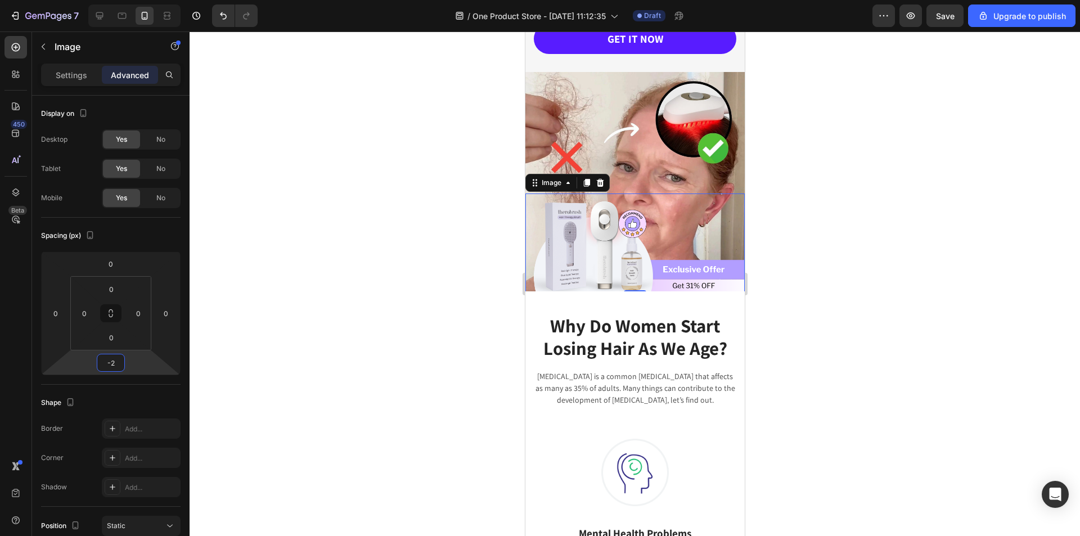
drag, startPoint x: 116, startPoint y: 352, endPoint x: 130, endPoint y: 353, distance: 14.1
click at [130, 0] on html "7 / One Product Store - Aug 26, 11:12:35 Draft Preview Save Upgrade to publish …" at bounding box center [540, 0] width 1080 height 0
drag, startPoint x: 635, startPoint y: 281, endPoint x: 642, endPoint y: 269, distance: 13.9
click at [642, 269] on div "Image 0" at bounding box center [634, 241] width 219 height 99
type input "0"
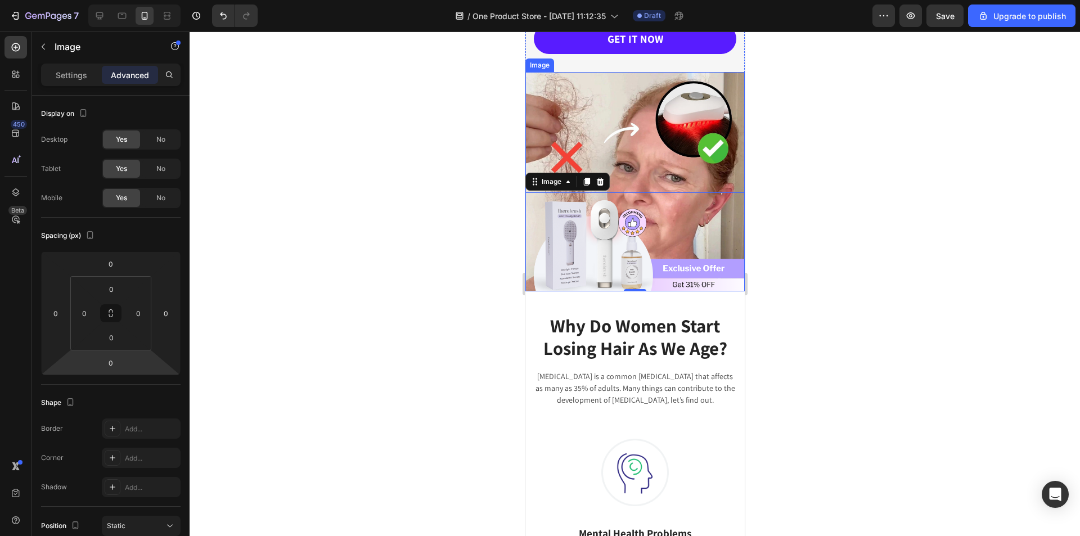
click at [650, 141] on img at bounding box center [634, 181] width 219 height 219
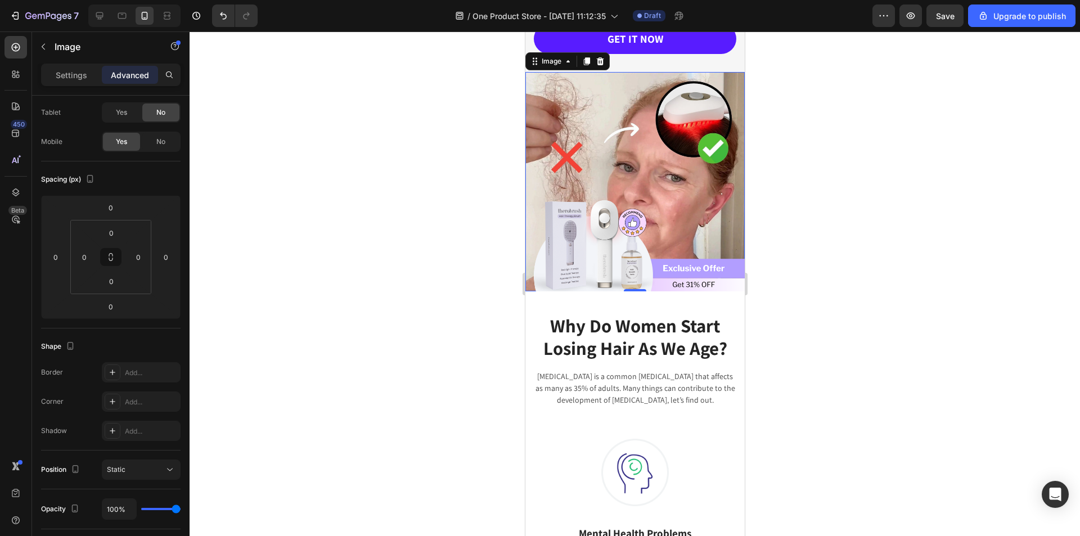
click at [576, 152] on img at bounding box center [634, 181] width 219 height 219
click at [625, 204] on img at bounding box center [634, 241] width 219 height 99
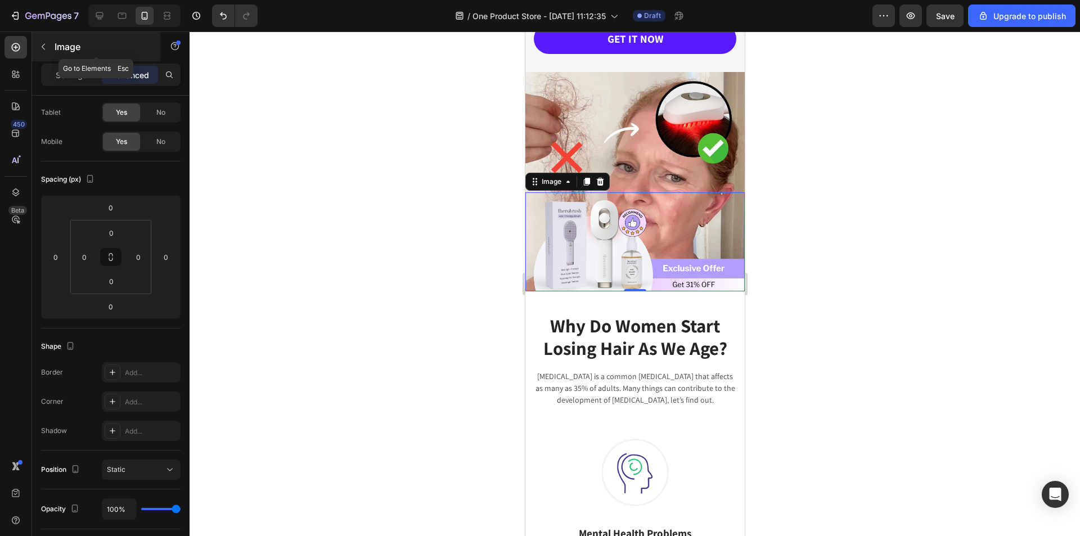
click at [44, 45] on icon "button" at bounding box center [43, 47] width 3 height 6
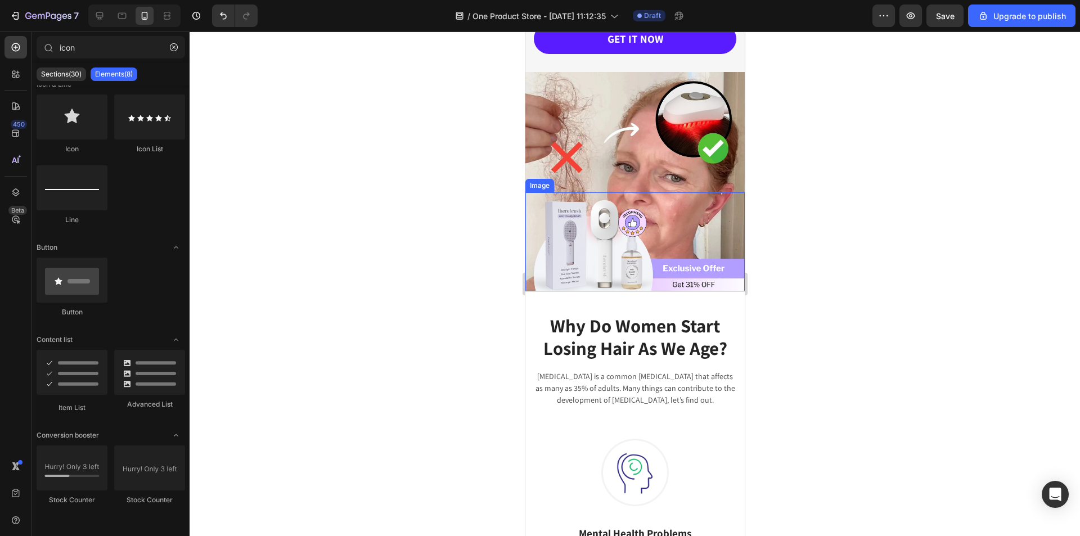
click at [690, 238] on img at bounding box center [634, 241] width 219 height 99
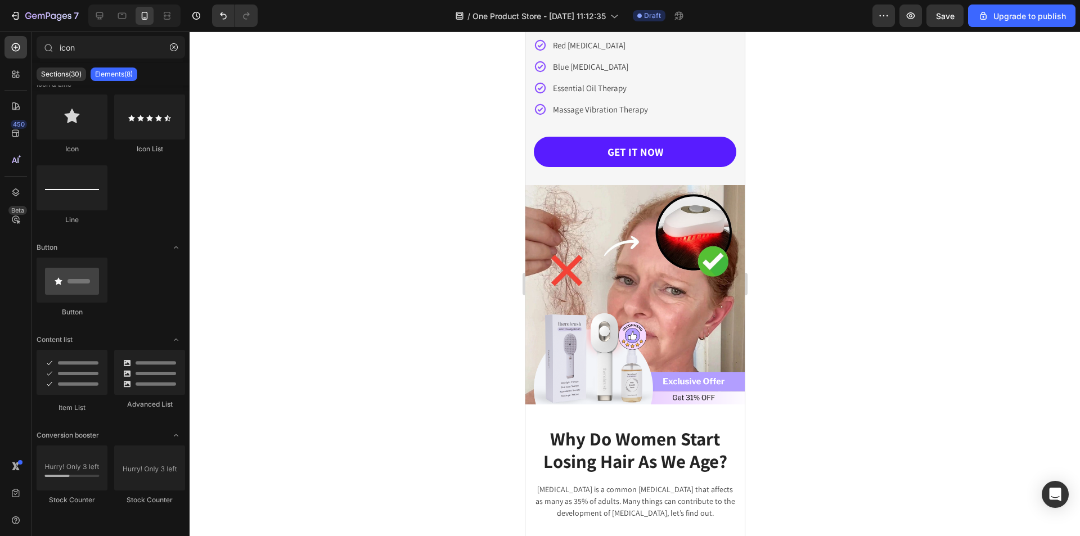
scroll to position [142, 0]
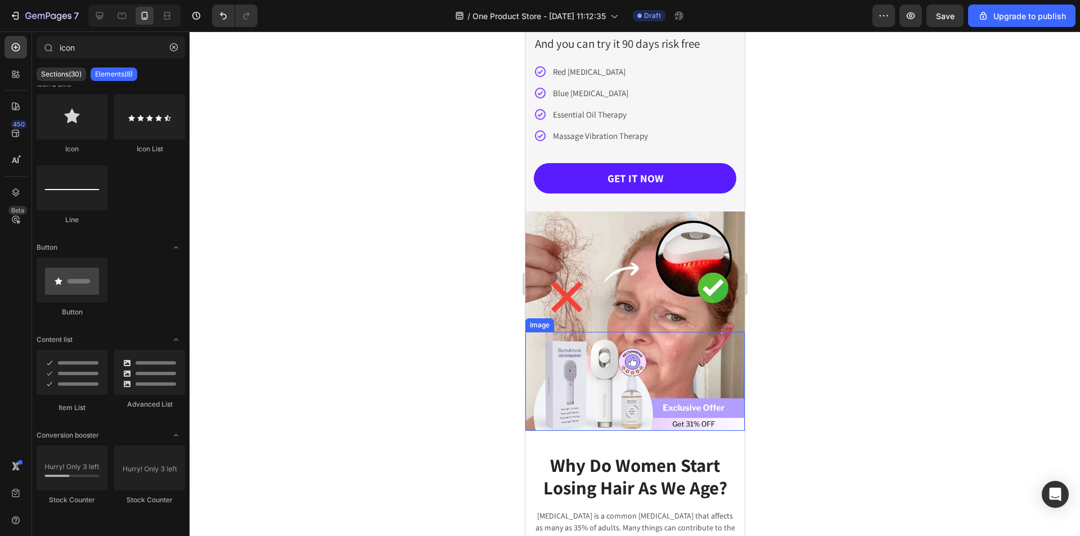
click at [657, 333] on img at bounding box center [634, 381] width 219 height 99
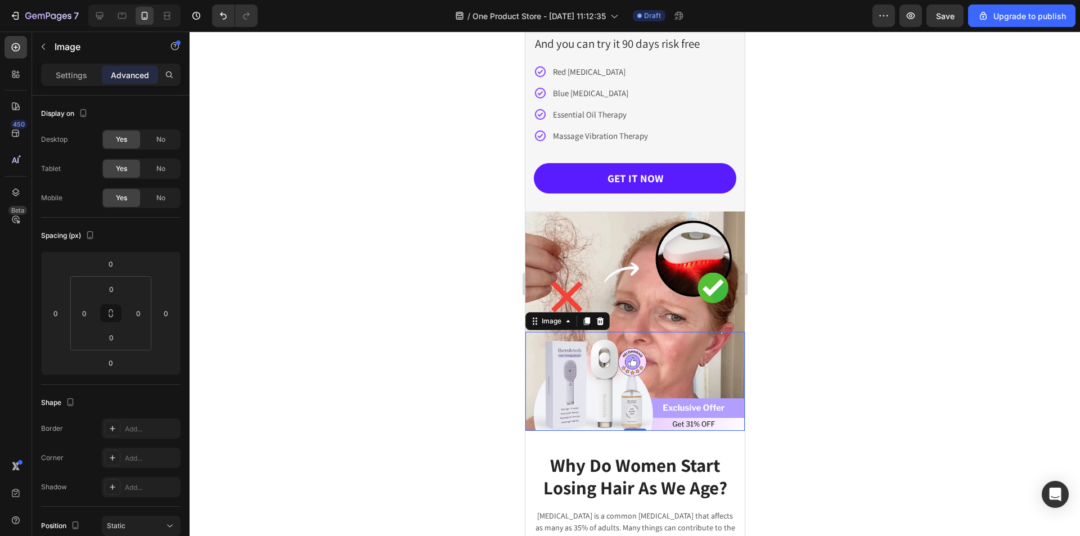
click at [796, 284] on div at bounding box center [634, 283] width 890 height 504
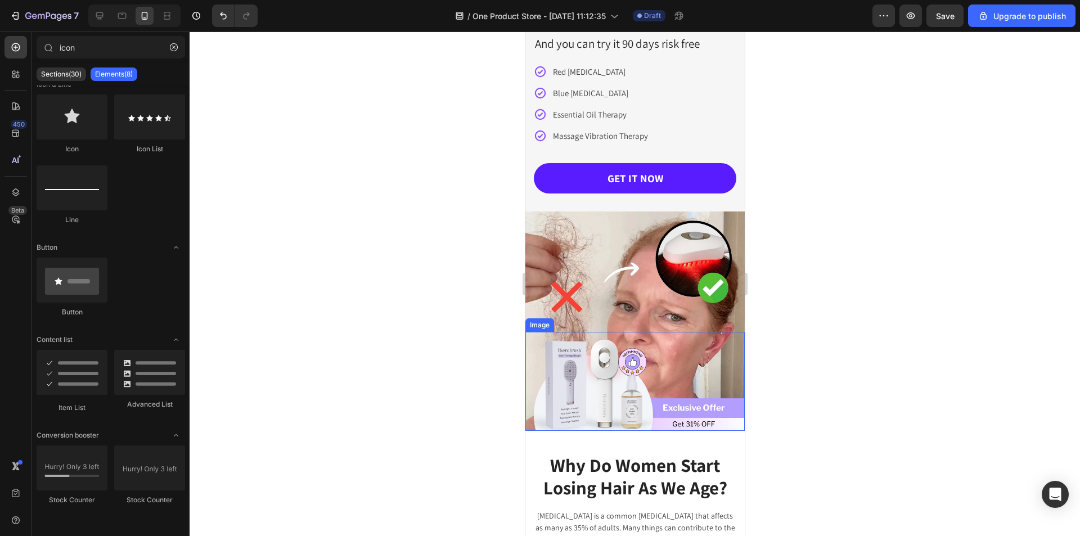
click at [692, 360] on img at bounding box center [634, 381] width 219 height 99
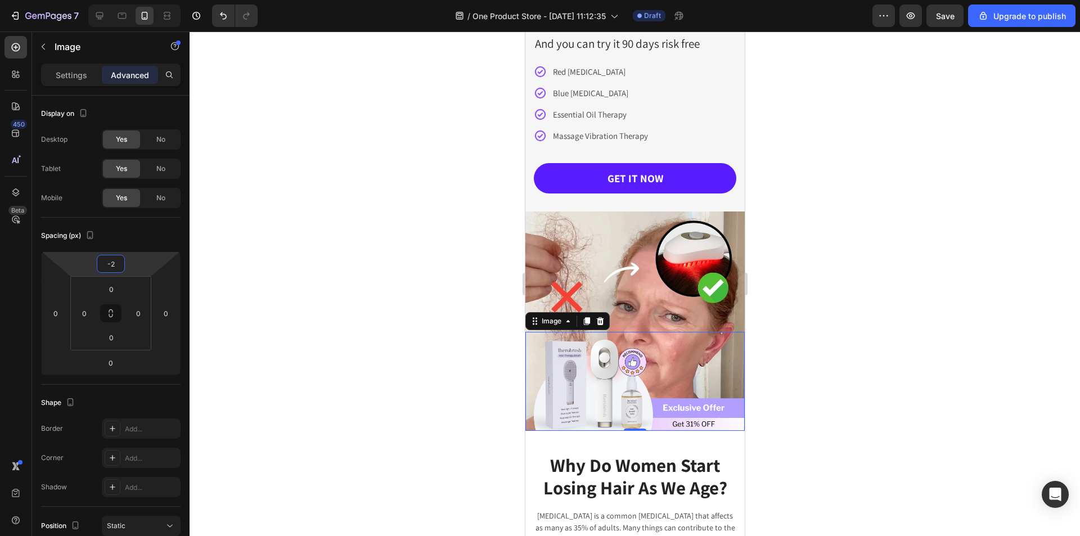
type input "0"
drag, startPoint x: 119, startPoint y: 274, endPoint x: 130, endPoint y: 274, distance: 10.7
click at [130, 0] on html "7 / One Product Store - Aug 26, 11:12:35 Draft Preview Save Upgrade to publish …" at bounding box center [540, 0] width 1080 height 0
click at [674, 311] on img at bounding box center [634, 320] width 219 height 219
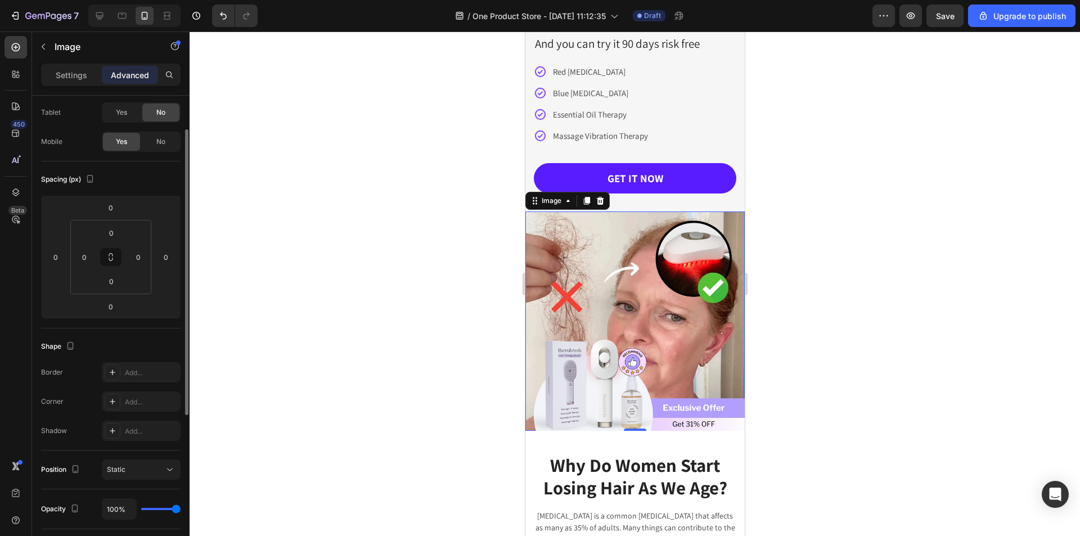
click at [811, 322] on div at bounding box center [634, 283] width 890 height 504
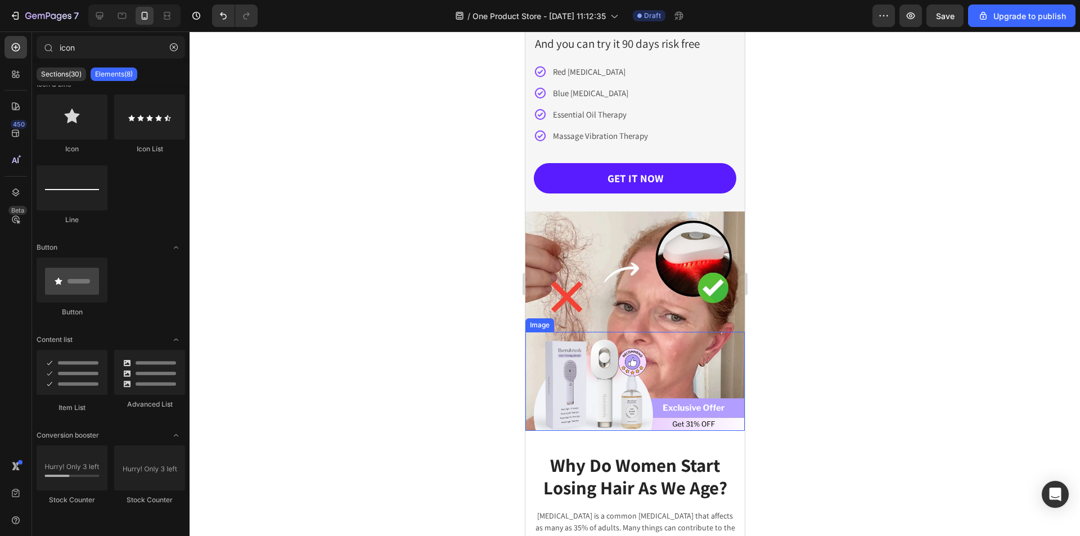
click at [698, 362] on img at bounding box center [634, 381] width 219 height 99
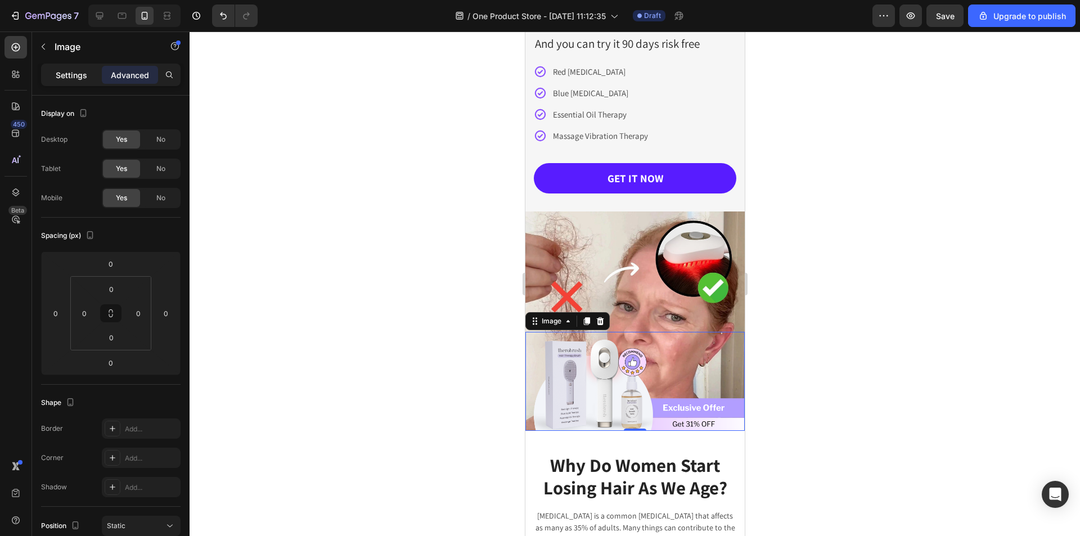
click at [79, 76] on p "Settings" at bounding box center [71, 75] width 31 height 12
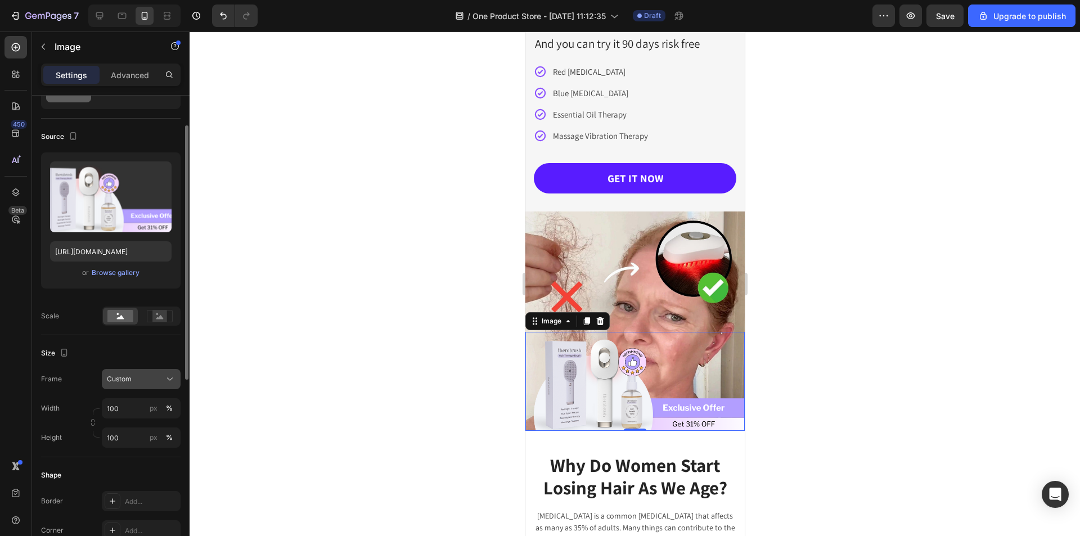
click at [169, 383] on icon at bounding box center [169, 378] width 11 height 11
click at [168, 382] on icon at bounding box center [169, 378] width 11 height 11
click at [125, 412] on input "100" at bounding box center [141, 408] width 79 height 20
click at [71, 401] on div "Width 100 px %" at bounding box center [110, 408] width 139 height 20
click at [120, 434] on input "100" at bounding box center [141, 437] width 79 height 20
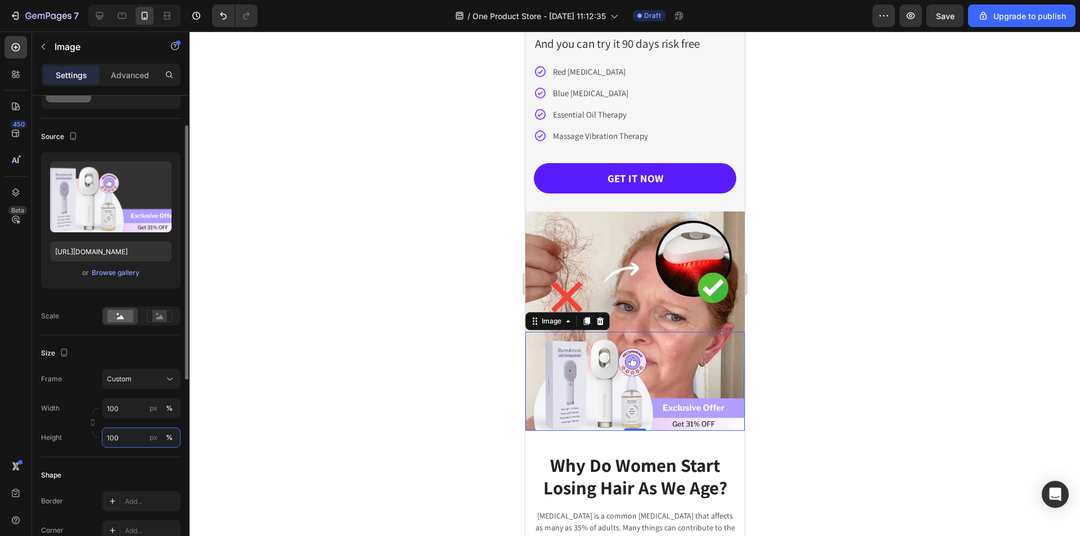
click at [120, 434] on input "100" at bounding box center [141, 437] width 79 height 20
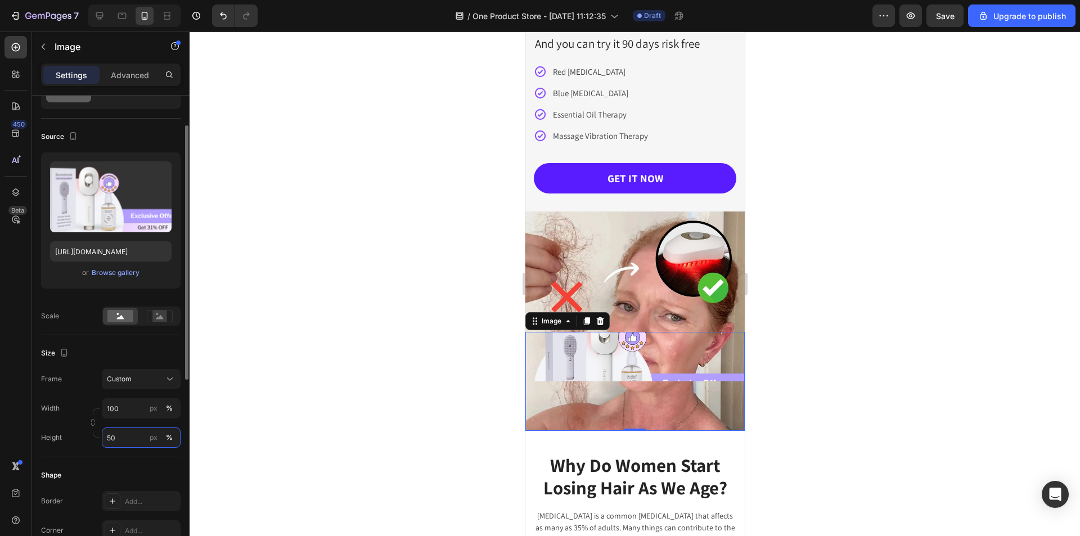
click at [119, 440] on input "50" at bounding box center [141, 437] width 79 height 20
click at [139, 465] on p "Full 100%" at bounding box center [138, 464] width 65 height 10
type input "100"
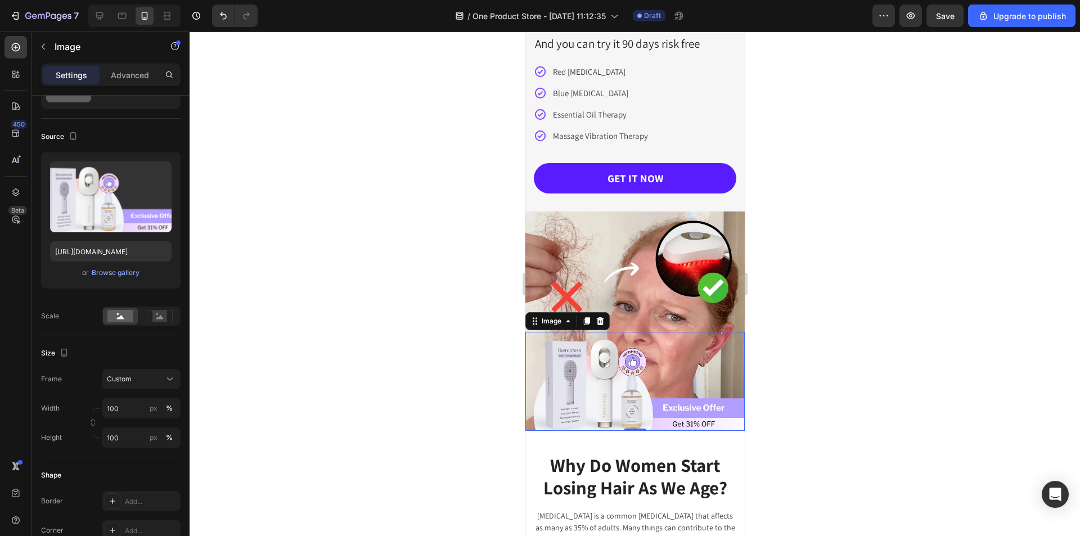
click at [816, 368] on div at bounding box center [634, 283] width 890 height 504
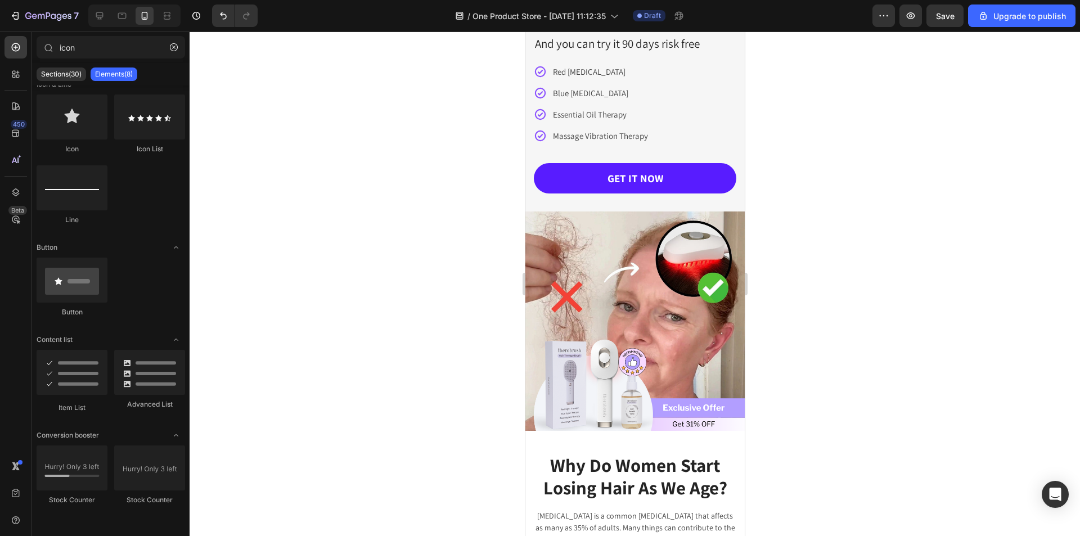
click at [816, 368] on div at bounding box center [634, 283] width 890 height 504
click at [631, 299] on img at bounding box center [634, 320] width 219 height 219
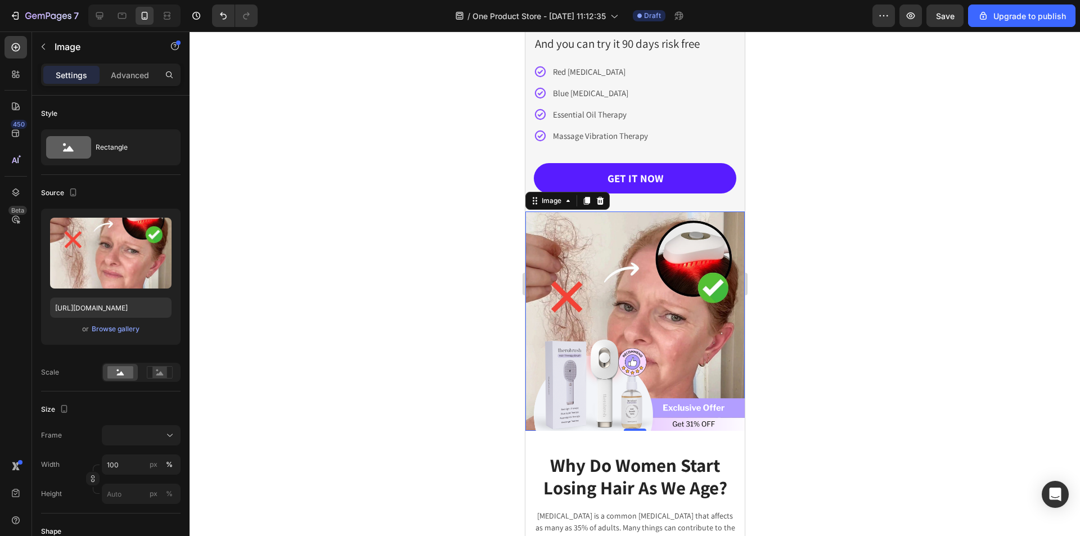
click at [631, 299] on img at bounding box center [634, 320] width 219 height 219
click at [556, 202] on div "Image" at bounding box center [551, 201] width 24 height 10
click at [122, 78] on p "Advanced" at bounding box center [130, 75] width 38 height 12
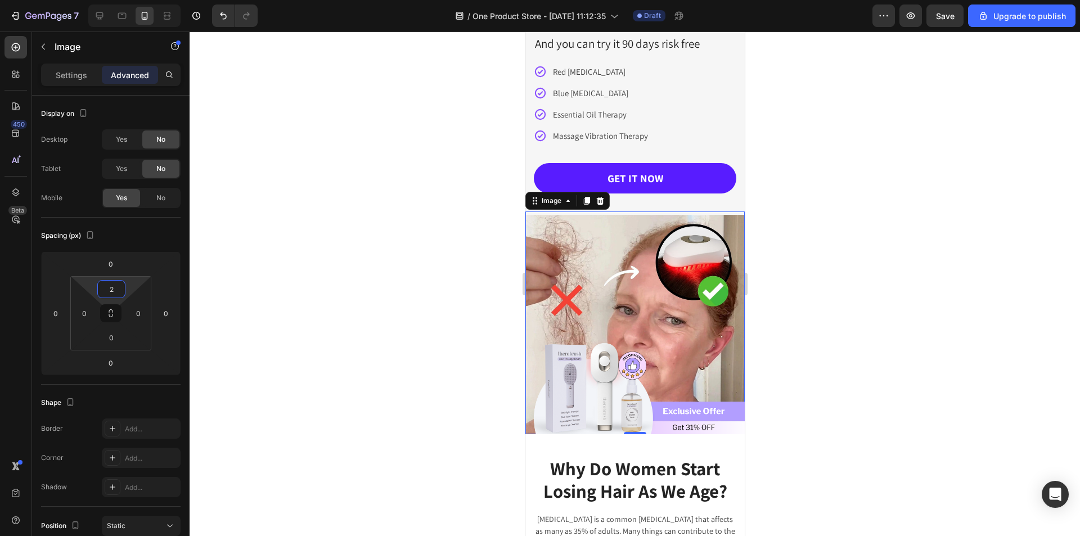
type input "0"
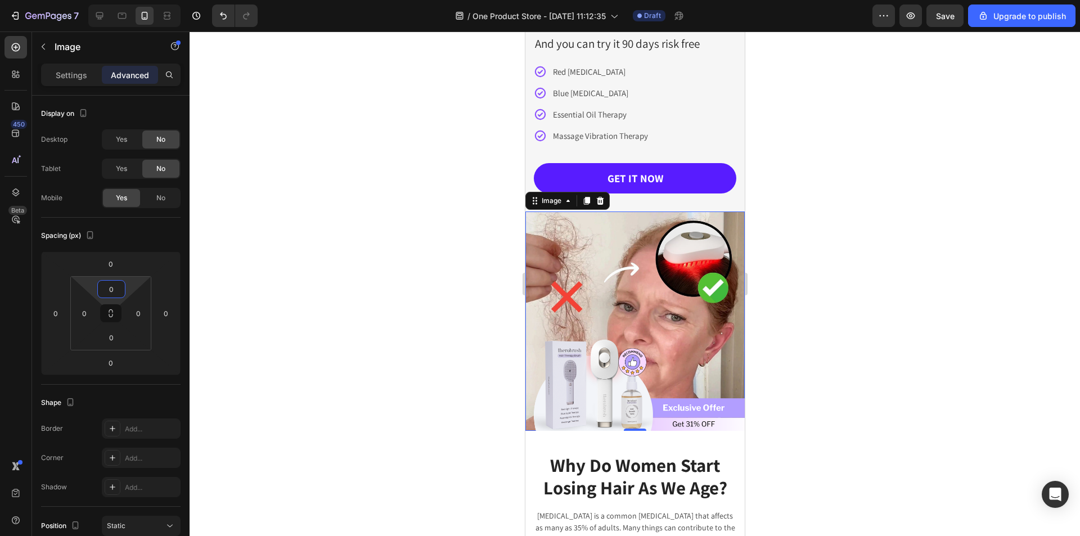
click at [112, 0] on html "7 / One Product Store - Aug 26, 11:12:35 Draft Preview Save Upgrade to publish …" at bounding box center [540, 0] width 1080 height 0
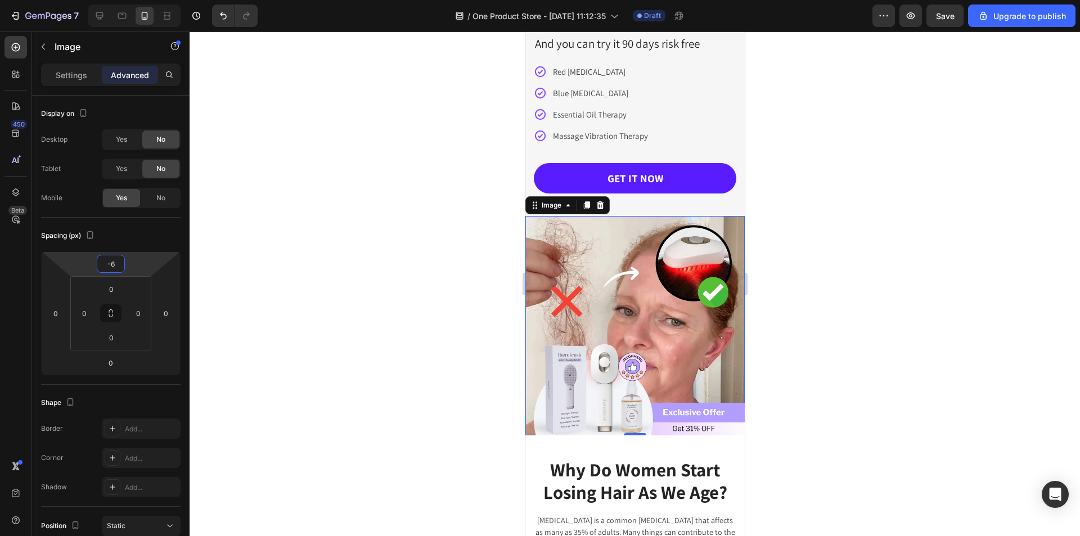
type input "-10"
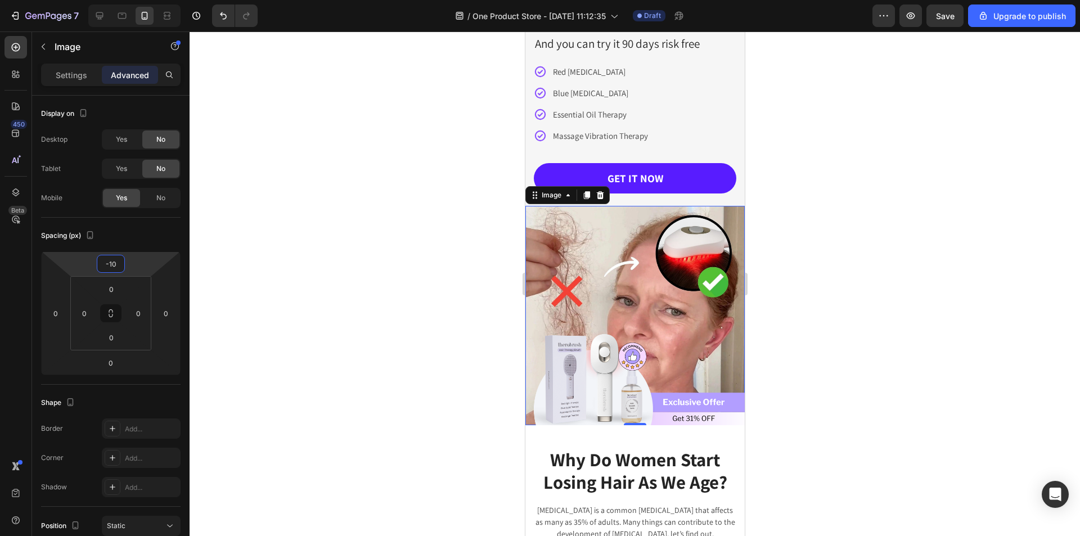
click at [114, 0] on html "7 / One Product Store - Aug 26, 11:12:35 Draft Preview Save Upgrade to publish …" at bounding box center [540, 0] width 1080 height 0
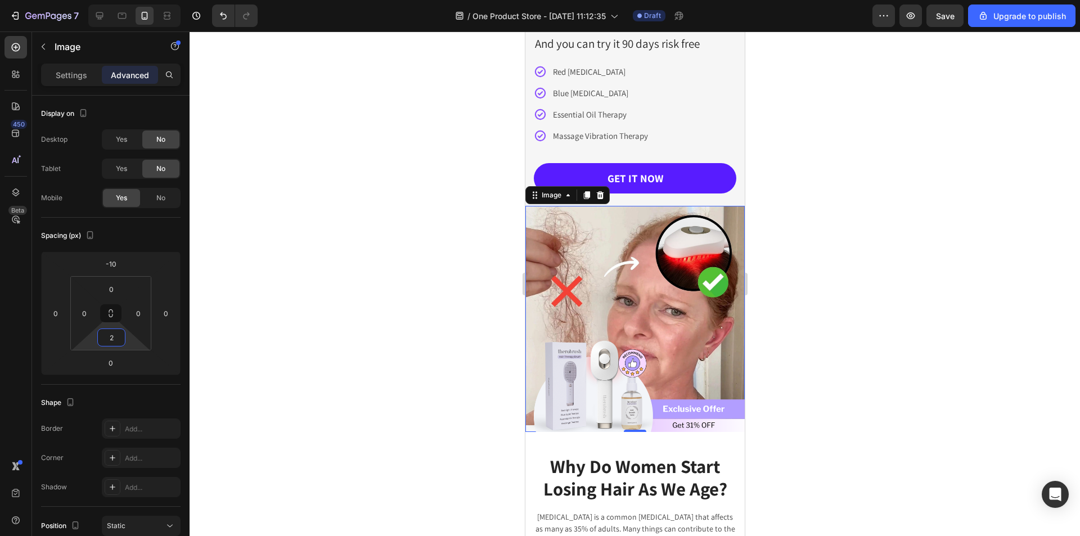
type input "0"
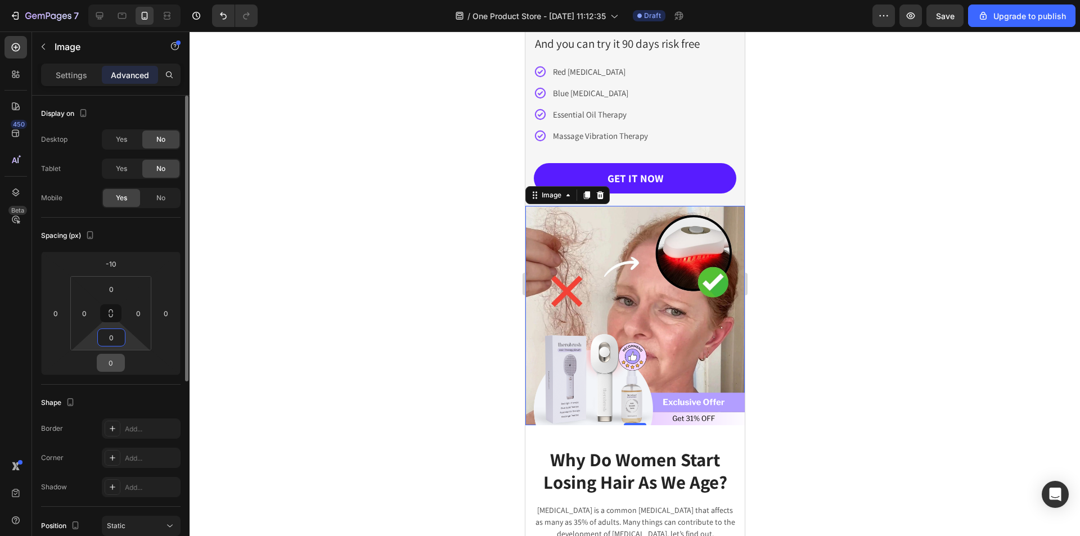
drag, startPoint x: 110, startPoint y: 347, endPoint x: 118, endPoint y: 356, distance: 12.0
click at [118, 0] on html "7 / One Product Store - Aug 26, 11:12:35 Draft Preview Save Upgrade to publish …" at bounding box center [540, 0] width 1080 height 0
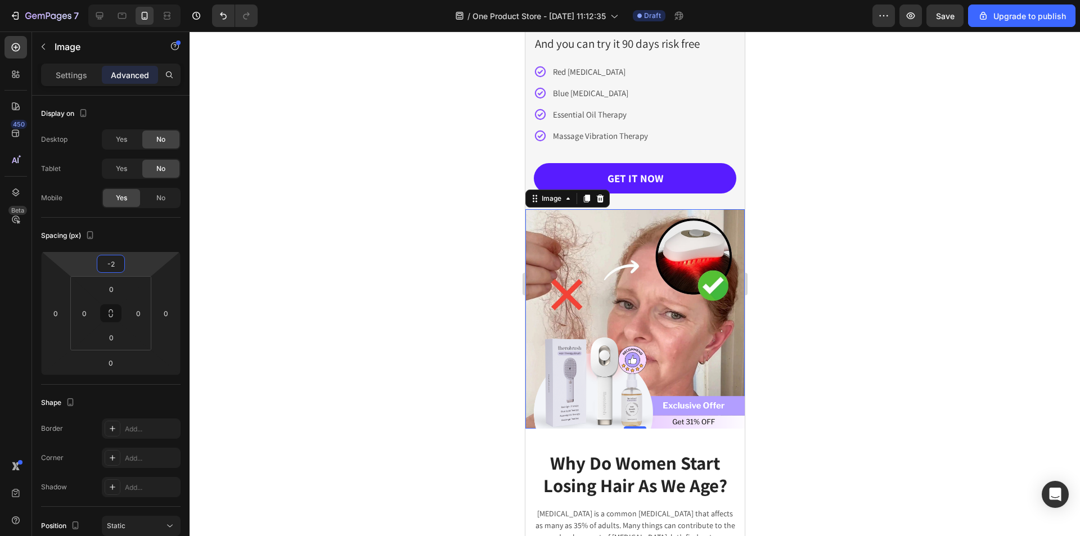
type input "0"
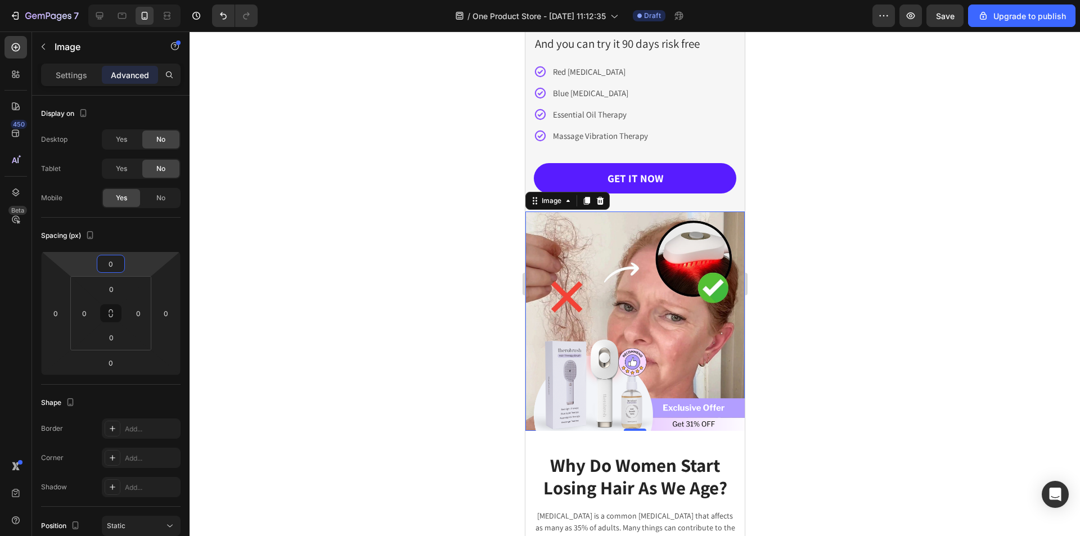
click at [118, 0] on html "7 / One Product Store - Aug 26, 11:12:35 Draft Preview Save Upgrade to publish …" at bounding box center [540, 0] width 1080 height 0
click at [927, 303] on div at bounding box center [634, 283] width 890 height 504
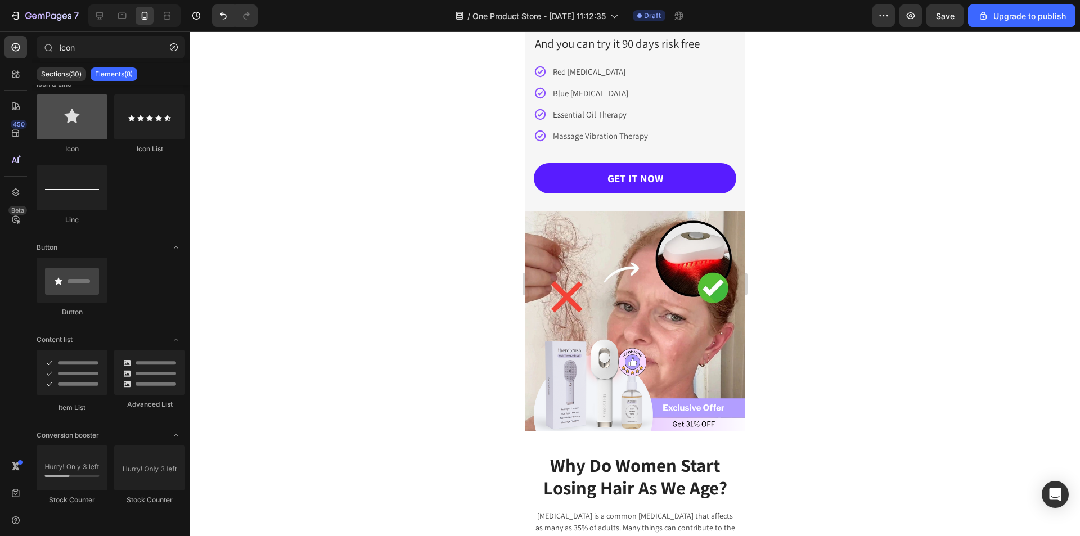
scroll to position [0, 0]
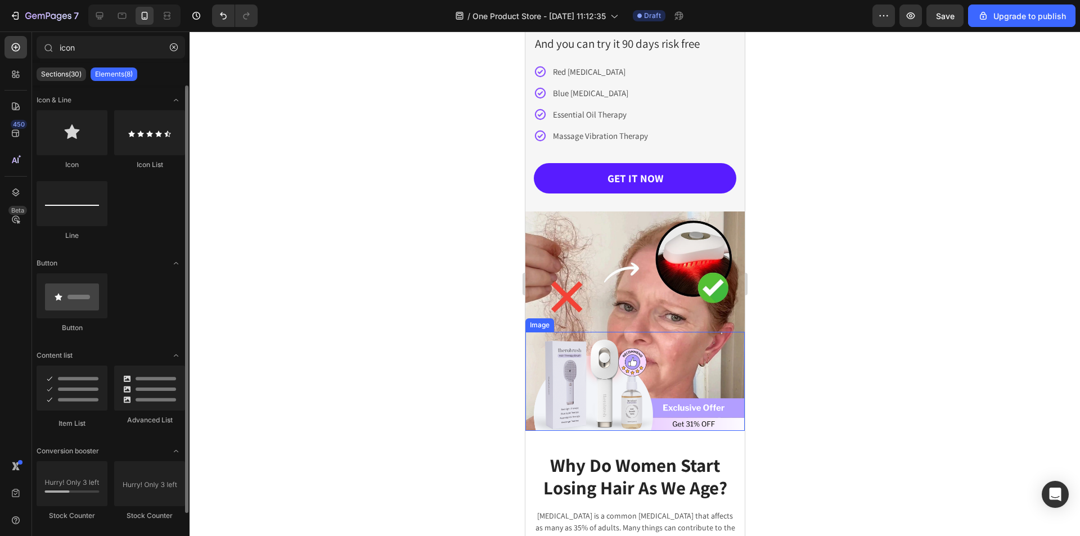
click at [624, 388] on img at bounding box center [634, 381] width 219 height 99
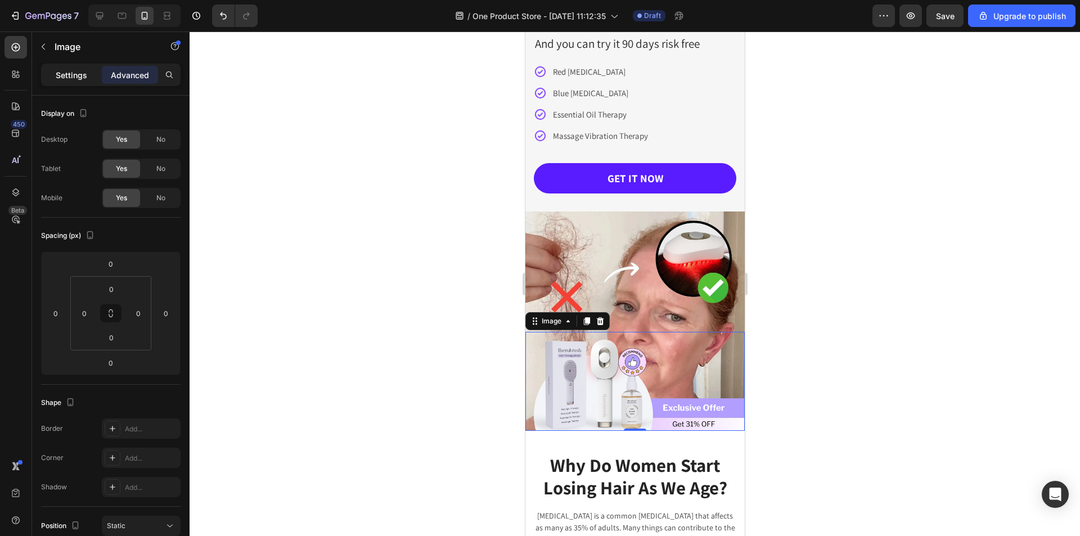
click at [70, 71] on p "Settings" at bounding box center [71, 75] width 31 height 12
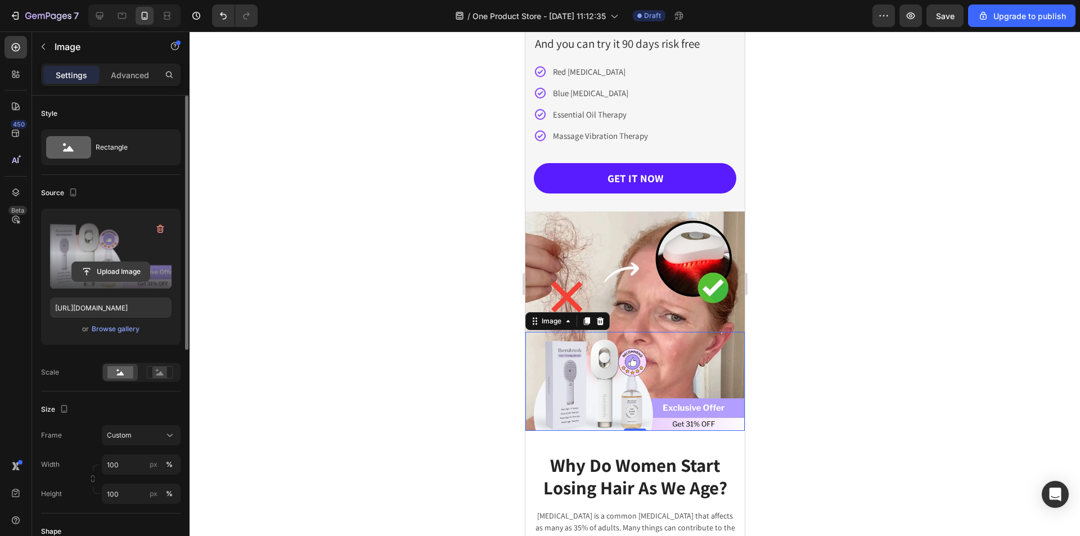
click at [111, 274] on input "file" at bounding box center [111, 271] width 78 height 19
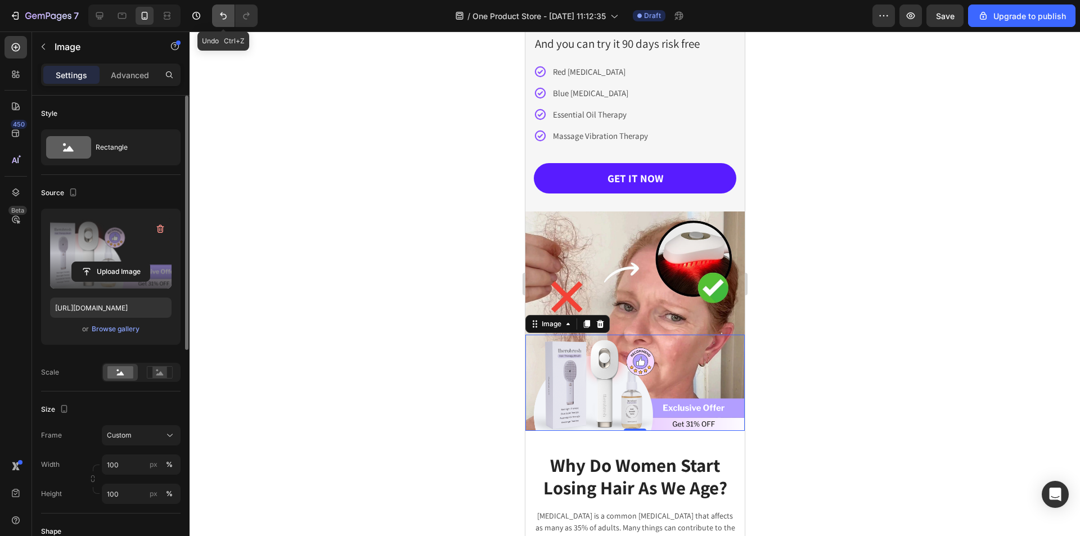
click at [220, 17] on icon "Undo/Redo" at bounding box center [223, 15] width 11 height 11
click at [250, 16] on icon "Undo/Redo" at bounding box center [246, 15] width 11 height 11
click at [101, 259] on label at bounding box center [110, 253] width 121 height 71
click at [101, 262] on input "file" at bounding box center [111, 271] width 78 height 19
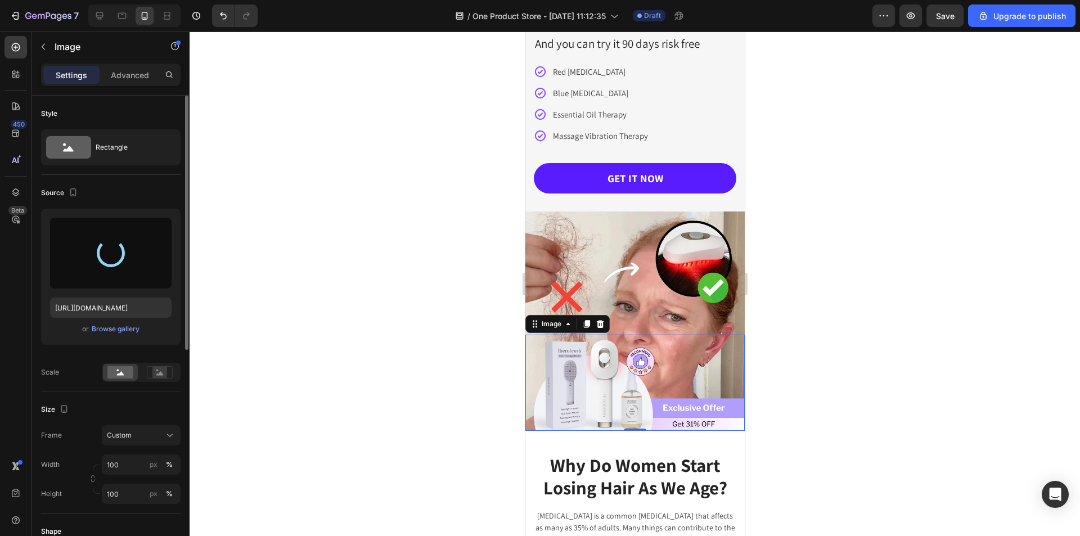
type input "https://cdn.shopify.com/s/files/1/0822/2507/0364/files/gempages_498539324896183…"
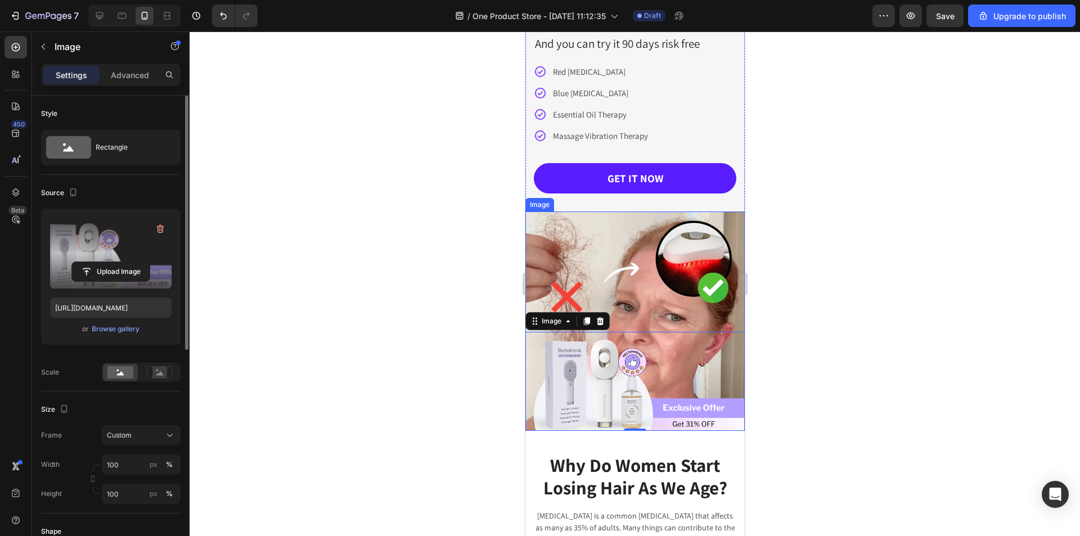
click at [806, 256] on div at bounding box center [634, 283] width 890 height 504
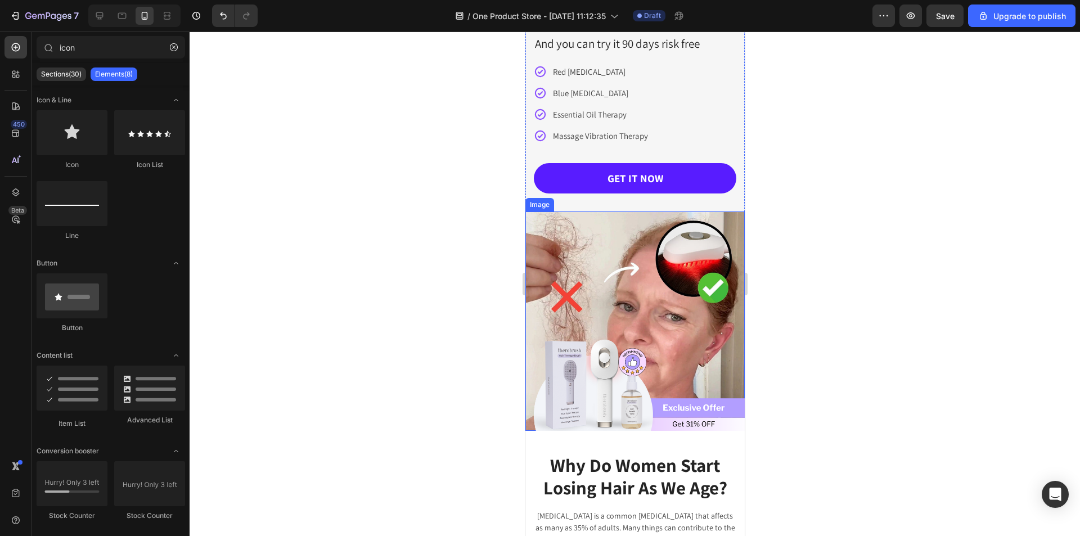
click at [766, 142] on div at bounding box center [634, 283] width 890 height 504
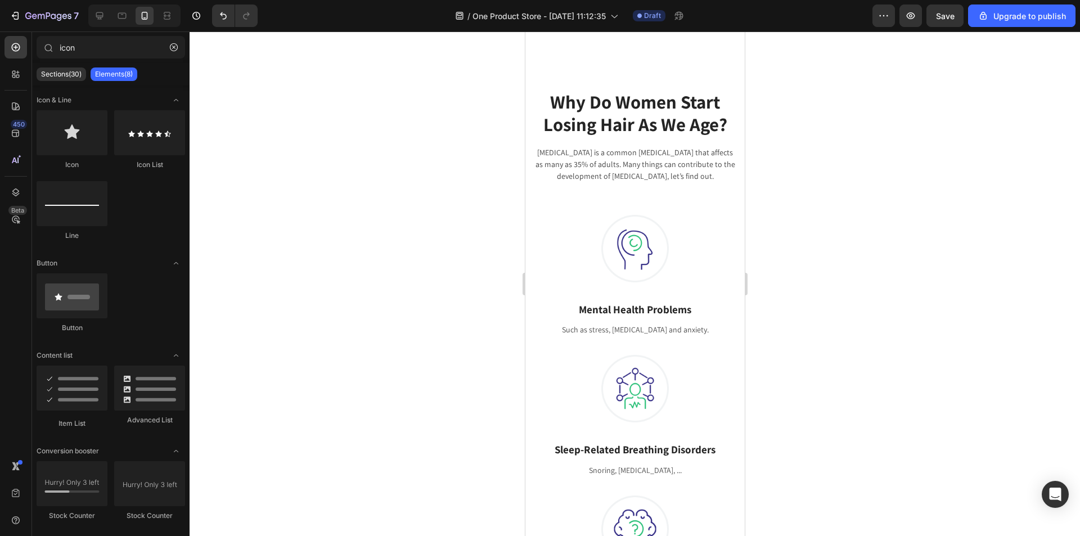
scroll to position [540, 0]
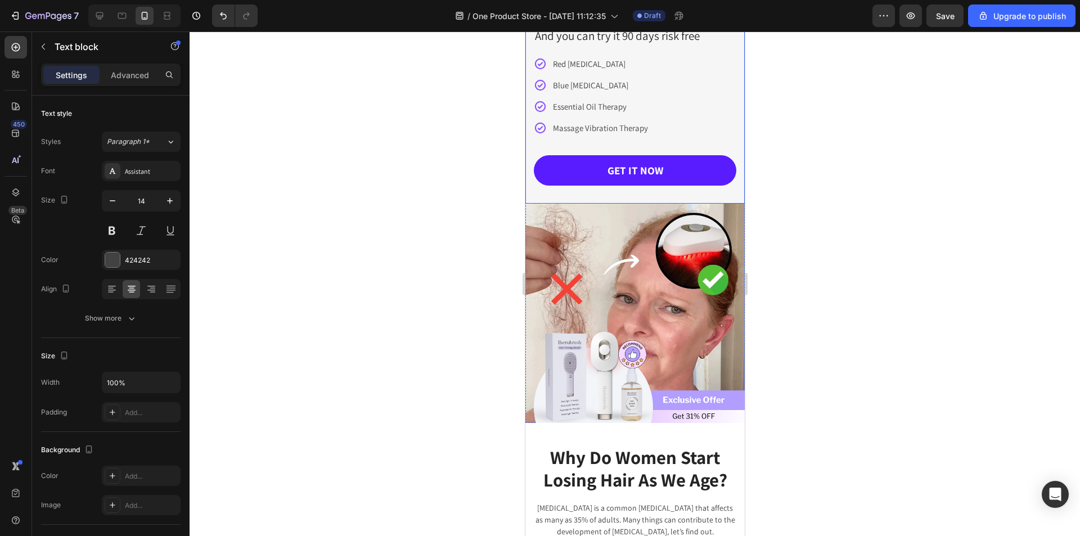
scroll to position [225, 0]
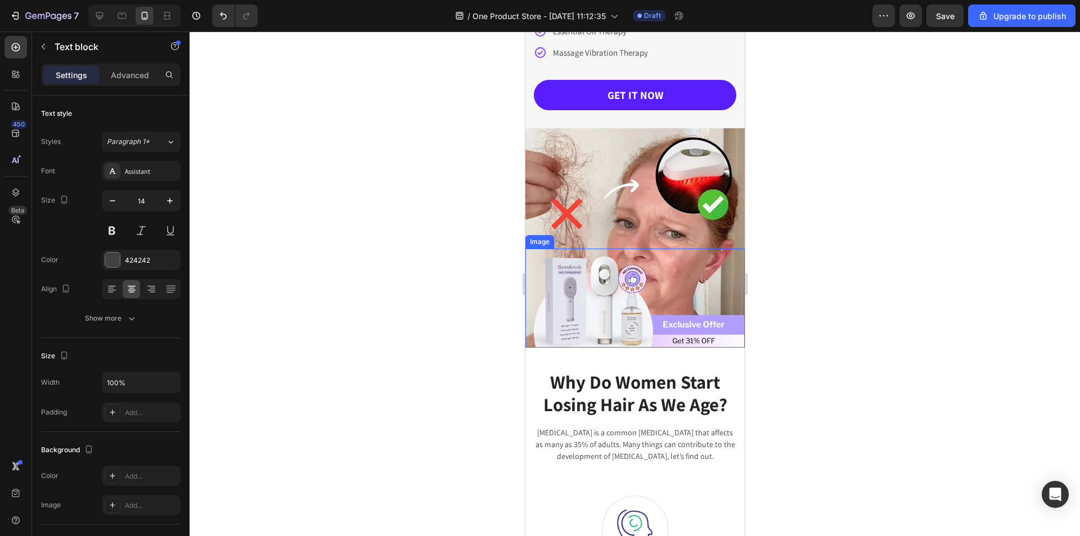
click at [663, 278] on img at bounding box center [634, 298] width 219 height 99
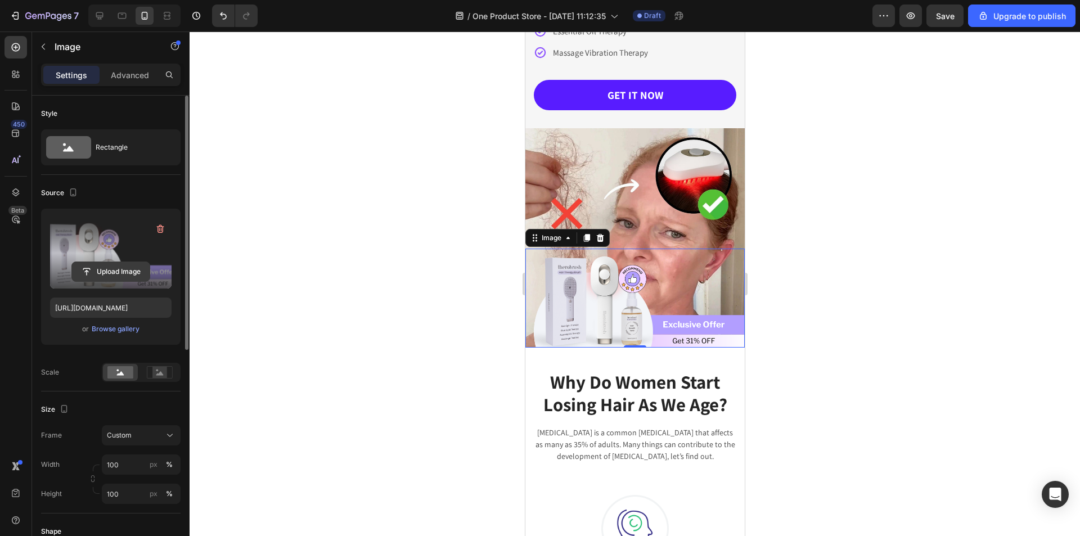
click at [103, 264] on input "file" at bounding box center [111, 271] width 78 height 19
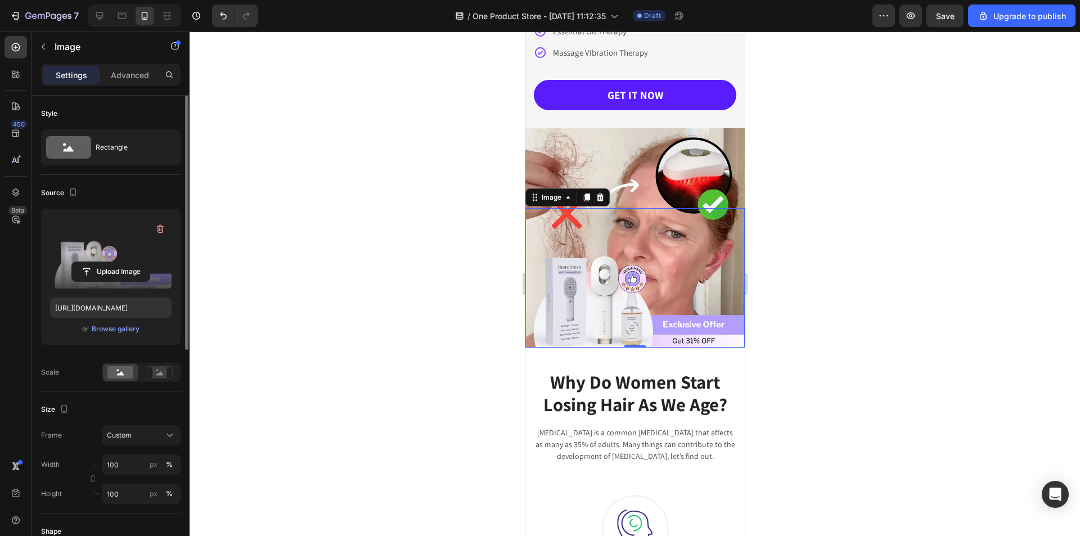
click at [562, 247] on img at bounding box center [634, 277] width 219 height 139
click at [104, 259] on label at bounding box center [110, 253] width 121 height 71
click at [104, 262] on input "file" at bounding box center [111, 271] width 78 height 19
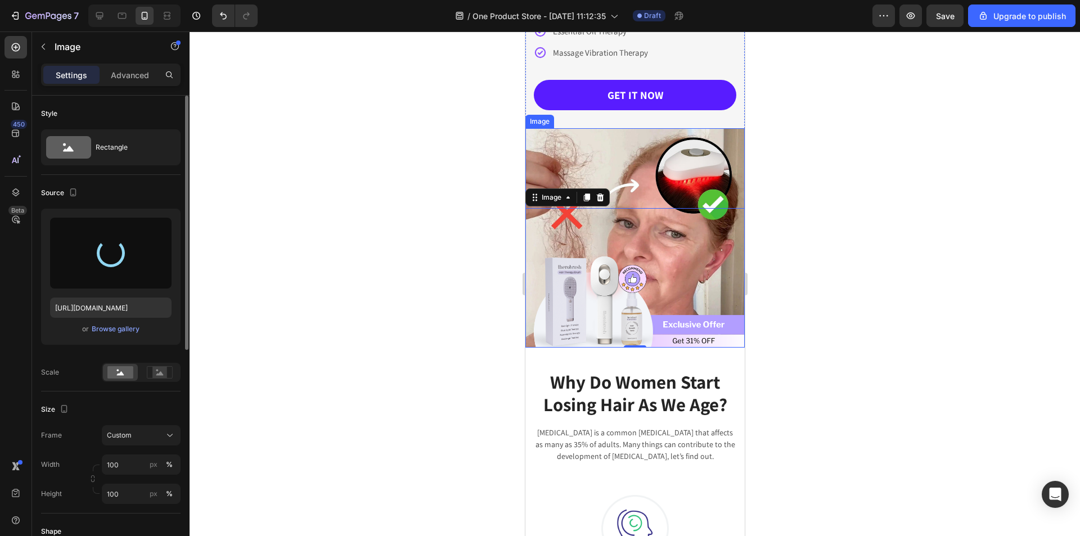
type input "https://cdn.shopify.com/s/files/1/0822/2507/0364/files/gempages_498539324896183…"
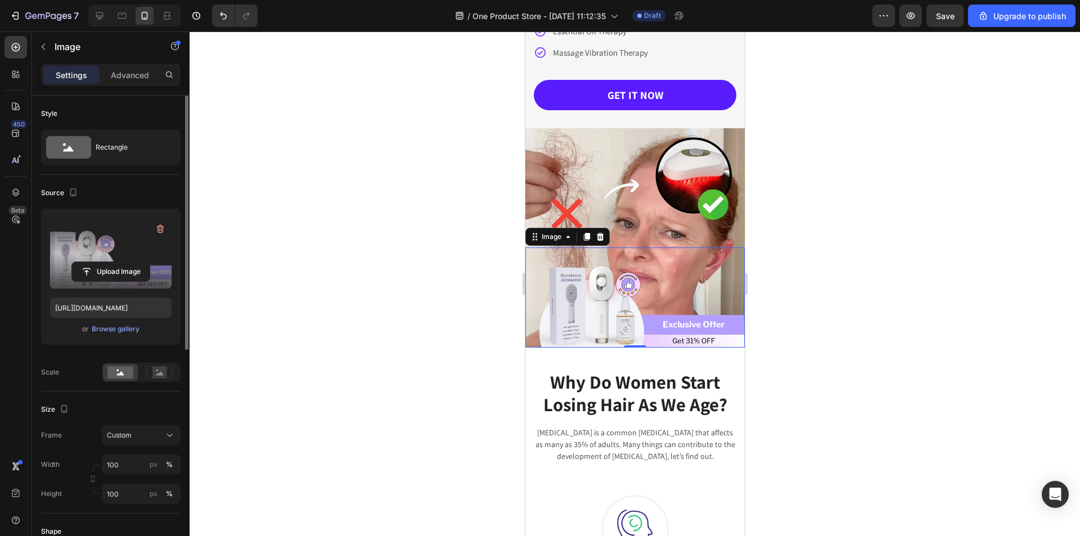
click at [1039, 153] on div at bounding box center [634, 283] width 890 height 504
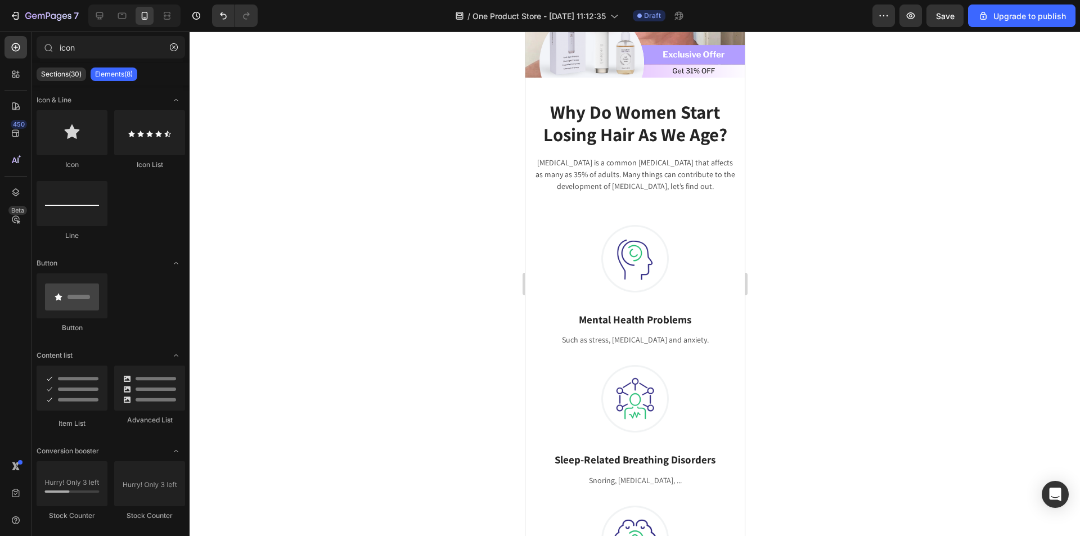
scroll to position [530, 0]
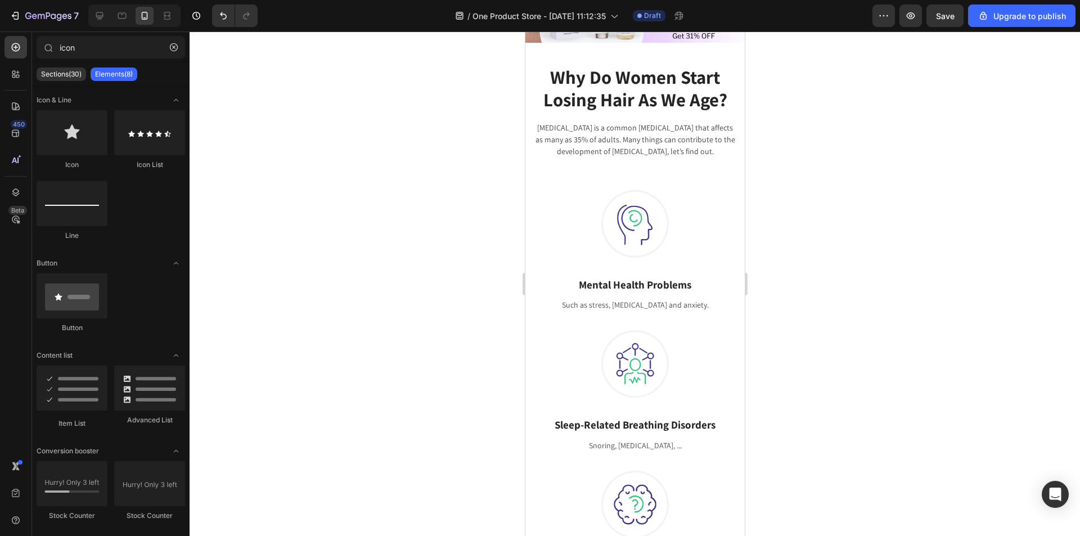
drag, startPoint x: 739, startPoint y: 71, endPoint x: 1270, endPoint y: 125, distance: 532.9
click at [679, 130] on p "Insomnia is a common sleep disorder that affects as many as 35% of adults. Many…" at bounding box center [634, 139] width 200 height 35
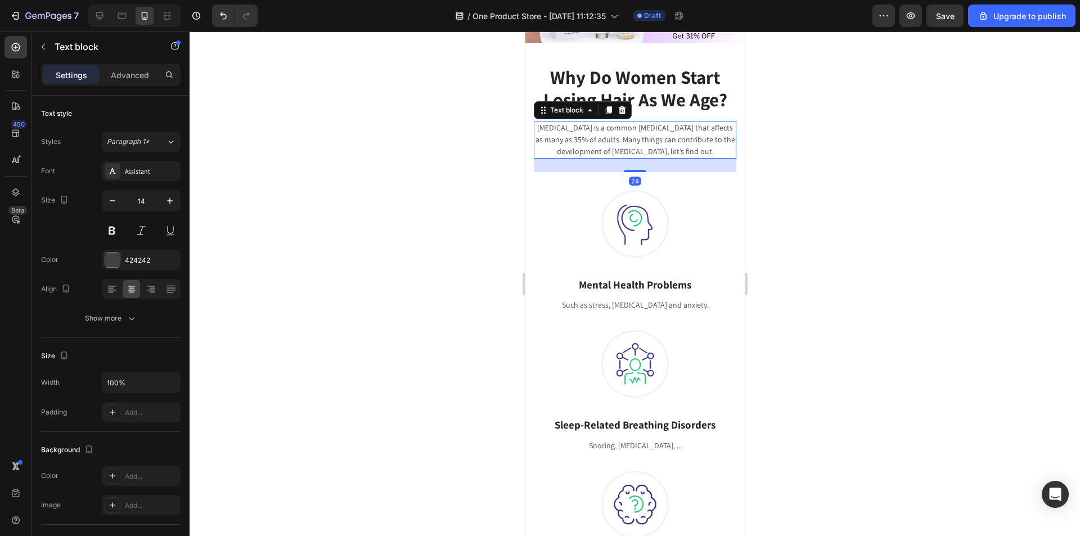
click at [833, 183] on div at bounding box center [634, 283] width 890 height 504
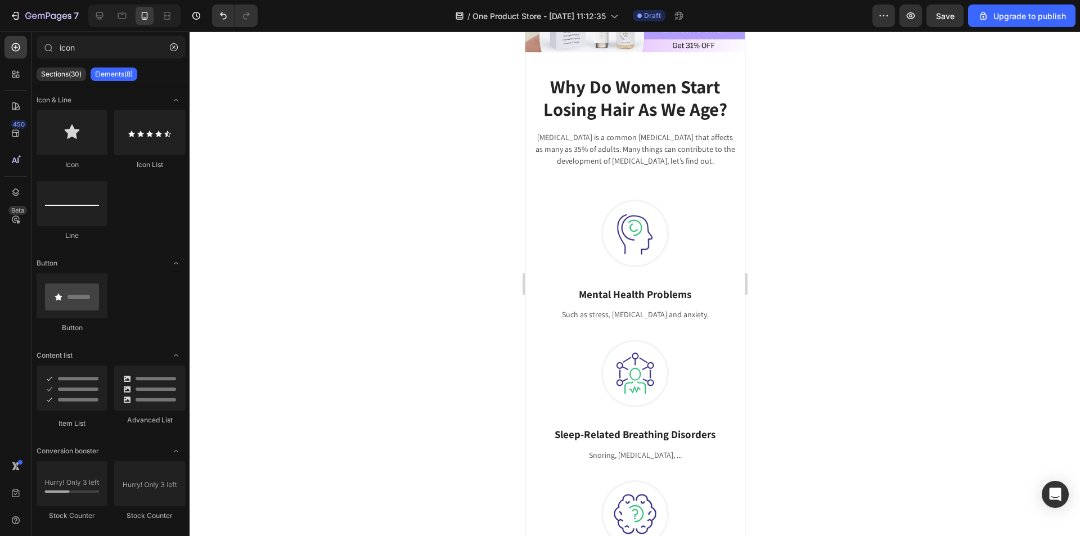
scroll to position [512, 0]
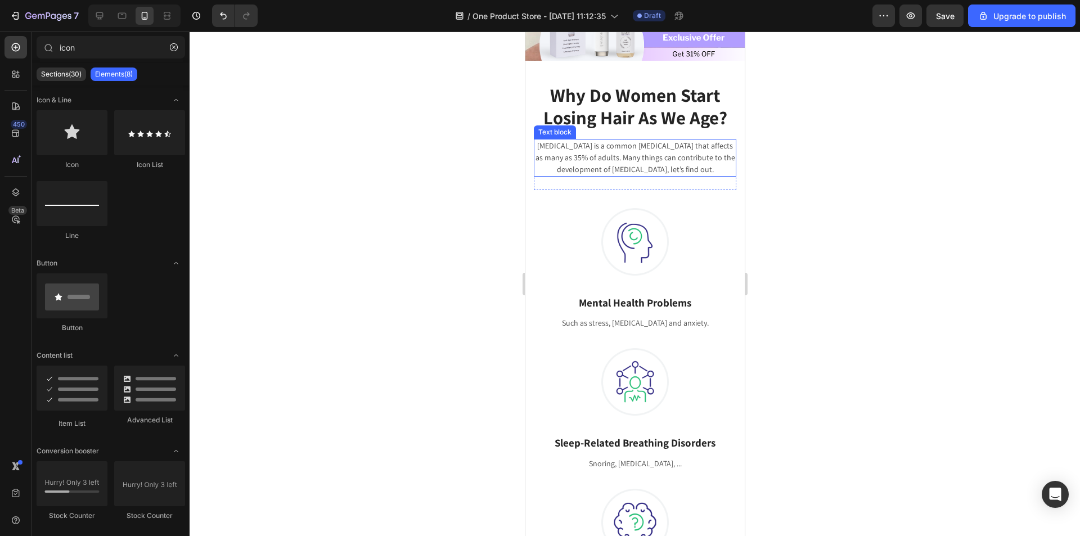
click at [651, 154] on p "Insomnia is a common sleep disorder that affects as many as 35% of adults. Many…" at bounding box center [634, 157] width 200 height 35
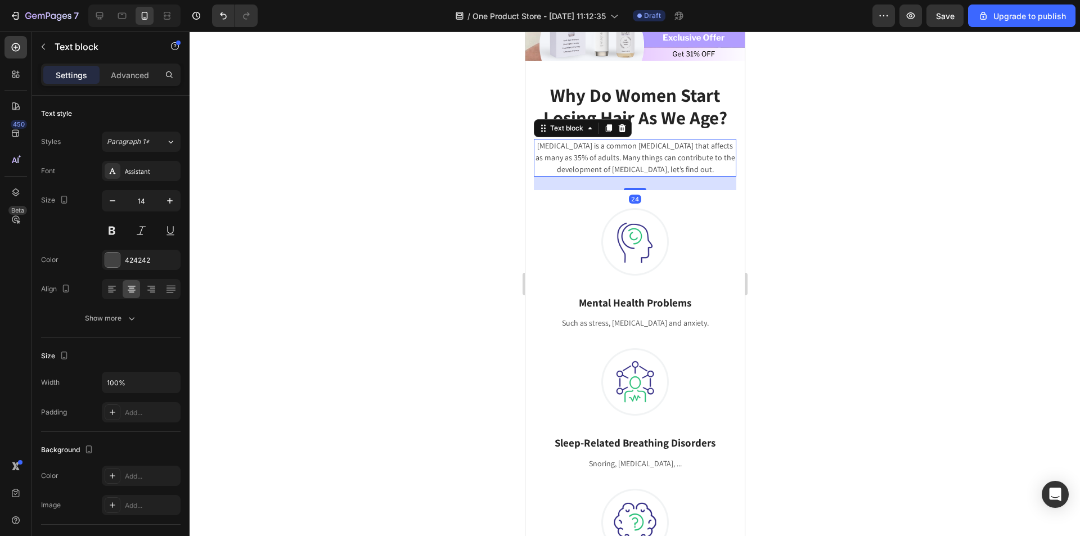
click at [651, 154] on p "Insomnia is a common sleep disorder that affects as many as 35% of adults. Many…" at bounding box center [634, 157] width 200 height 35
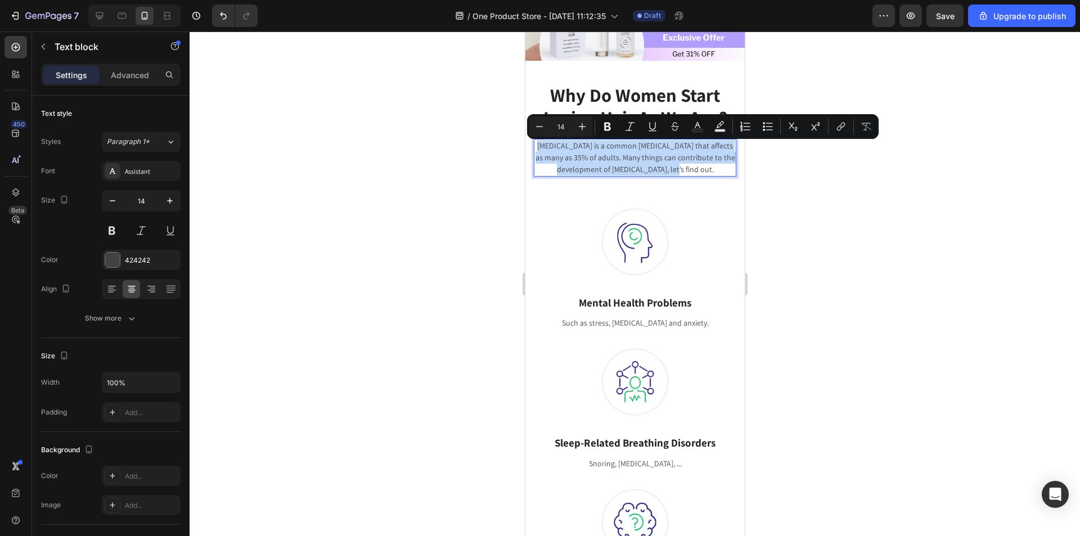
click at [651, 154] on p "Insomnia is a common sleep disorder that affects as many as 35% of adults. Many…" at bounding box center [634, 157] width 200 height 35
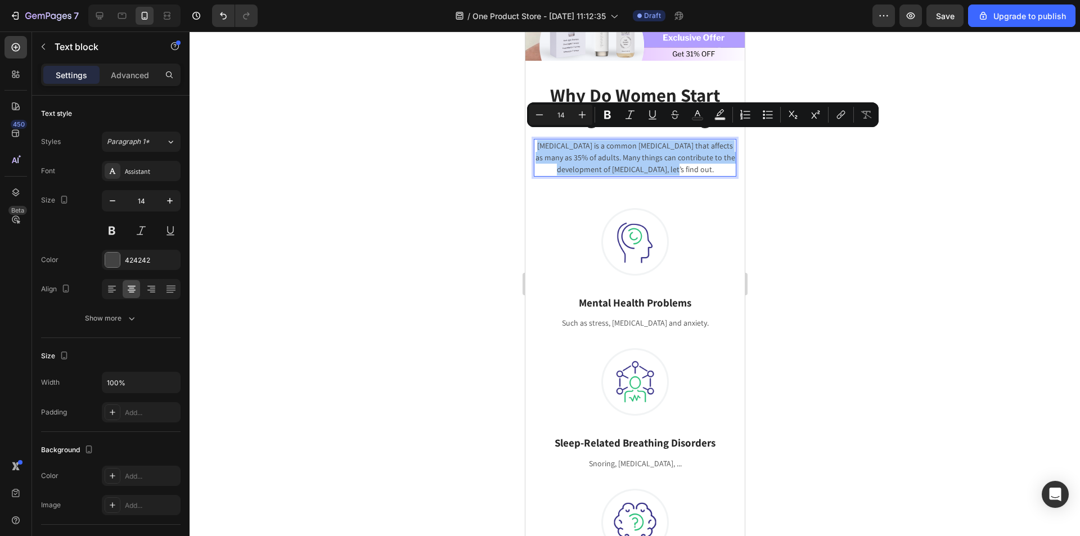
click at [847, 185] on div at bounding box center [634, 283] width 890 height 504
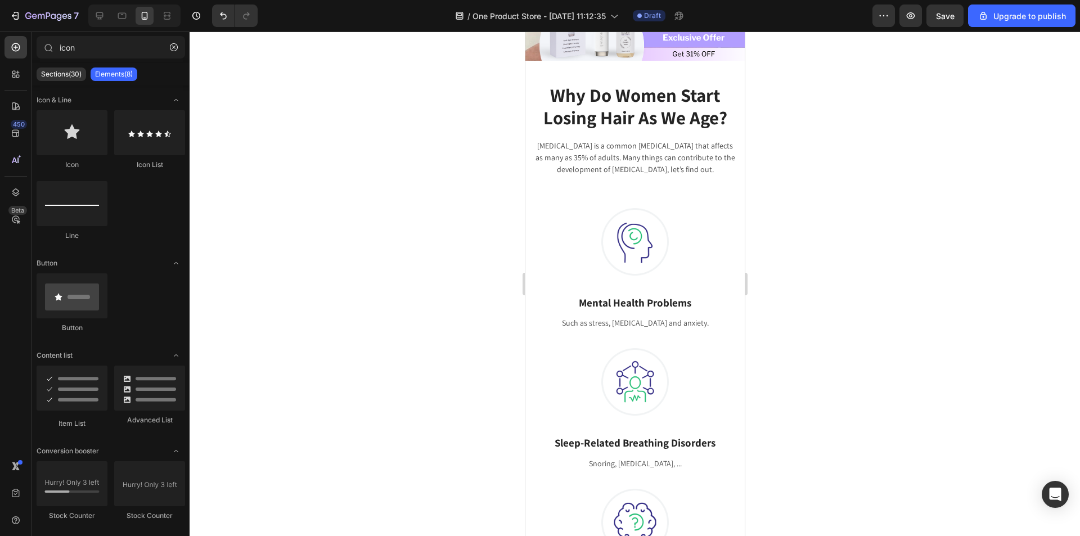
scroll to position [555, 0]
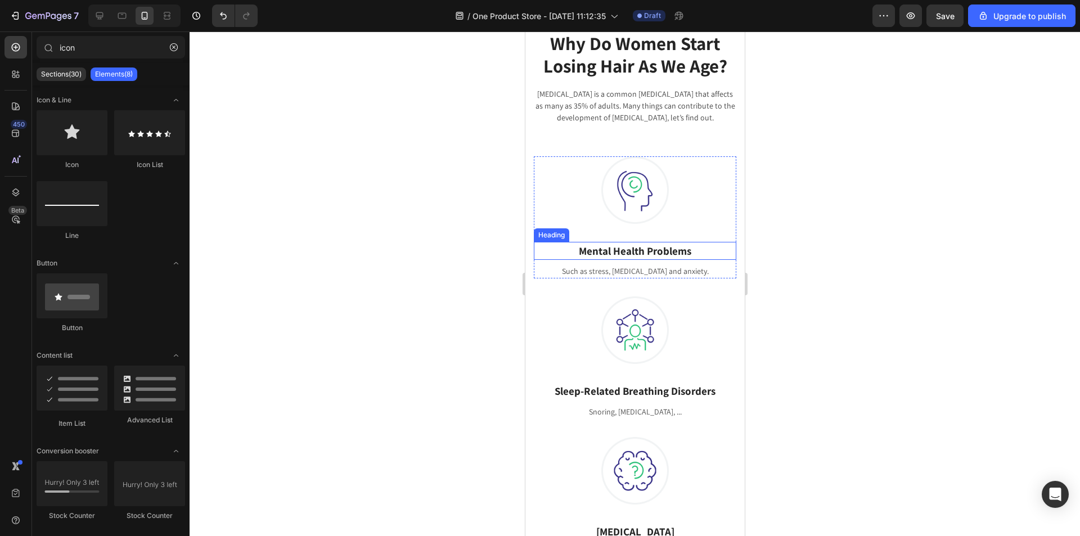
click at [599, 249] on p "Mental Health Problems" at bounding box center [634, 251] width 200 height 16
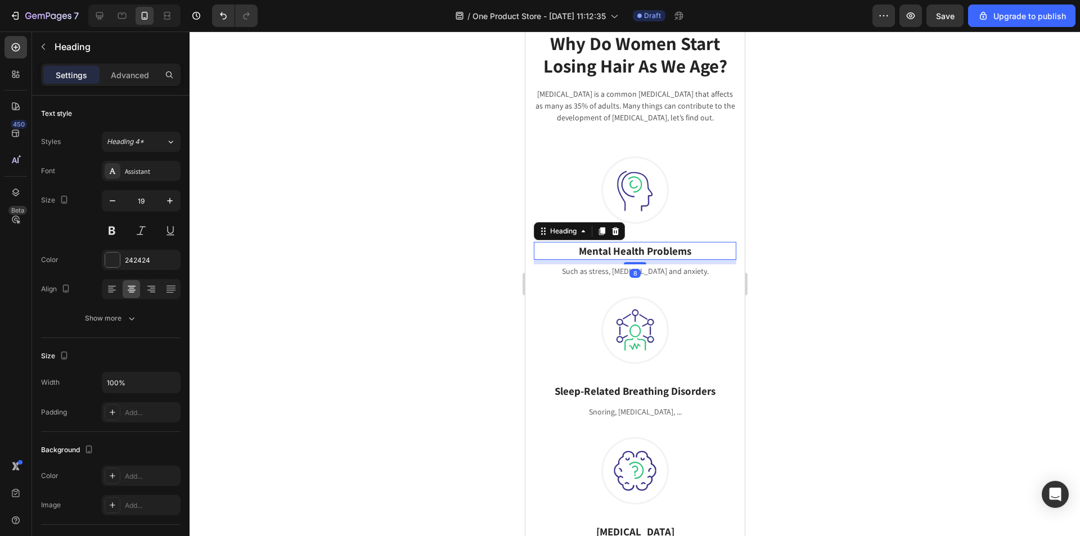
click at [601, 249] on p "Mental Health Problems" at bounding box center [634, 251] width 200 height 16
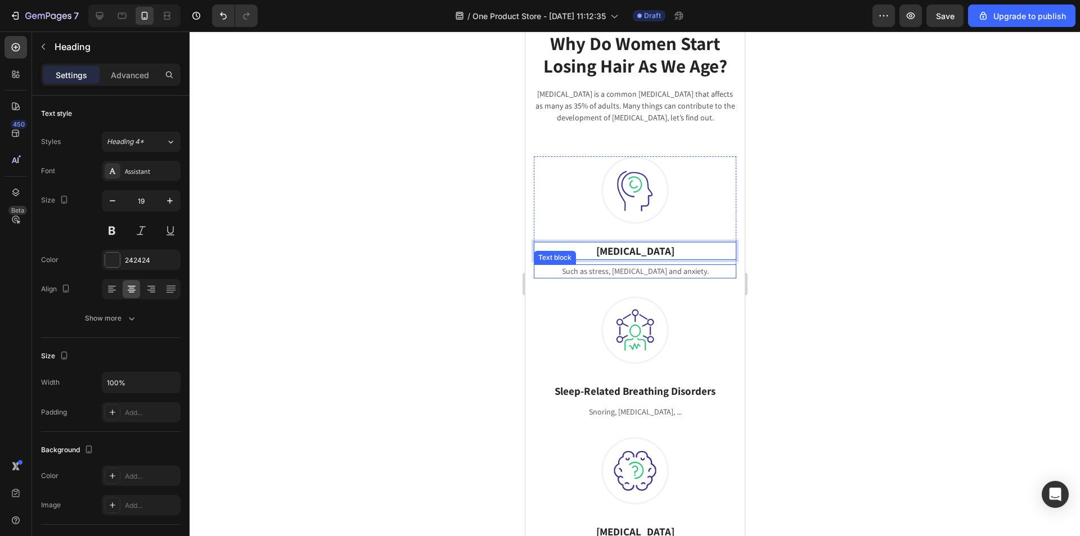
click at [601, 271] on p "Such as stress, depression and anxiety." at bounding box center [634, 271] width 200 height 12
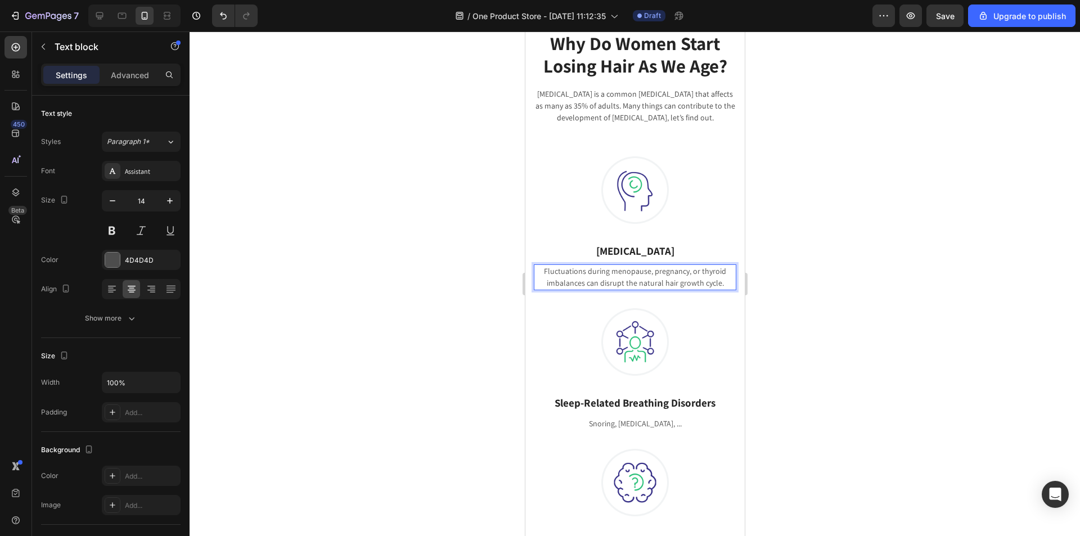
click at [797, 318] on div at bounding box center [634, 283] width 890 height 504
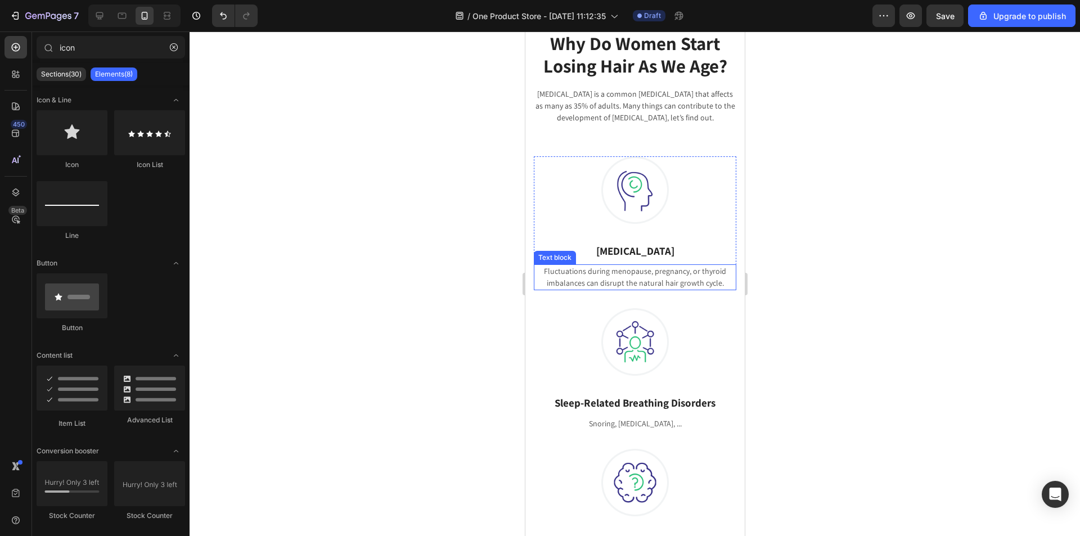
click at [678, 273] on p "Fluctuations during menopause, pregnancy, or thyroid imbalances can disrupt the…" at bounding box center [634, 277] width 200 height 24
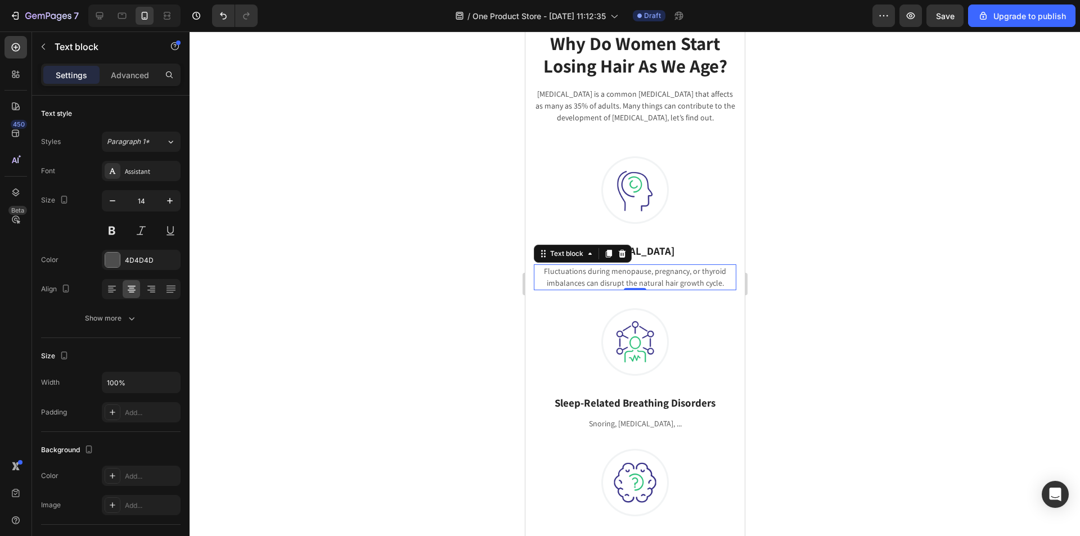
click at [811, 304] on div at bounding box center [634, 283] width 890 height 504
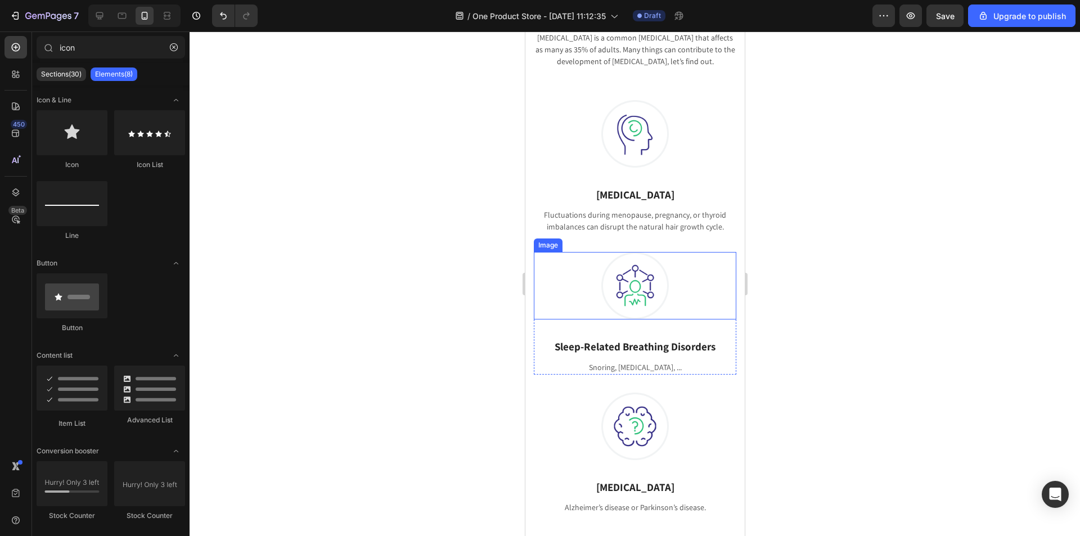
scroll to position [667, 0]
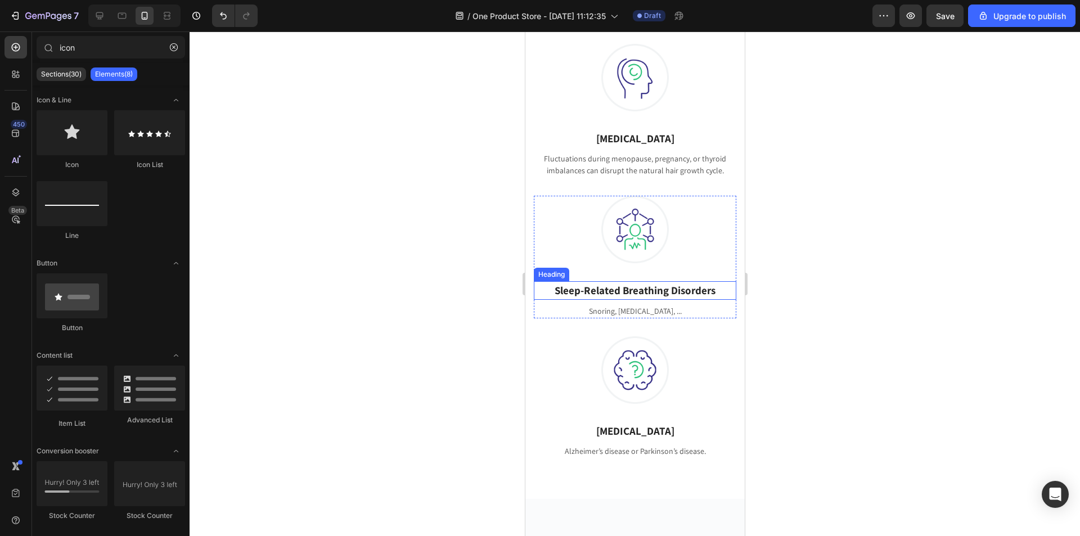
click at [619, 291] on p "Sleep-Related Breathing Disorders" at bounding box center [634, 290] width 200 height 16
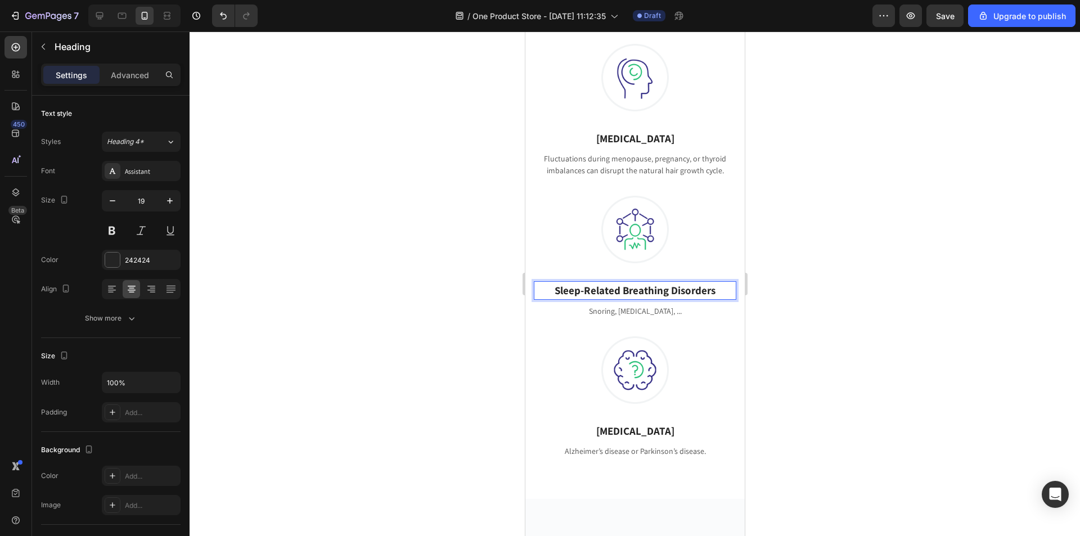
click at [619, 291] on p "Sleep-Related Breathing Disorders" at bounding box center [634, 290] width 200 height 16
click at [629, 315] on p "Snoring, Sleep Apnea, ..." at bounding box center [634, 311] width 200 height 12
click at [629, 315] on div "0" at bounding box center [634, 318] width 11 height 9
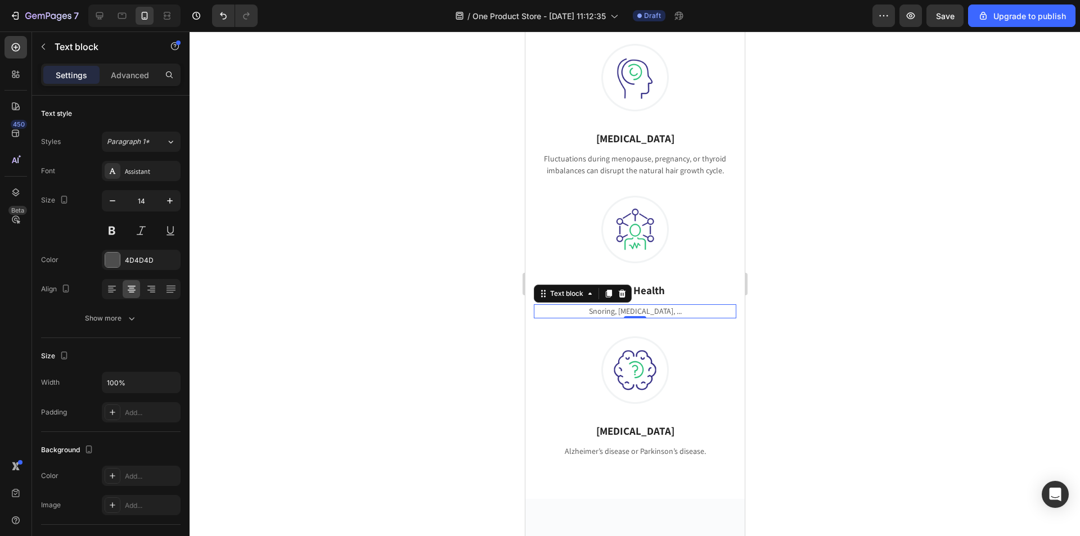
click at [633, 310] on p "Snoring, Sleep Apnea, ..." at bounding box center [634, 311] width 200 height 12
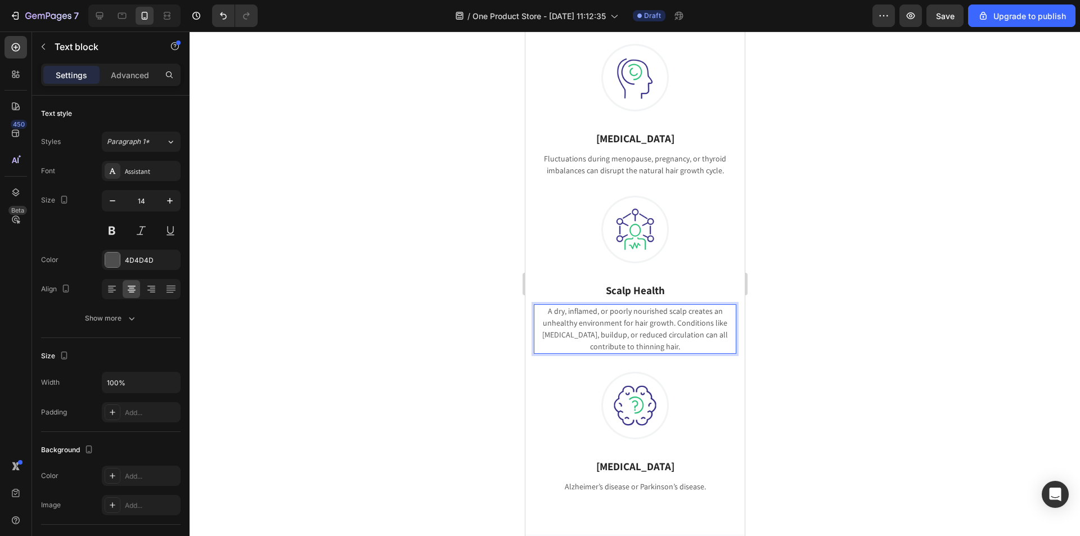
click at [845, 349] on div at bounding box center [634, 283] width 890 height 504
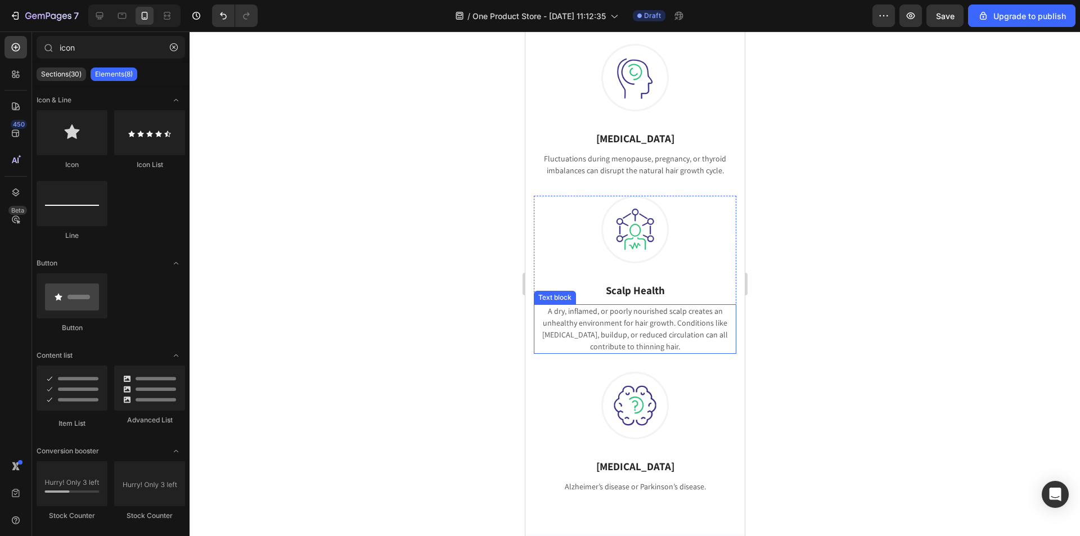
click at [675, 337] on p "A dry, inflamed, or poorly nourished scalp creates an unhealthy environment for…" at bounding box center [634, 328] width 200 height 47
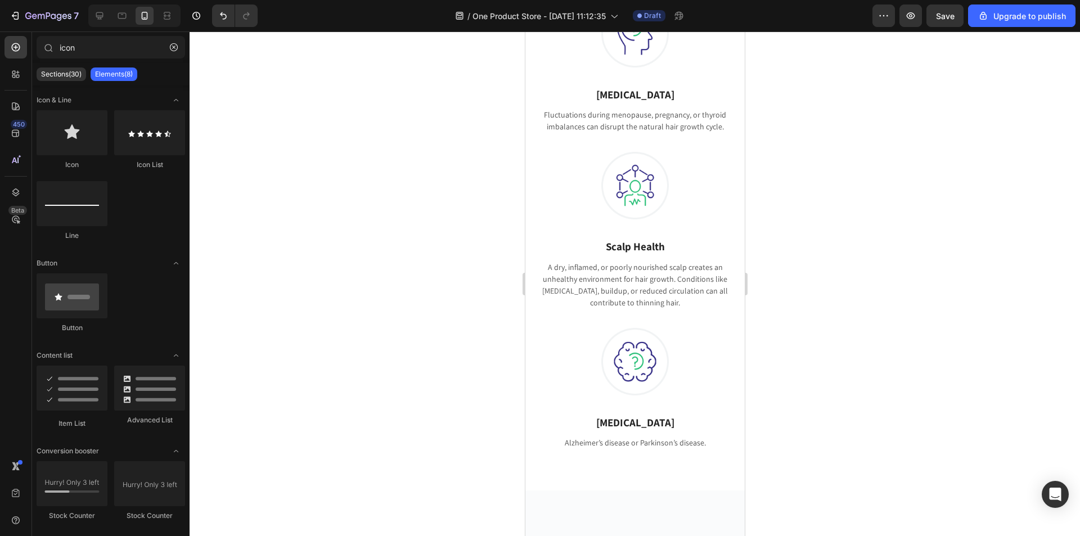
scroll to position [755, 0]
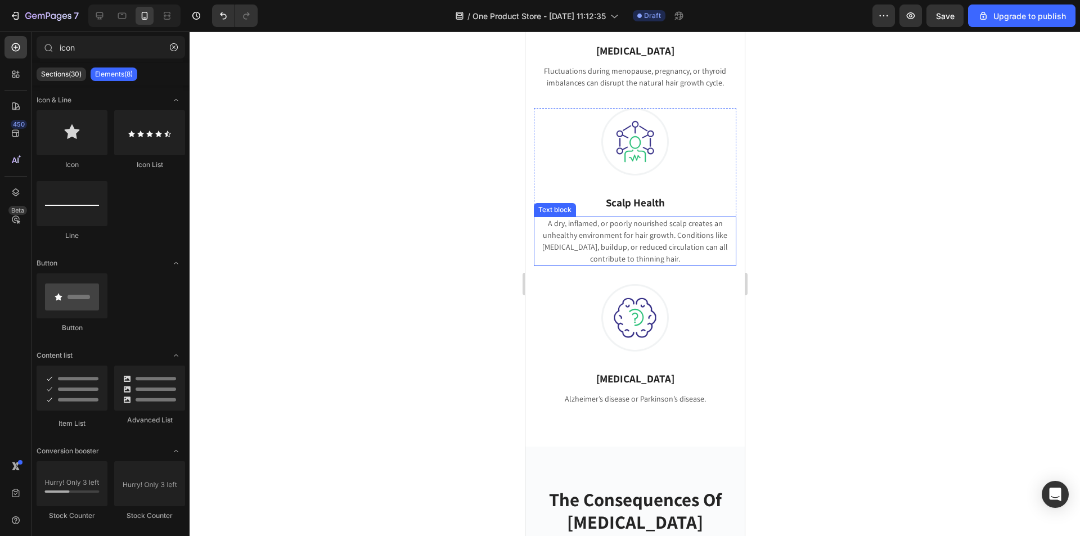
click at [677, 251] on p "A dry, inflamed, or poorly nourished scalp creates an unhealthy environment for…" at bounding box center [634, 241] width 200 height 47
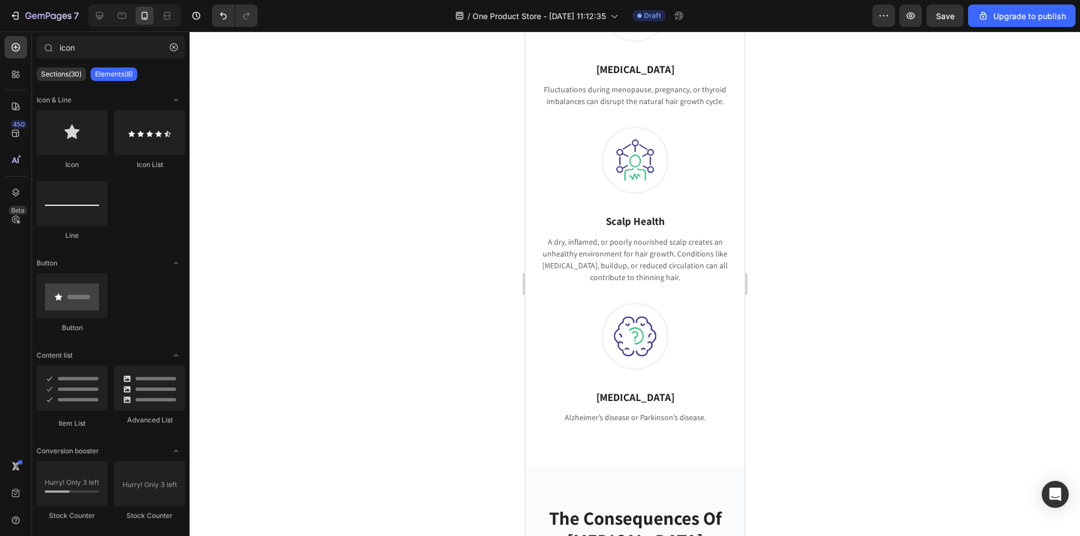
scroll to position [702, 0]
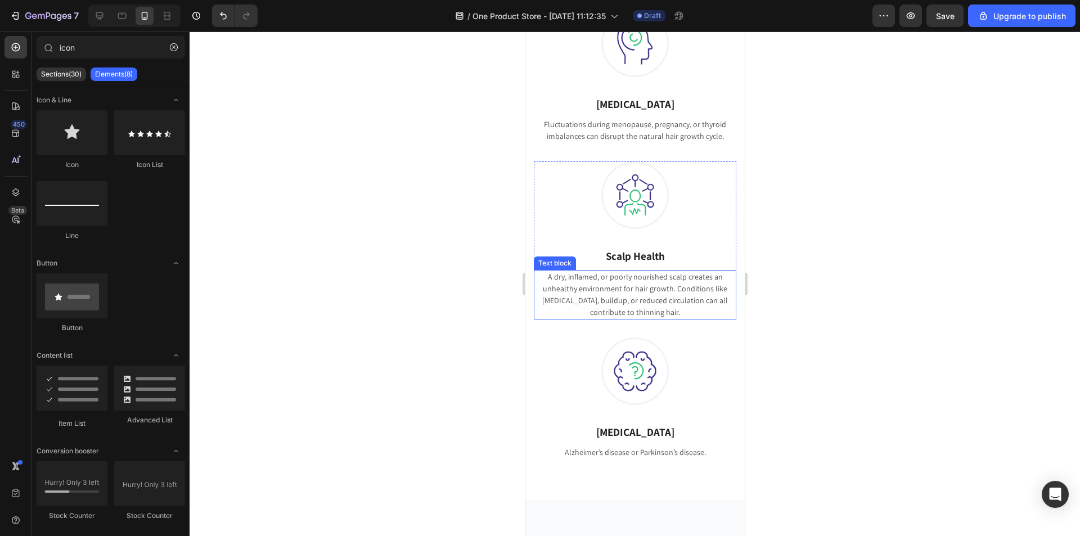
click at [617, 292] on p "A dry, inflamed, or poorly nourished scalp creates an unhealthy environment for…" at bounding box center [634, 294] width 200 height 47
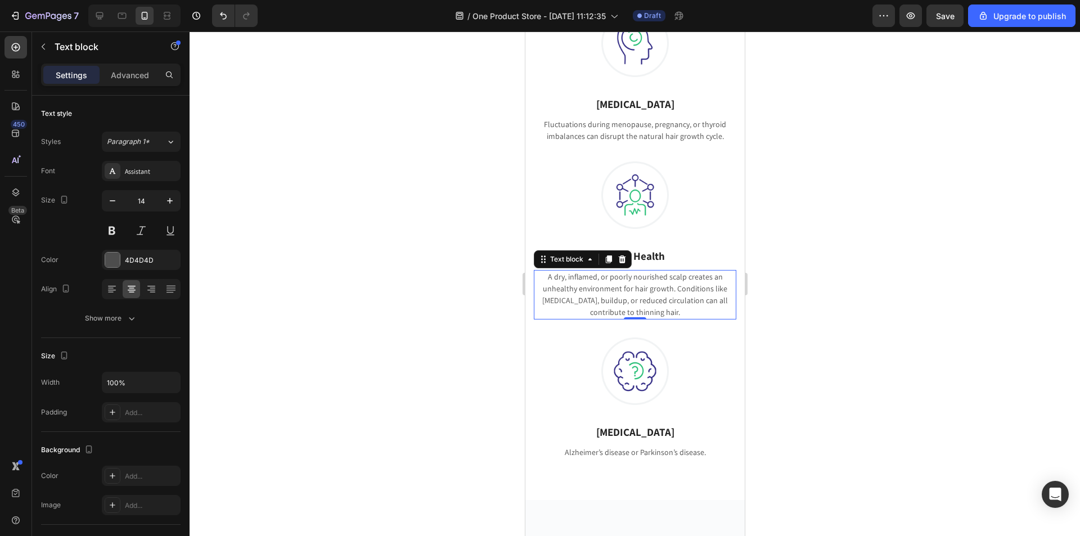
click at [594, 285] on p "A dry, inflamed, or poorly nourished scalp creates an unhealthy environment for…" at bounding box center [634, 294] width 200 height 47
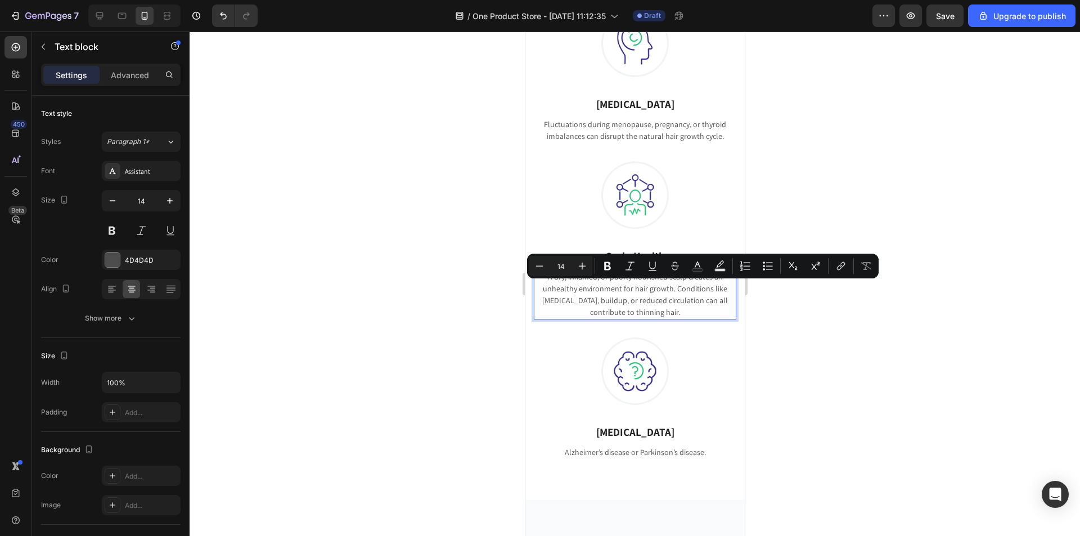
click at [640, 288] on p "A dry, inflamed, or poorly nourished scalp creates an unhealthy environment for…" at bounding box center [634, 294] width 200 height 47
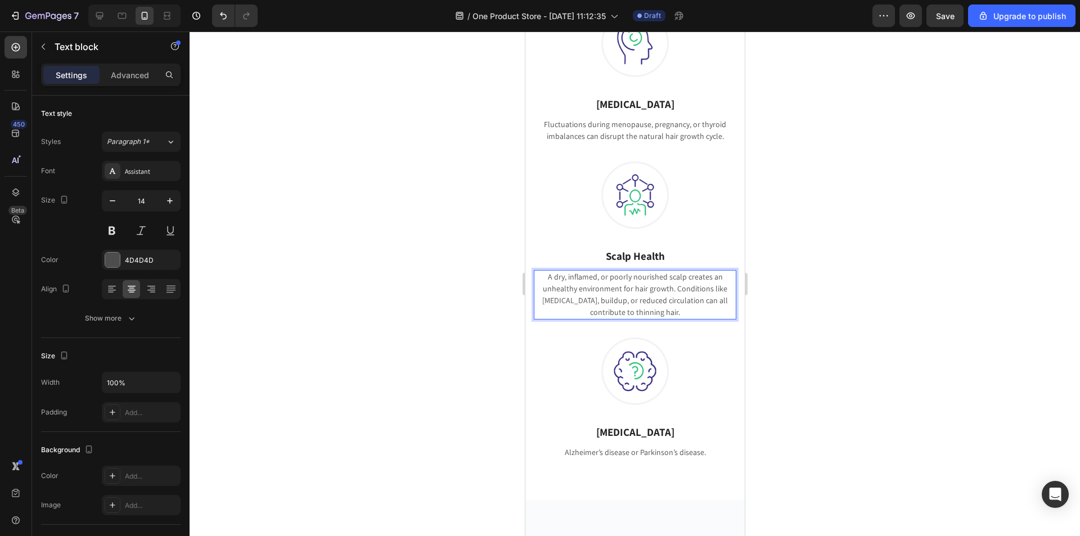
click at [807, 311] on div at bounding box center [634, 283] width 890 height 504
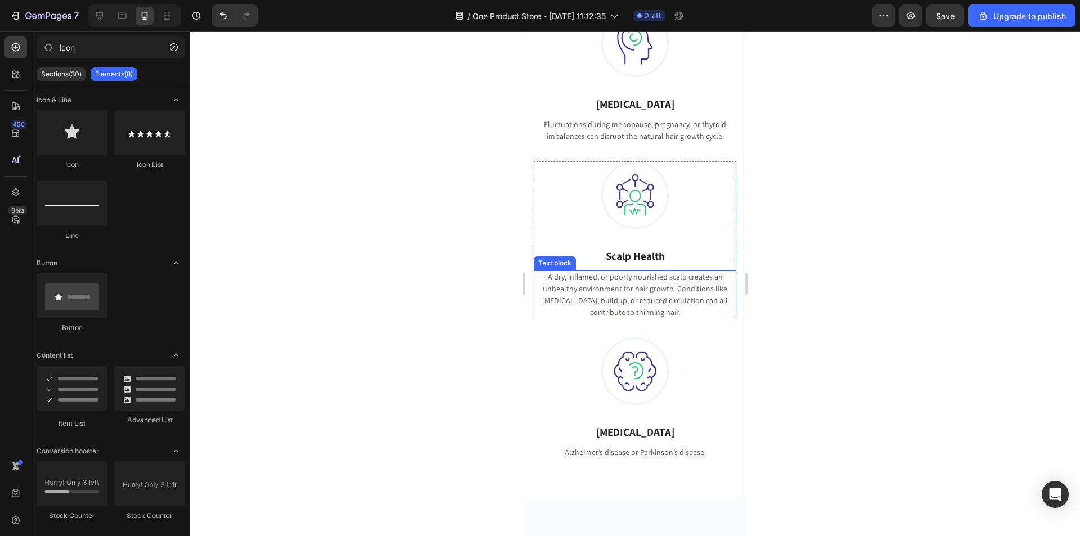
click at [654, 303] on p "A dry, inflamed, or poorly nourished scalp creates an unhealthy environment for…" at bounding box center [634, 294] width 200 height 47
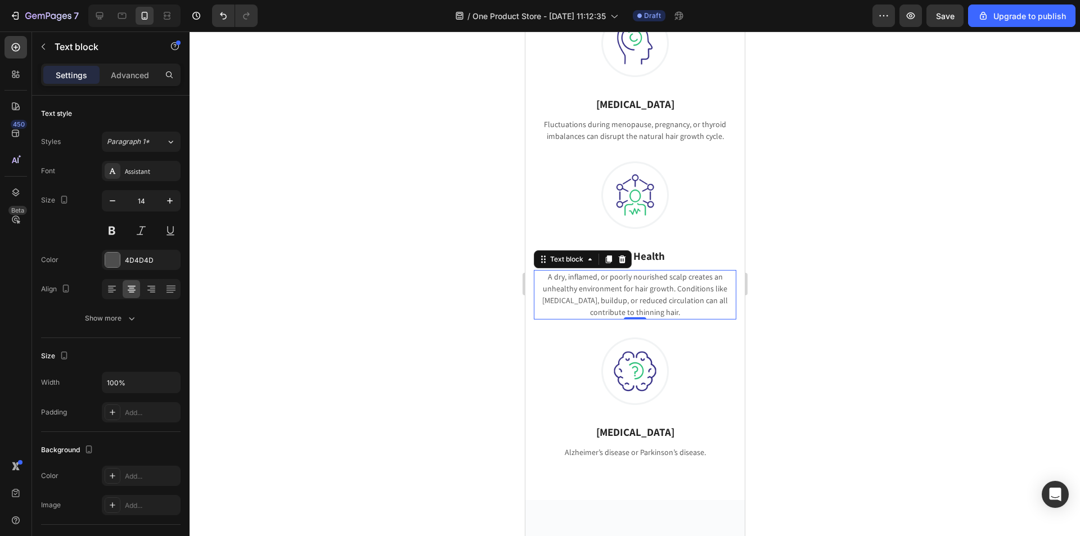
click at [777, 316] on div at bounding box center [634, 283] width 890 height 504
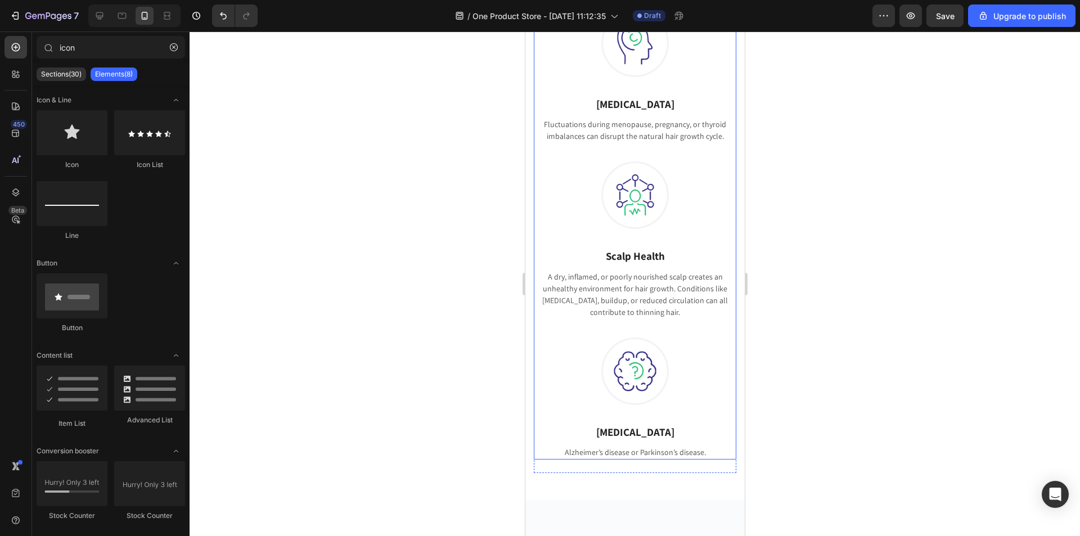
click at [692, 310] on p "A dry, inflamed, or poorly nourished scalp creates an unhealthy environment for…" at bounding box center [634, 294] width 200 height 47
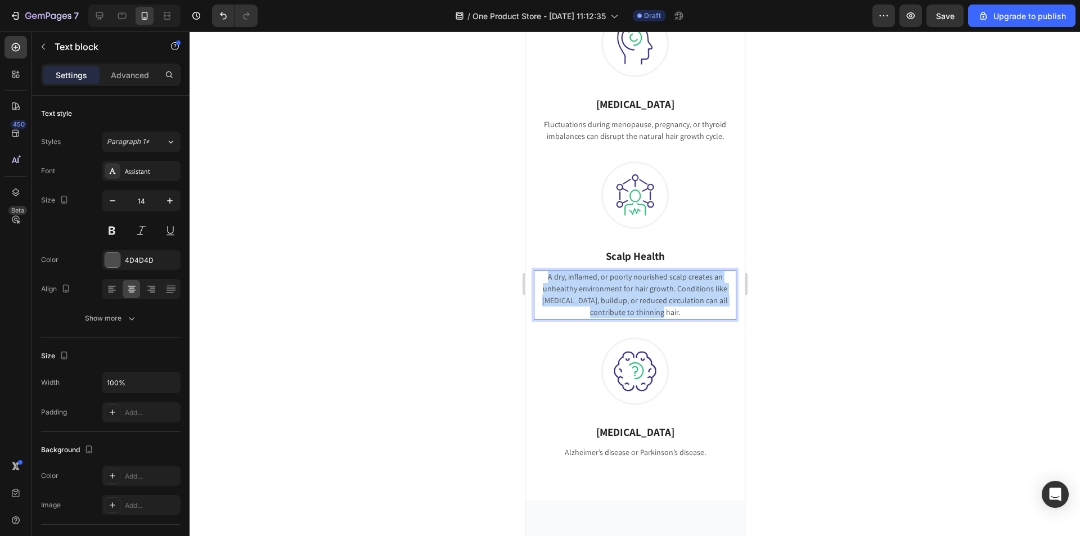
click at [692, 310] on p "A dry, inflamed, or poorly nourished scalp creates an unhealthy environment for…" at bounding box center [634, 294] width 200 height 47
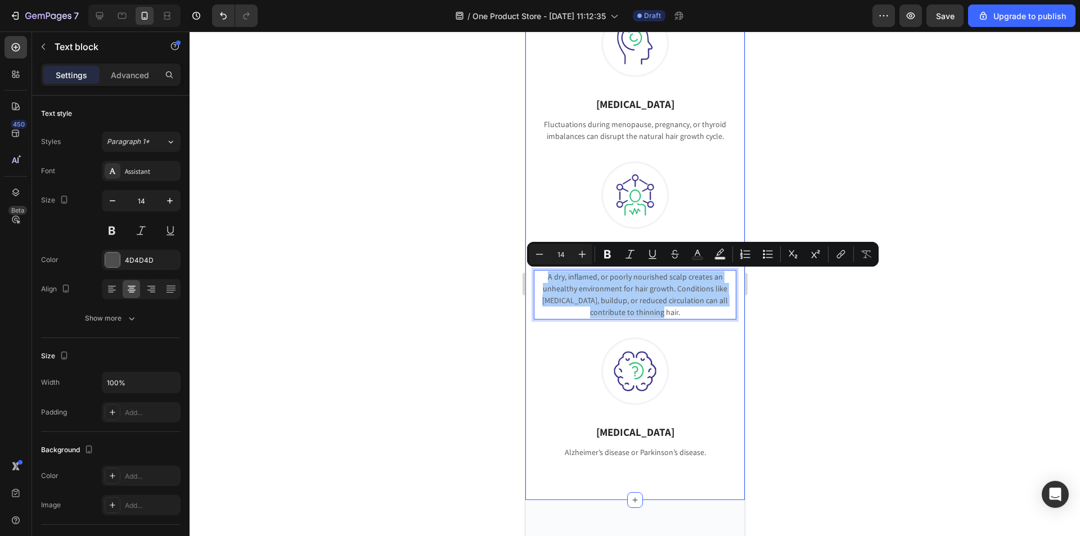
click at [777, 335] on div at bounding box center [634, 283] width 890 height 504
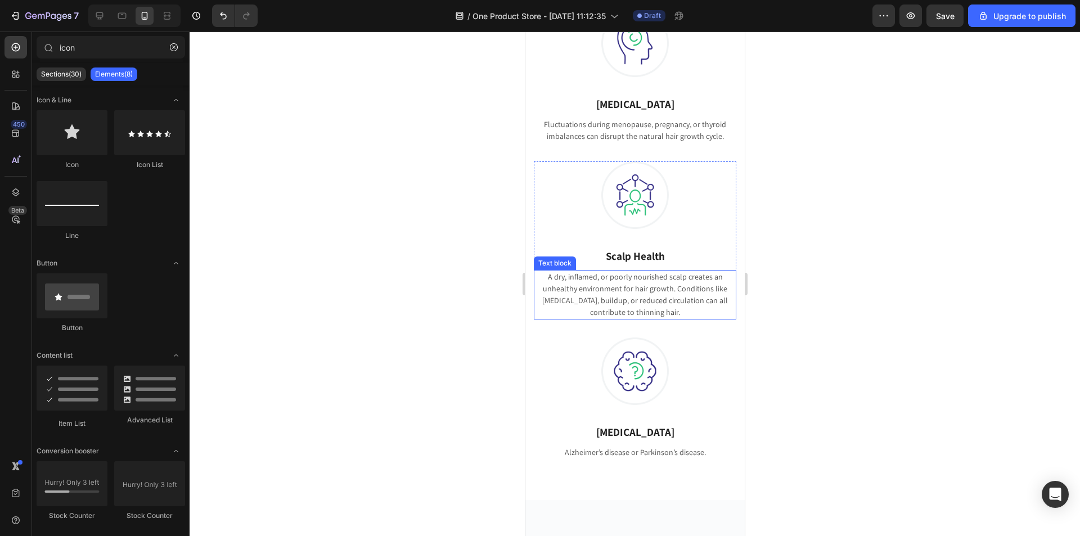
click at [627, 305] on p "A dry, inflamed, or poorly nourished scalp creates an unhealthy environment for…" at bounding box center [634, 294] width 200 height 47
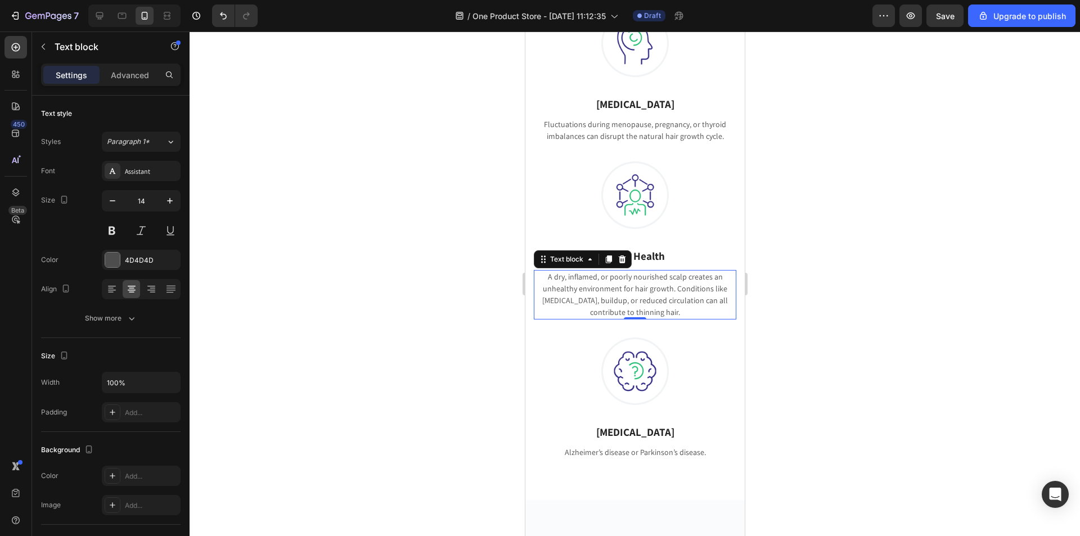
click at [847, 338] on div at bounding box center [634, 283] width 890 height 504
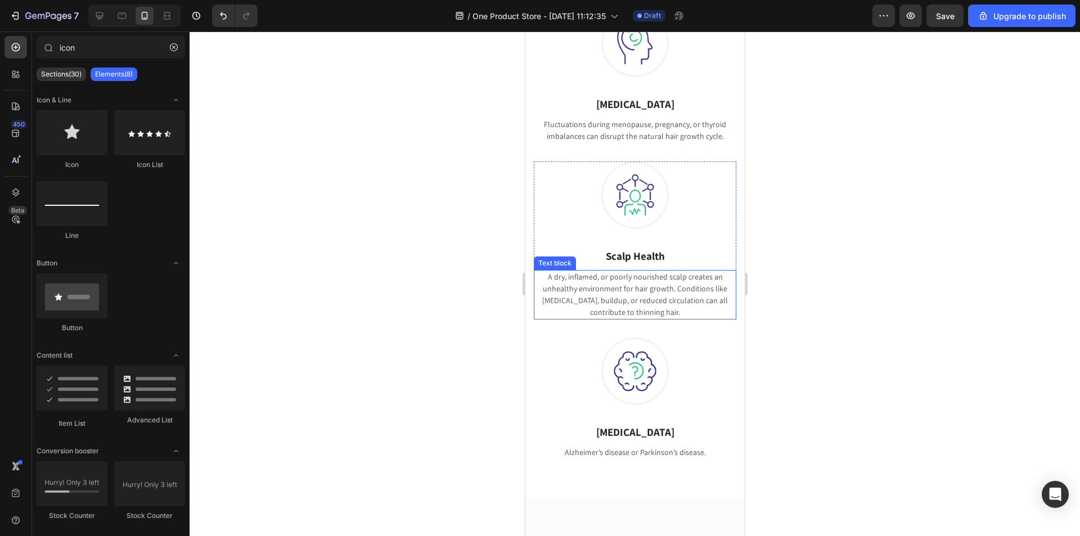
click at [660, 289] on p "A dry, inflamed, or poorly nourished scalp creates an unhealthy environment for…" at bounding box center [634, 294] width 200 height 47
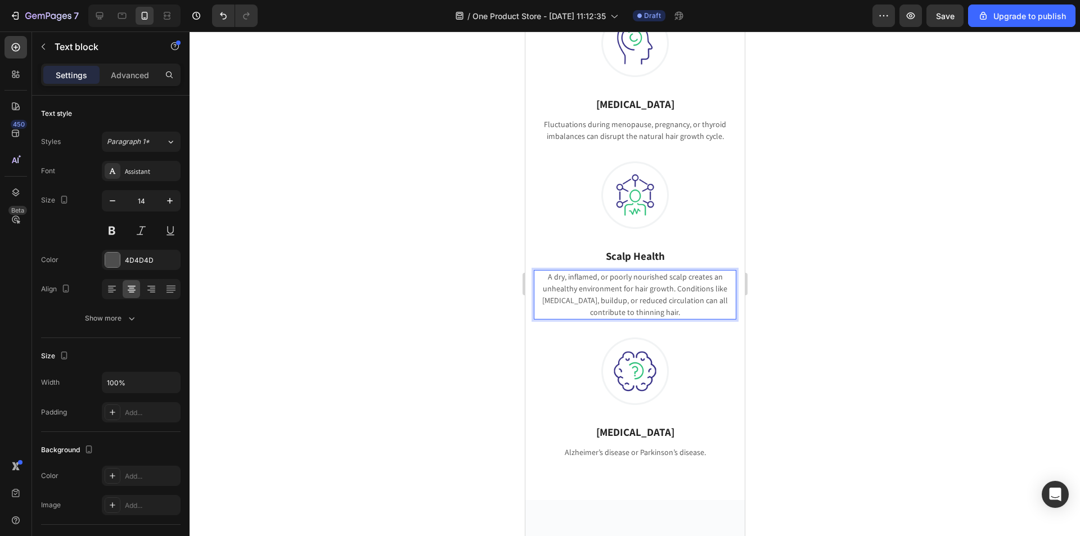
click at [642, 290] on p "A dry, inflamed, or poorly nourished scalp creates an unhealthy environment for…" at bounding box center [634, 294] width 200 height 47
click at [800, 332] on div at bounding box center [634, 283] width 890 height 504
click at [650, 294] on p "A dry, inflamed, or poorly nourished scalp creates an unhealthy environment for…" at bounding box center [634, 294] width 200 height 47
click at [592, 304] on p "A dry, inflamed, or poorly nourished scalp creates an unhealthy environment for…" at bounding box center [634, 294] width 200 height 47
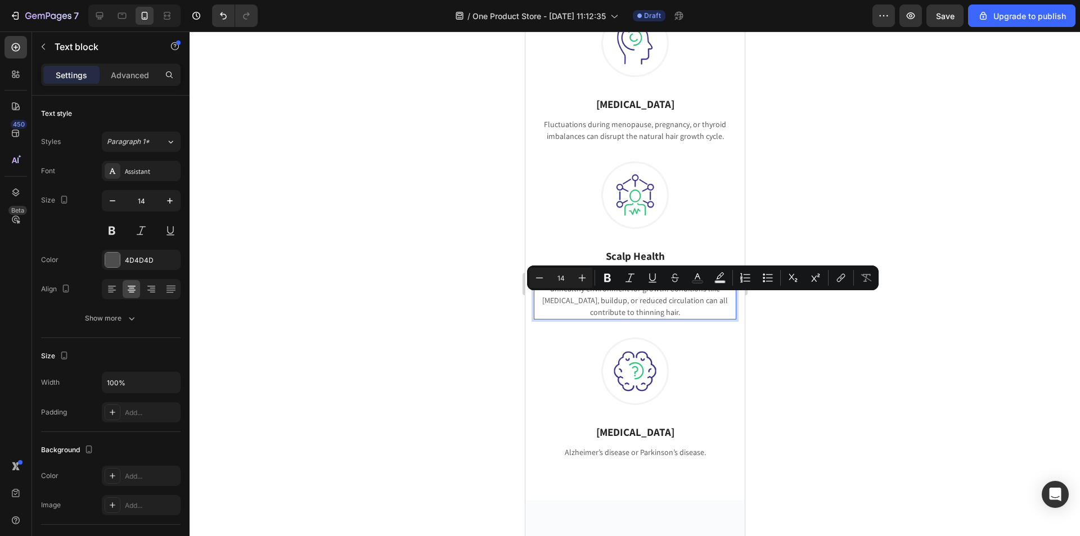
click at [646, 306] on p "A dry, inflamed, or poorly nourished scalp creates an unhealthy environment for…" at bounding box center [634, 294] width 200 height 47
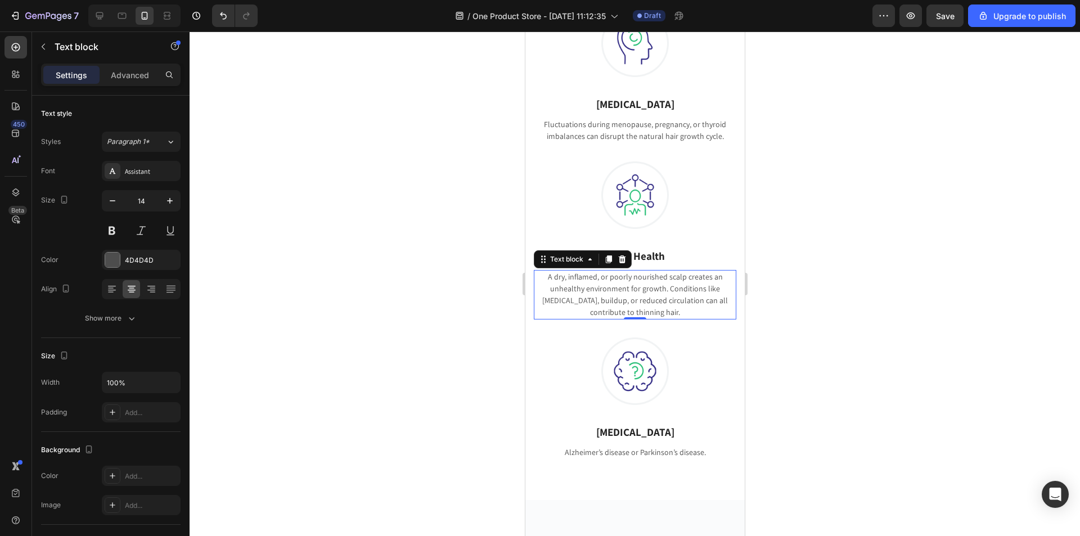
click at [834, 327] on div at bounding box center [634, 283] width 890 height 504
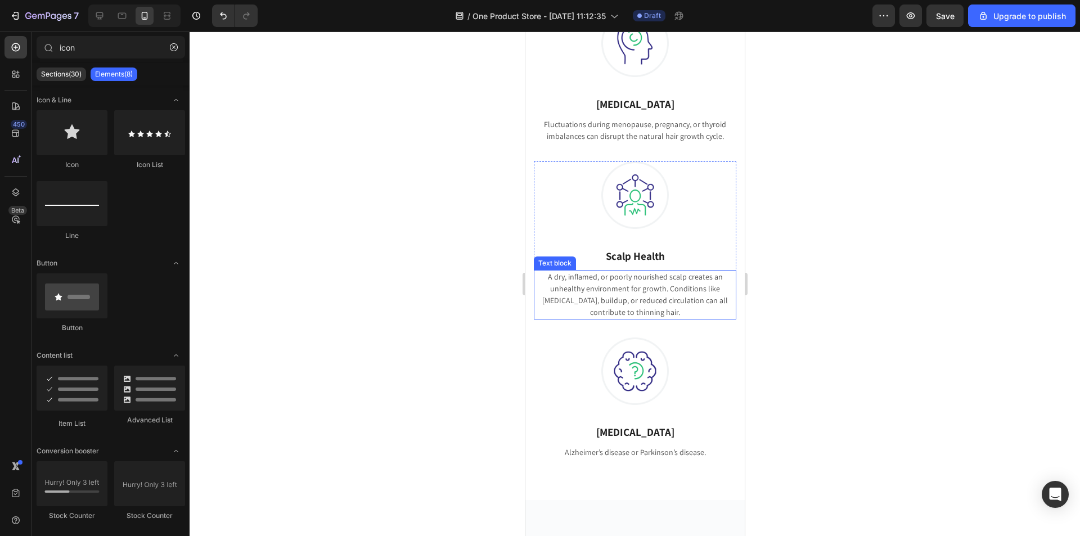
click at [685, 309] on p "A dry, inflamed, or poorly nourished scalp creates an unhealthy environment for…" at bounding box center [634, 294] width 200 height 47
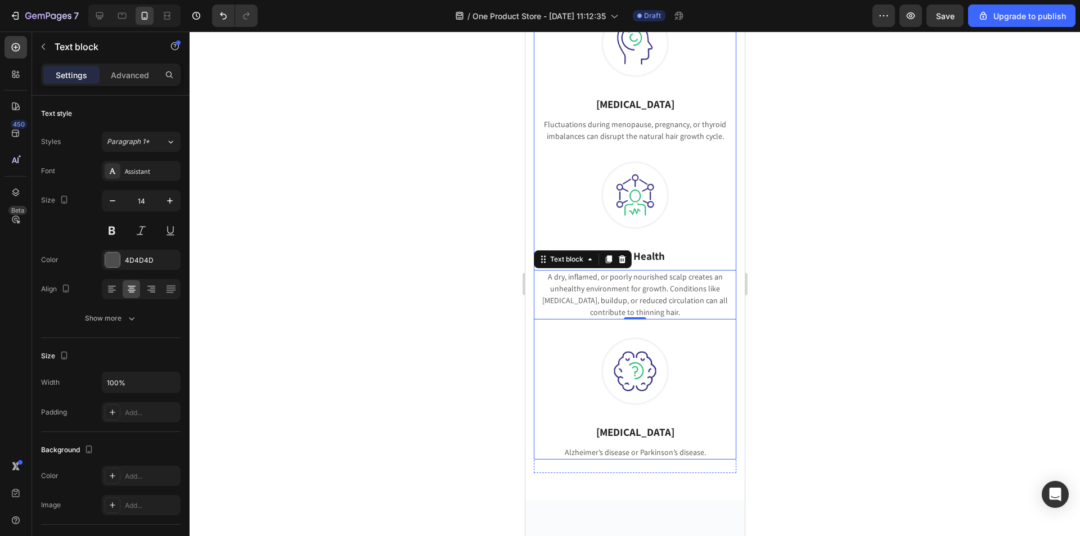
click at [852, 336] on div at bounding box center [634, 283] width 890 height 504
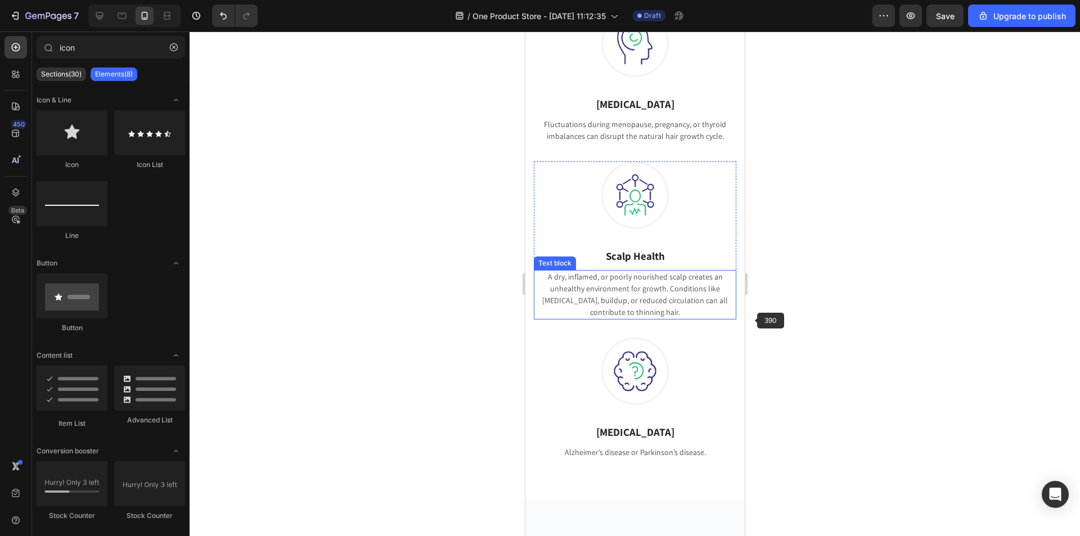
click at [625, 298] on p "A dry, inflamed, or poorly nourished scalp creates an unhealthy environment for…" at bounding box center [634, 294] width 200 height 47
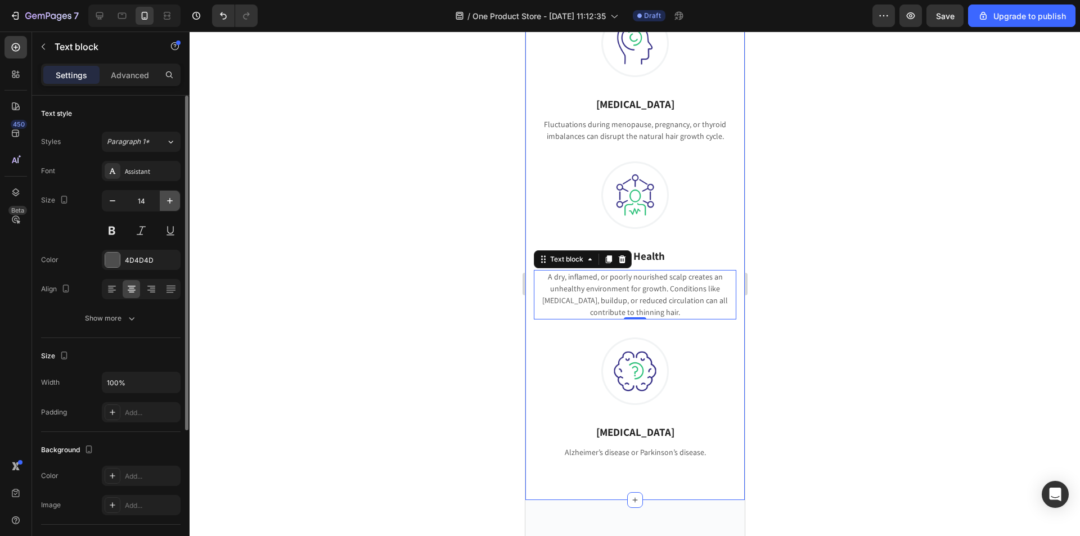
click at [165, 195] on icon "button" at bounding box center [169, 200] width 11 height 11
click at [166, 195] on icon "button" at bounding box center [169, 200] width 11 height 11
type input "16"
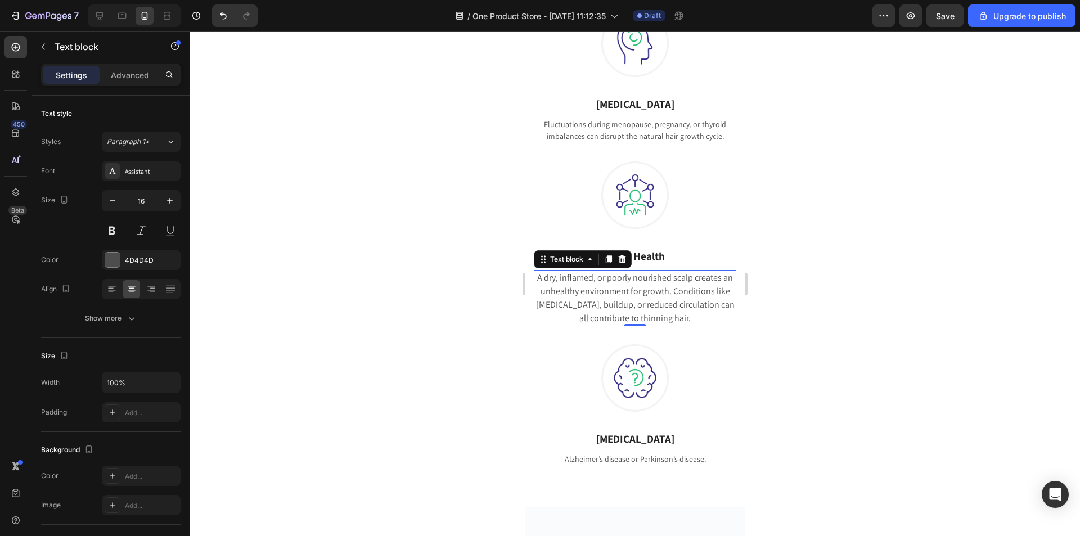
click at [889, 309] on div at bounding box center [634, 283] width 890 height 504
click at [645, 136] on p "Fluctuations during menopause, pregnancy, or thyroid imbalances can disrupt the…" at bounding box center [634, 131] width 200 height 24
click at [610, 299] on p "A dry, inflamed, or poorly nourished scalp creates an unhealthy environment for…" at bounding box center [634, 298] width 200 height 54
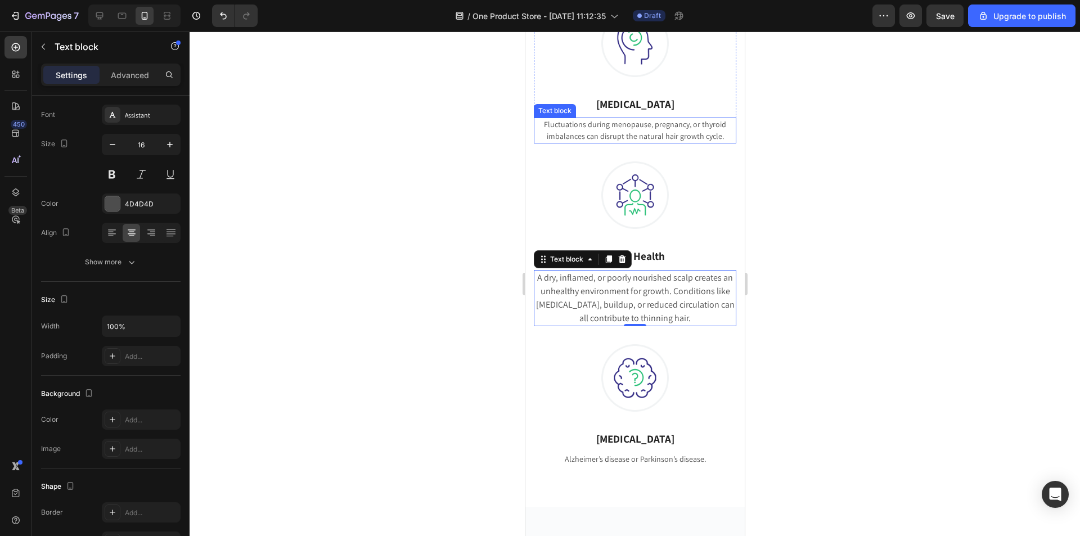
drag, startPoint x: 615, startPoint y: 141, endPoint x: 569, endPoint y: 160, distance: 49.9
click at [617, 141] on p "Fluctuations during menopause, pregnancy, or thyroid imbalances can disrupt the…" at bounding box center [634, 131] width 200 height 24
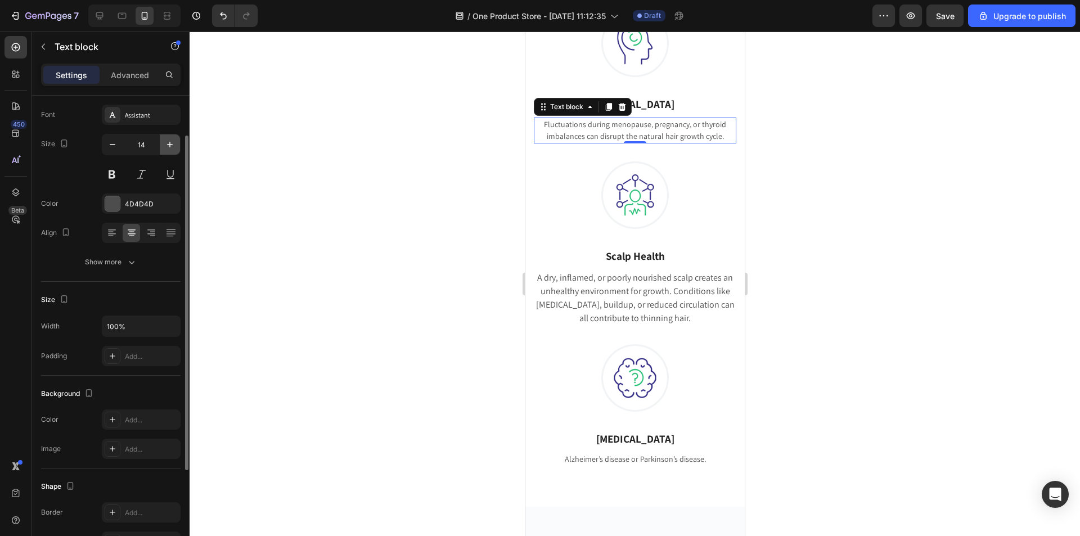
click at [168, 150] on button "button" at bounding box center [170, 144] width 20 height 20
type input "16"
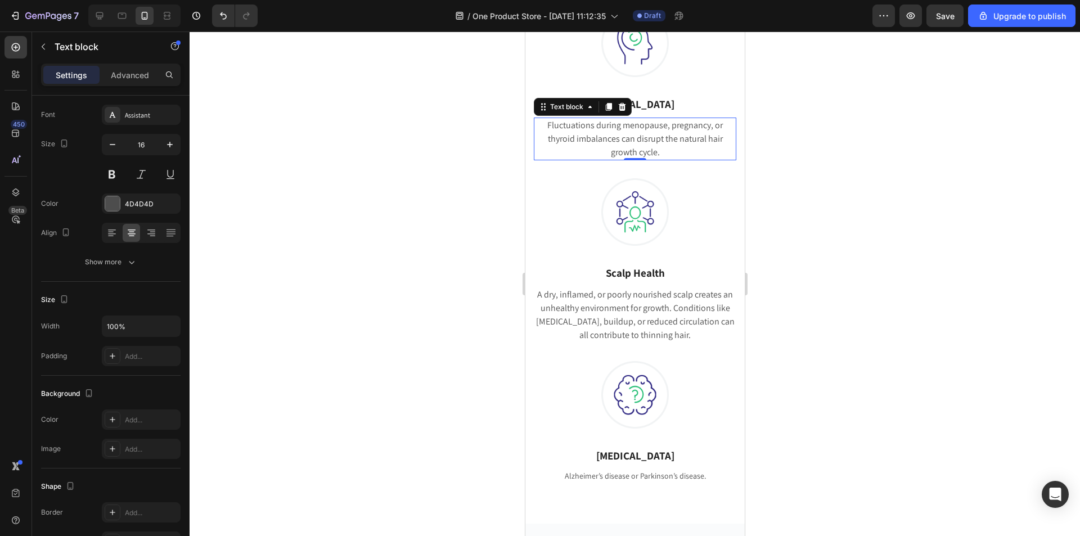
click at [949, 207] on div at bounding box center [634, 283] width 890 height 504
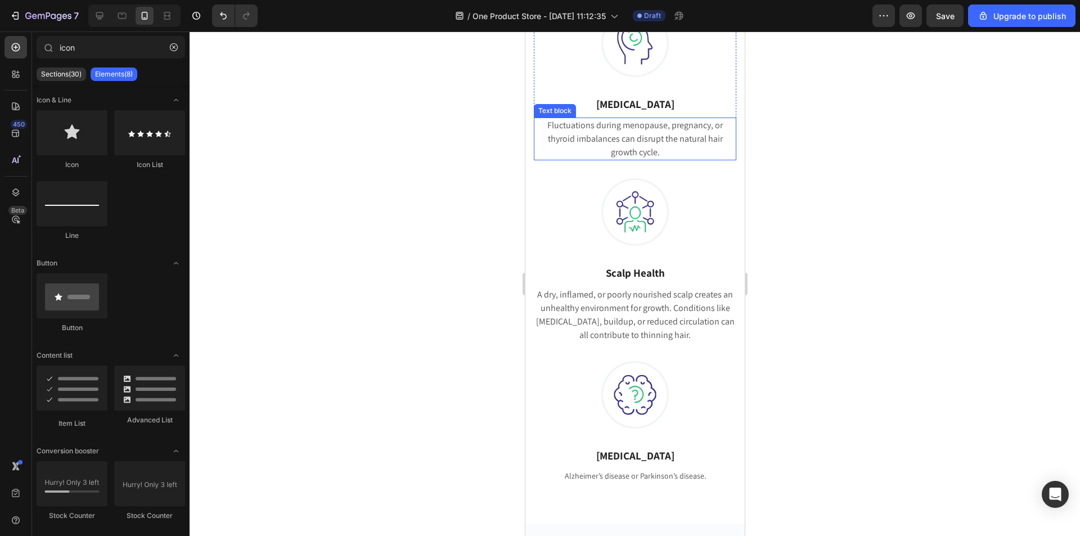
click at [706, 130] on p "Fluctuations during menopause, pregnancy, or thyroid imbalances can disrupt the…" at bounding box center [634, 139] width 200 height 40
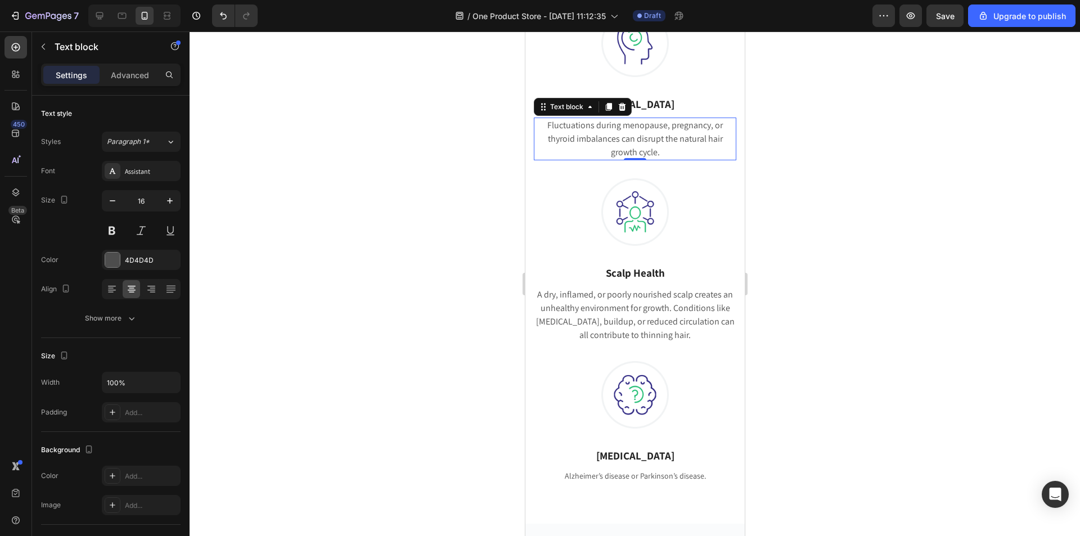
click at [706, 130] on p "Fluctuations during menopause, pregnancy, or thyroid imbalances can disrupt the…" at bounding box center [634, 139] width 200 height 40
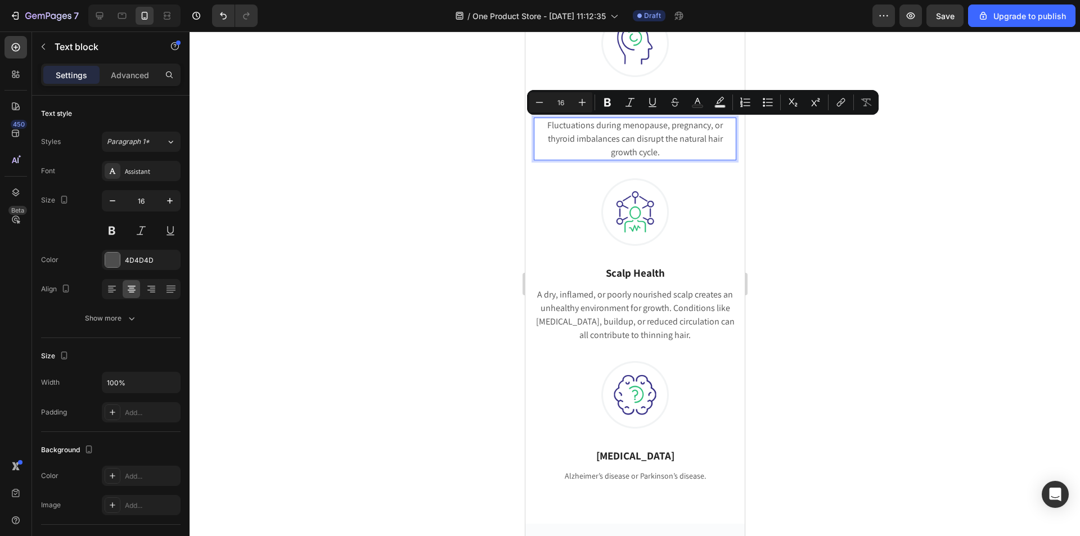
click at [703, 134] on p "Fluctuations during menopause, pregnancy, or thyroid imbalances can disrupt the…" at bounding box center [634, 139] width 200 height 40
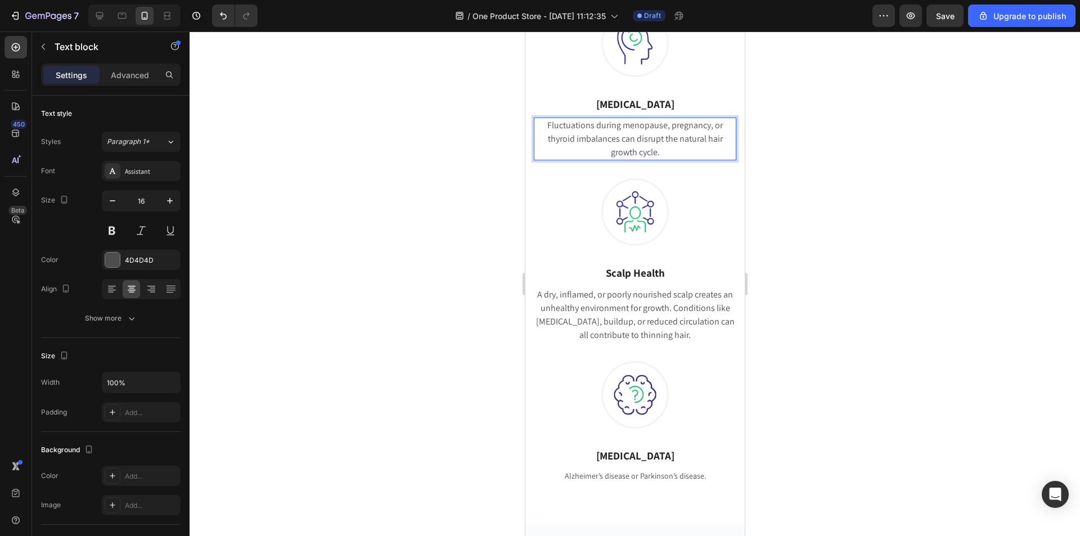
click at [665, 128] on p "Fluctuations during menopause, pregnancy, or thyroid imbalances can disrupt the…" at bounding box center [634, 139] width 200 height 40
click at [780, 174] on div at bounding box center [634, 283] width 890 height 504
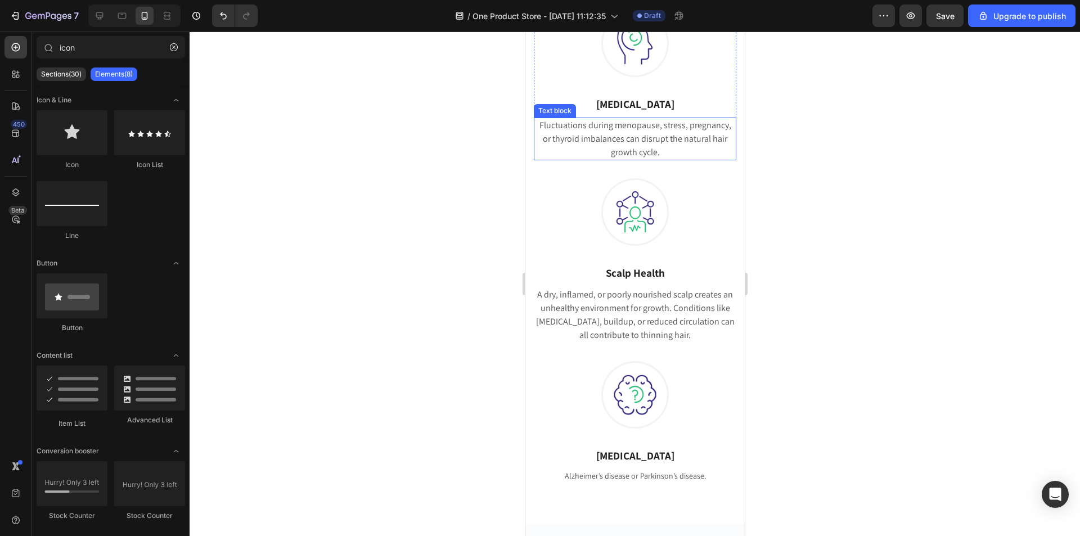
click at [669, 152] on p "Fluctuations during menopause, stress, pregnancy, or thyroid imbalances can dis…" at bounding box center [634, 139] width 200 height 40
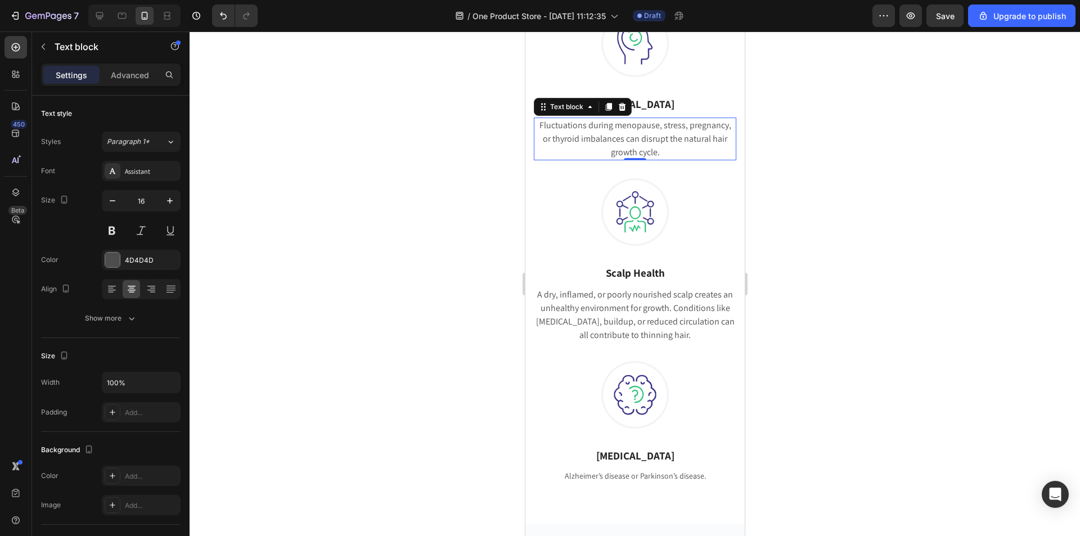
click at [883, 238] on div at bounding box center [634, 283] width 890 height 504
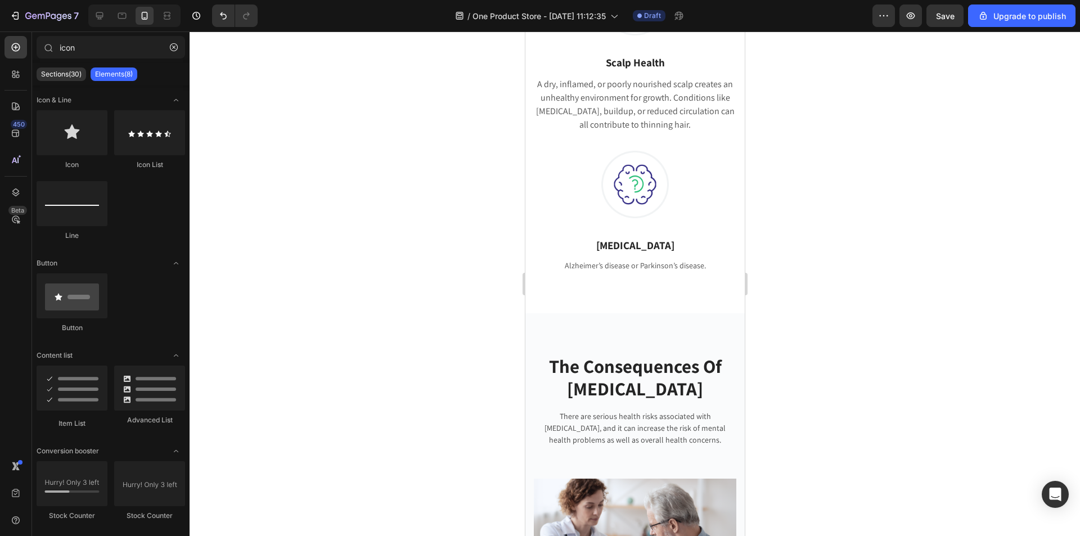
scroll to position [895, 0]
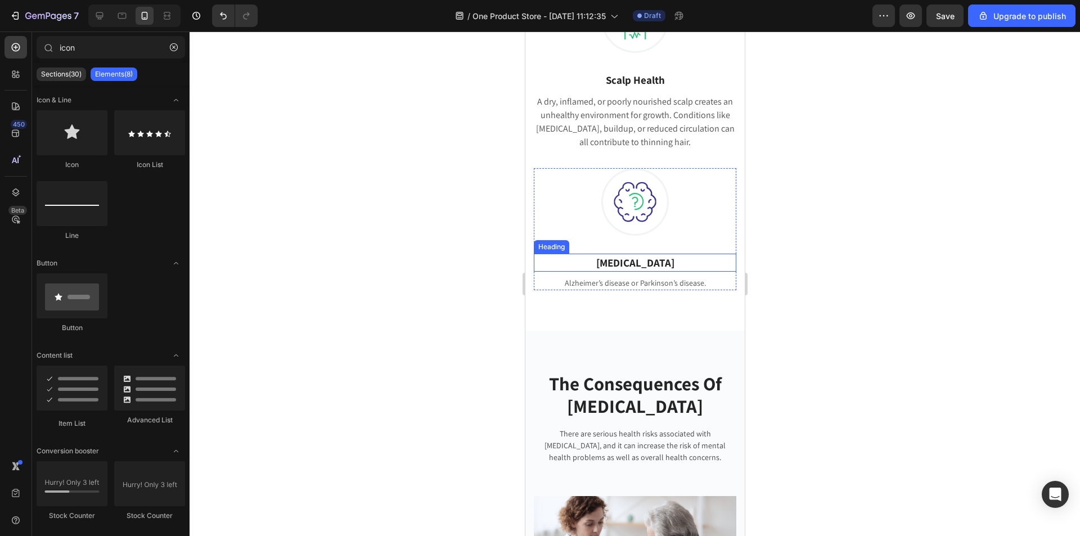
click at [616, 262] on p "Neurological Disorders" at bounding box center [634, 263] width 200 height 16
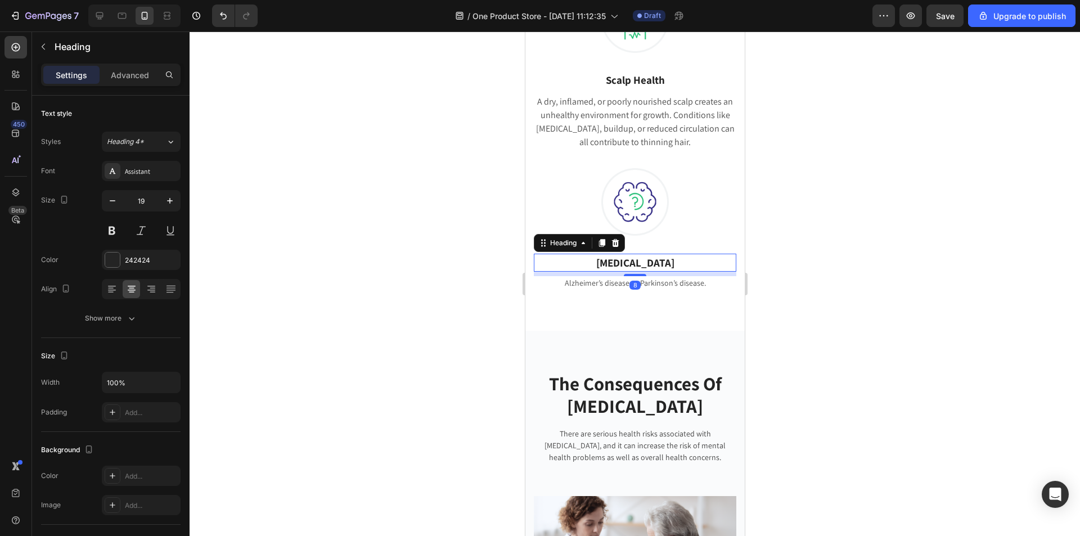
click at [616, 262] on p "Neurological Disorders" at bounding box center [634, 263] width 200 height 16
